Goal: Task Accomplishment & Management: Complete application form

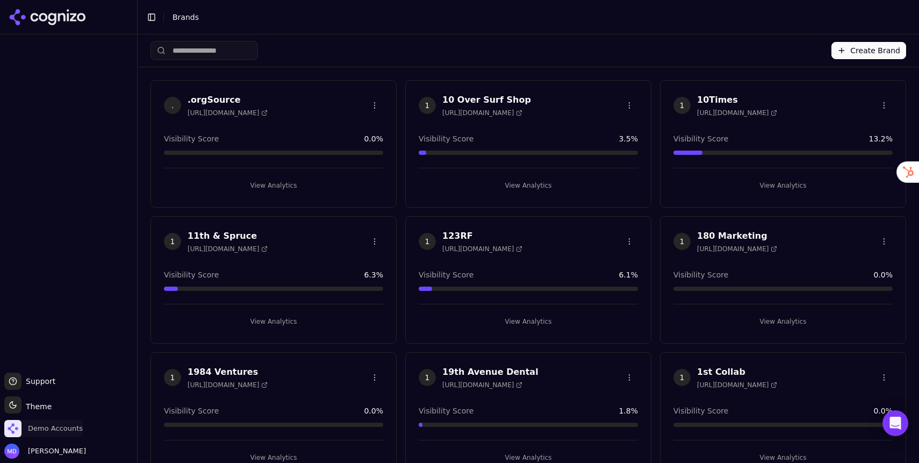
click at [44, 430] on span "Demo Accounts" at bounding box center [55, 429] width 55 height 10
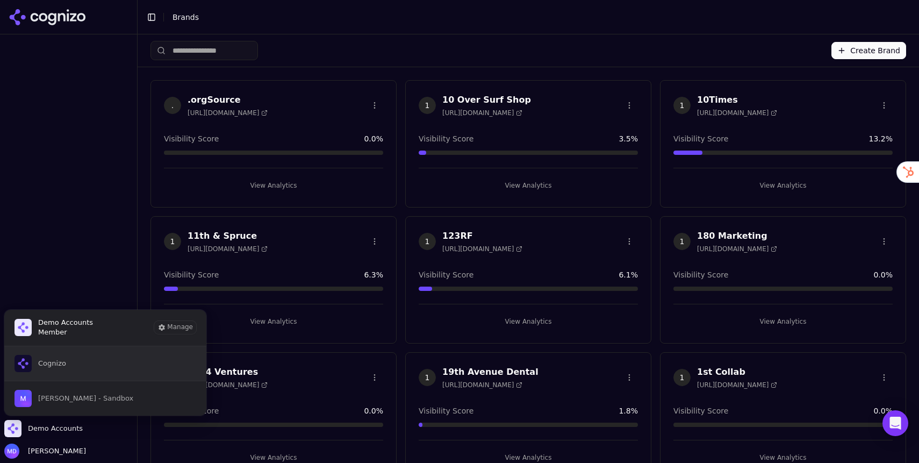
click at [52, 355] on span "Cognizo" at bounding box center [41, 363] width 52 height 17
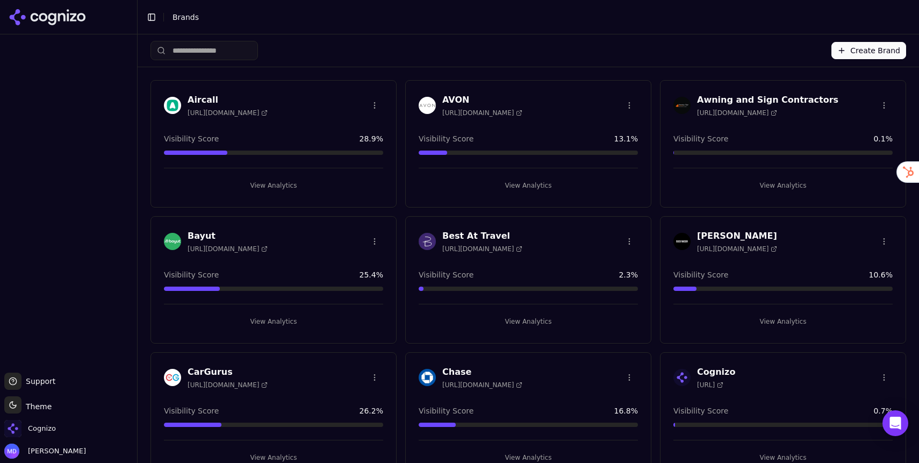
click at [249, 49] on input "search" at bounding box center [205, 50] width 108 height 19
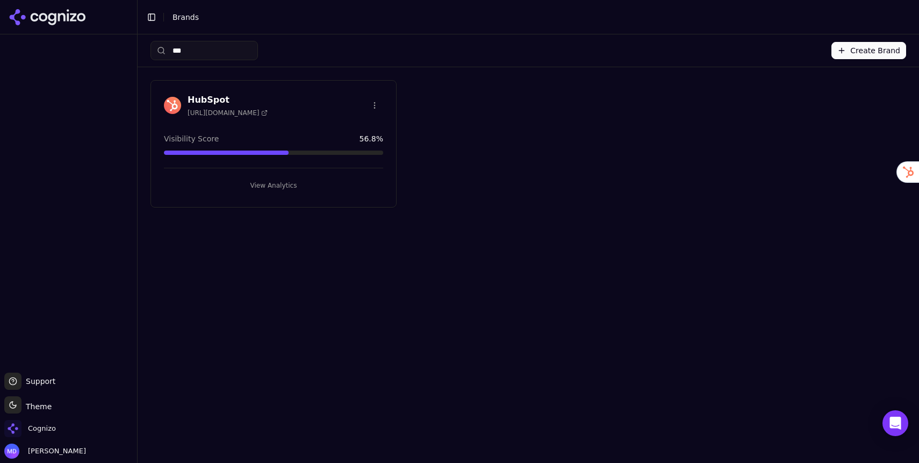
type input "***"
click at [282, 185] on button "View Analytics" at bounding box center [273, 185] width 219 height 17
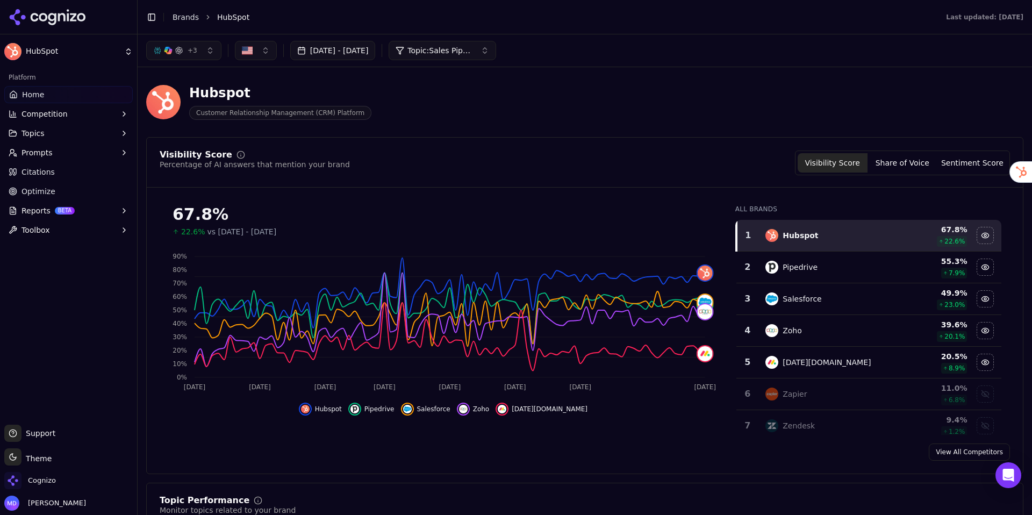
click at [336, 52] on button "Jun 09, 2025 - Sep 16, 2025" at bounding box center [332, 50] width 85 height 19
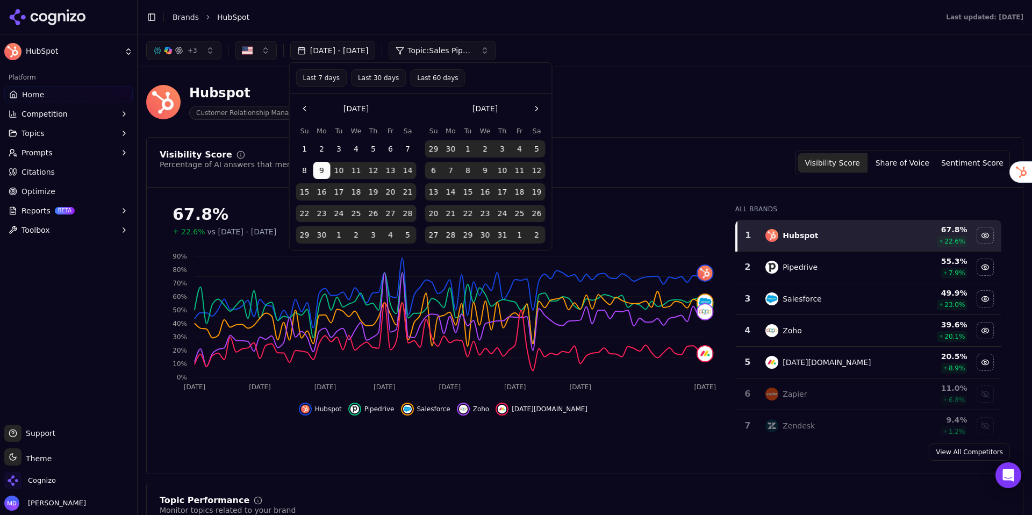
click at [591, 87] on div "Hubspot Customer Relationship Management (CRM) Platform" at bounding box center [387, 101] width 482 height 35
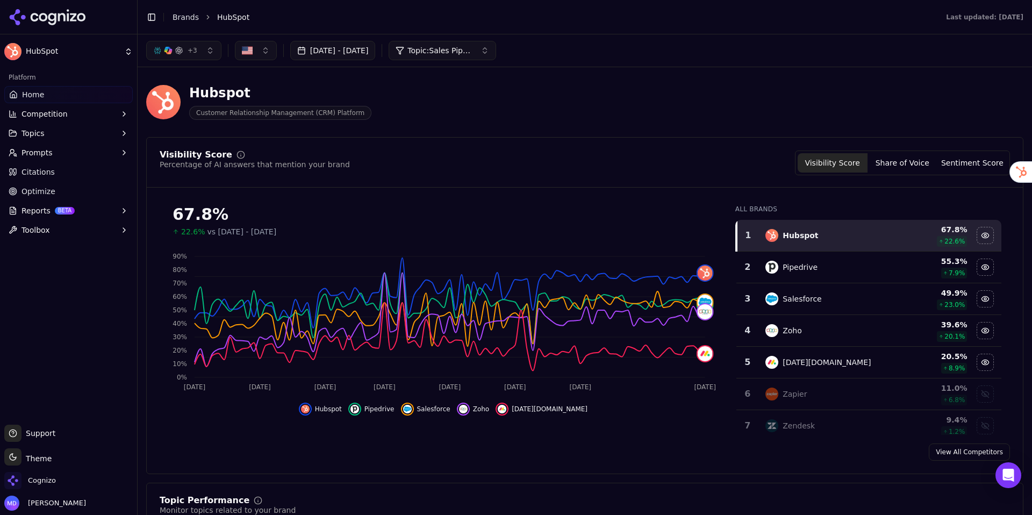
click at [455, 49] on span "Topic: Sales Pipeline Management & Deal Tracking" at bounding box center [440, 50] width 65 height 11
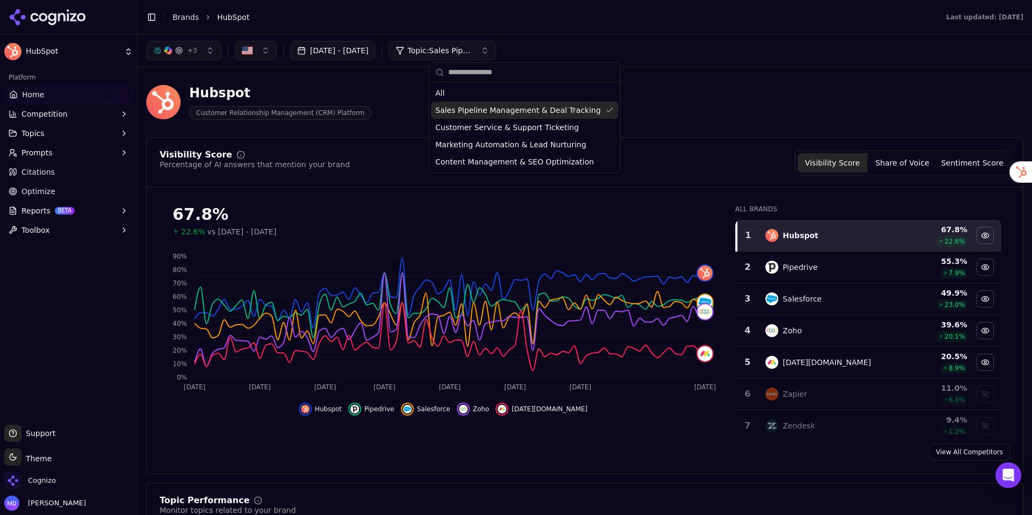
click at [395, 92] on div "Hubspot Customer Relationship Management (CRM) Platform" at bounding box center [387, 101] width 482 height 35
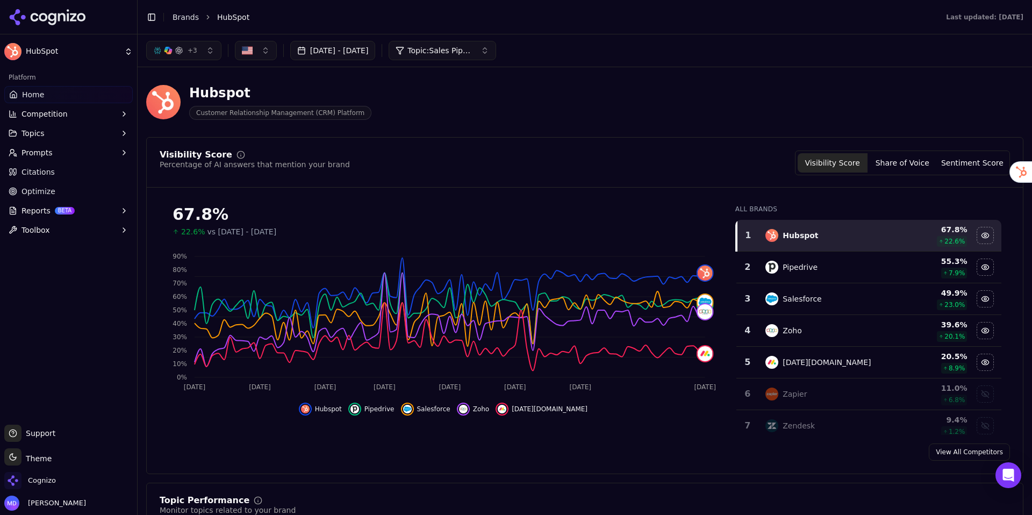
click at [893, 168] on button "Share of Voice" at bounding box center [903, 162] width 70 height 19
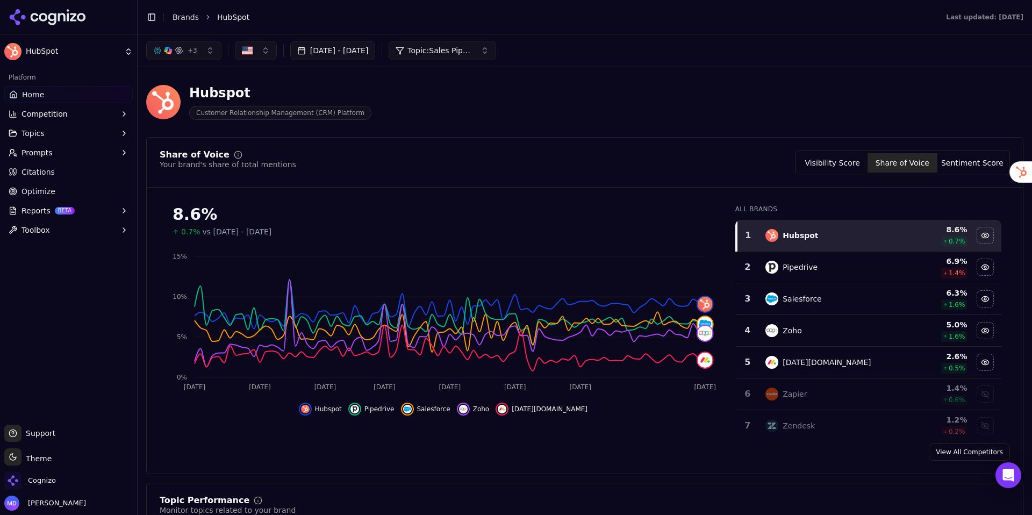
drag, startPoint x: 982, startPoint y: 161, endPoint x: 840, endPoint y: 149, distance: 143.0
click at [919, 161] on button "Sentiment Score" at bounding box center [973, 162] width 70 height 19
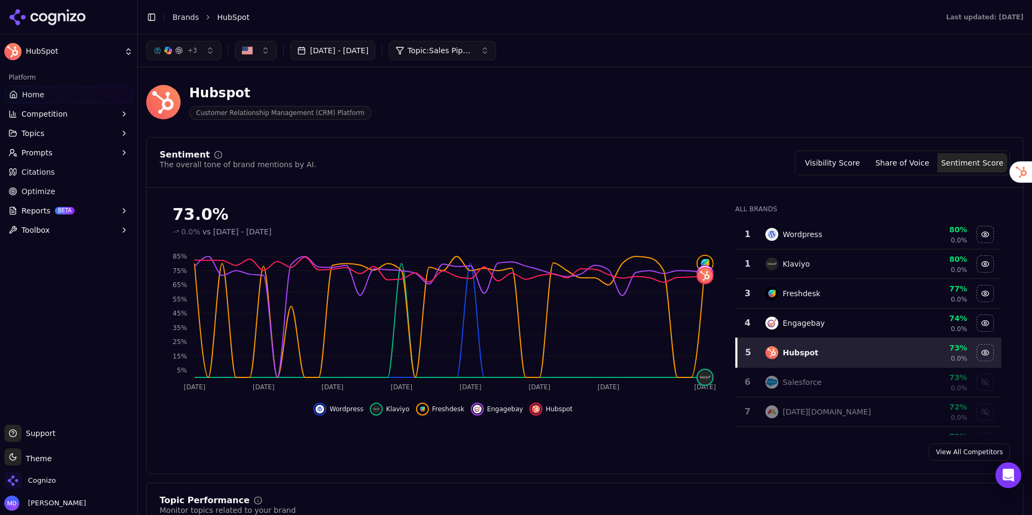
drag, startPoint x: 817, startPoint y: 162, endPoint x: 807, endPoint y: 163, distance: 9.7
click at [818, 161] on button "Visibility Score" at bounding box center [833, 162] width 70 height 19
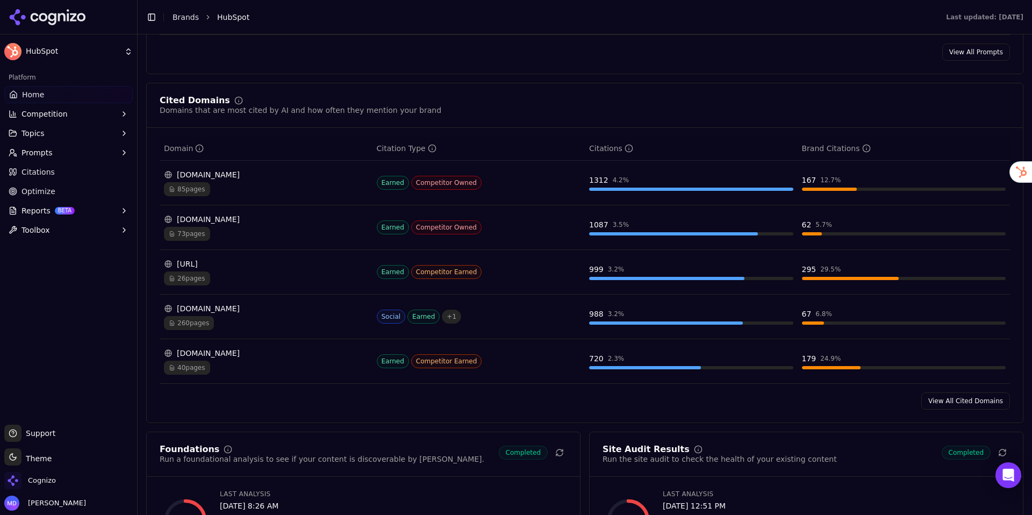
scroll to position [1039, 0]
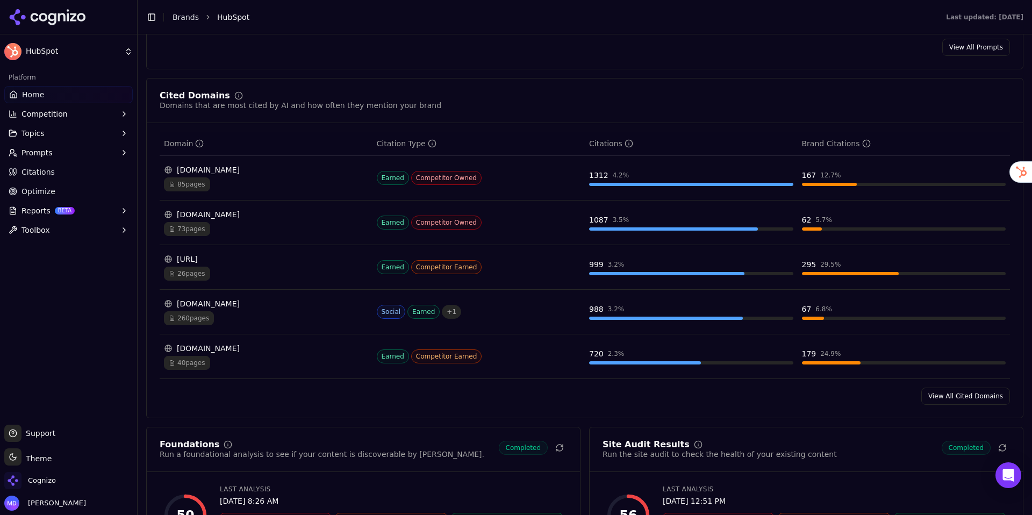
click at [271, 183] on div "85 pages" at bounding box center [266, 184] width 204 height 14
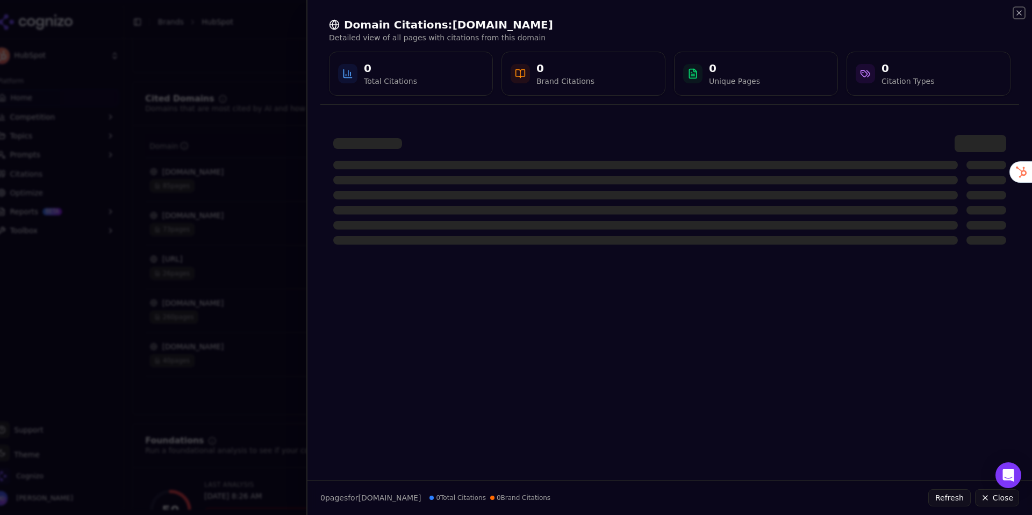
click at [919, 11] on icon "button" at bounding box center [1019, 13] width 9 height 9
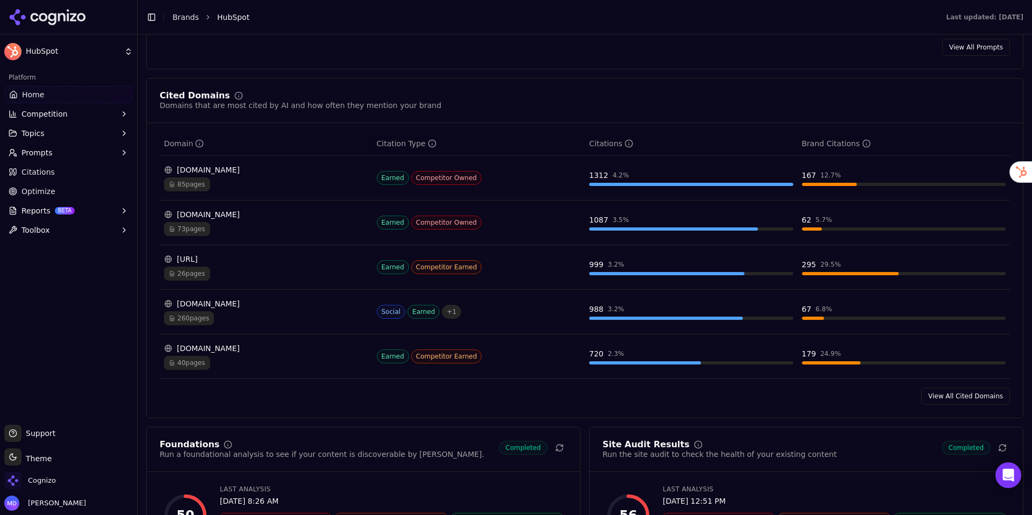
click at [244, 220] on div "pipedrive.com" at bounding box center [266, 214] width 204 height 11
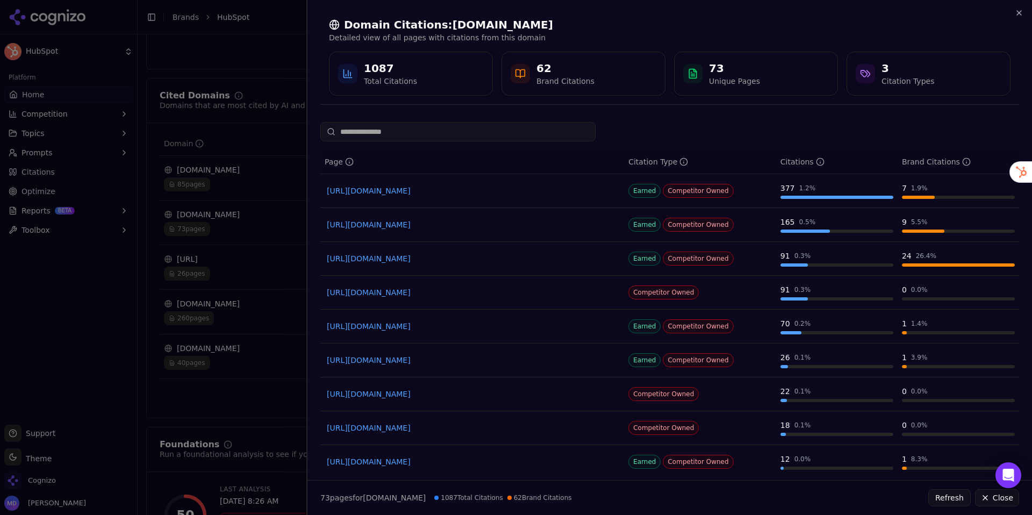
click at [246, 154] on div at bounding box center [516, 257] width 1032 height 515
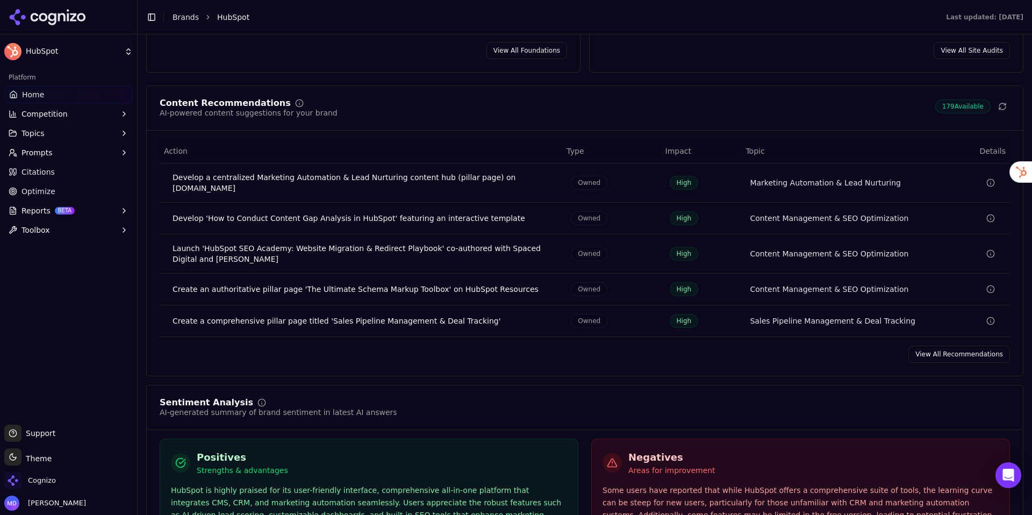
scroll to position [1559, 0]
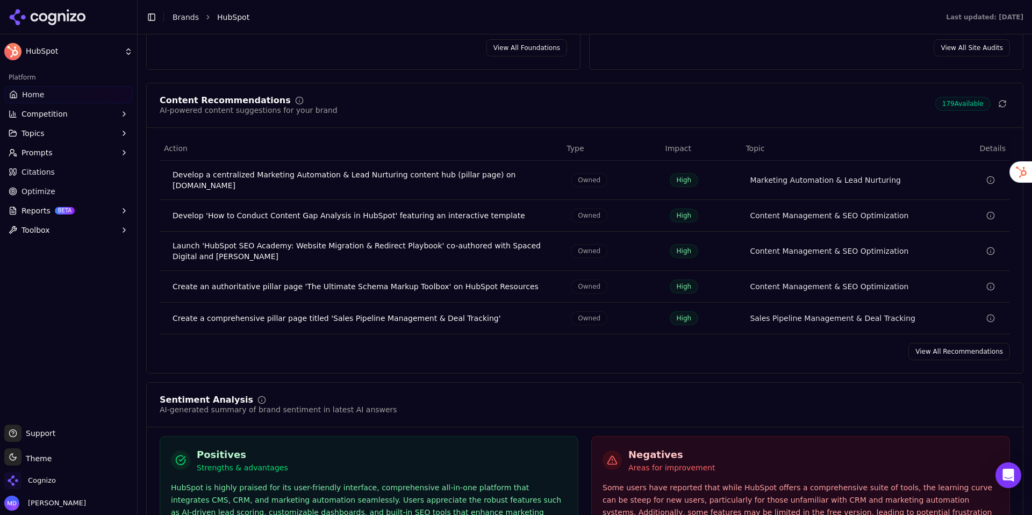
click at [919, 346] on link "View All Recommendations" at bounding box center [960, 351] width 102 height 17
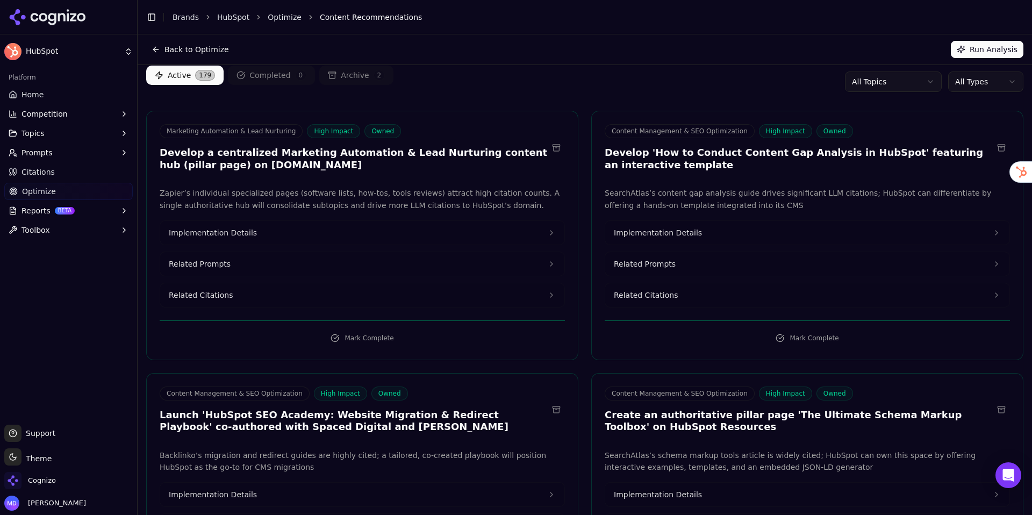
scroll to position [33, 0]
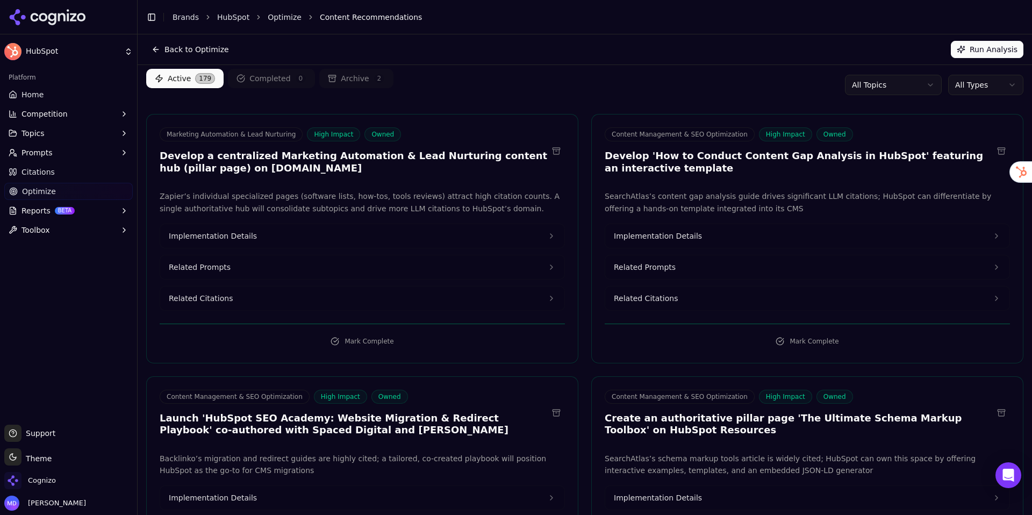
click at [919, 92] on html "HubSpot Platform Home Competition Topics Prompts Citations Optimize Reports BET…" at bounding box center [516, 257] width 1032 height 515
click at [584, 113] on html "HubSpot Platform Home Competition Topics Prompts Citations Optimize Reports BET…" at bounding box center [516, 257] width 1032 height 515
drag, startPoint x: 210, startPoint y: 239, endPoint x: 234, endPoint y: 234, distance: 24.1
click at [210, 239] on span "Implementation Details" at bounding box center [213, 236] width 88 height 11
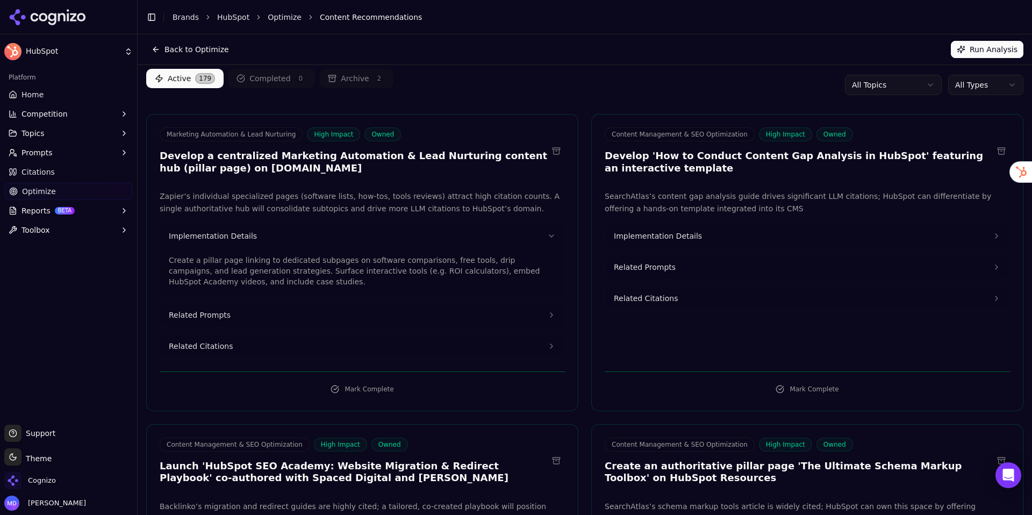
click at [263, 313] on button "Related Prompts" at bounding box center [362, 315] width 404 height 24
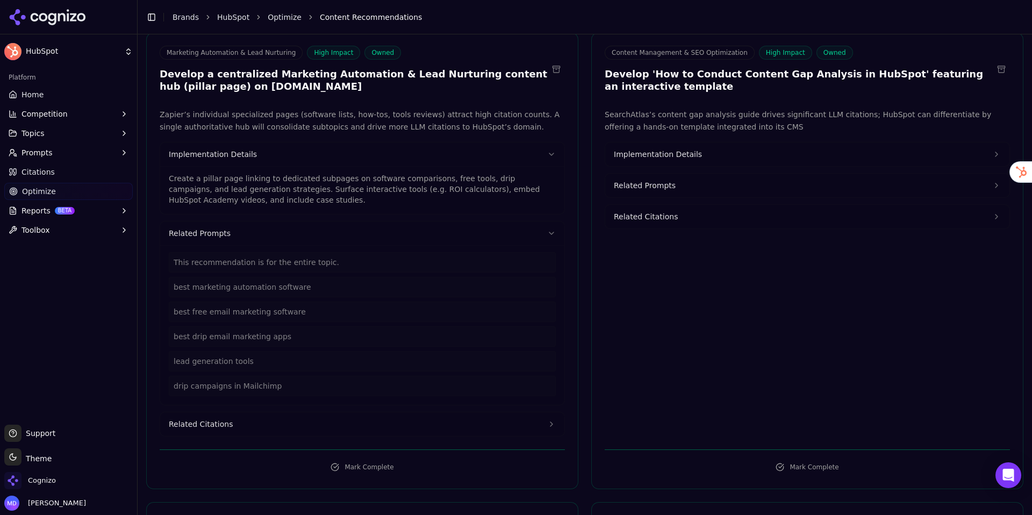
scroll to position [117, 0]
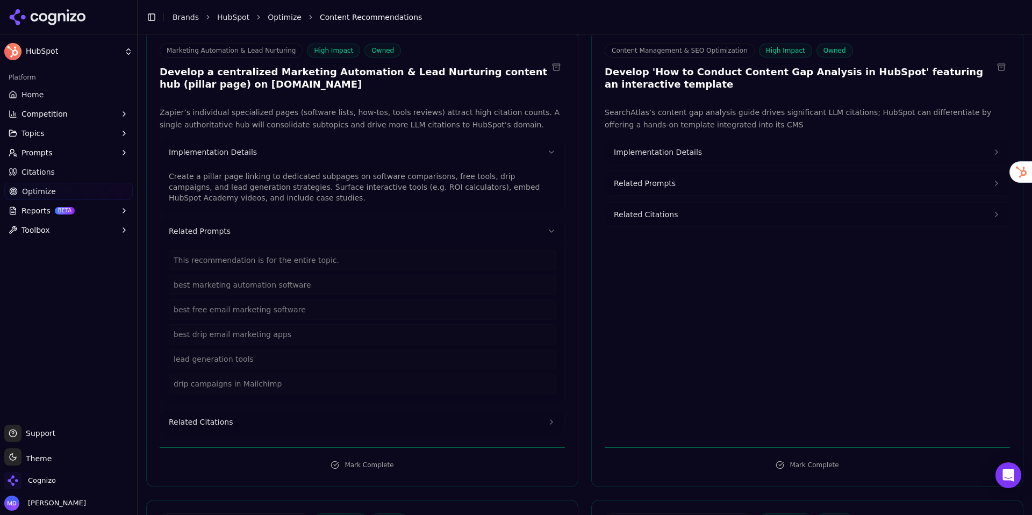
click at [221, 422] on span "Related Citations" at bounding box center [201, 422] width 64 height 11
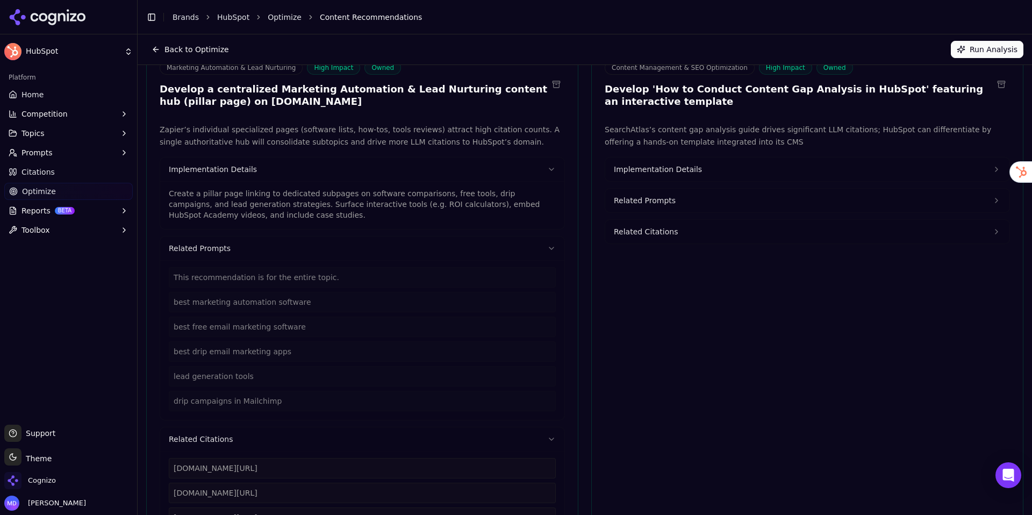
scroll to position [97, 0]
click at [544, 166] on button "Implementation Details" at bounding box center [362, 172] width 404 height 24
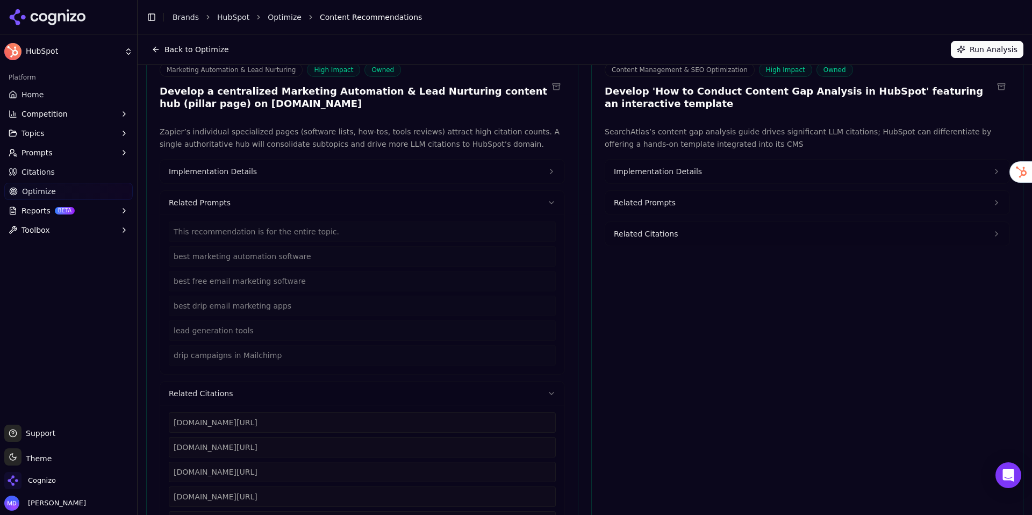
click at [545, 198] on button "Related Prompts" at bounding box center [362, 203] width 404 height 24
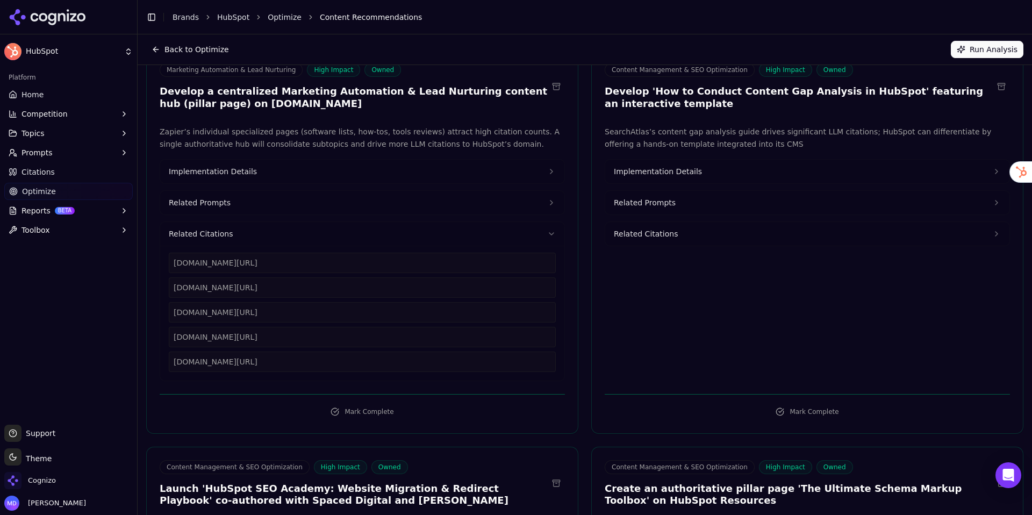
click at [555, 237] on icon at bounding box center [551, 234] width 9 height 9
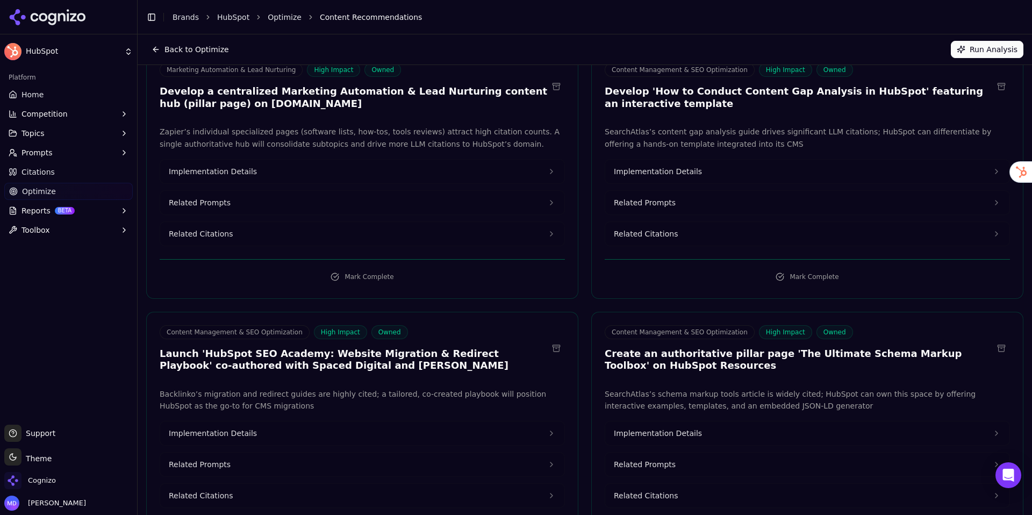
scroll to position [0, 0]
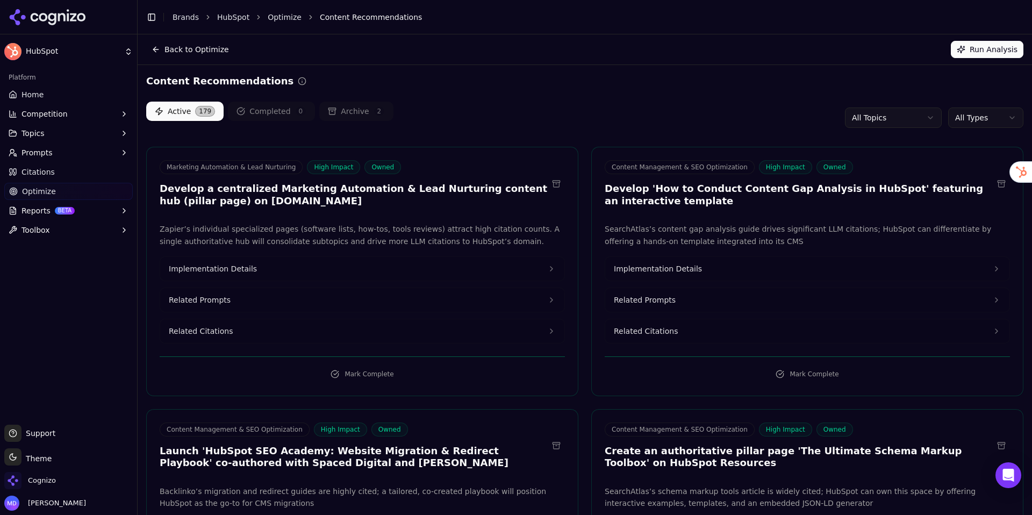
click at [59, 89] on link "Home" at bounding box center [68, 94] width 128 height 17
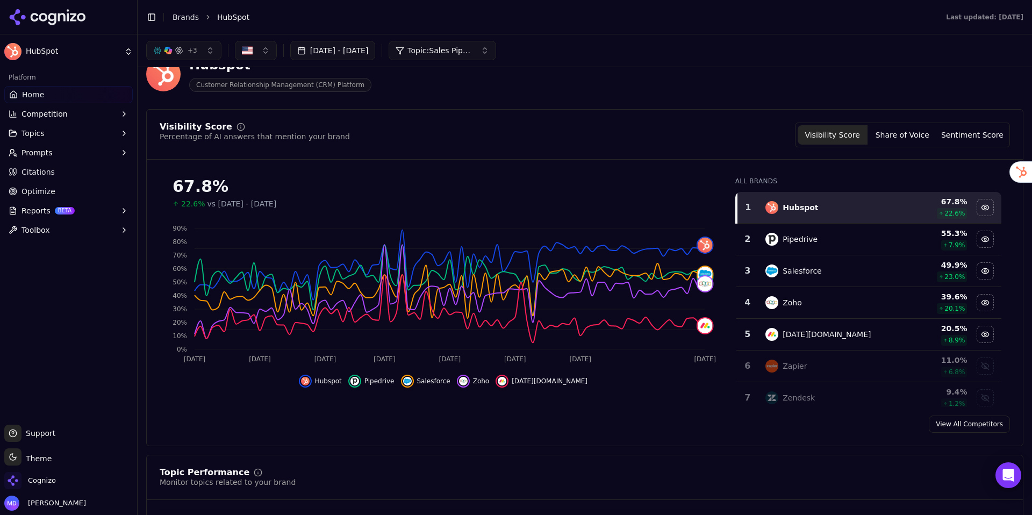
scroll to position [35, 0]
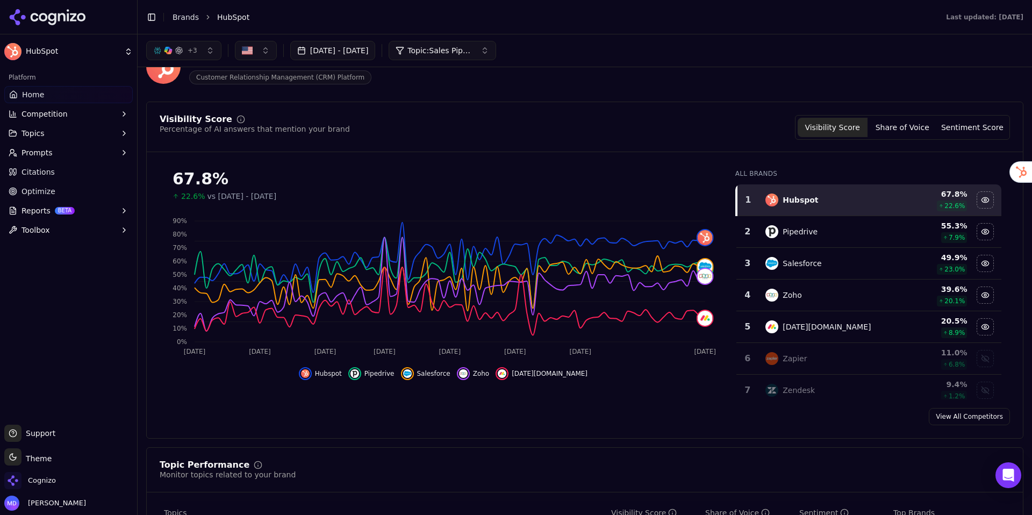
click at [87, 113] on button "Competition" at bounding box center [68, 113] width 128 height 17
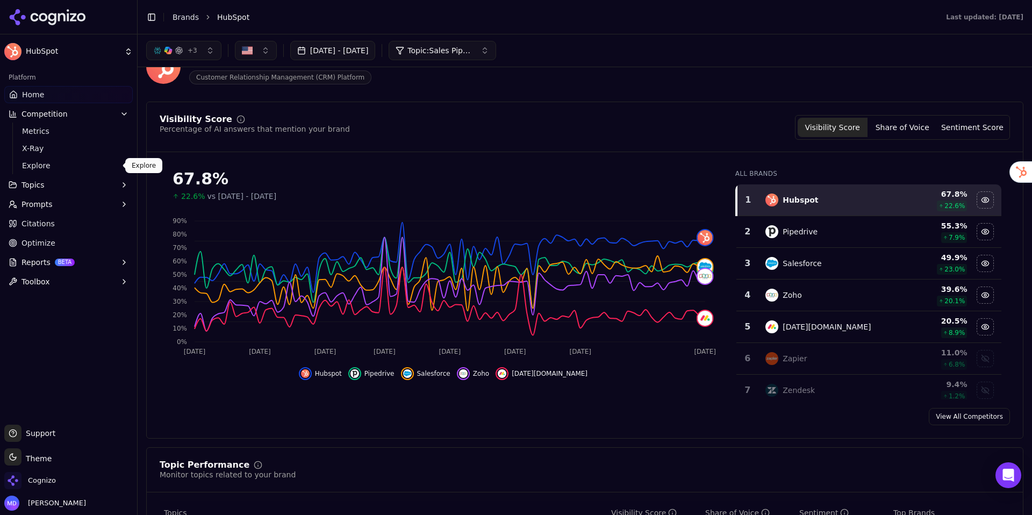
click at [37, 168] on span "Explore" at bounding box center [69, 165] width 94 height 11
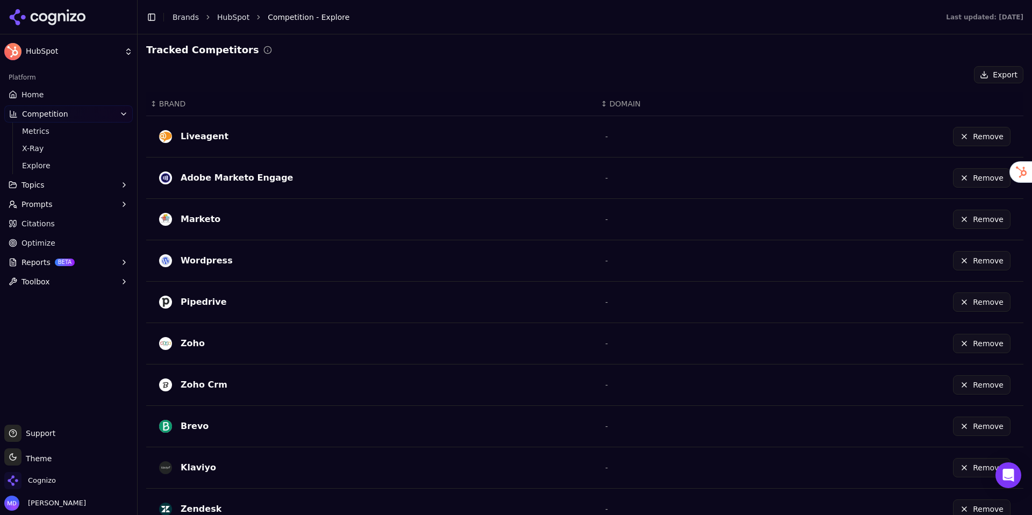
scroll to position [234, 0]
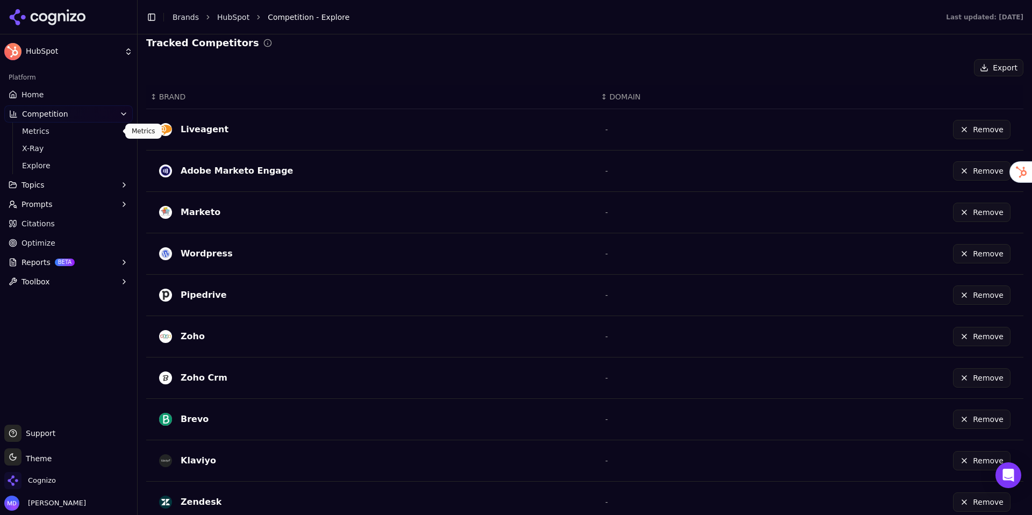
click at [58, 129] on span "Metrics" at bounding box center [69, 131] width 94 height 11
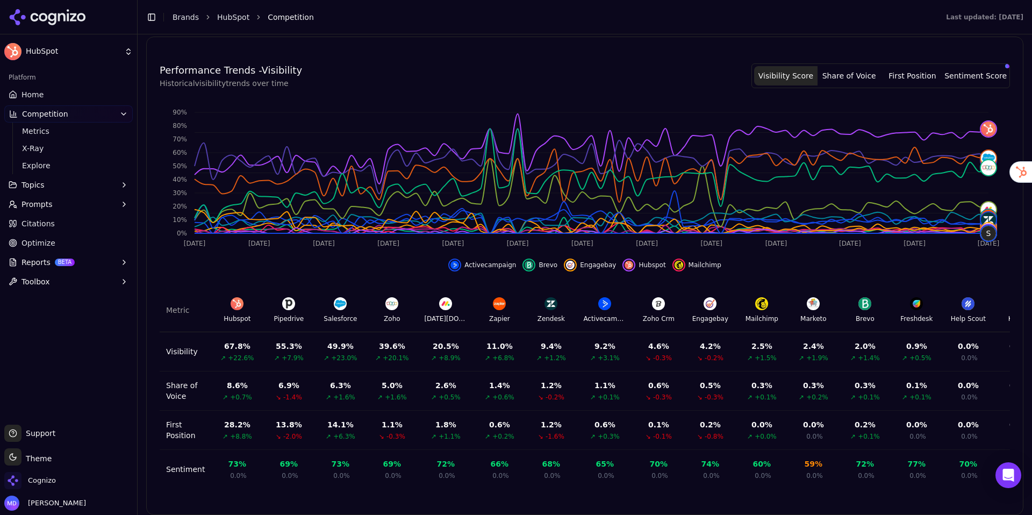
scroll to position [293, 0]
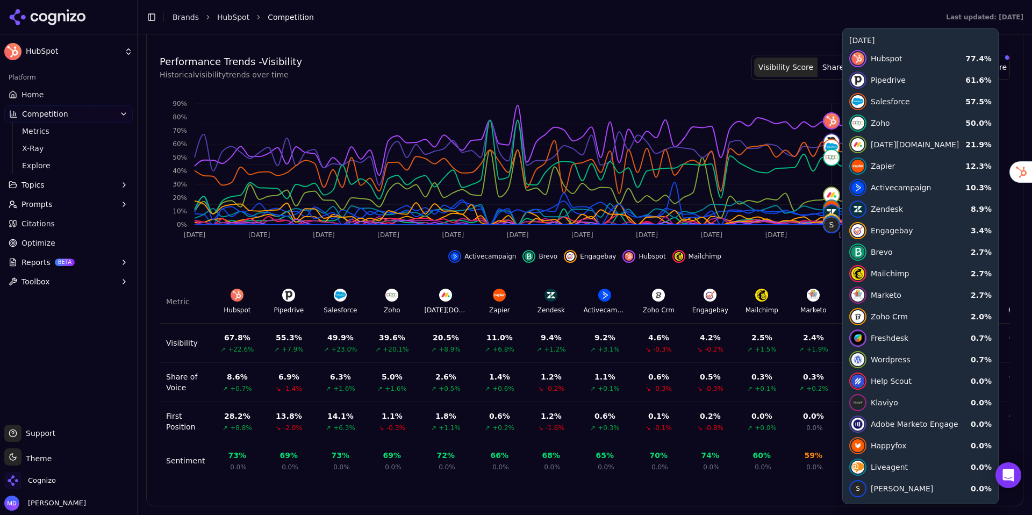
click at [839, 67] on button "Share of Voice" at bounding box center [849, 67] width 63 height 19
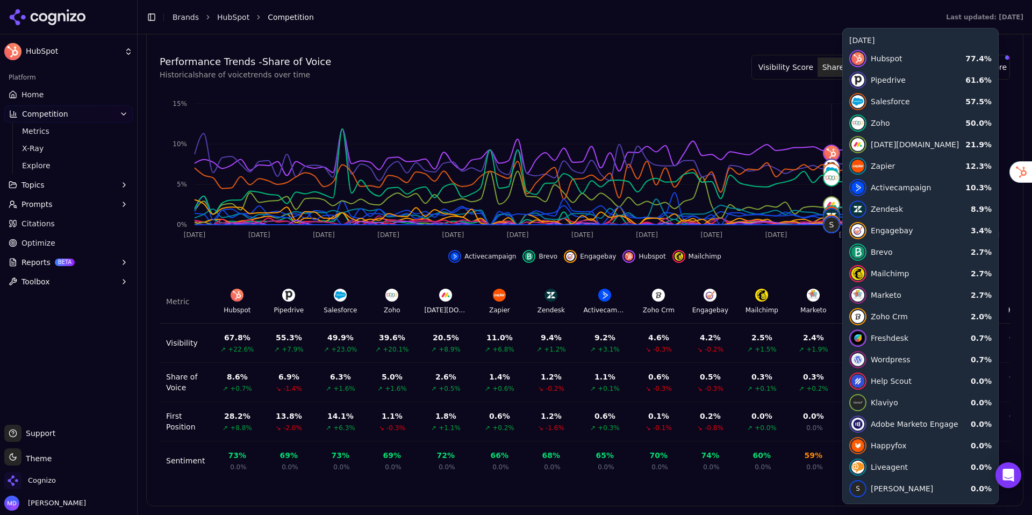
click at [695, 65] on div "Performance Trends - Share of Voice Historical share of voice trends over time …" at bounding box center [585, 67] width 851 height 26
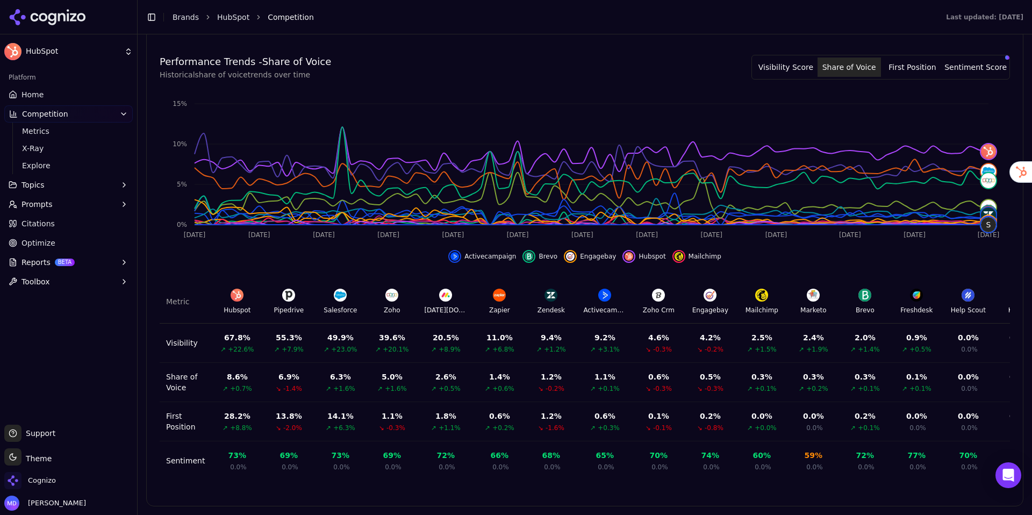
click at [919, 72] on button "Sentiment Score" at bounding box center [975, 67] width 63 height 19
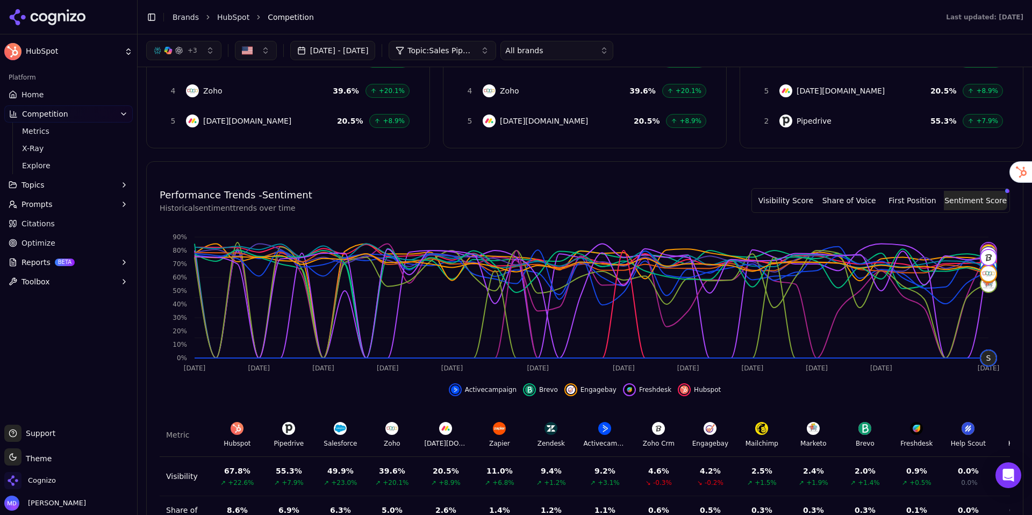
scroll to position [139, 0]
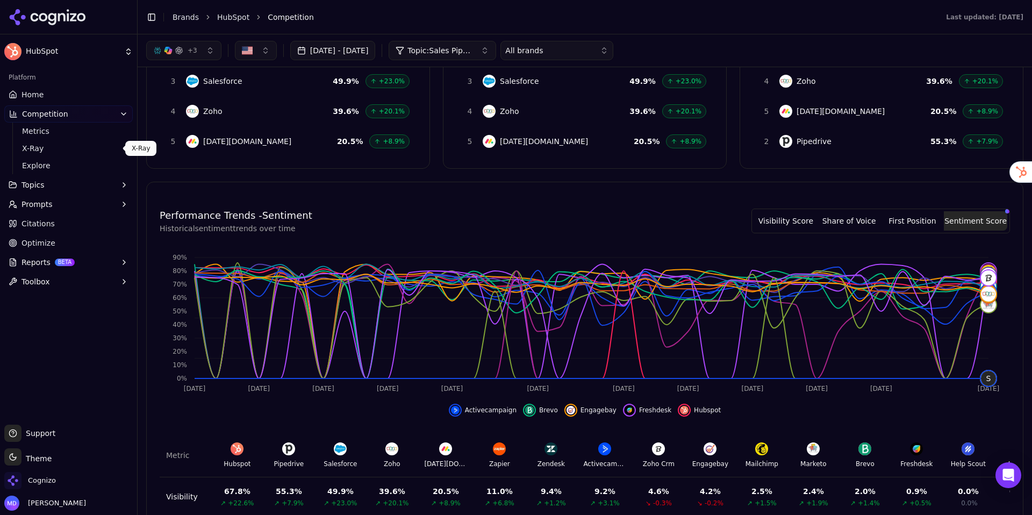
click at [47, 145] on span "X-Ray" at bounding box center [69, 148] width 94 height 11
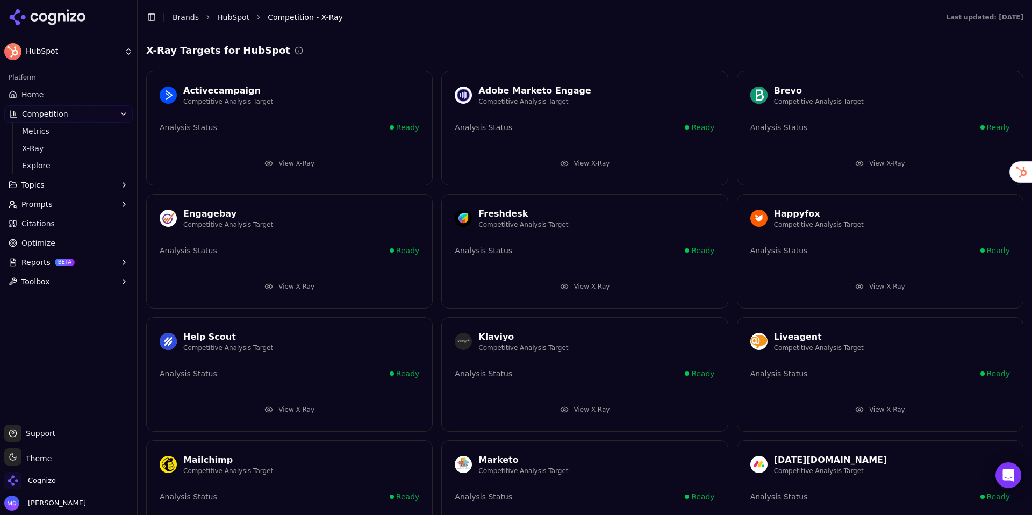
click at [302, 159] on button "View X-Ray" at bounding box center [290, 163] width 260 height 17
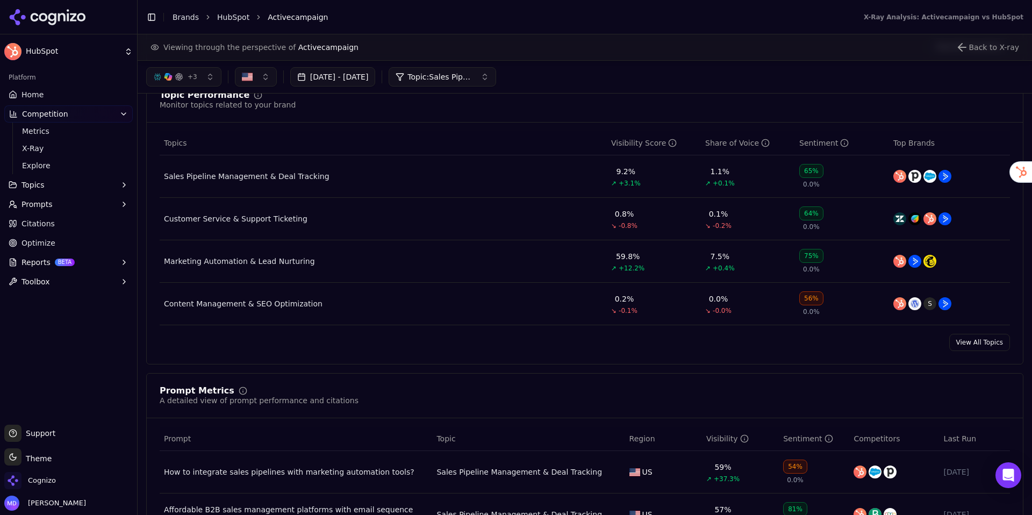
scroll to position [431, 0]
click at [19, 96] on link "Home" at bounding box center [68, 94] width 128 height 17
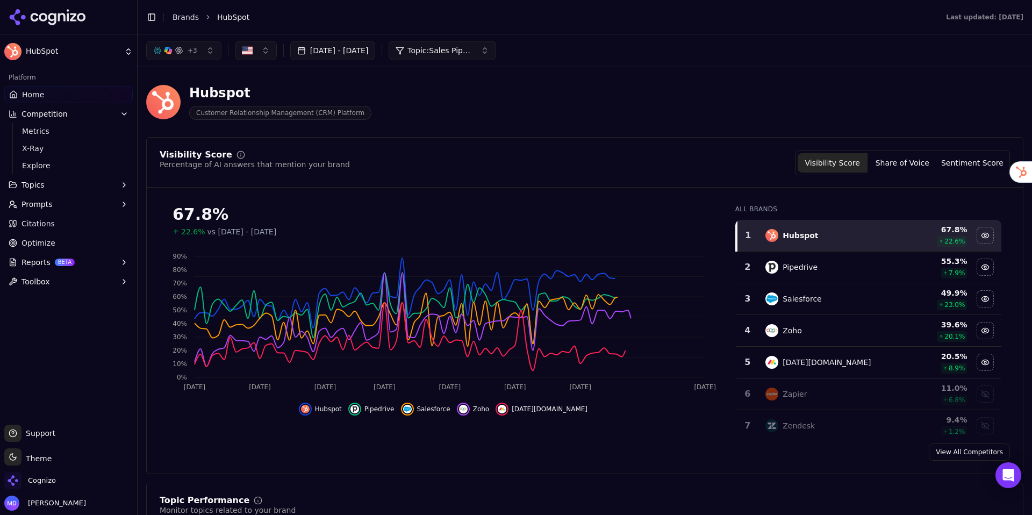
click at [53, 184] on button "Topics" at bounding box center [68, 184] width 128 height 17
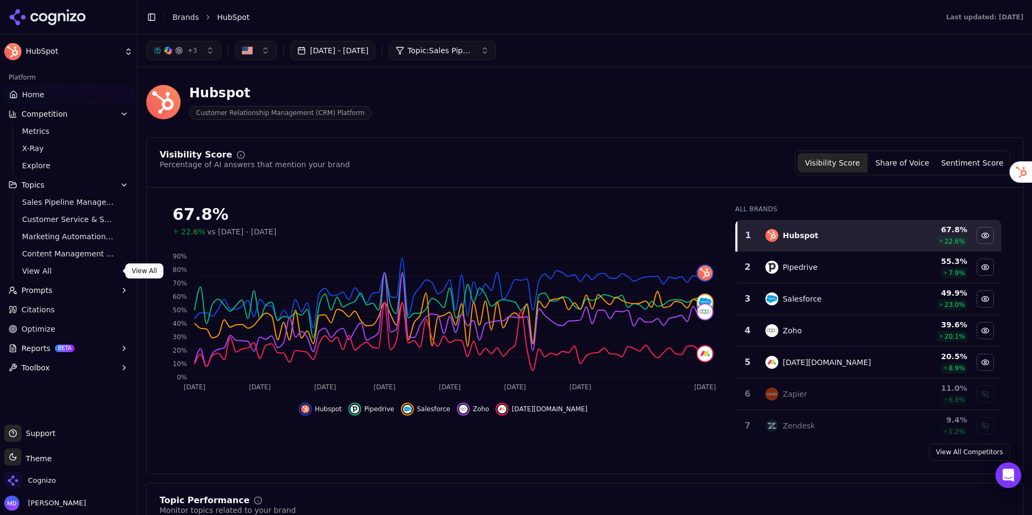
click at [43, 275] on span "View All" at bounding box center [69, 271] width 94 height 11
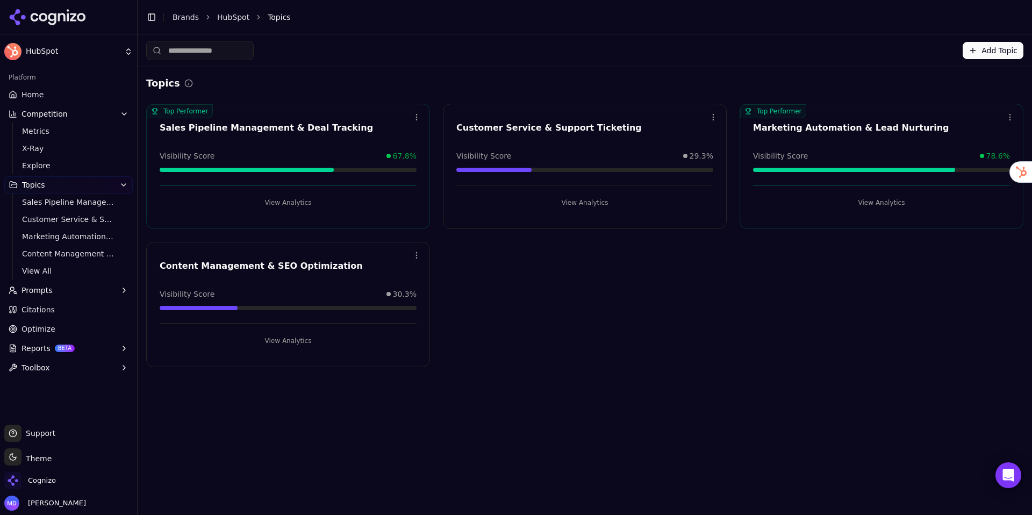
click at [291, 205] on button "View Analytics" at bounding box center [288, 202] width 257 height 17
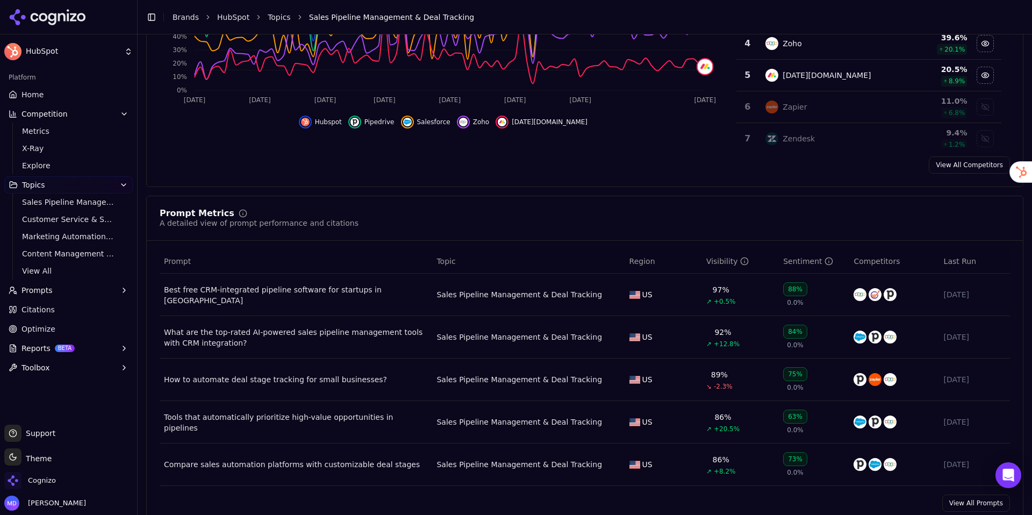
scroll to position [258, 0]
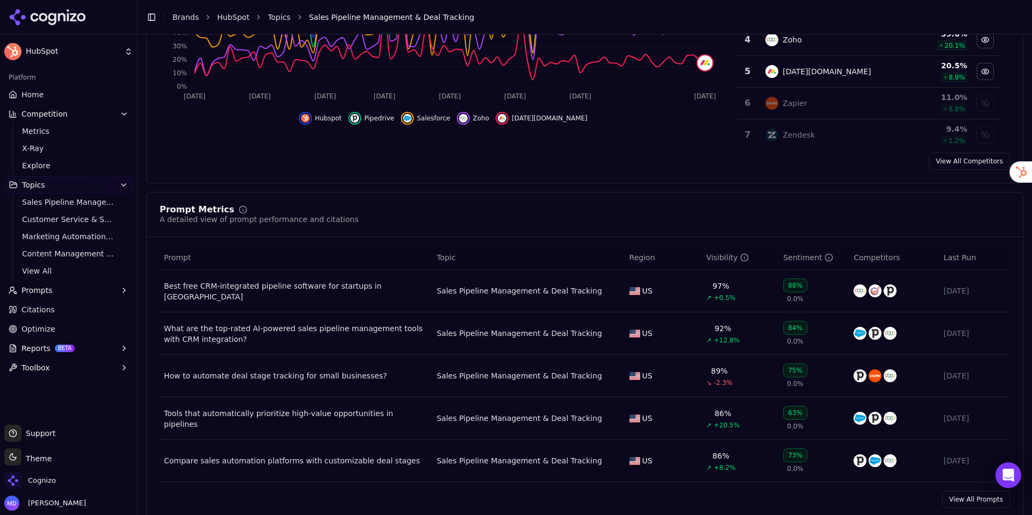
click at [118, 187] on button "Topics" at bounding box center [68, 184] width 128 height 17
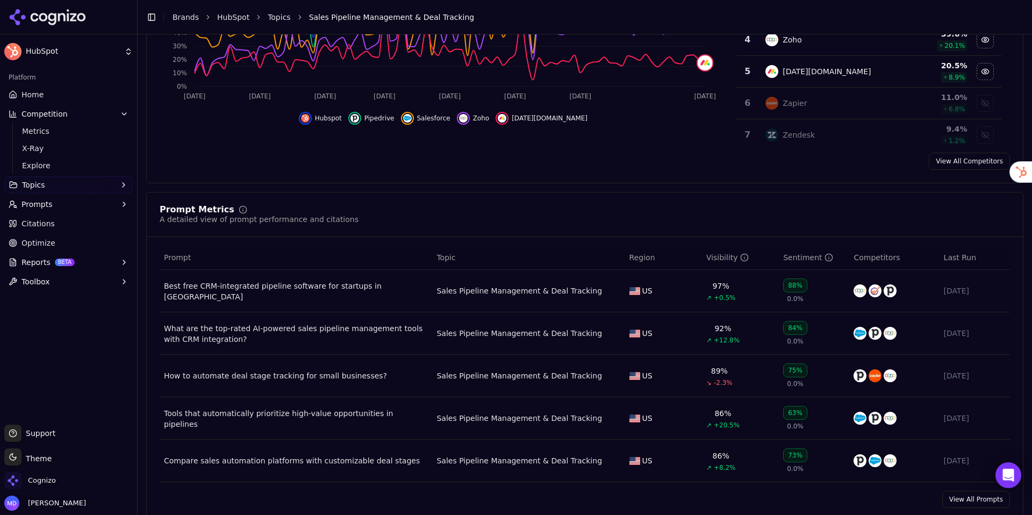
click at [126, 117] on icon "button" at bounding box center [124, 114] width 9 height 9
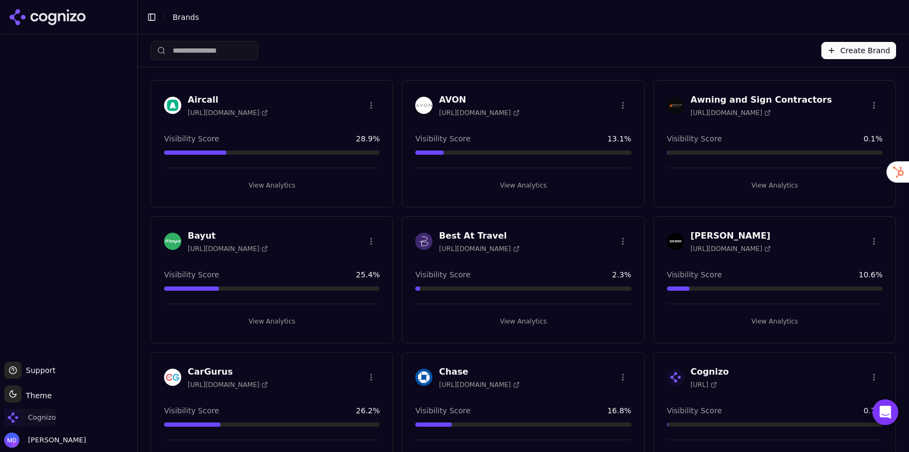
click at [43, 419] on span "Cognizo" at bounding box center [42, 418] width 28 height 10
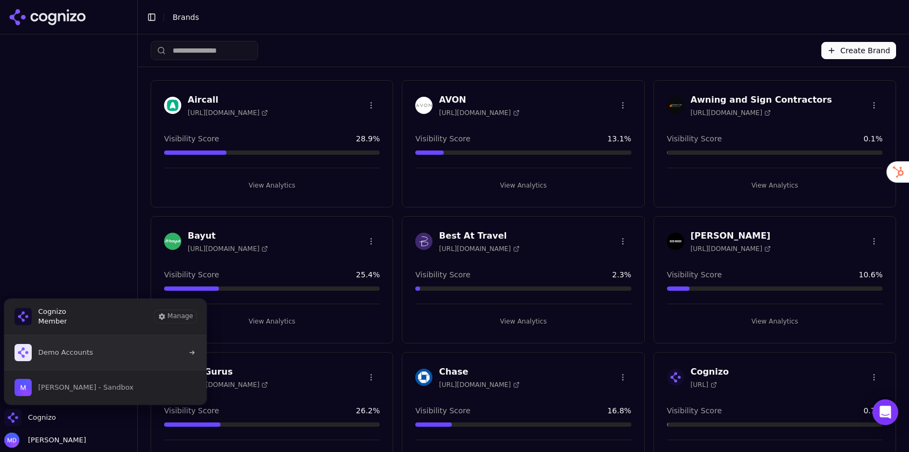
click at [75, 344] on span "Demo Accounts" at bounding box center [54, 352] width 78 height 17
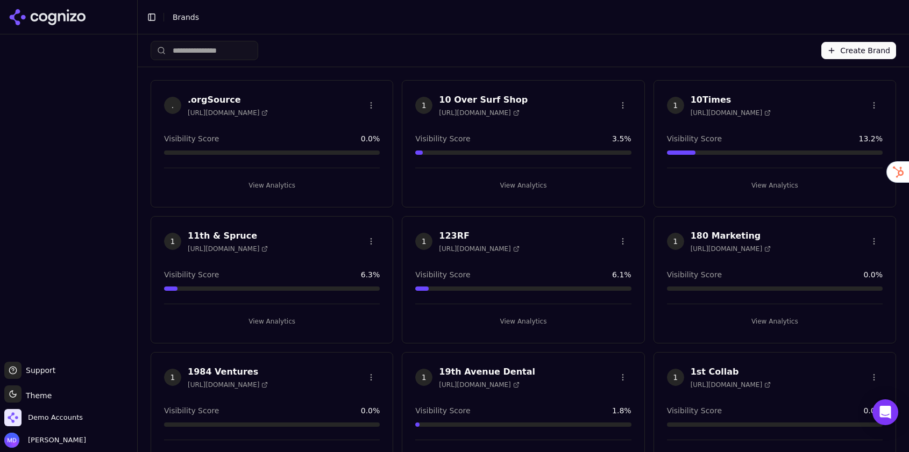
click at [199, 39] on div "Create Brand" at bounding box center [523, 50] width 745 height 32
click at [203, 45] on input "search" at bounding box center [205, 50] width 108 height 19
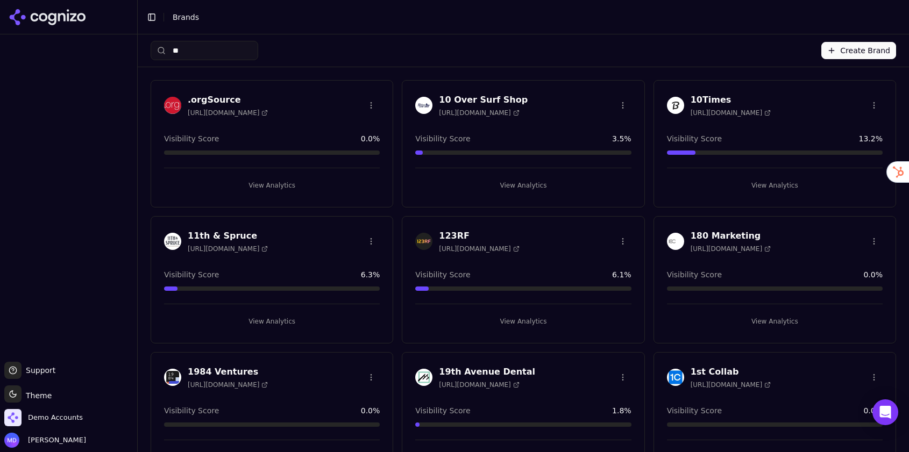
type input "***"
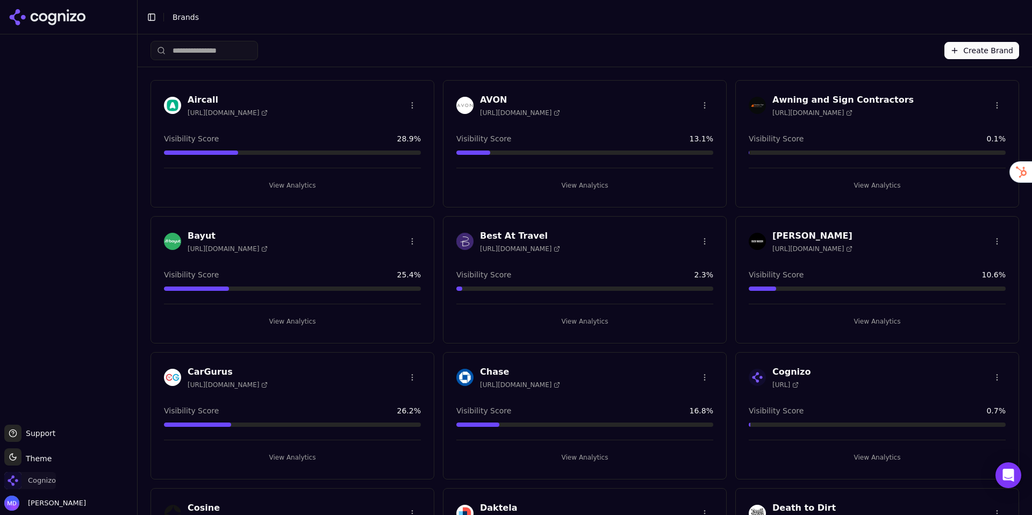
click at [30, 481] on span "Cognizo" at bounding box center [42, 481] width 28 height 10
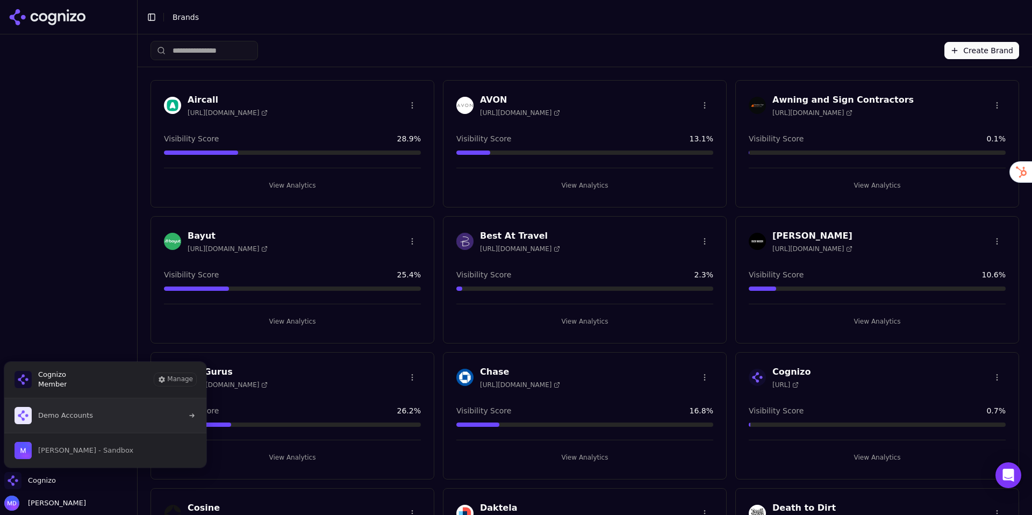
click at [66, 427] on button "Demo Accounts" at bounding box center [105, 415] width 203 height 34
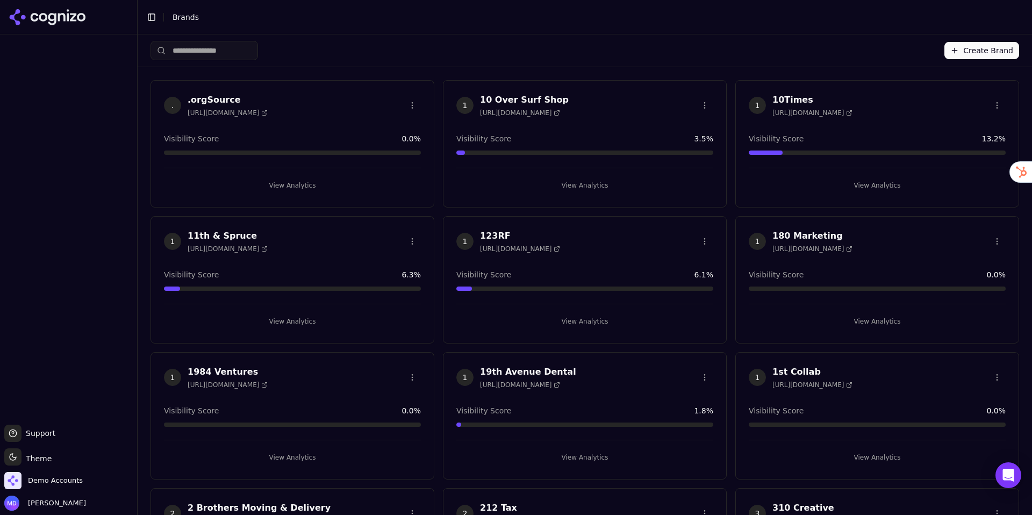
click at [963, 52] on button "Create Brand" at bounding box center [982, 50] width 75 height 17
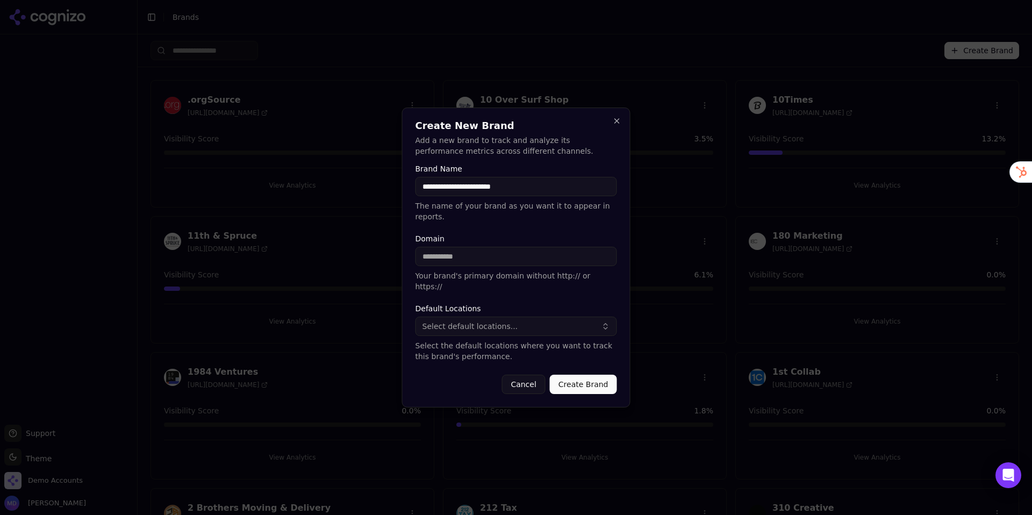
drag, startPoint x: 458, startPoint y: 194, endPoint x: 396, endPoint y: 194, distance: 61.8
click at [395, 194] on body "Support Support Toggle theme Theme Demo Accounts Melissa Dowd Toggle Sidebar Br…" at bounding box center [516, 257] width 1032 height 515
type input "********"
click at [476, 258] on input "Domain" at bounding box center [517, 256] width 202 height 19
paste input "**********"
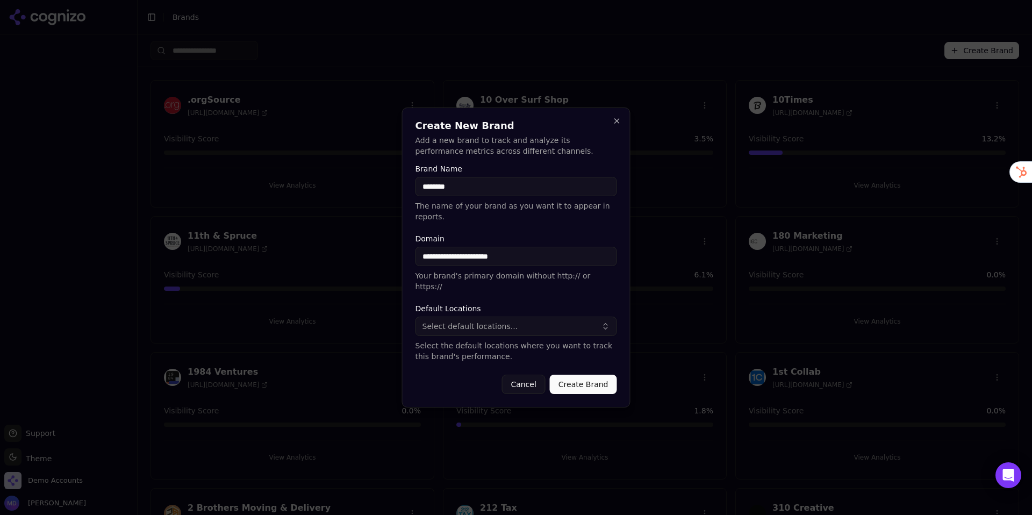
drag, startPoint x: 446, startPoint y: 265, endPoint x: 410, endPoint y: 266, distance: 35.5
click at [410, 266] on div "**********" at bounding box center [516, 258] width 228 height 300
click at [445, 263] on input "**********" at bounding box center [517, 256] width 202 height 19
drag, startPoint x: 439, startPoint y: 264, endPoint x: 413, endPoint y: 267, distance: 25.4
click at [413, 267] on div "**********" at bounding box center [516, 258] width 228 height 300
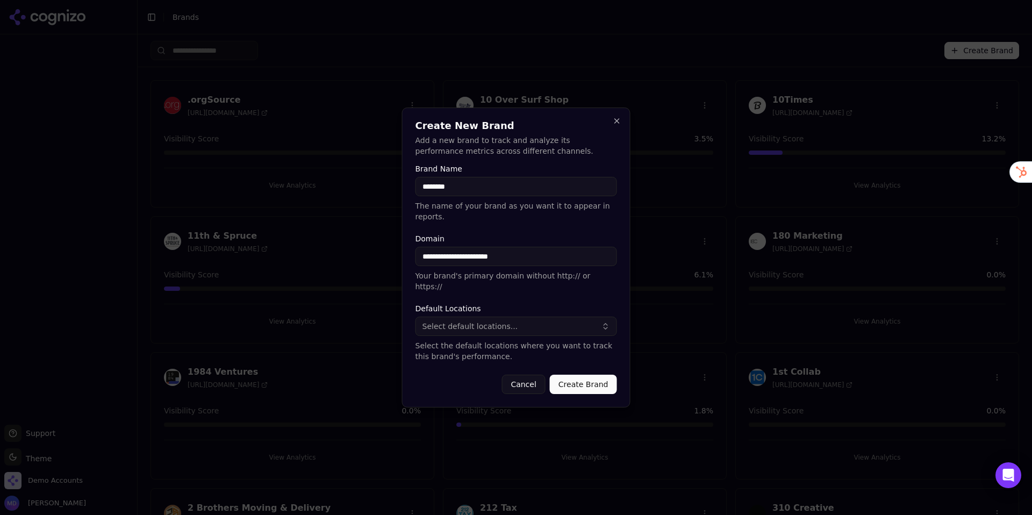
click at [446, 263] on input "**********" at bounding box center [517, 256] width 202 height 19
type input "**********"
click at [490, 321] on span "Select default locations..." at bounding box center [471, 326] width 96 height 11
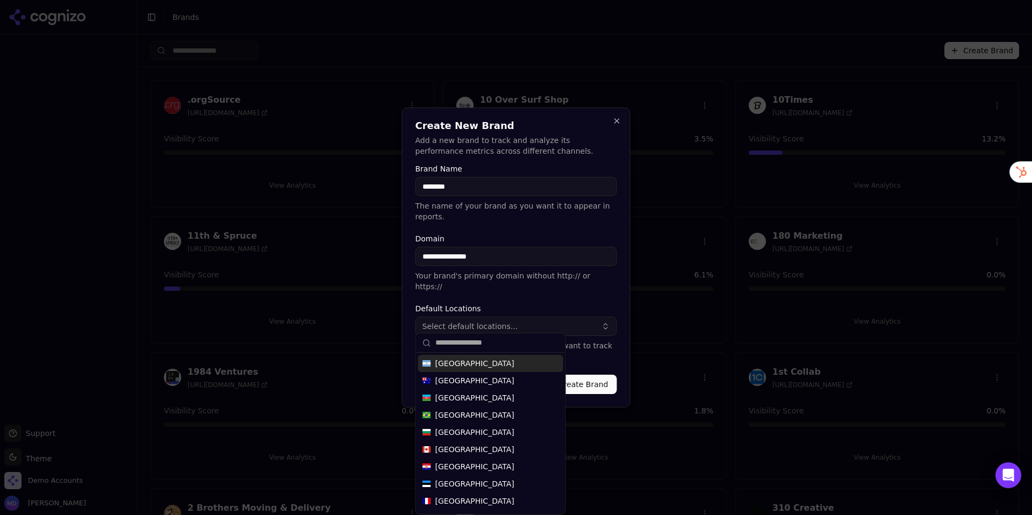
click at [490, 321] on span "Select default locations..." at bounding box center [471, 326] width 96 height 11
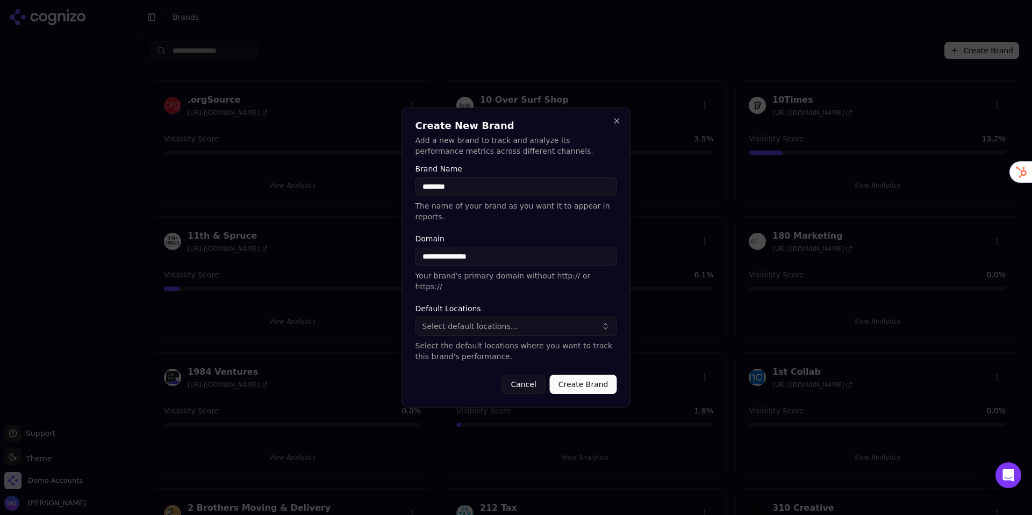
click at [582, 375] on button "Create Brand" at bounding box center [583, 384] width 67 height 19
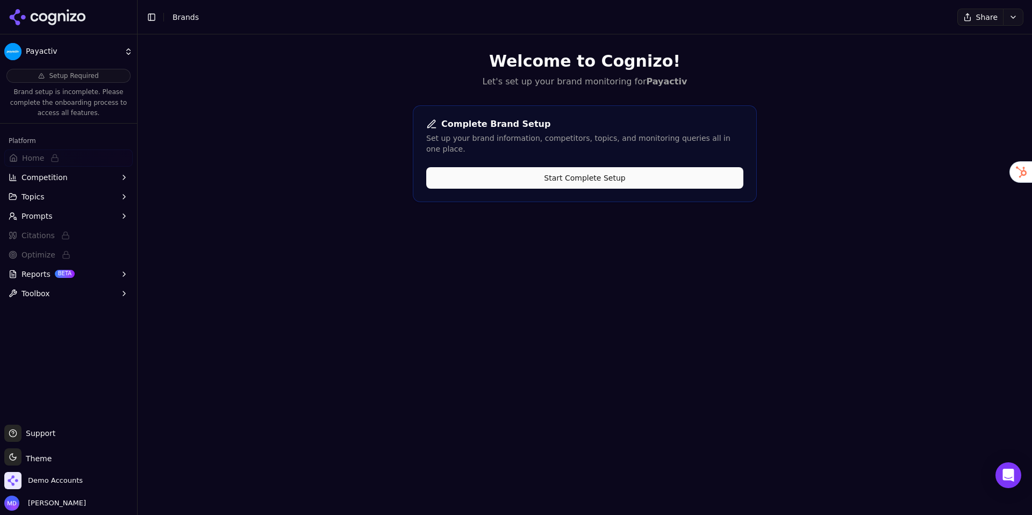
click at [566, 117] on div "Complete Brand Setup Set up your brand information, competitors, topics, and mo…" at bounding box center [585, 153] width 344 height 97
click at [564, 167] on button "Start Complete Setup" at bounding box center [584, 178] width 317 height 22
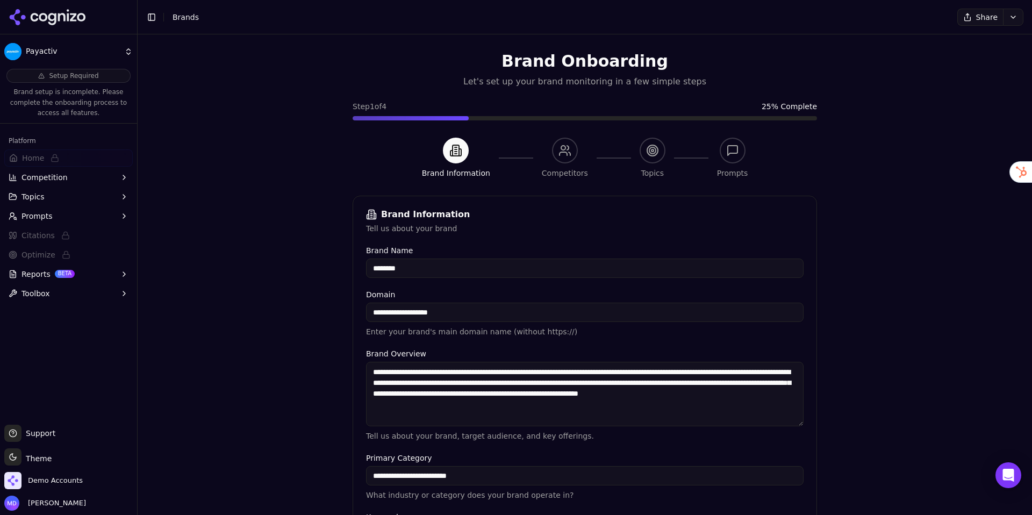
scroll to position [180, 0]
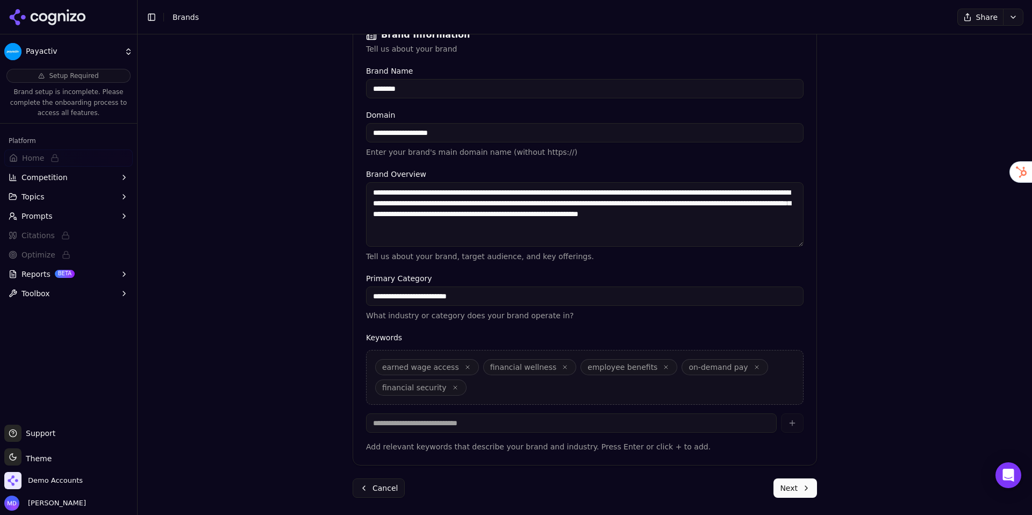
click at [787, 484] on button "Next" at bounding box center [796, 487] width 44 height 19
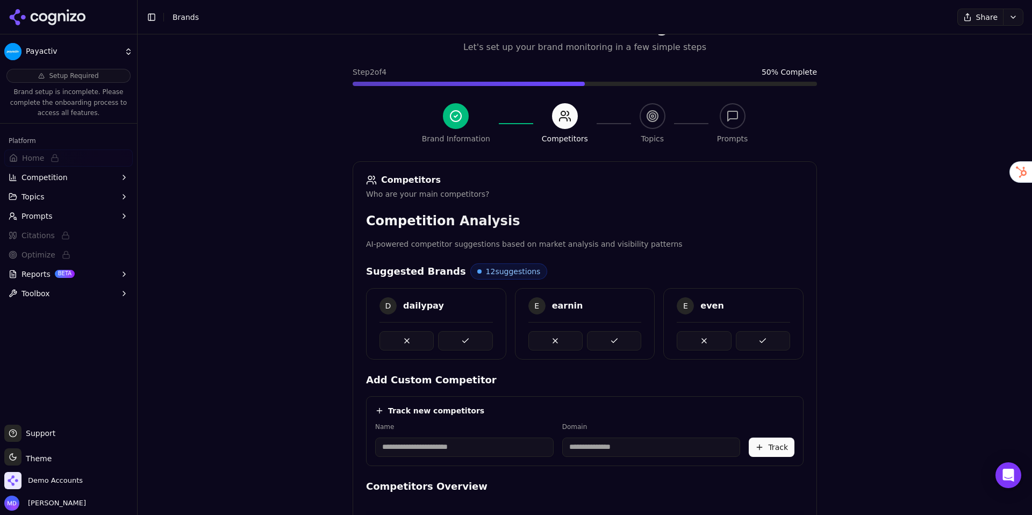
scroll to position [177, 0]
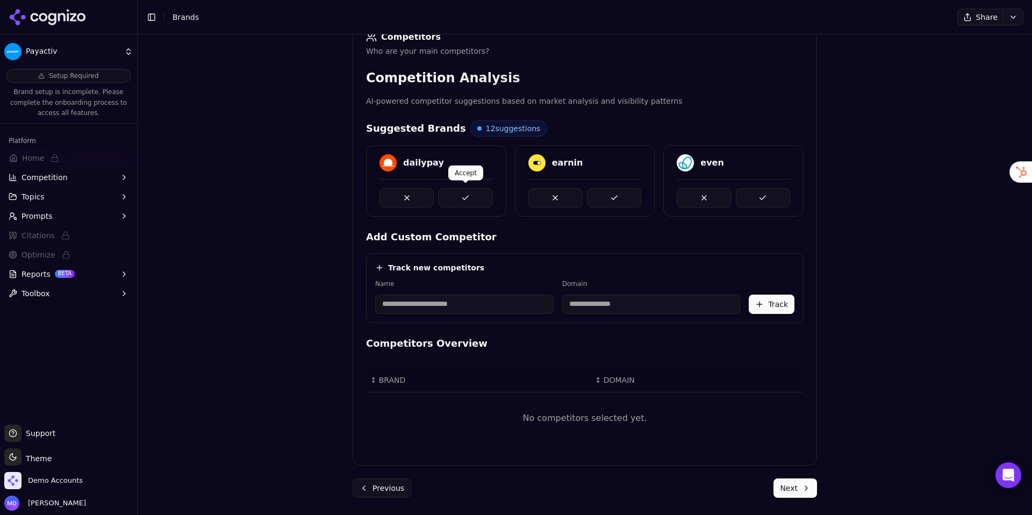
click at [460, 195] on button at bounding box center [465, 197] width 54 height 19
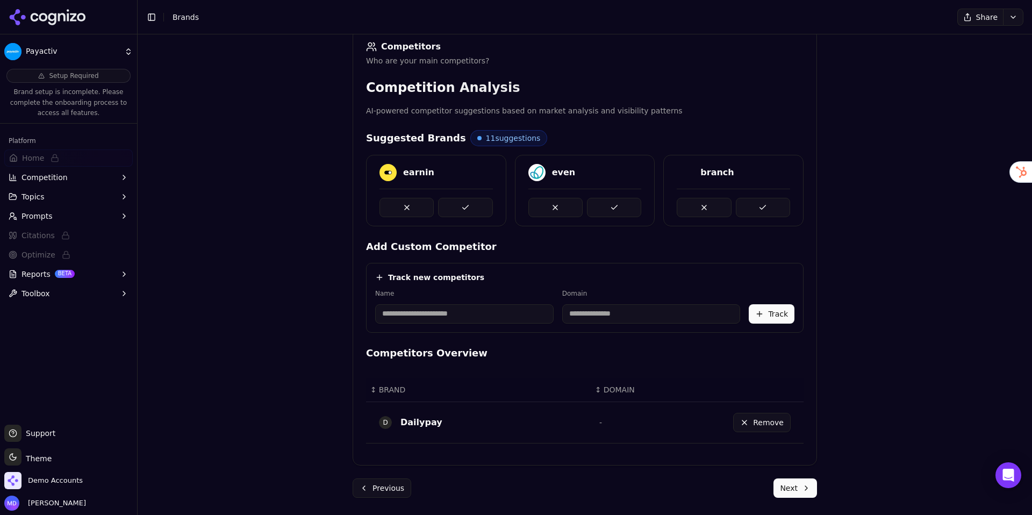
scroll to position [168, 0]
click at [470, 199] on button at bounding box center [465, 207] width 54 height 19
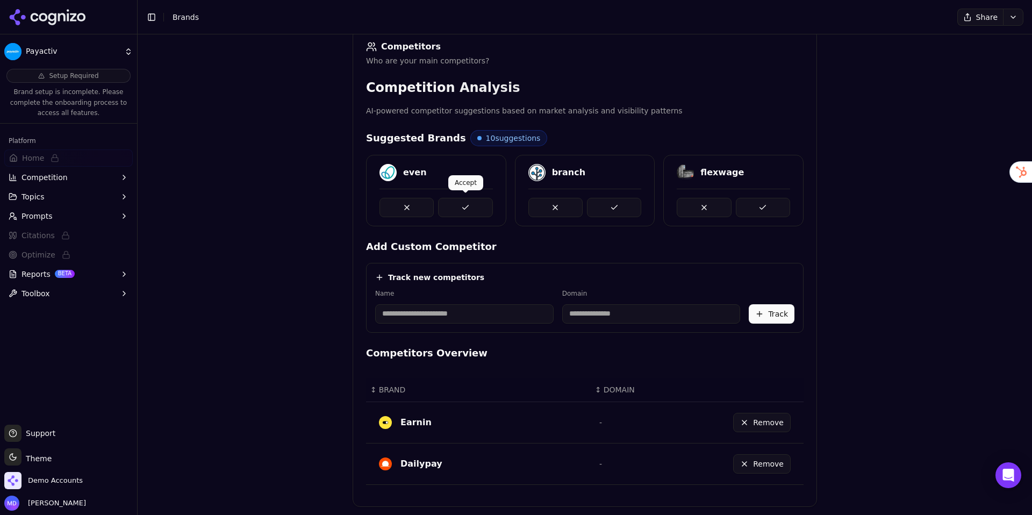
click at [475, 209] on button at bounding box center [465, 207] width 54 height 19
click at [472, 206] on button at bounding box center [465, 207] width 54 height 19
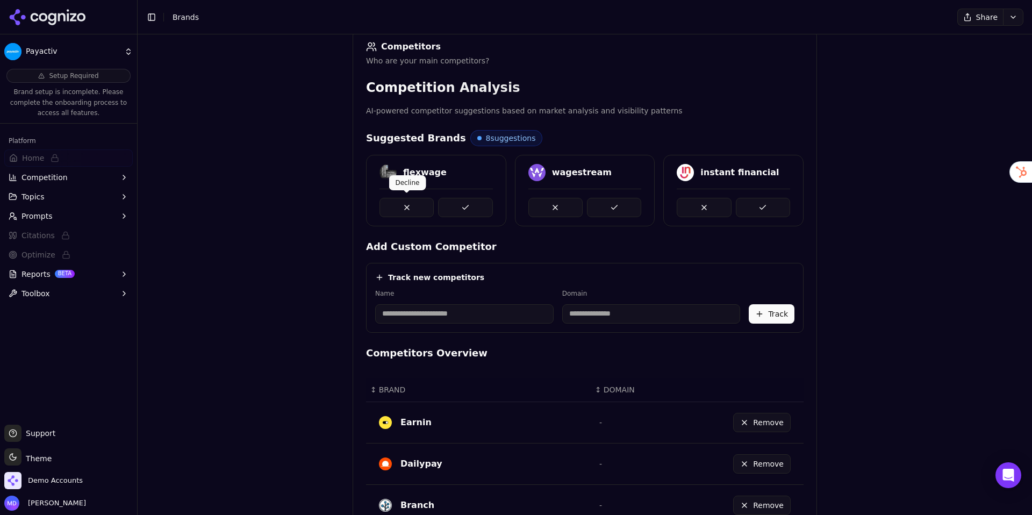
click at [424, 210] on button at bounding box center [407, 207] width 54 height 19
click at [779, 209] on button at bounding box center [763, 207] width 54 height 19
click at [778, 209] on button at bounding box center [763, 207] width 54 height 19
click at [723, 213] on button at bounding box center [704, 207] width 54 height 19
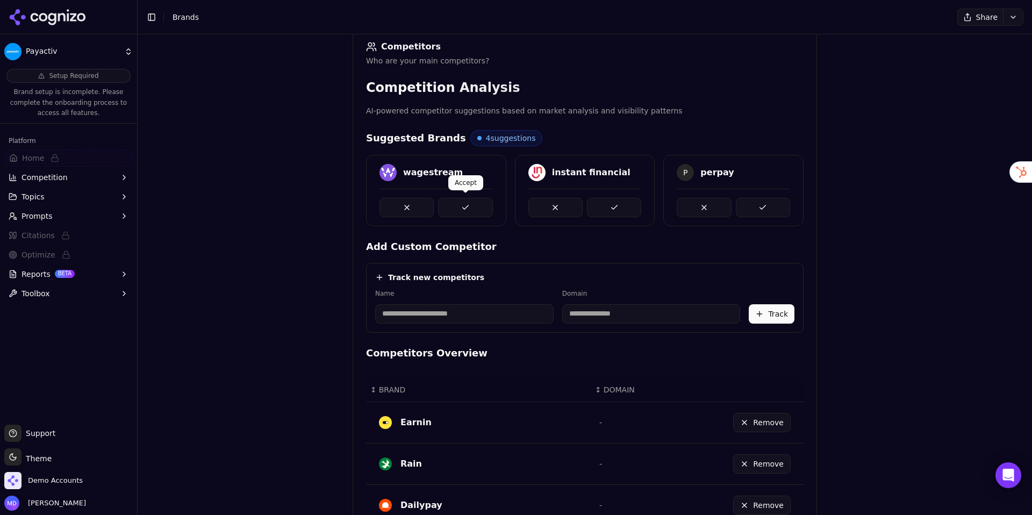
click at [478, 211] on button at bounding box center [465, 207] width 54 height 19
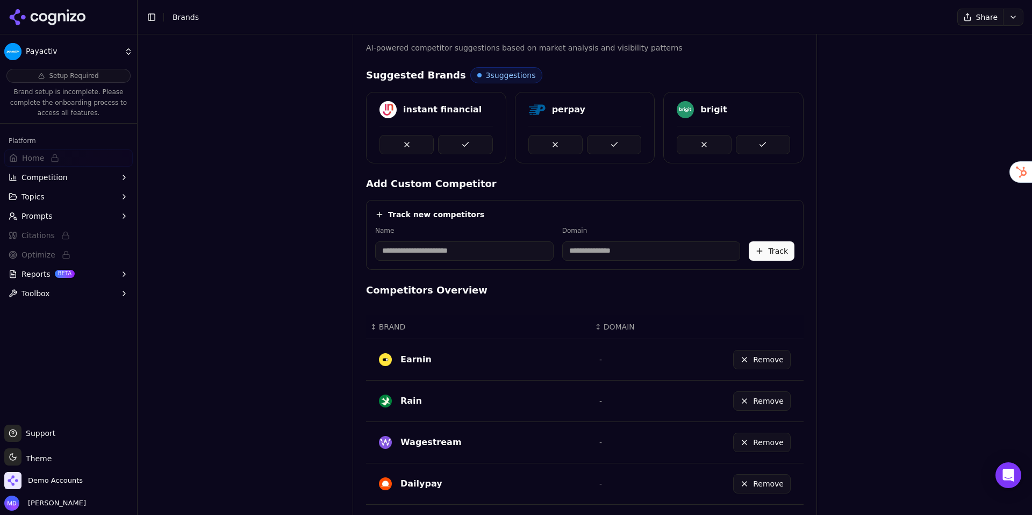
scroll to position [230, 0]
click at [479, 152] on button at bounding box center [465, 144] width 54 height 19
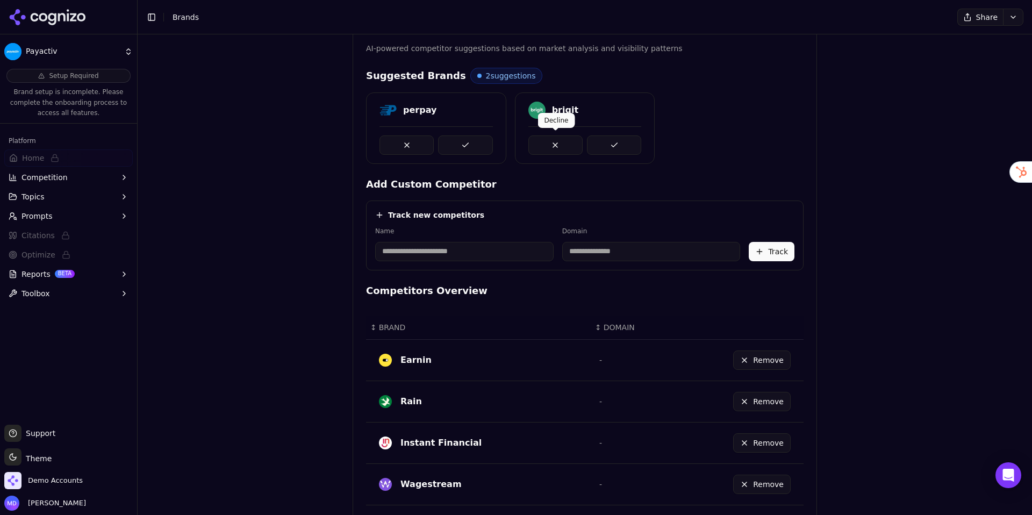
click at [574, 149] on button at bounding box center [555, 144] width 54 height 19
click at [514, 248] on input at bounding box center [464, 251] width 178 height 19
type input "*********"
click at [619, 248] on input at bounding box center [597, 251] width 142 height 19
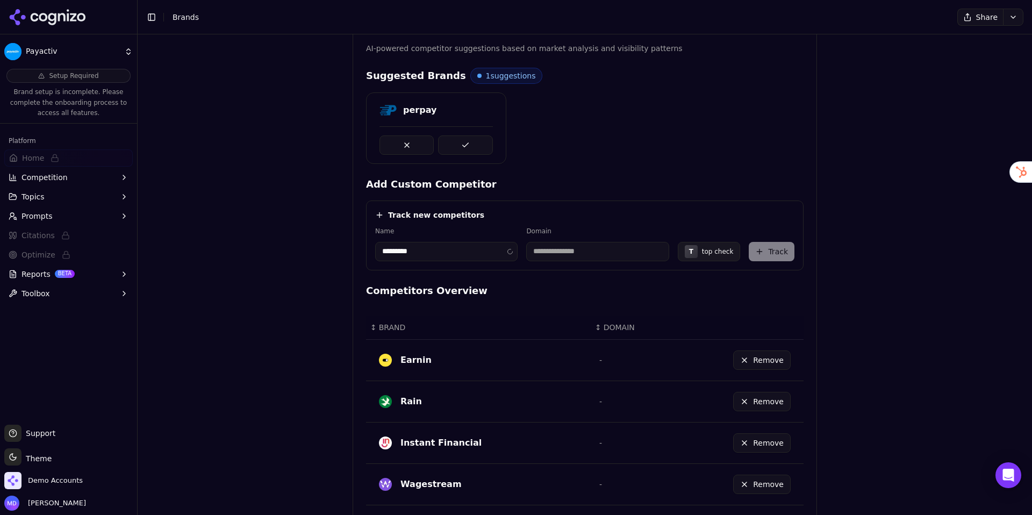
type input "**********"
click at [389, 253] on input "*********" at bounding box center [440, 251] width 130 height 19
type input "*********"
drag, startPoint x: 505, startPoint y: 249, endPoint x: 492, endPoint y: 250, distance: 12.4
click at [493, 250] on div "**********" at bounding box center [584, 244] width 419 height 34
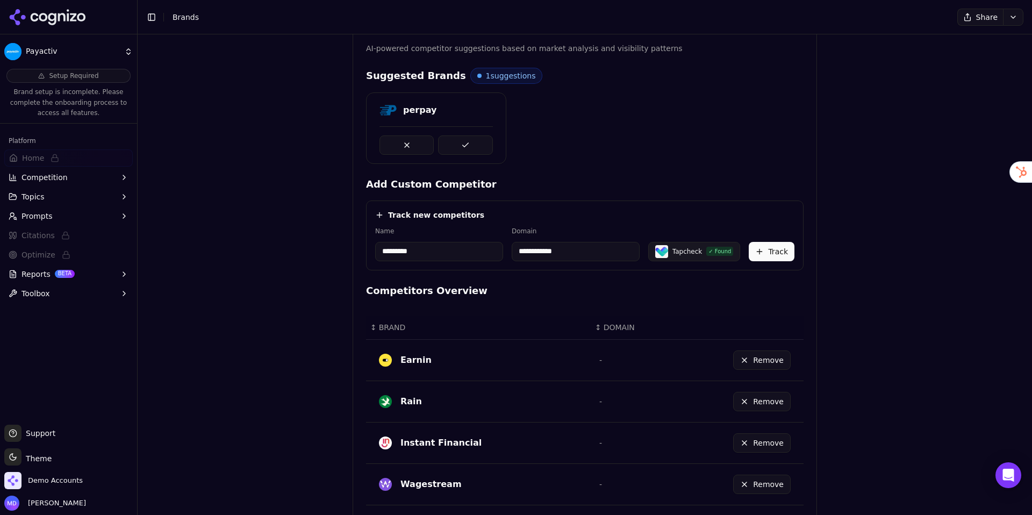
type input "**********"
click at [771, 247] on button "Track" at bounding box center [772, 251] width 46 height 19
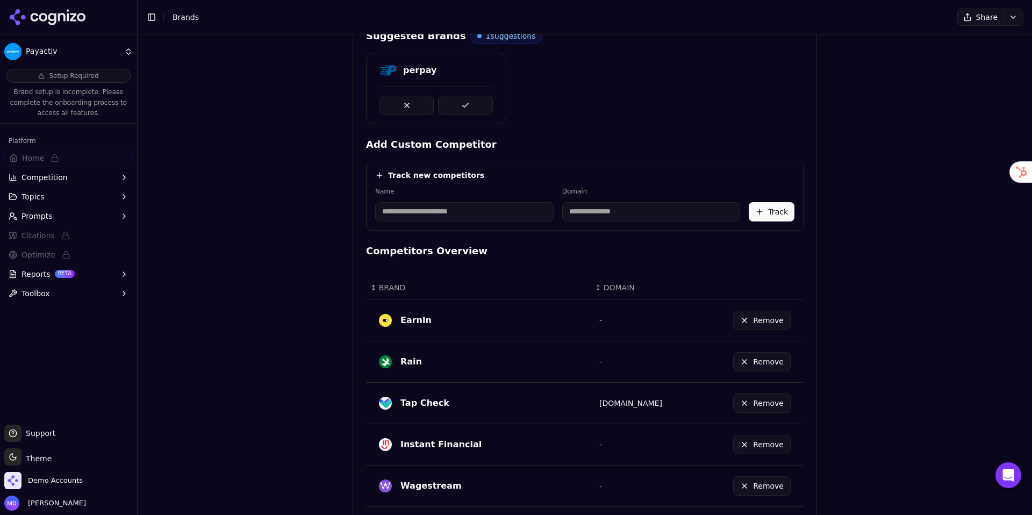
scroll to position [234, 0]
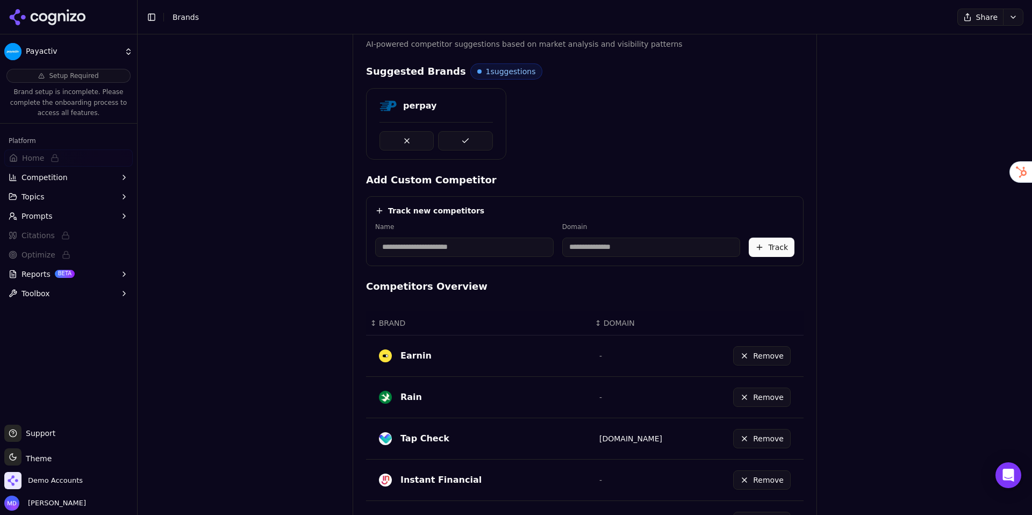
drag, startPoint x: 454, startPoint y: 260, endPoint x: 449, endPoint y: 254, distance: 7.6
click at [453, 258] on div "Track new competitors Name Domain Track" at bounding box center [585, 231] width 438 height 70
click at [445, 246] on input at bounding box center [464, 247] width 178 height 19
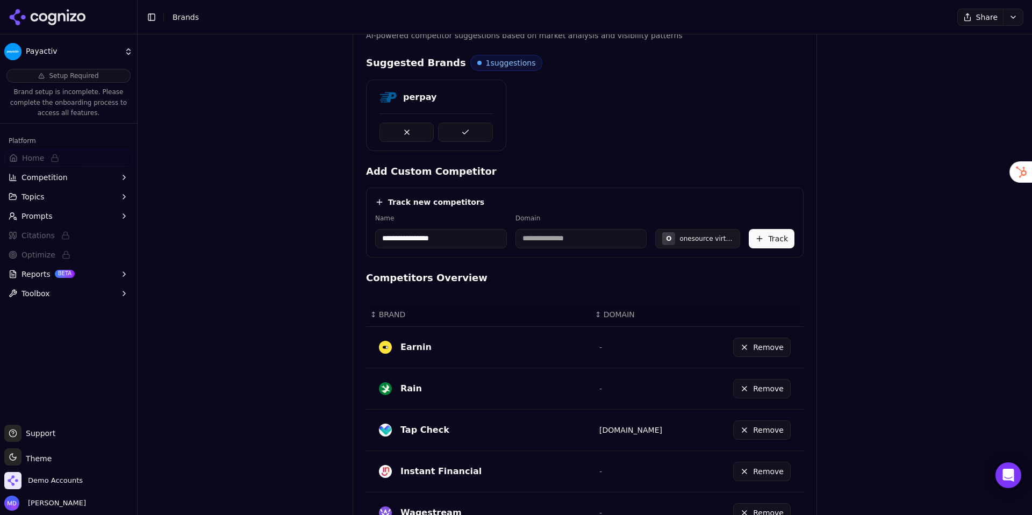
scroll to position [224, 0]
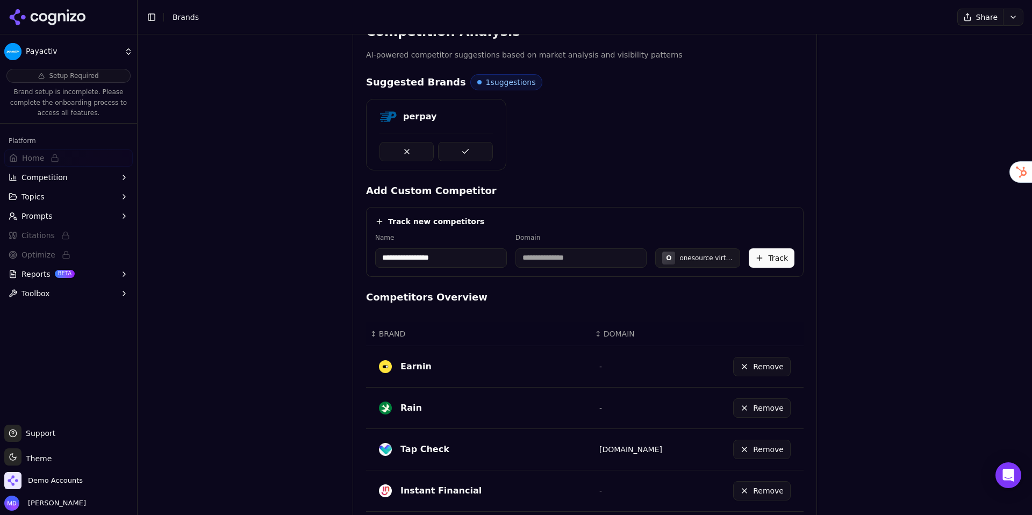
type input "**********"
click at [568, 259] on input at bounding box center [582, 257] width 132 height 19
click at [689, 259] on div "Onesourceva" at bounding box center [681, 258] width 42 height 9
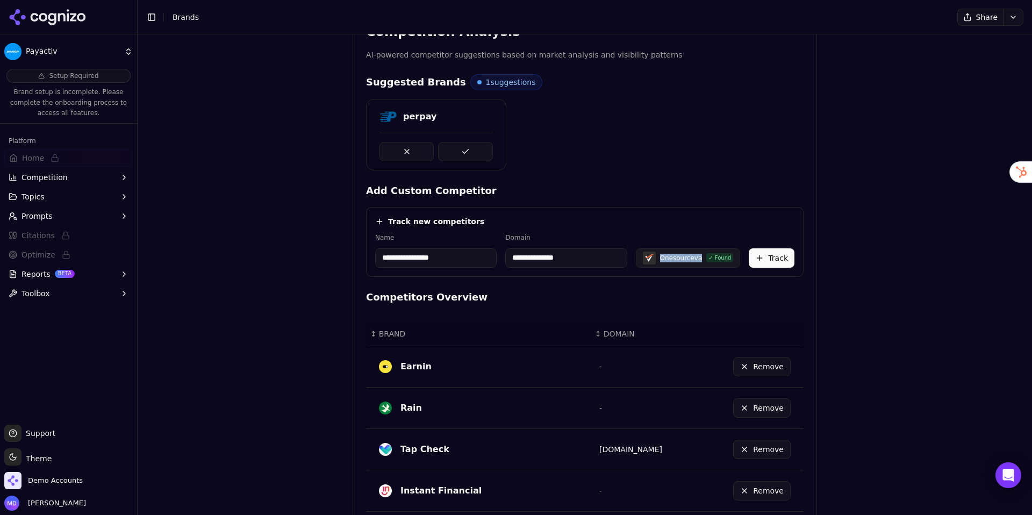
click at [689, 259] on div "Onesourceva" at bounding box center [681, 258] width 42 height 9
click at [553, 258] on input "**********" at bounding box center [566, 257] width 122 height 19
type input "**********"
click at [783, 259] on button "Track" at bounding box center [772, 257] width 46 height 19
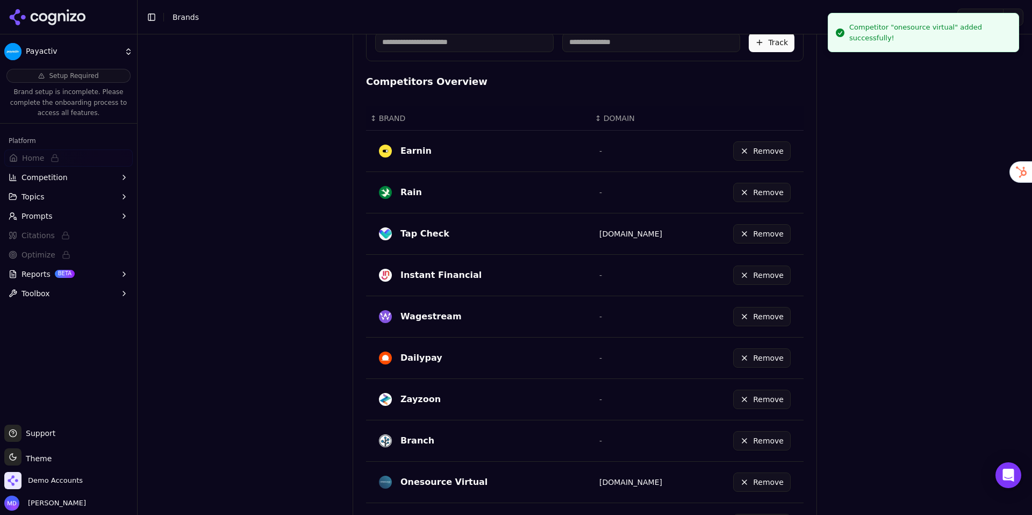
scroll to position [540, 0]
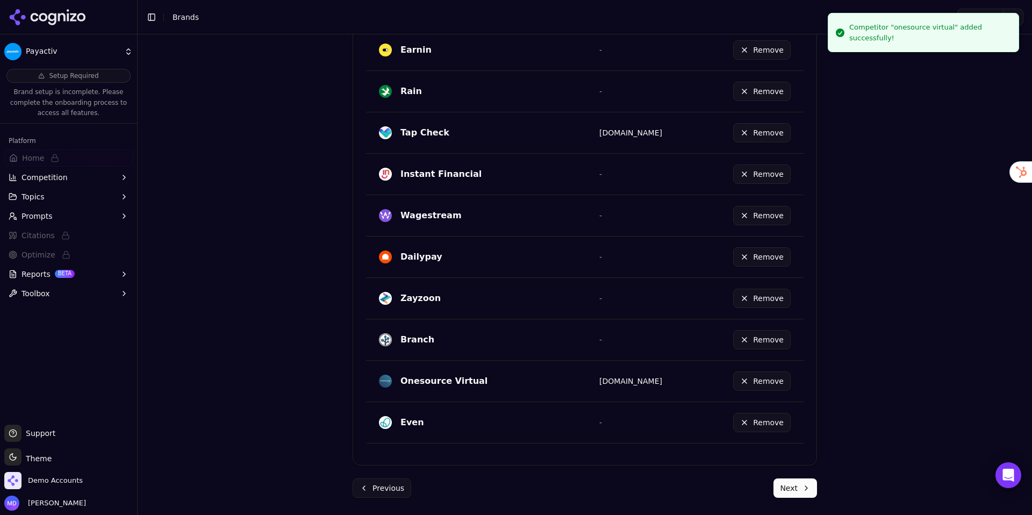
drag, startPoint x: 798, startPoint y: 503, endPoint x: 789, endPoint y: 496, distance: 11.1
click at [796, 501] on div "Brand Onboarding Let's set up your brand monitoring in a few simple steps Step …" at bounding box center [585, 4] width 482 height 1021
click at [792, 497] on button "Next" at bounding box center [796, 487] width 44 height 19
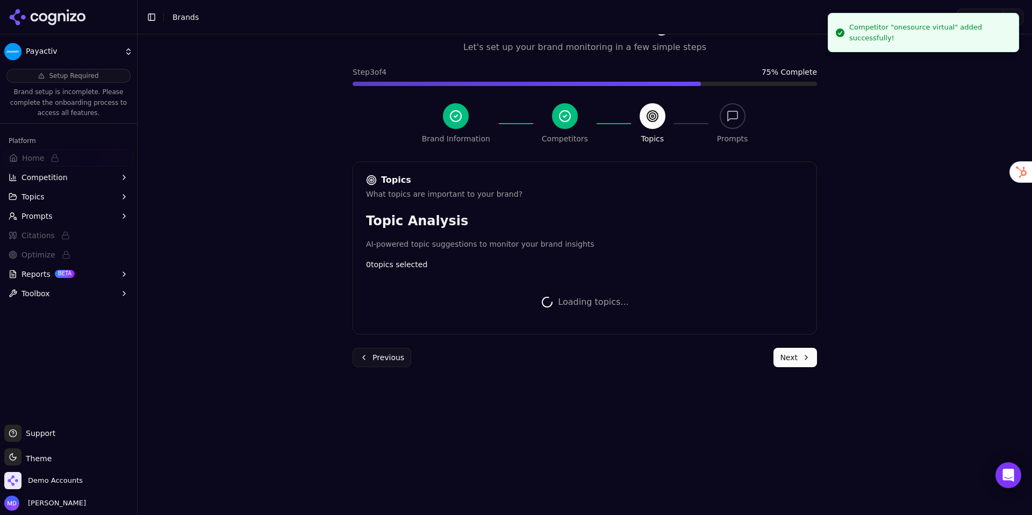
scroll to position [277, 0]
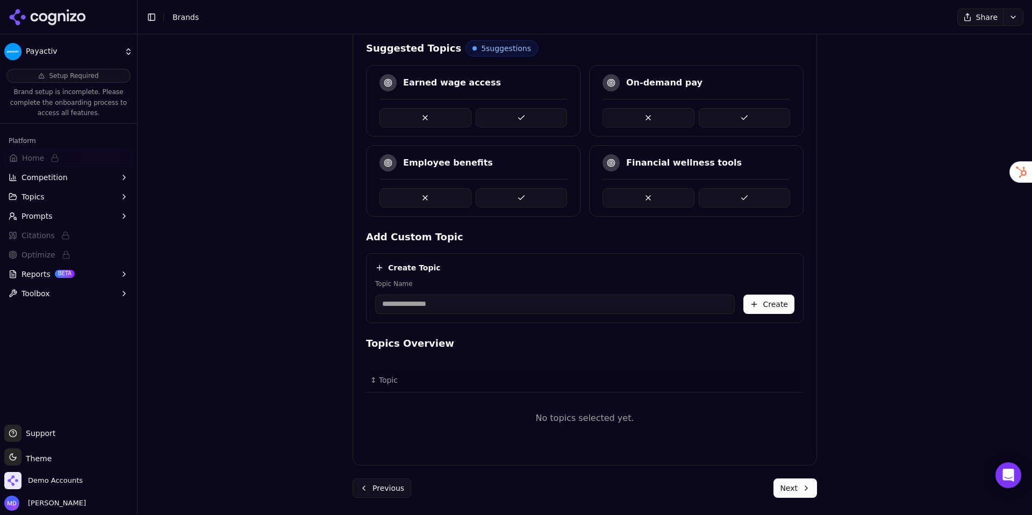
click at [524, 118] on button at bounding box center [522, 117] width 92 height 19
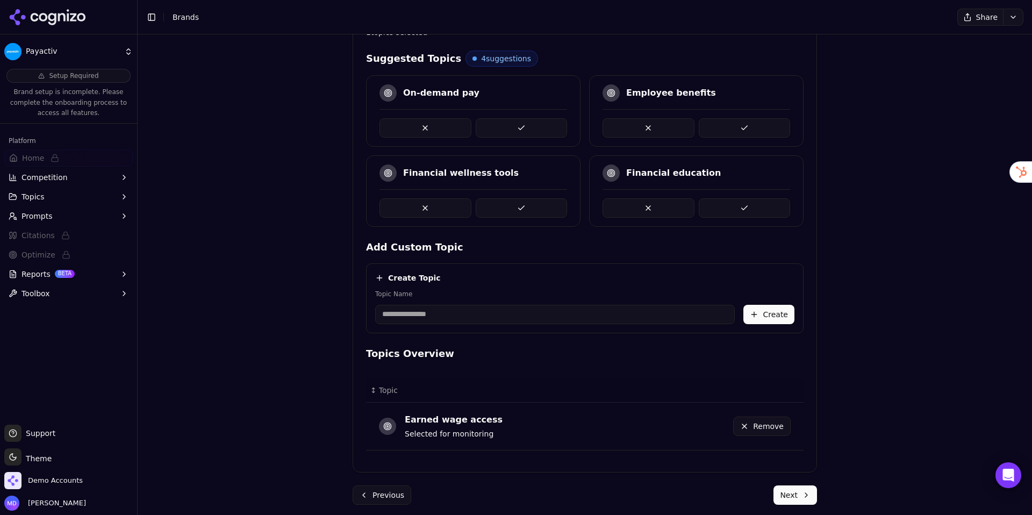
scroll to position [270, 0]
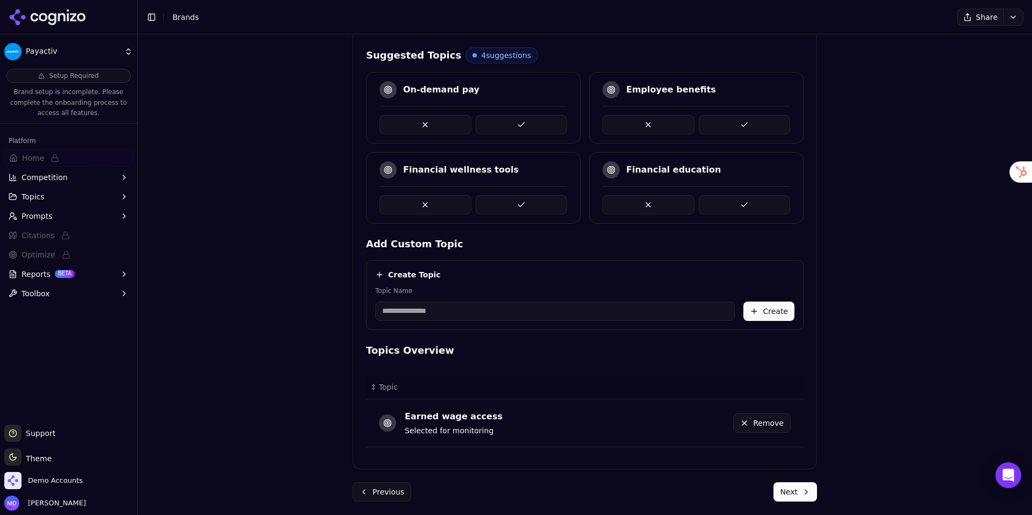
click at [541, 197] on button at bounding box center [522, 204] width 92 height 19
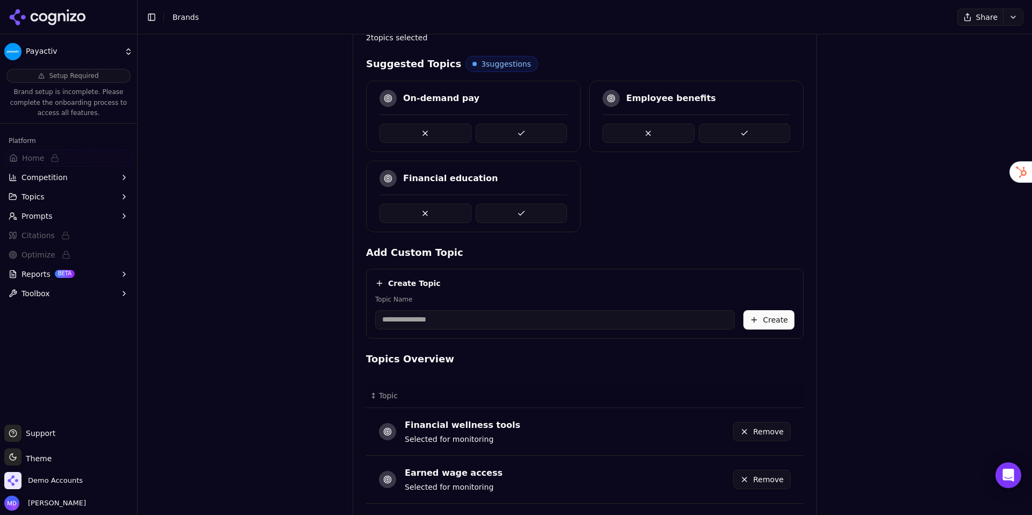
scroll to position [256, 0]
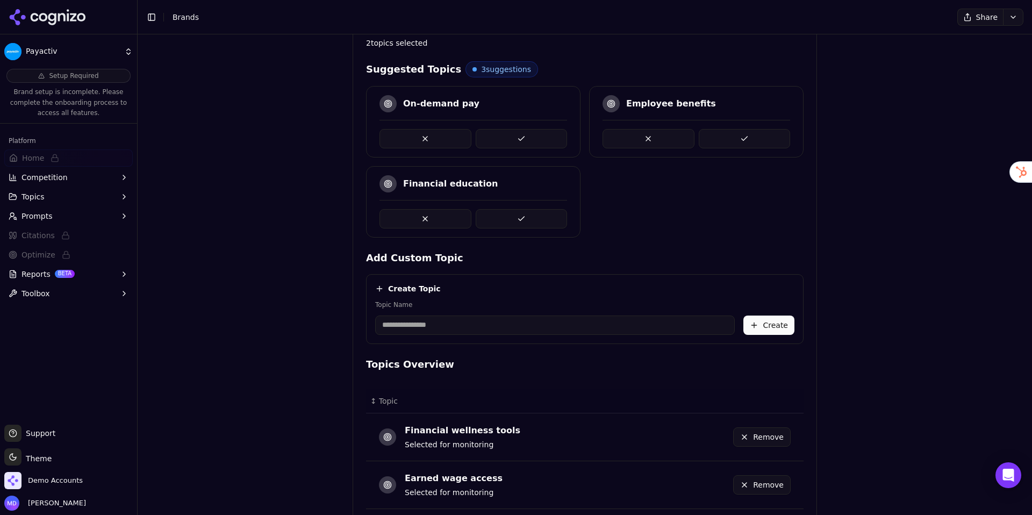
click at [530, 139] on button at bounding box center [522, 138] width 92 height 19
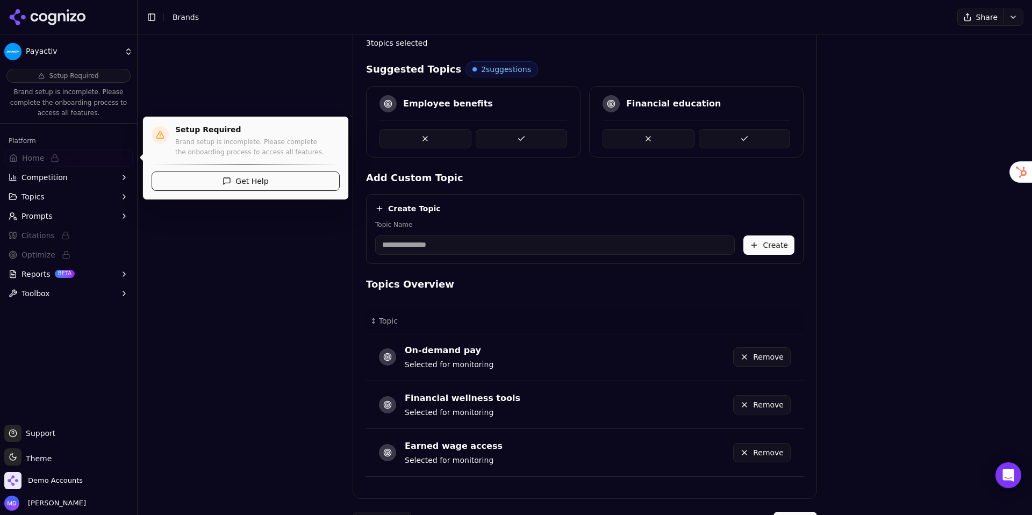
scroll to position [253, 0]
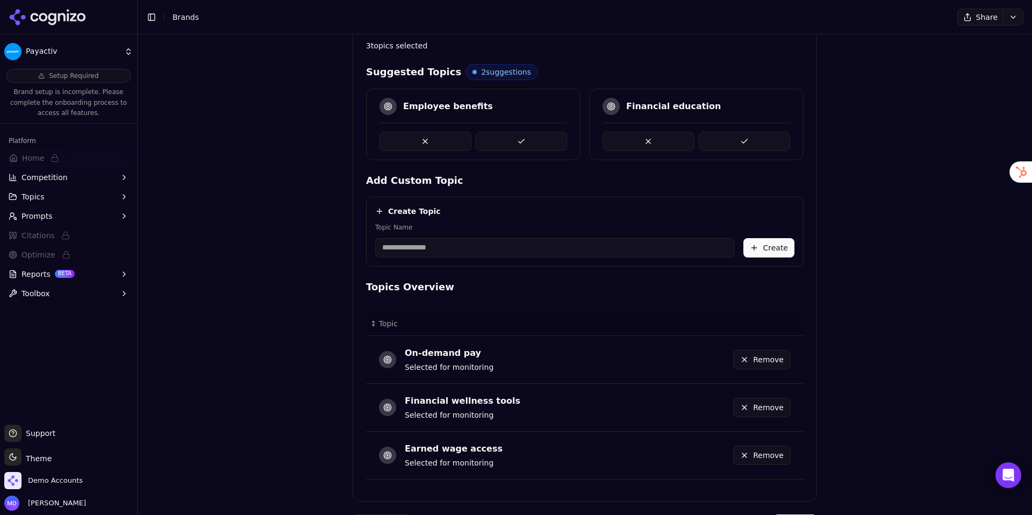
click at [529, 138] on button at bounding box center [522, 141] width 92 height 19
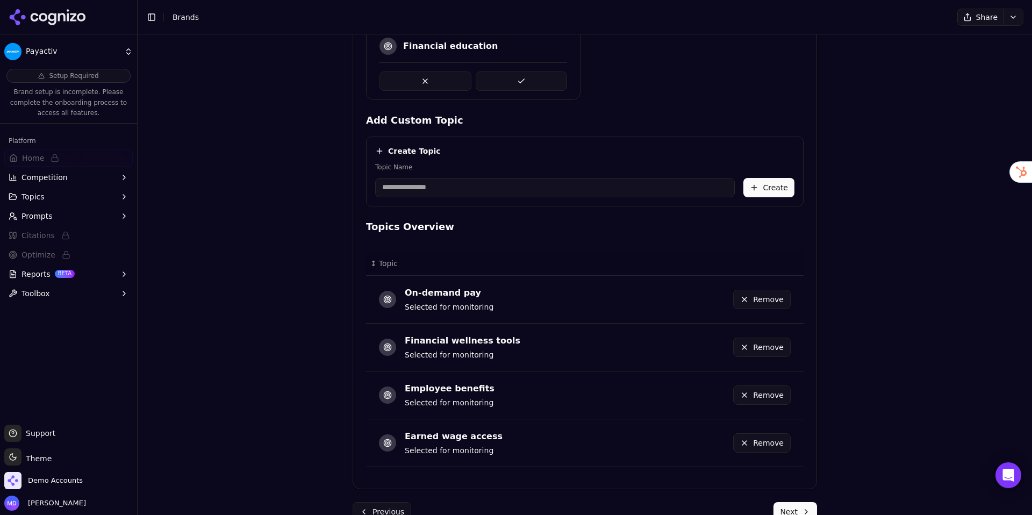
scroll to position [315, 0]
click at [773, 395] on button "Remove" at bounding box center [762, 393] width 58 height 19
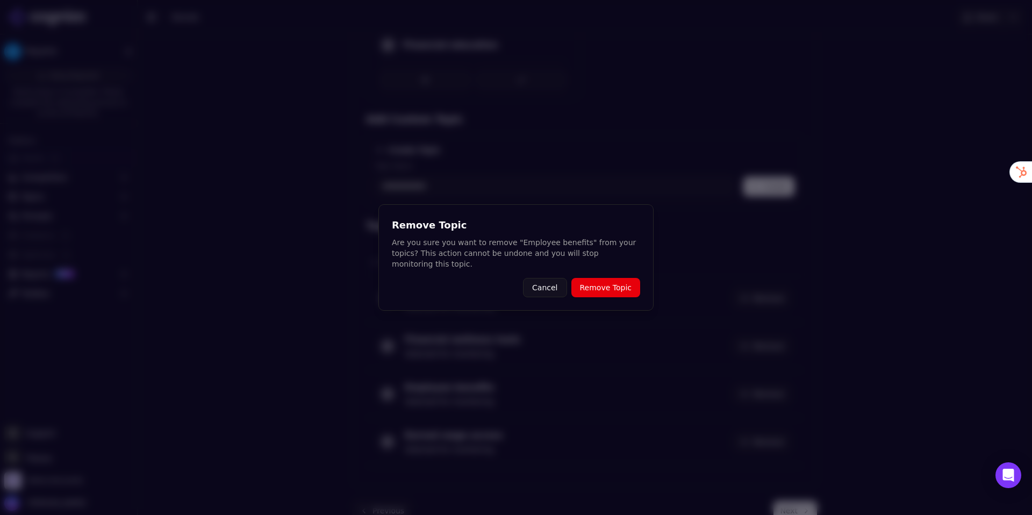
click at [613, 285] on button "Remove Topic" at bounding box center [605, 287] width 69 height 19
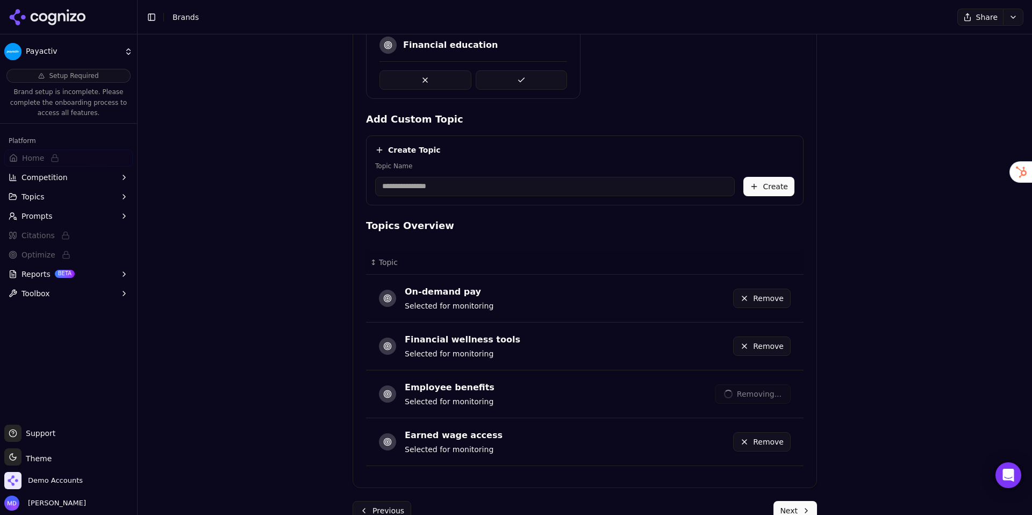
click at [465, 178] on input "Topic Name" at bounding box center [555, 186] width 360 height 19
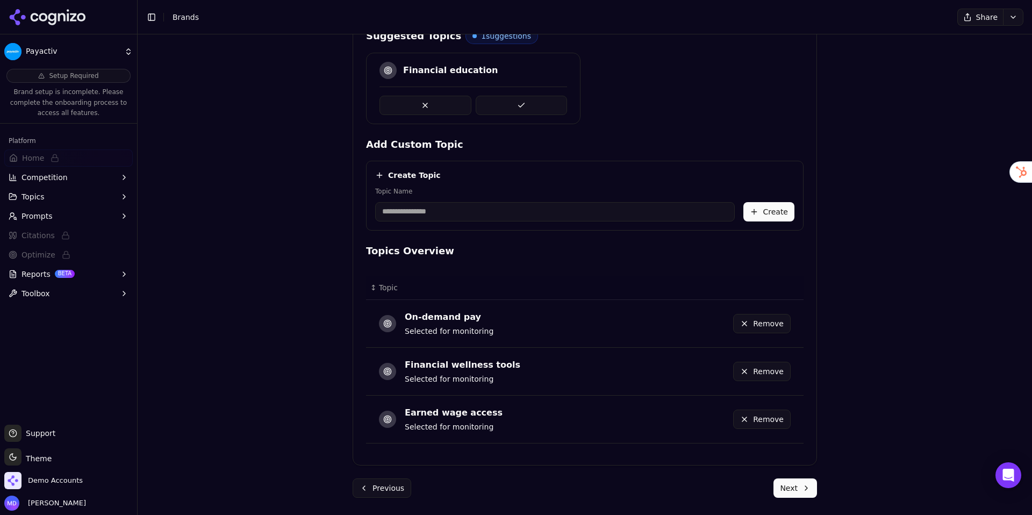
click at [410, 207] on input "Topic Name" at bounding box center [555, 211] width 360 height 19
type input "**********"
click at [757, 209] on button "Create" at bounding box center [769, 211] width 51 height 19
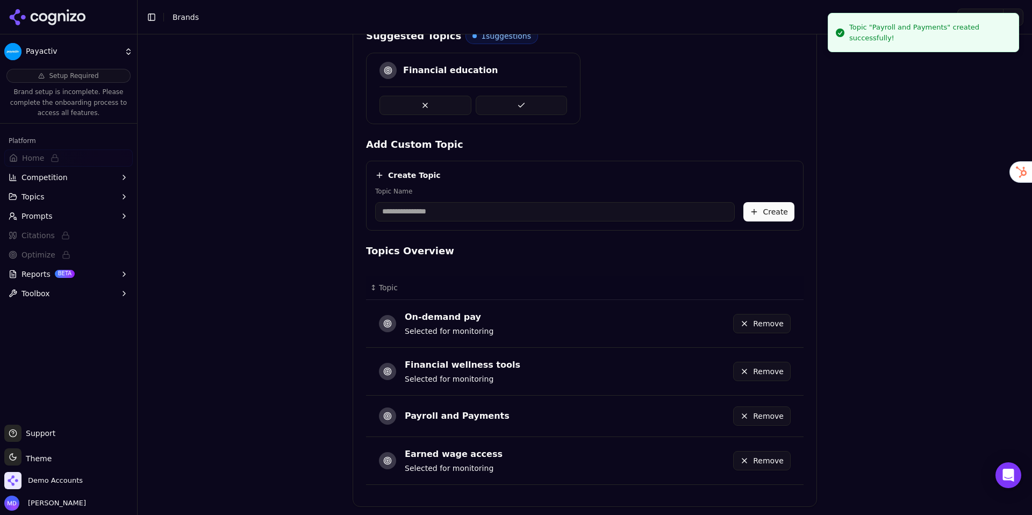
click at [450, 215] on input "Topic Name" at bounding box center [555, 211] width 360 height 19
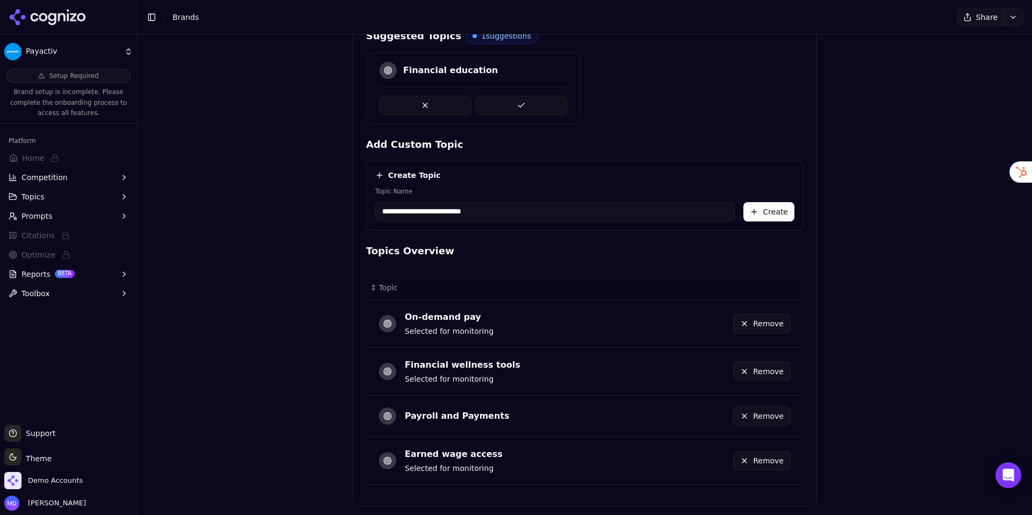
type input "**********"
click at [762, 212] on button "Create" at bounding box center [769, 211] width 51 height 19
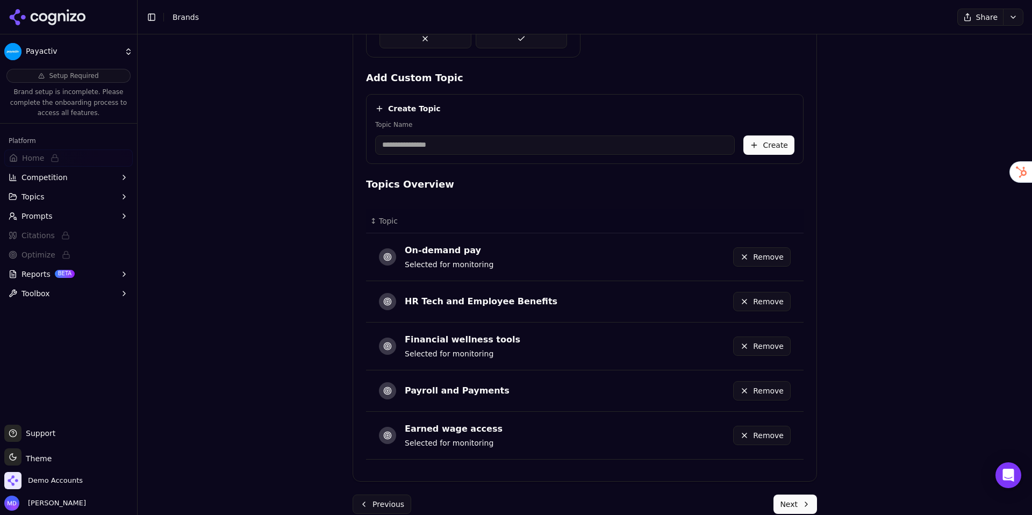
scroll to position [356, 0]
click at [804, 491] on form "Topics What topics are important to your brand? Topic Analysis AI-powered topic…" at bounding box center [585, 176] width 465 height 674
click at [802, 496] on button "Next" at bounding box center [796, 503] width 44 height 19
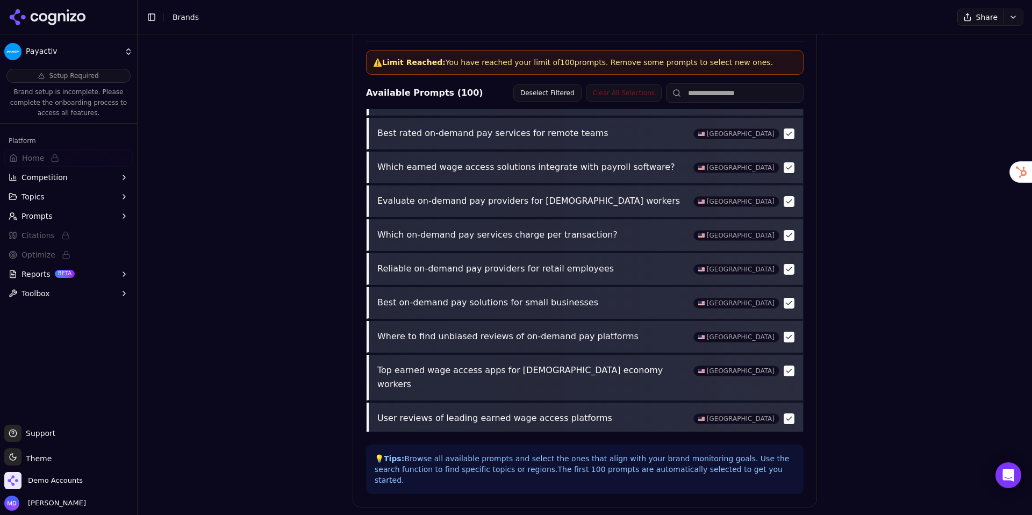
scroll to position [0, 0]
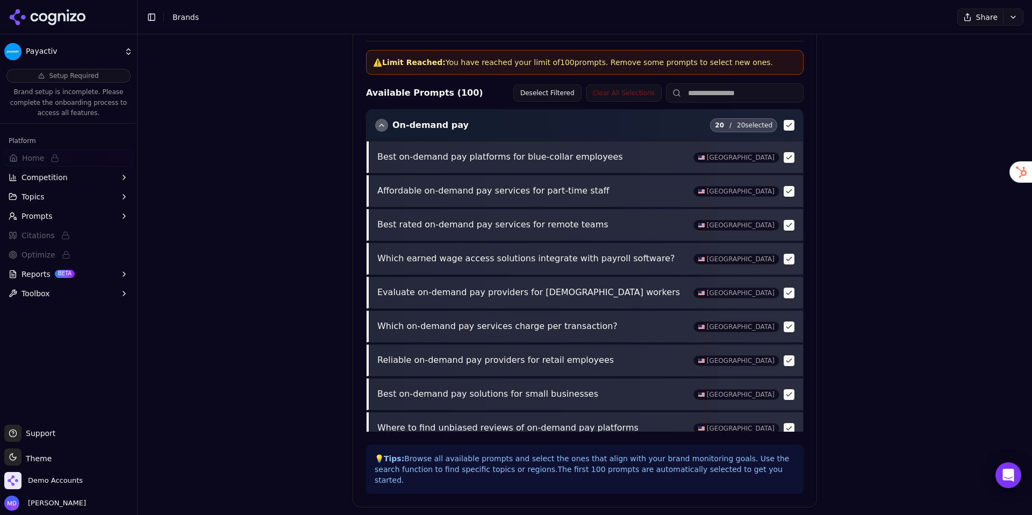
click at [382, 124] on div "button" at bounding box center [381, 125] width 13 height 13
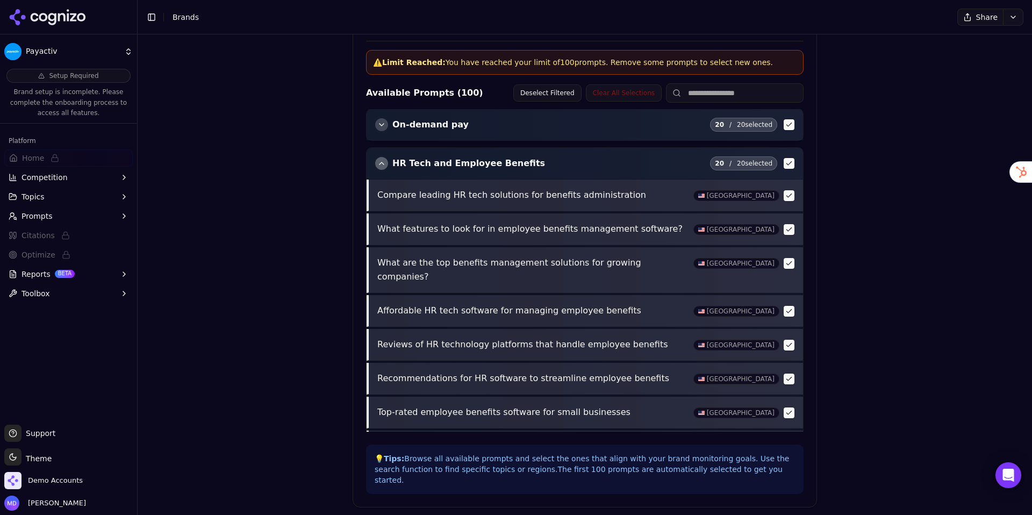
click at [381, 158] on div "button" at bounding box center [381, 163] width 13 height 13
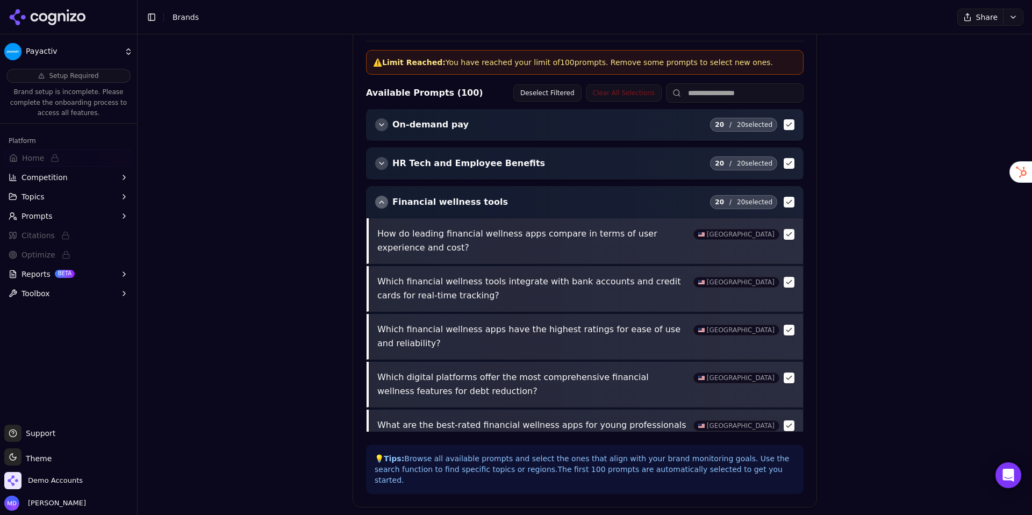
scroll to position [2, 0]
click at [380, 199] on div "button" at bounding box center [381, 201] width 13 height 13
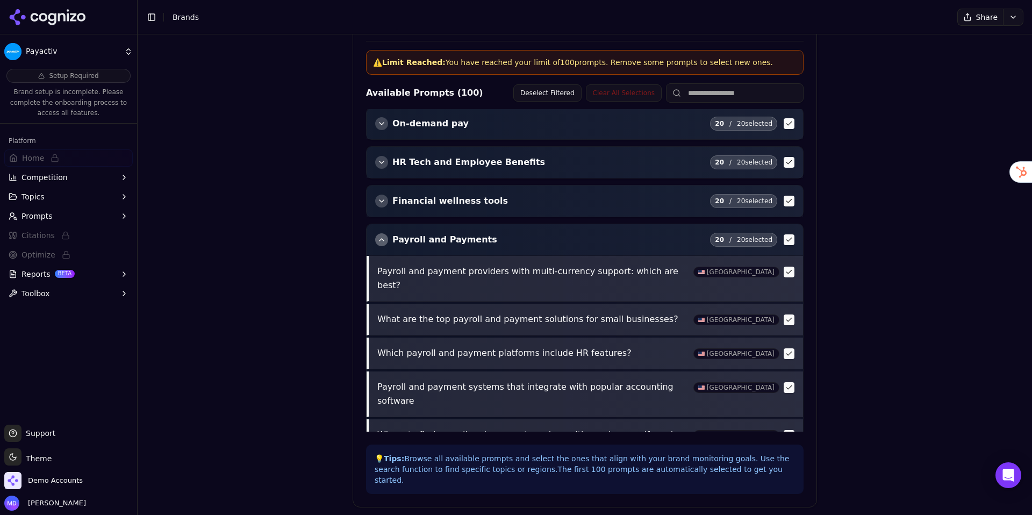
click at [382, 239] on div "button" at bounding box center [381, 239] width 13 height 13
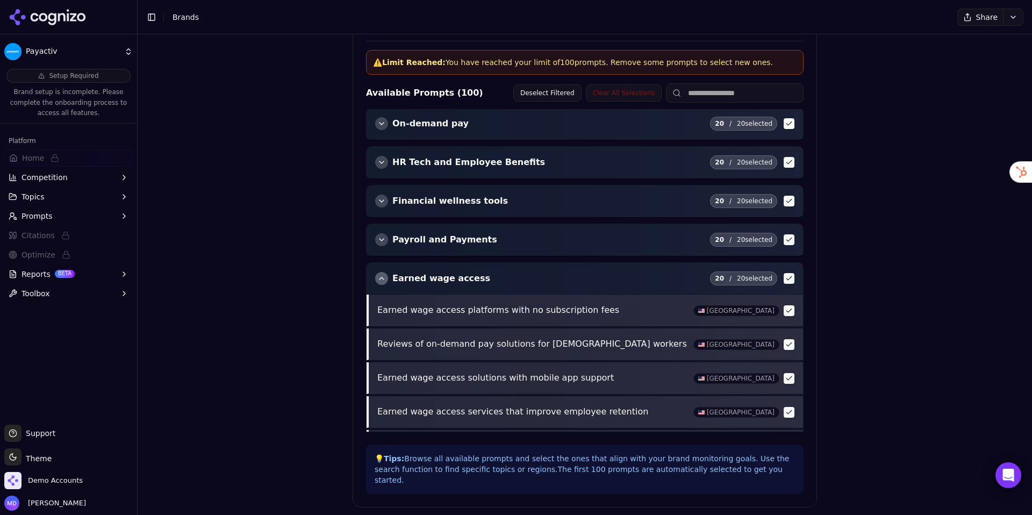
click at [381, 275] on div "button" at bounding box center [381, 278] width 13 height 13
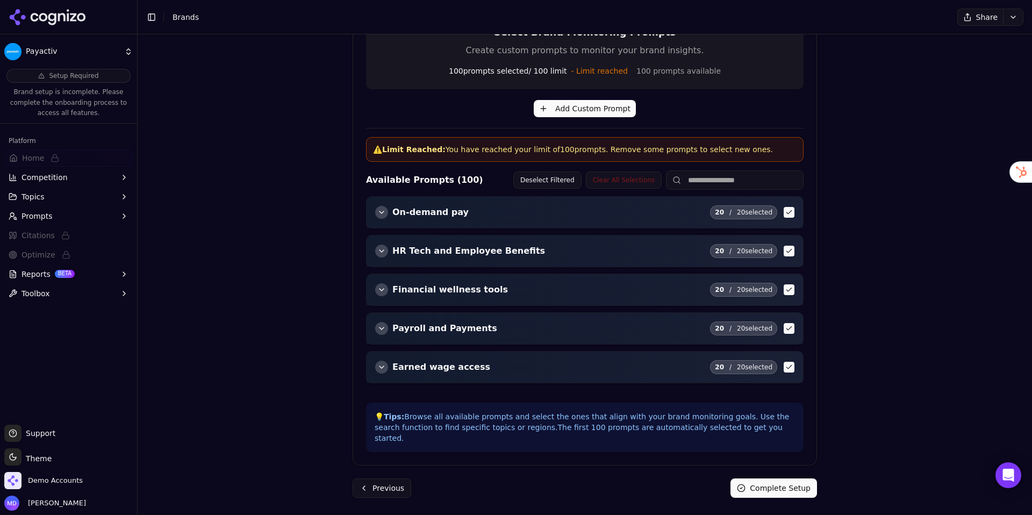
scroll to position [259, 0]
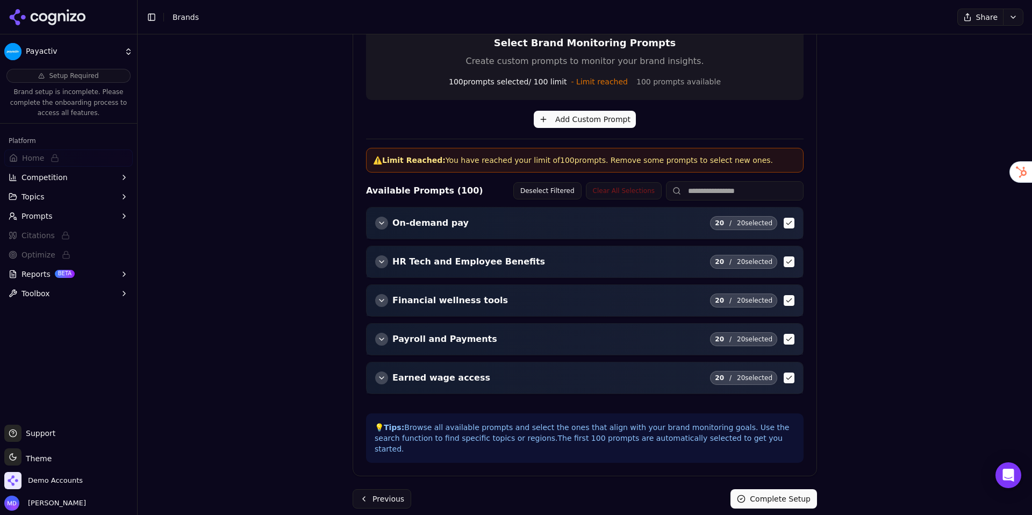
drag, startPoint x: 768, startPoint y: 484, endPoint x: 694, endPoint y: 342, distance: 159.9
click at [768, 489] on button "Complete Setup" at bounding box center [774, 498] width 87 height 19
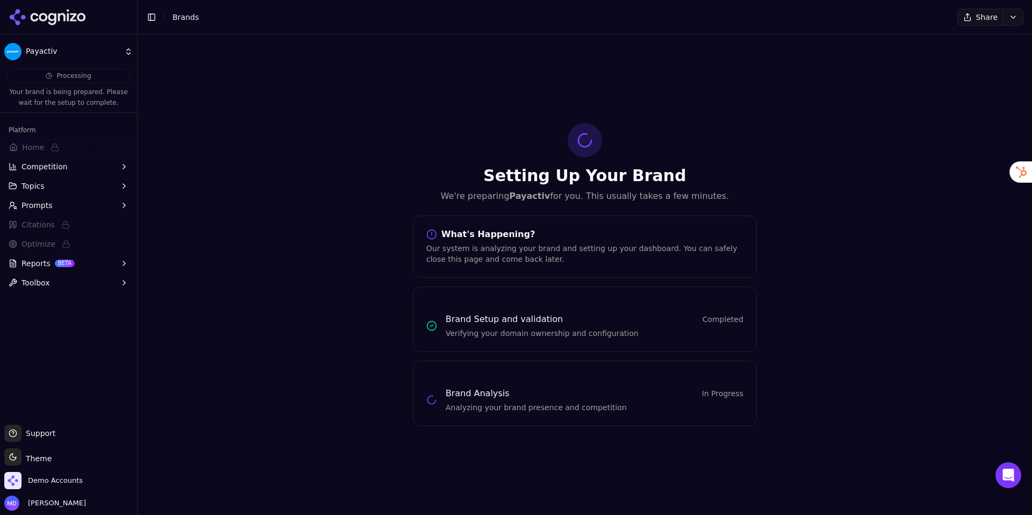
scroll to position [0, 0]
click at [188, 17] on span "Brands" at bounding box center [186, 17] width 26 height 9
click at [276, 12] on li "Brands" at bounding box center [554, 17] width 763 height 11
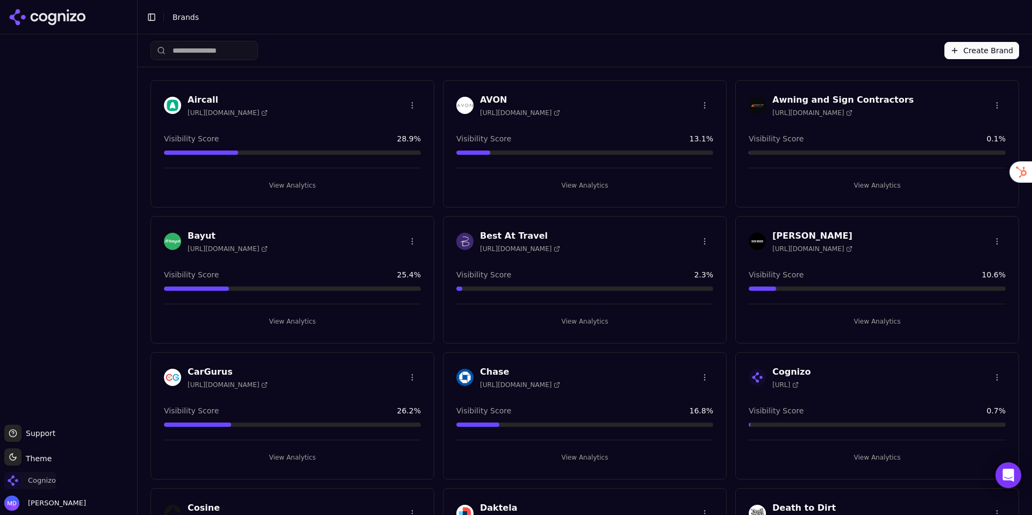
drag, startPoint x: 30, startPoint y: 483, endPoint x: 37, endPoint y: 471, distance: 14.2
click at [30, 483] on span "Cognizo" at bounding box center [42, 481] width 28 height 10
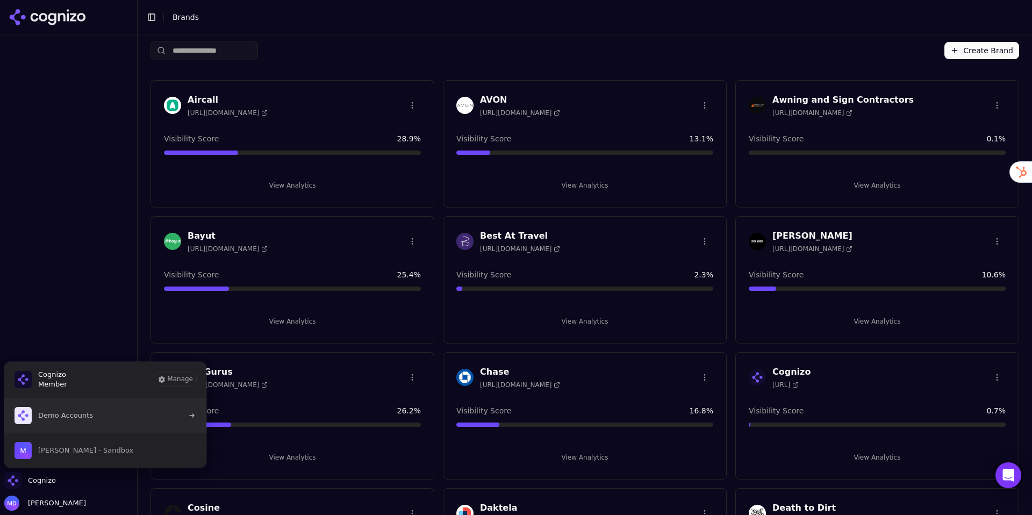
click at [60, 416] on span "Demo Accounts" at bounding box center [65, 416] width 55 height 10
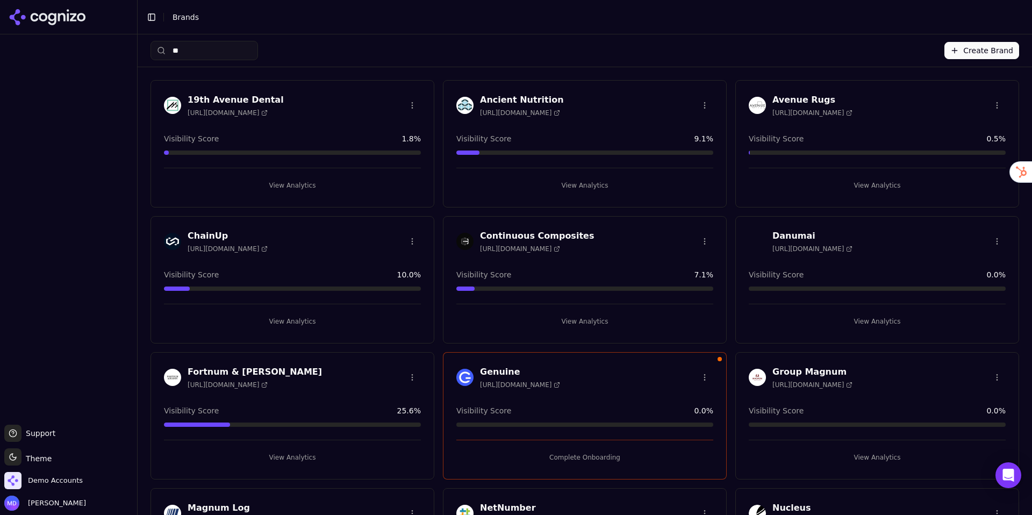
type input "*"
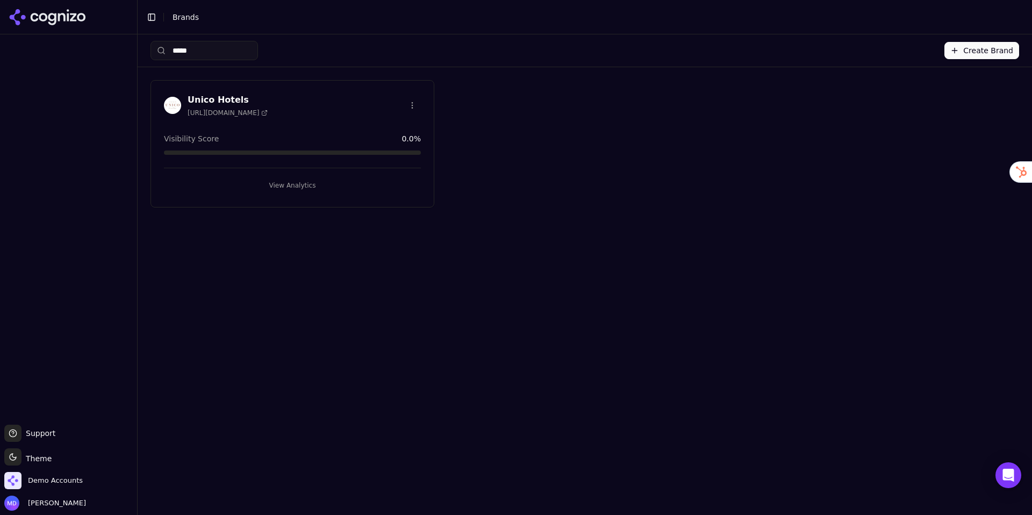
type input "*****"
click at [313, 185] on button "View Analytics" at bounding box center [292, 185] width 257 height 17
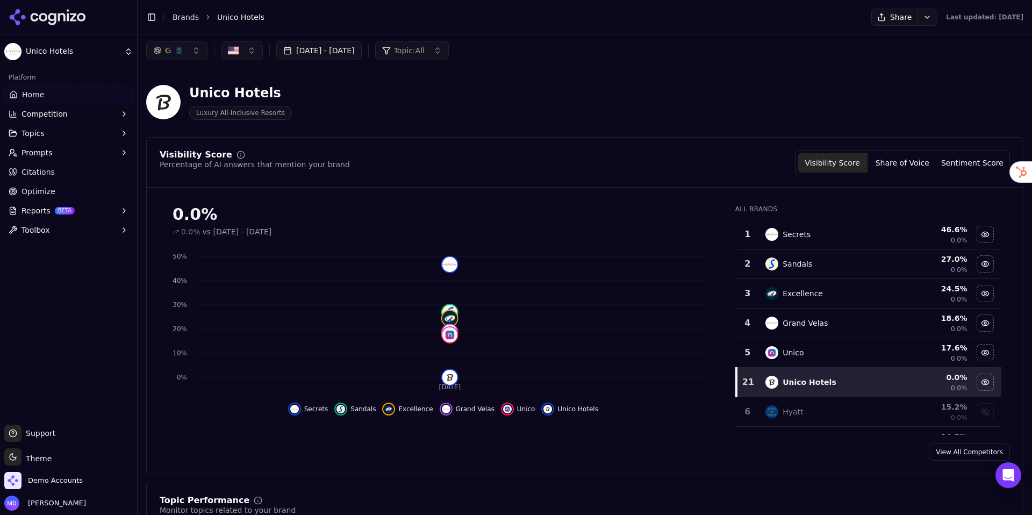
click at [76, 197] on link "Optimize" at bounding box center [68, 191] width 128 height 17
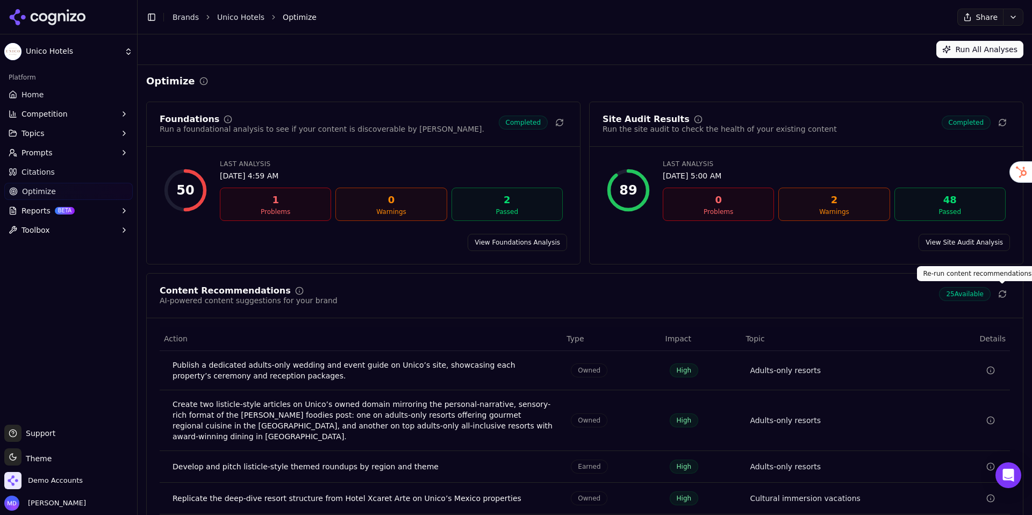
click at [1007, 295] on button at bounding box center [1002, 294] width 15 height 15
click at [42, 96] on link "Home" at bounding box center [68, 94] width 128 height 17
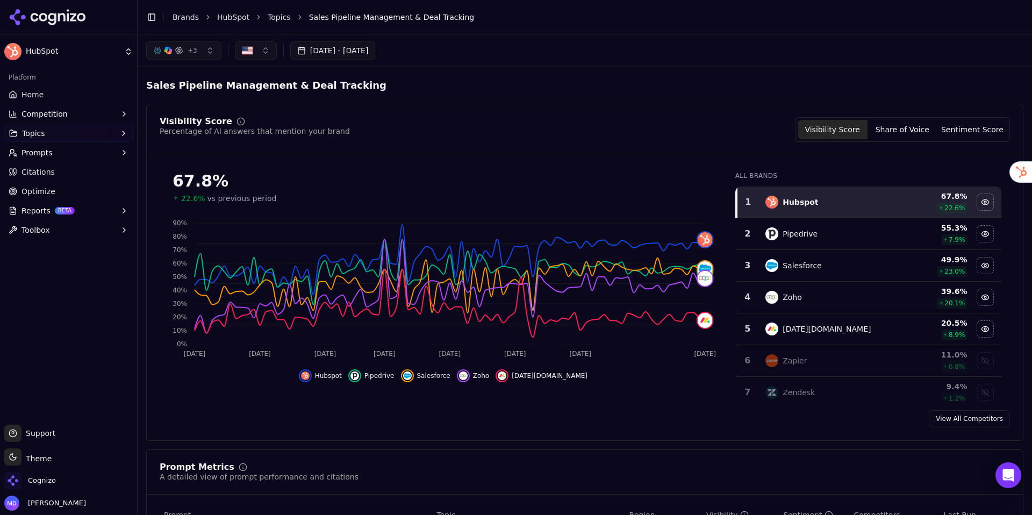
drag, startPoint x: 69, startPoint y: 98, endPoint x: 87, endPoint y: 26, distance: 74.2
click at [69, 98] on link "Home" at bounding box center [68, 94] width 128 height 17
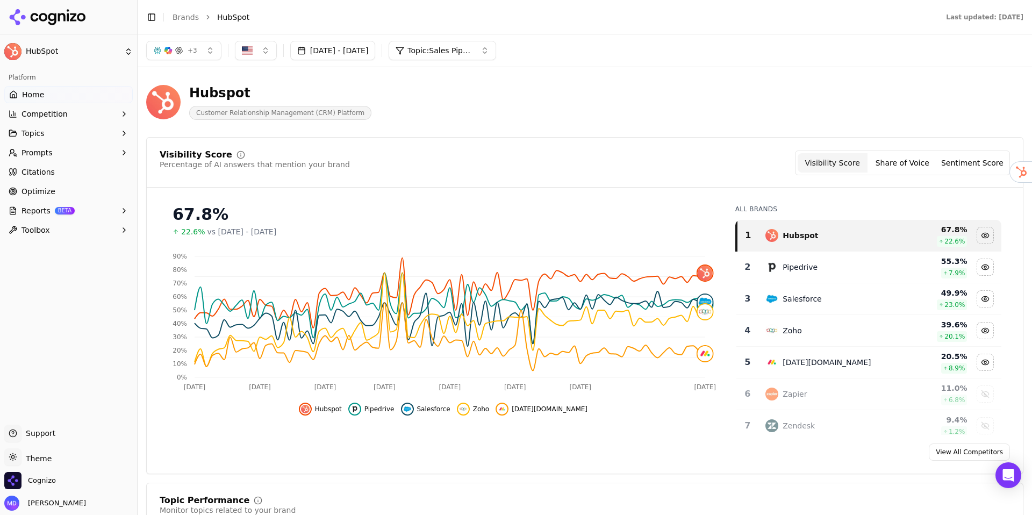
click at [85, 195] on link "Optimize" at bounding box center [68, 191] width 128 height 17
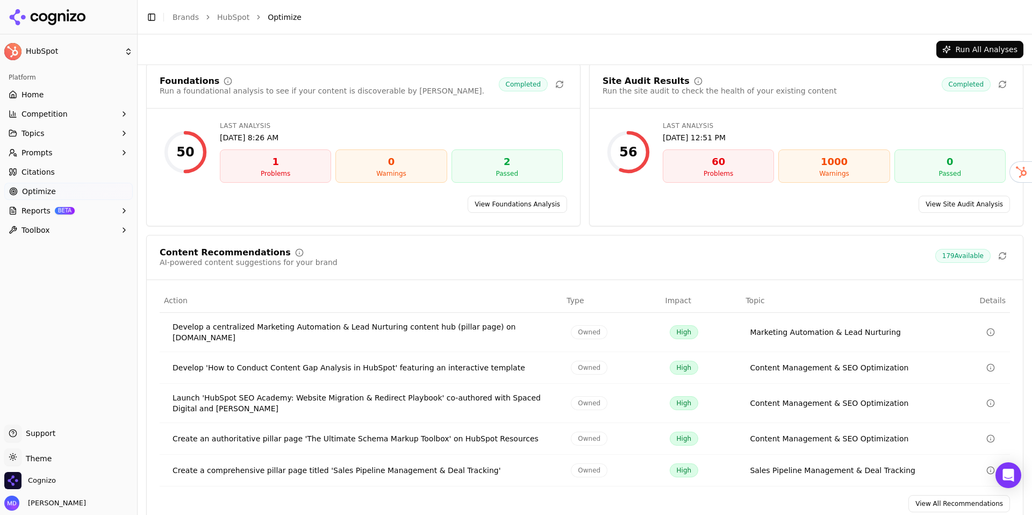
scroll to position [51, 0]
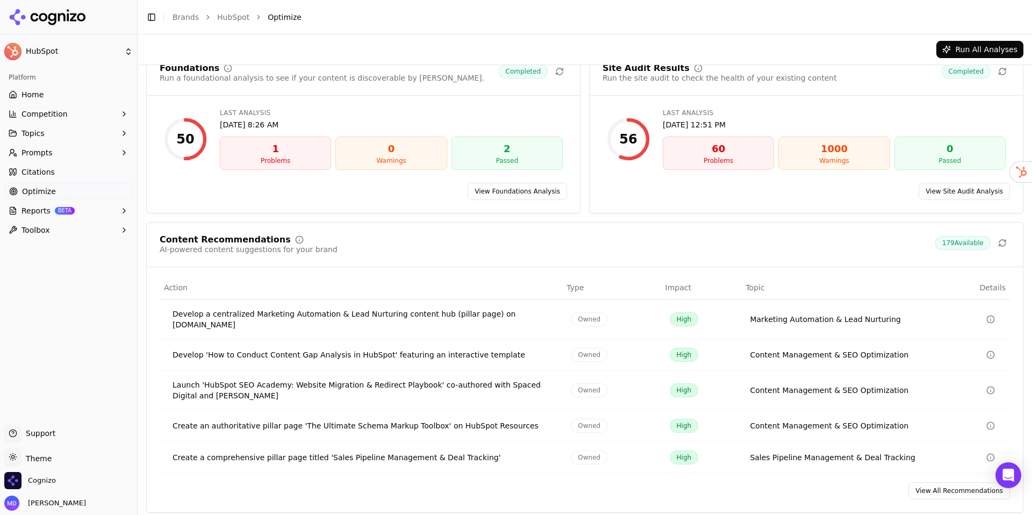
drag, startPoint x: 938, startPoint y: 487, endPoint x: 931, endPoint y: 483, distance: 7.5
click at [938, 487] on link "View All Recommendations" at bounding box center [960, 490] width 102 height 17
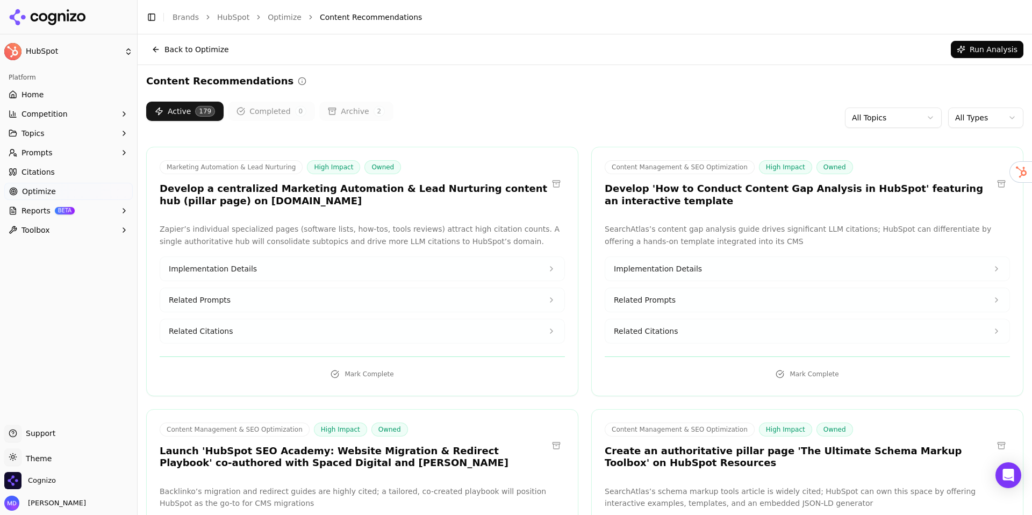
click at [237, 270] on span "Implementation Details" at bounding box center [213, 268] width 88 height 11
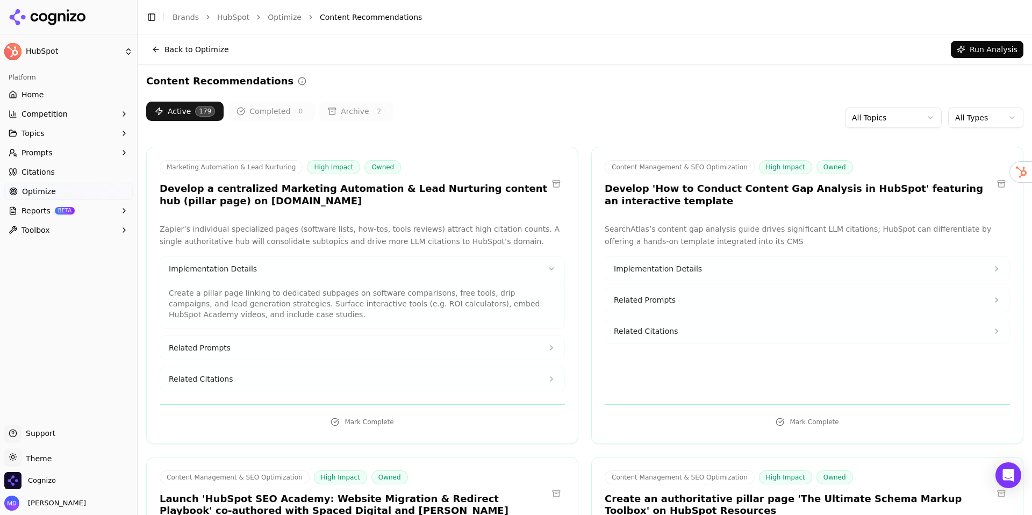
click at [291, 345] on button "Related Prompts" at bounding box center [362, 348] width 404 height 24
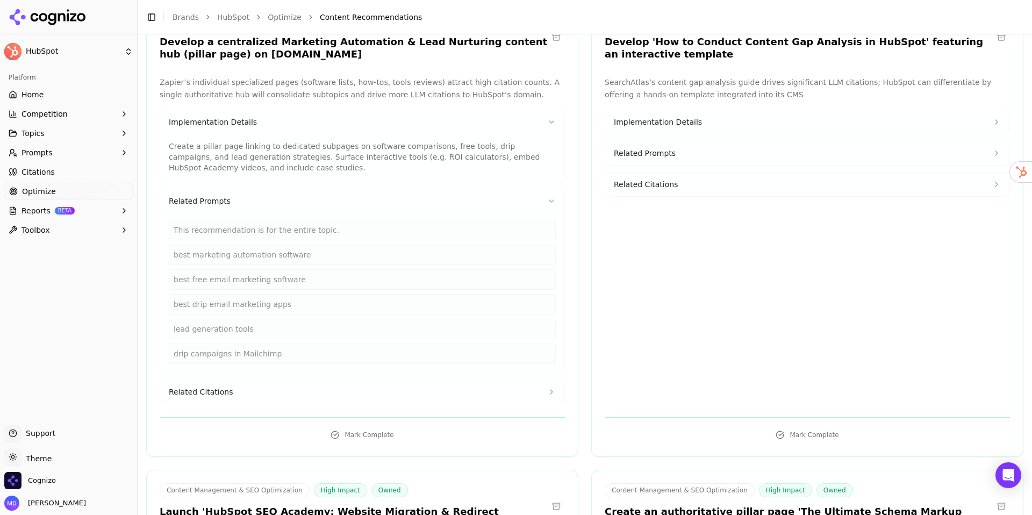
scroll to position [149, 0]
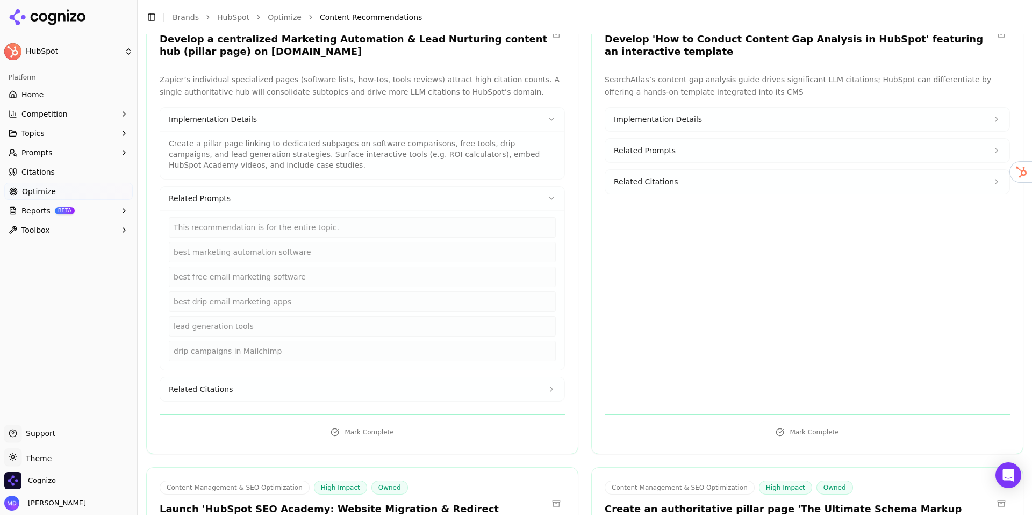
drag, startPoint x: 275, startPoint y: 393, endPoint x: 279, endPoint y: 384, distance: 9.6
click at [274, 393] on button "Related Citations" at bounding box center [362, 389] width 404 height 24
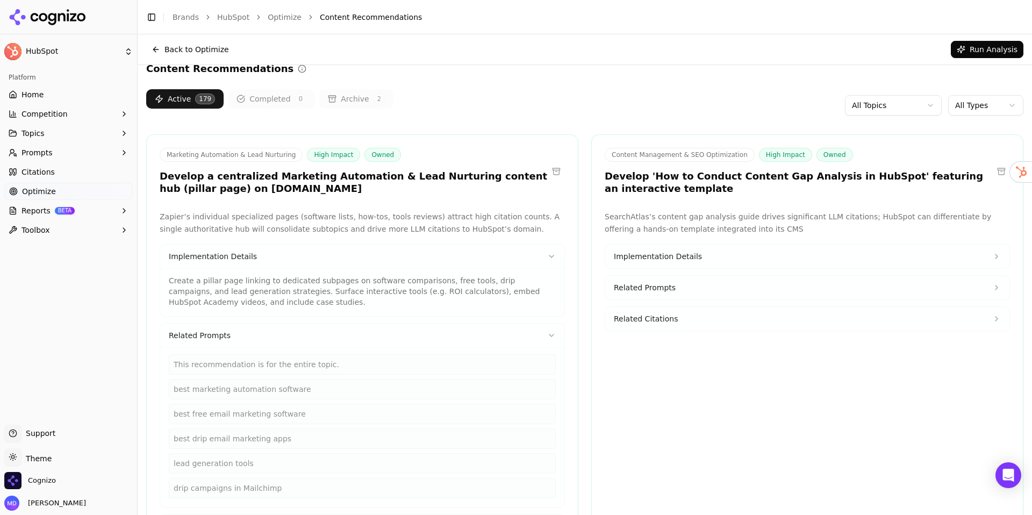
scroll to position [0, 0]
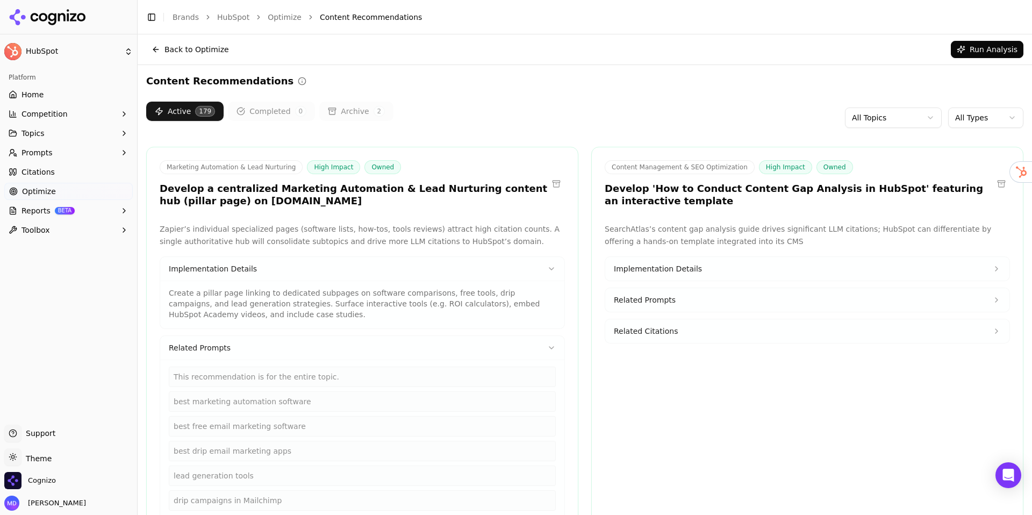
click at [549, 267] on icon at bounding box center [551, 269] width 9 height 9
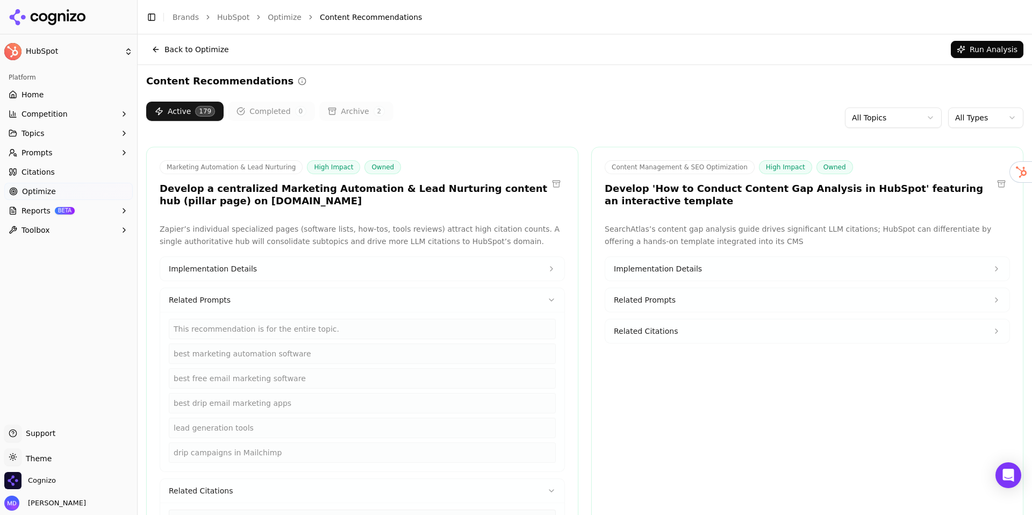
click at [551, 296] on icon at bounding box center [551, 300] width 9 height 9
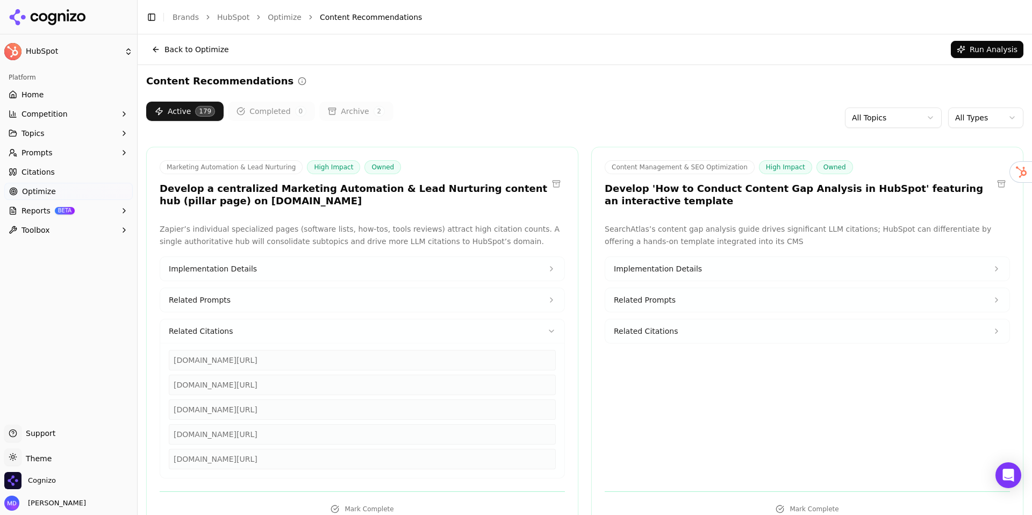
click at [552, 337] on button "Related Citations" at bounding box center [362, 331] width 404 height 24
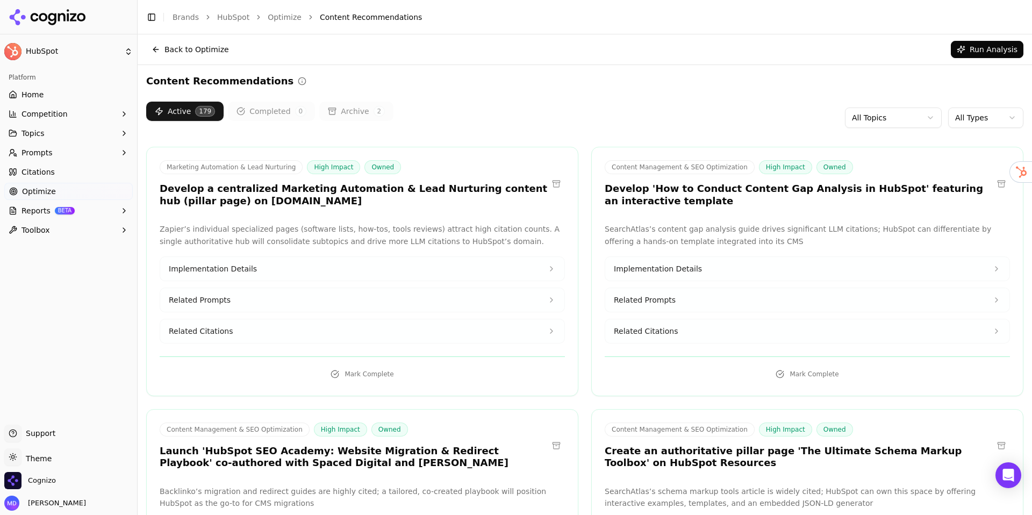
click at [75, 177] on link "Citations" at bounding box center [68, 171] width 128 height 17
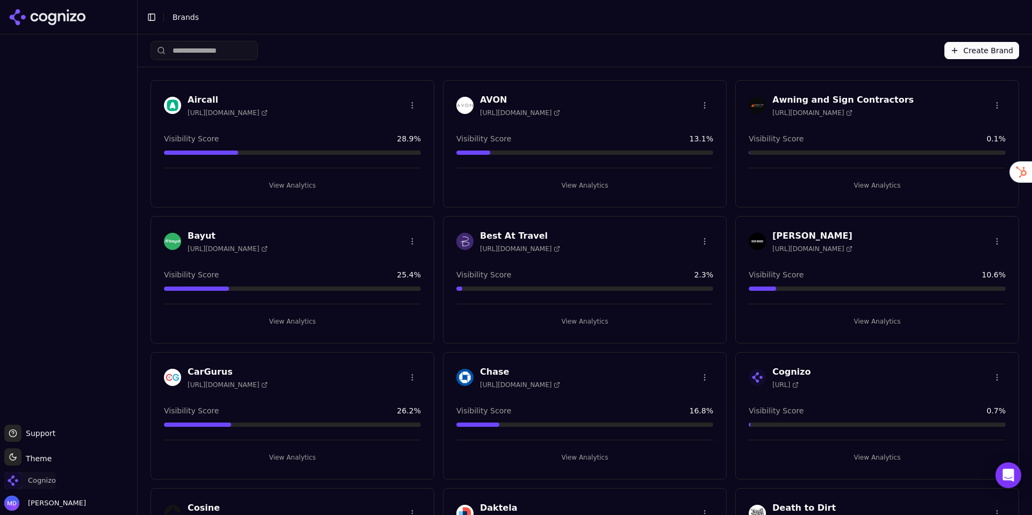
click at [32, 481] on span "Cognizo" at bounding box center [42, 481] width 28 height 10
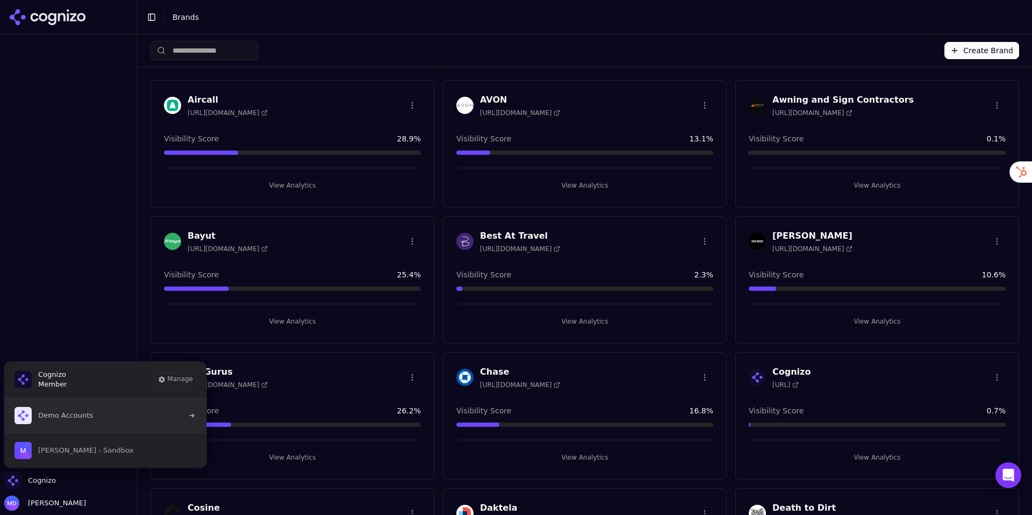
click at [51, 411] on span "Demo Accounts" at bounding box center [65, 416] width 55 height 10
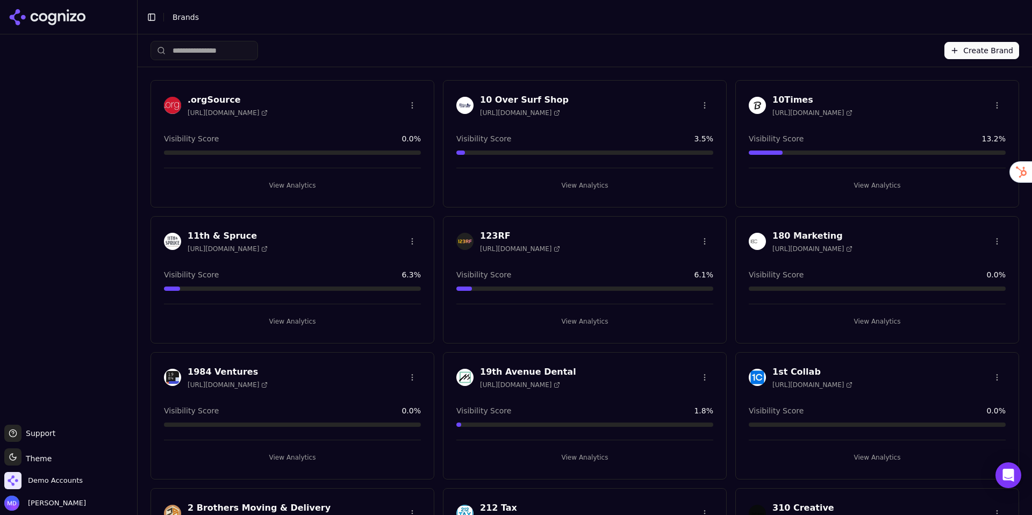
click at [177, 52] on input "search" at bounding box center [205, 50] width 108 height 19
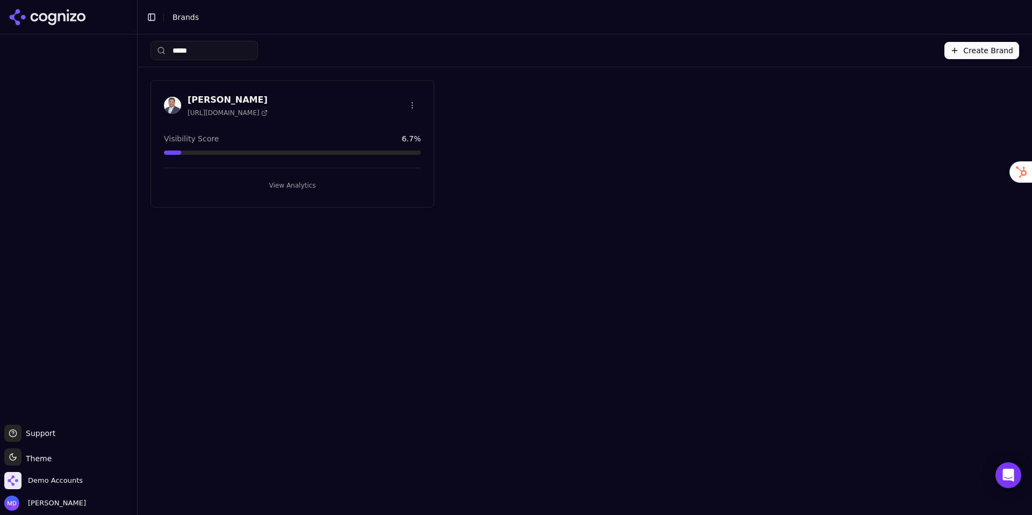
type input "*****"
click at [288, 179] on button "View Analytics" at bounding box center [292, 185] width 257 height 17
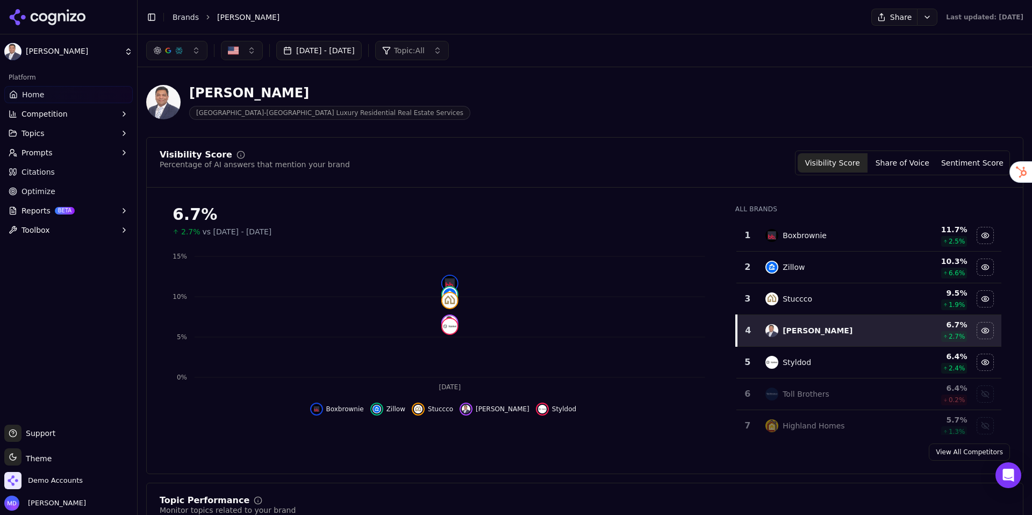
click at [33, 196] on span "Optimize" at bounding box center [39, 191] width 34 height 11
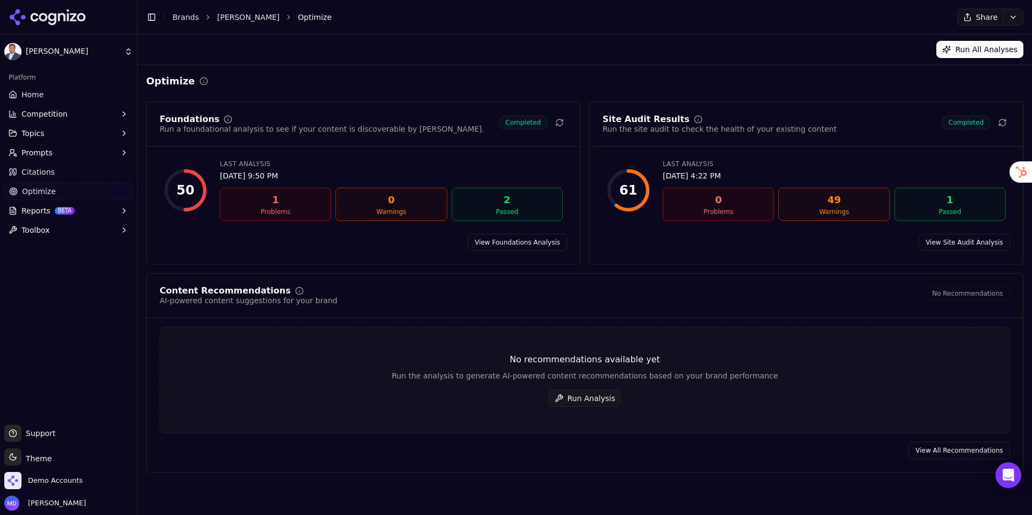
click at [605, 402] on button "Run Analysis" at bounding box center [585, 398] width 73 height 17
click at [577, 394] on button "Run Analysis" at bounding box center [585, 398] width 73 height 17
click at [74, 94] on link "Home" at bounding box center [68, 94] width 128 height 17
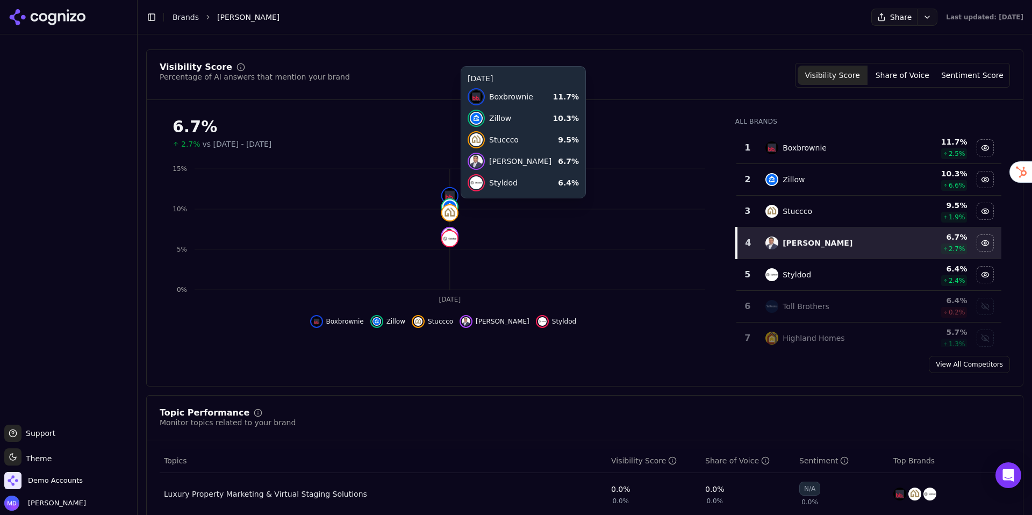
scroll to position [90, 0]
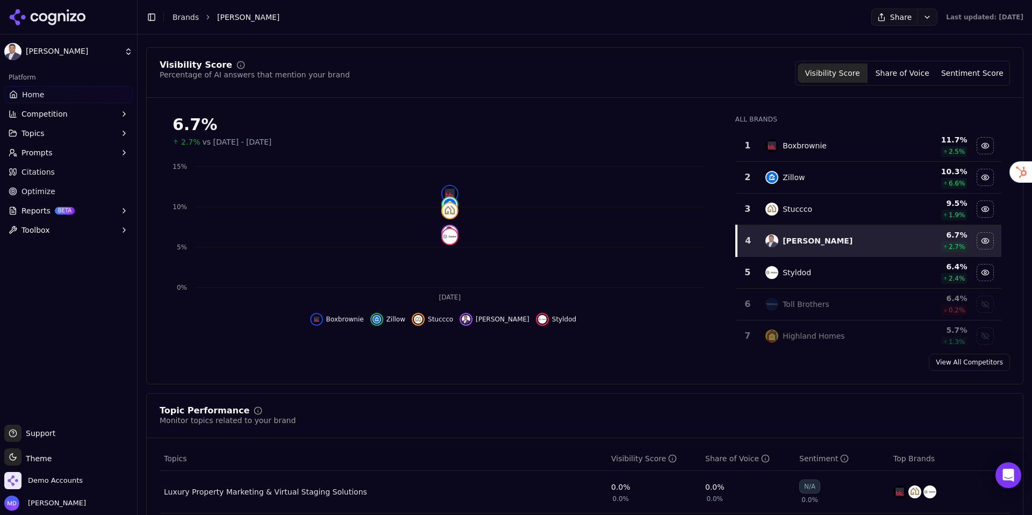
click at [61, 191] on link "Optimize" at bounding box center [68, 191] width 128 height 17
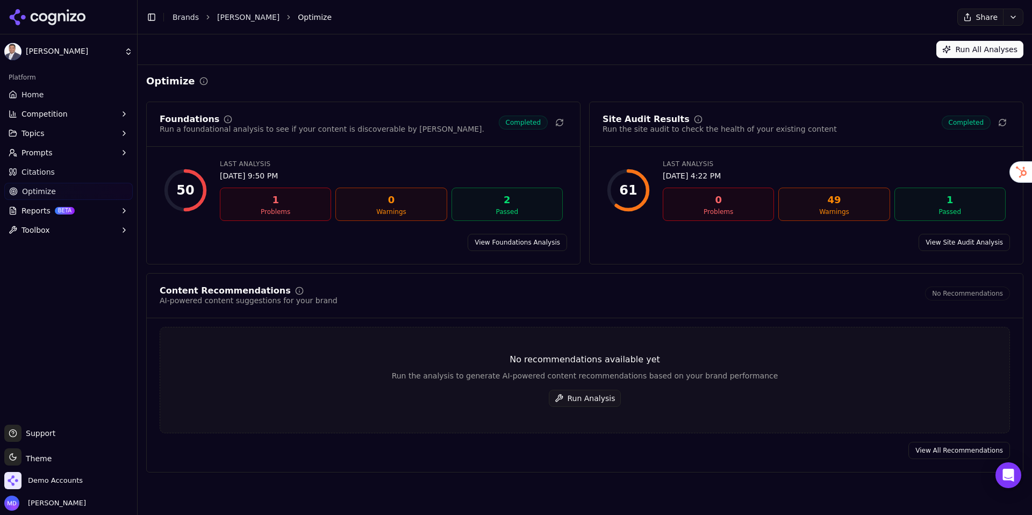
click at [97, 95] on link "Home" at bounding box center [68, 94] width 128 height 17
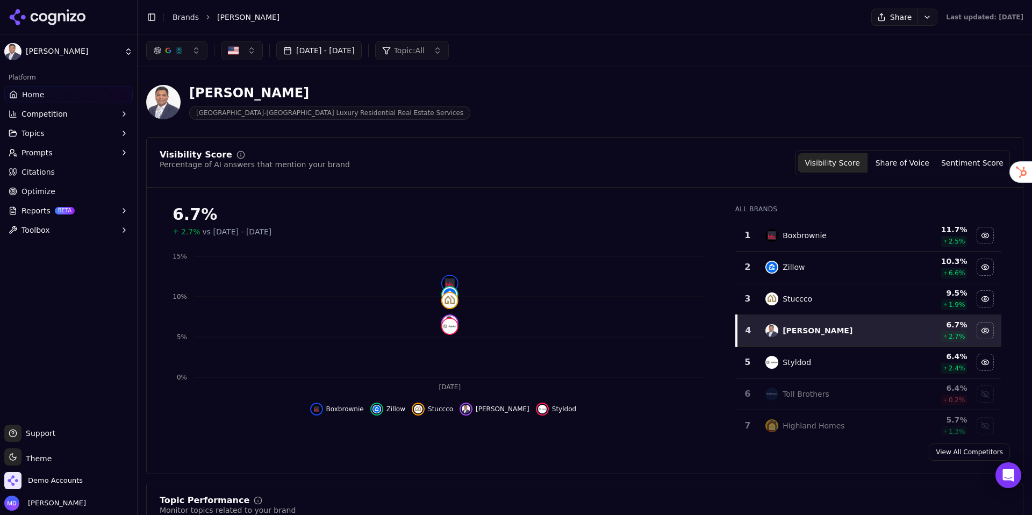
click at [415, 116] on div "[PERSON_NAME] Dallas-[GEOGRAPHIC_DATA] Luxury Residential Real Estate Services" at bounding box center [387, 101] width 482 height 35
drag, startPoint x: 87, startPoint y: 200, endPoint x: 83, endPoint y: 195, distance: 6.6
click at [87, 200] on ul "Home Competition Topics Prompts Citations Optimize Reports BETA Toolbox" at bounding box center [68, 162] width 128 height 153
click at [83, 194] on link "Optimize" at bounding box center [68, 191] width 128 height 17
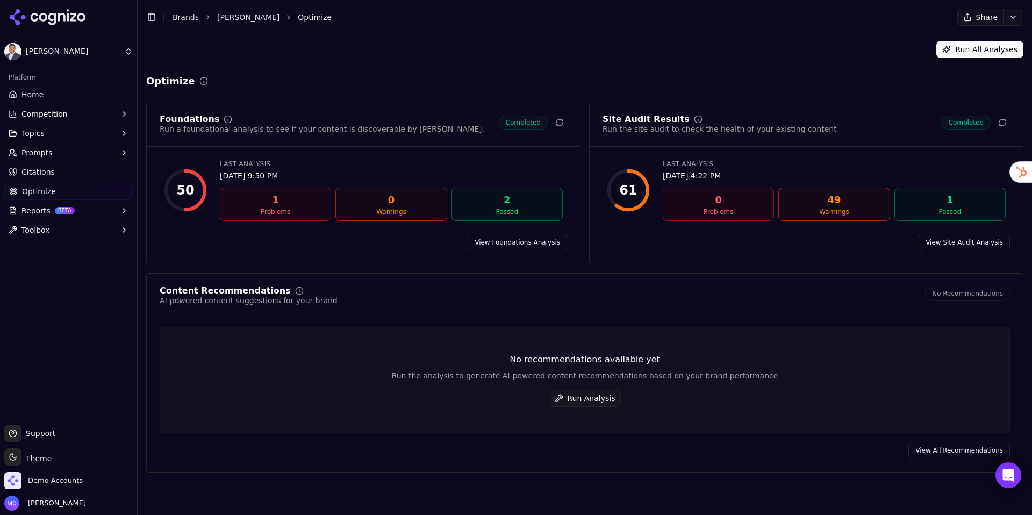
click at [962, 456] on link "View All Recommendations" at bounding box center [960, 450] width 102 height 17
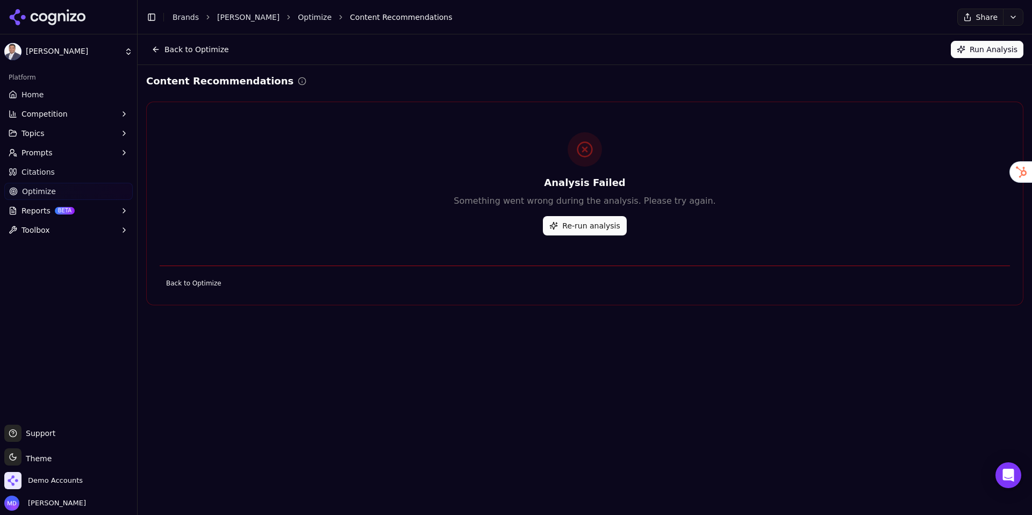
click at [608, 233] on button "Re-run analysis" at bounding box center [584, 225] width 83 height 19
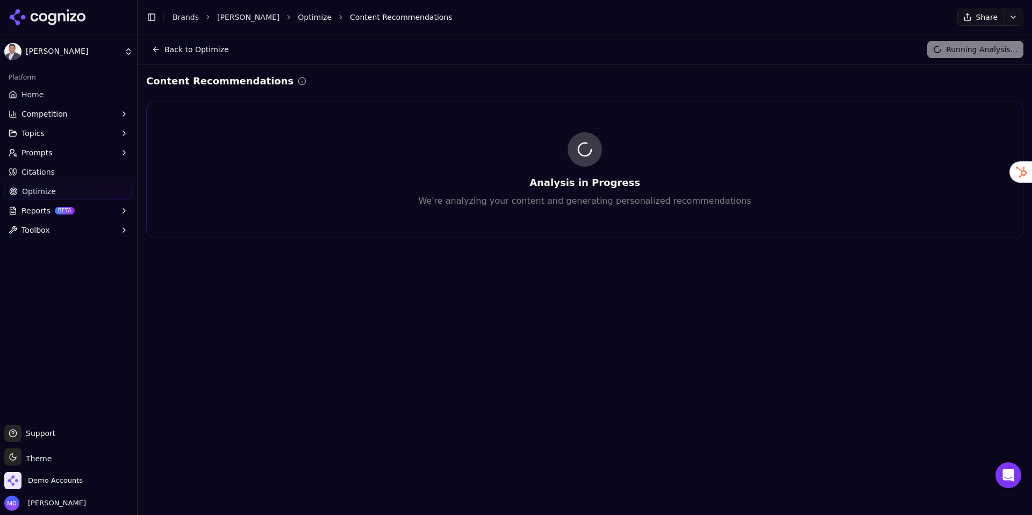
click at [66, 100] on link "Home" at bounding box center [68, 94] width 128 height 17
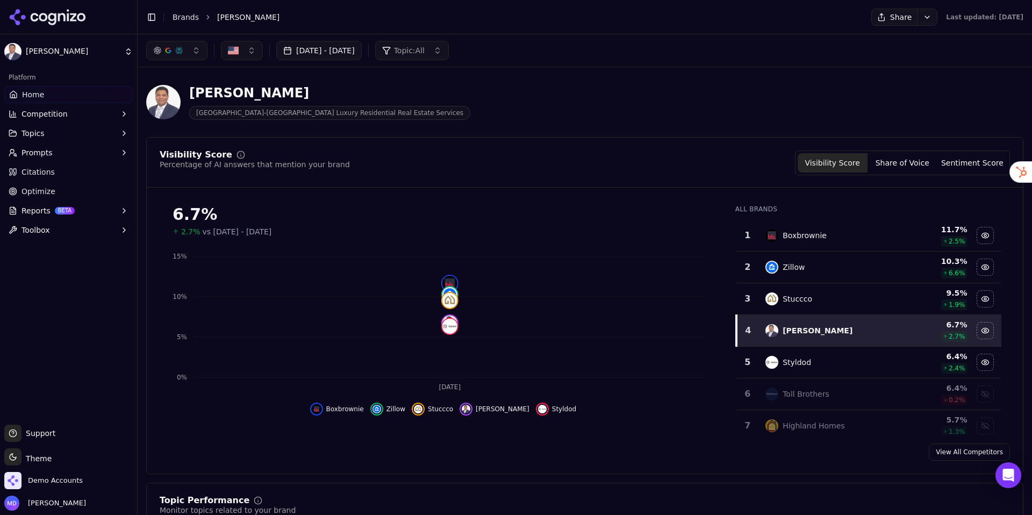
click at [41, 455] on html "[PERSON_NAME] Platform Home Competition Topics Prompts Citations Optimize Repor…" at bounding box center [516, 257] width 1032 height 515
click at [51, 402] on div "Light" at bounding box center [38, 400] width 63 height 17
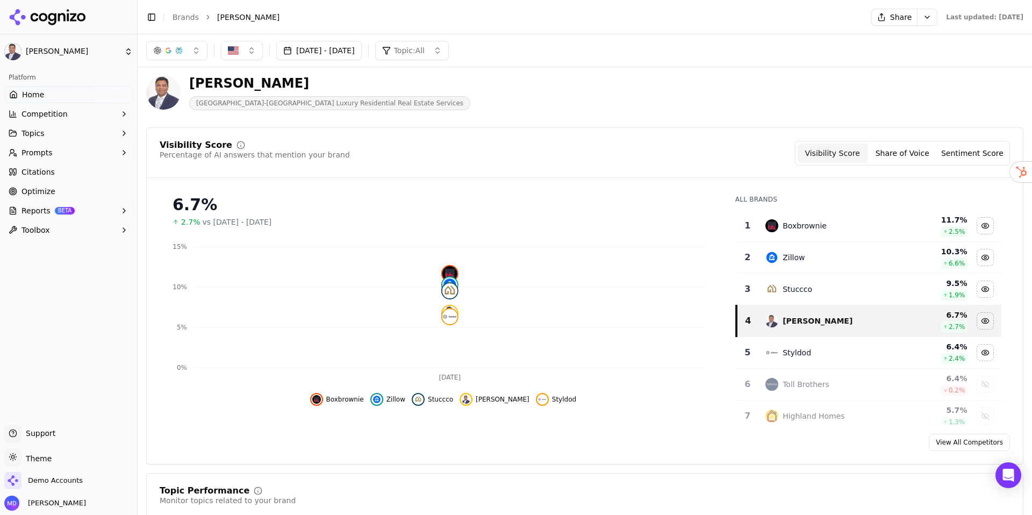
scroll to position [23, 0]
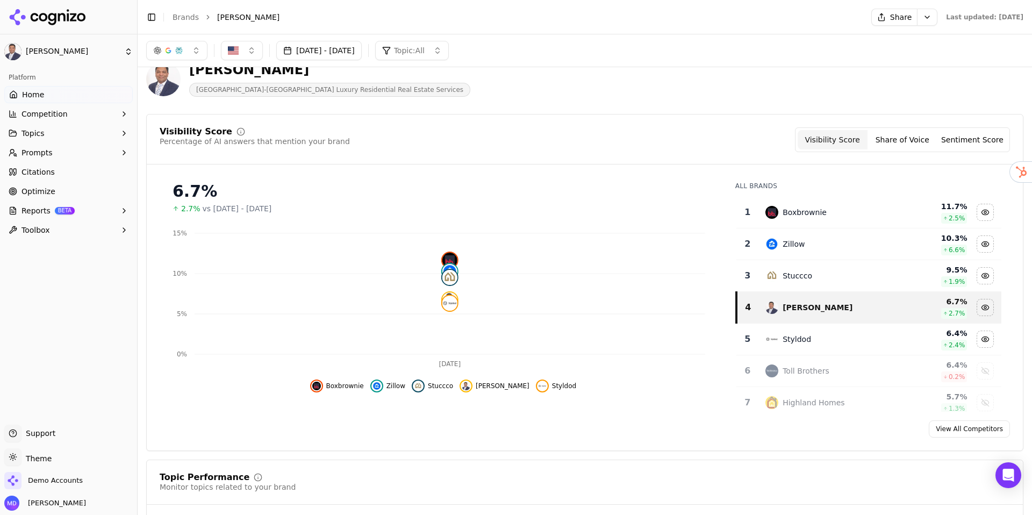
click at [904, 137] on button "Share of Voice" at bounding box center [903, 139] width 70 height 19
click at [967, 144] on button "Sentiment Score" at bounding box center [973, 139] width 70 height 19
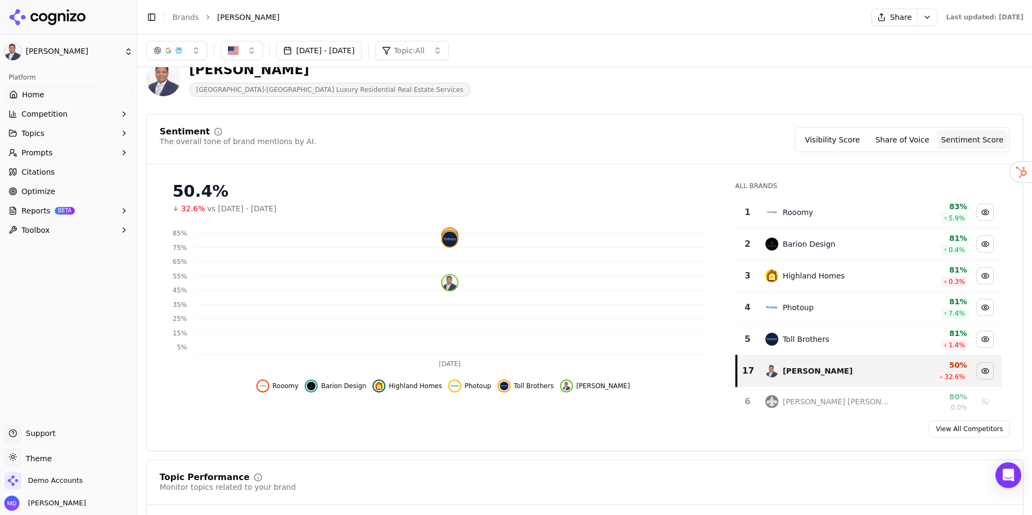
click at [833, 146] on button "Visibility Score" at bounding box center [833, 139] width 70 height 19
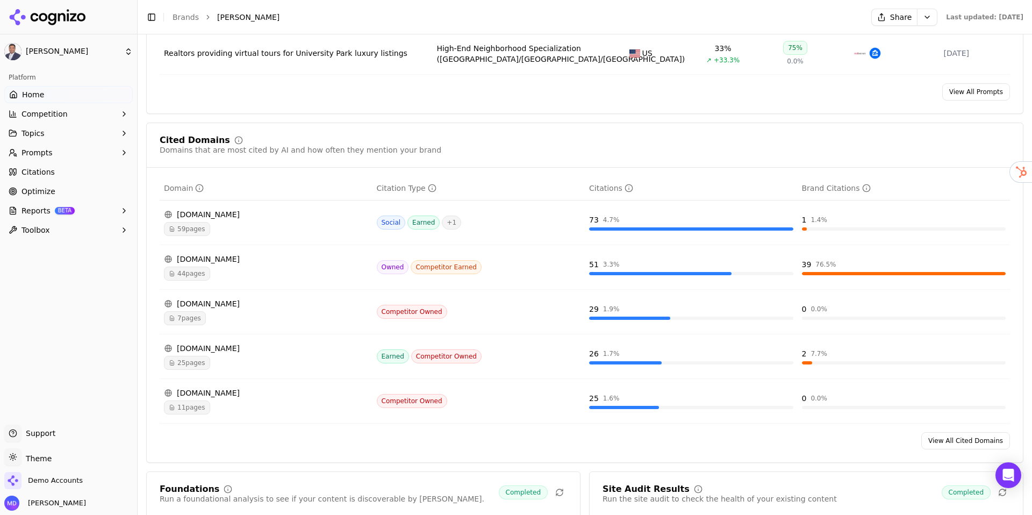
scroll to position [1002, 0]
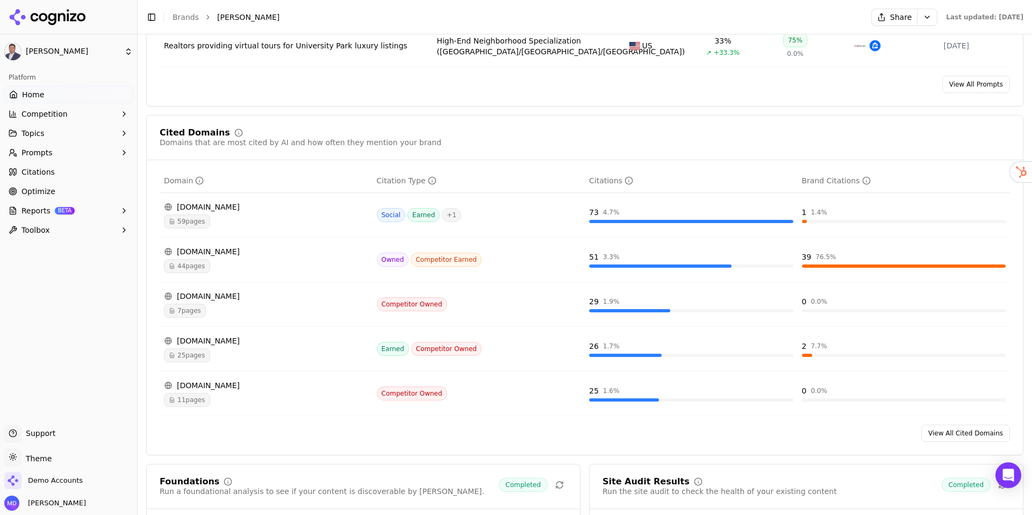
click at [51, 189] on span "Optimize" at bounding box center [39, 191] width 34 height 11
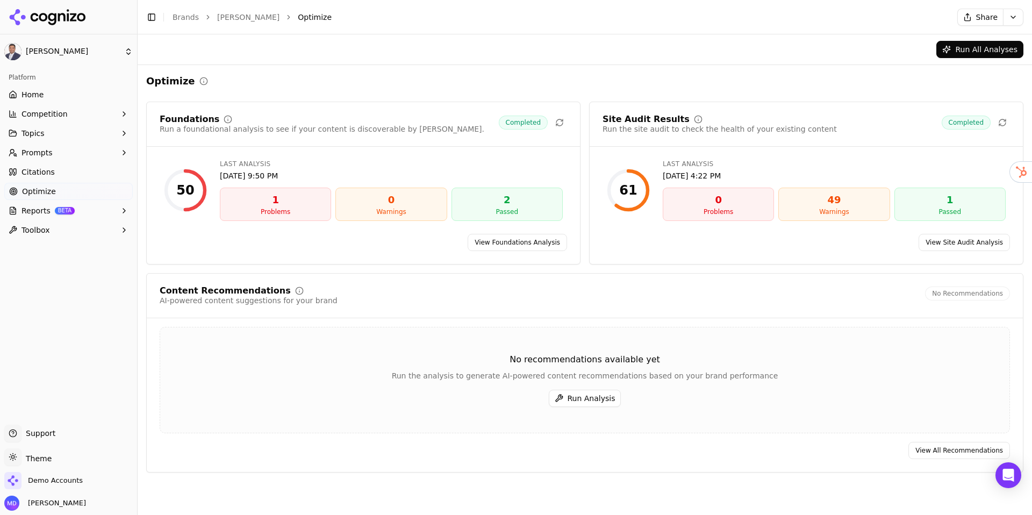
click at [921, 446] on link "View All Recommendations" at bounding box center [960, 450] width 102 height 17
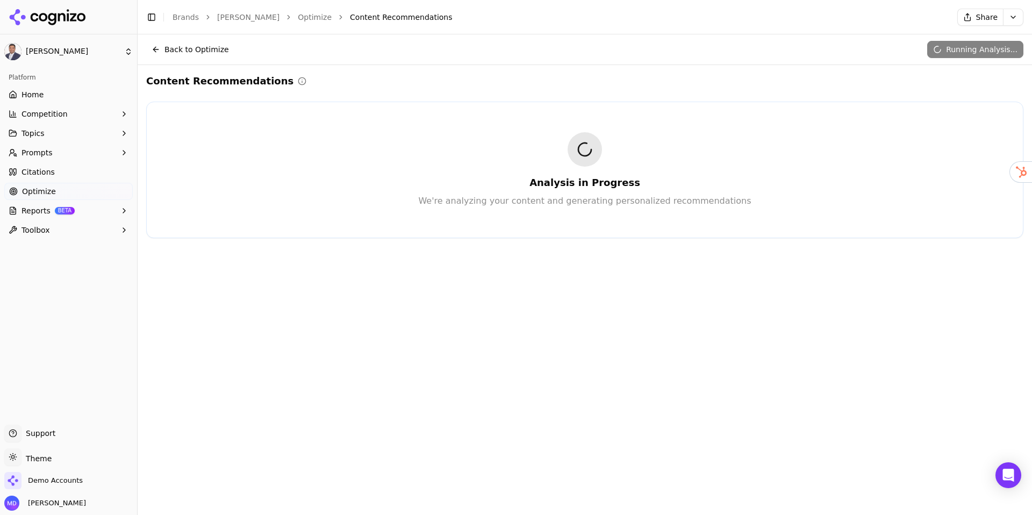
click at [178, 47] on button "Back to Optimize" at bounding box center [190, 49] width 88 height 17
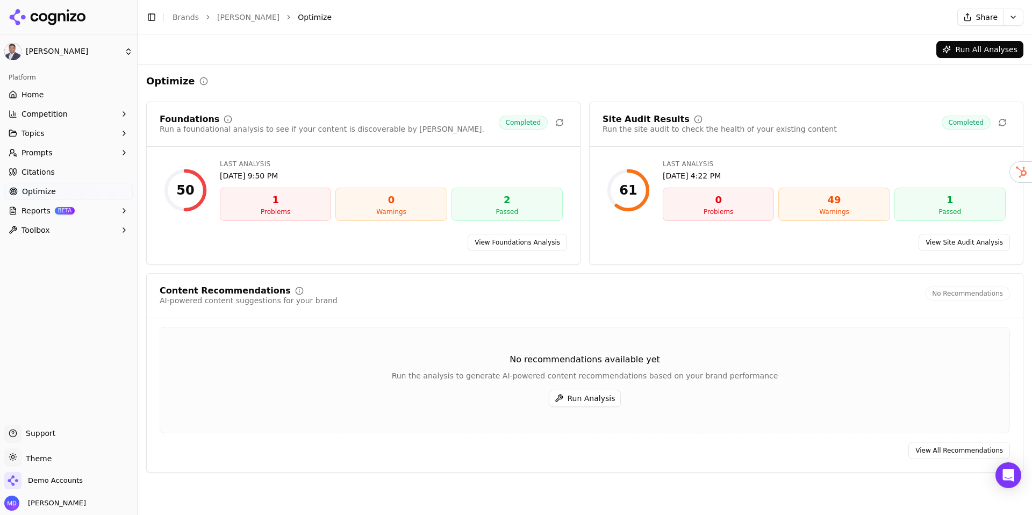
click at [994, 243] on link "View Site Audit Analysis" at bounding box center [964, 242] width 91 height 17
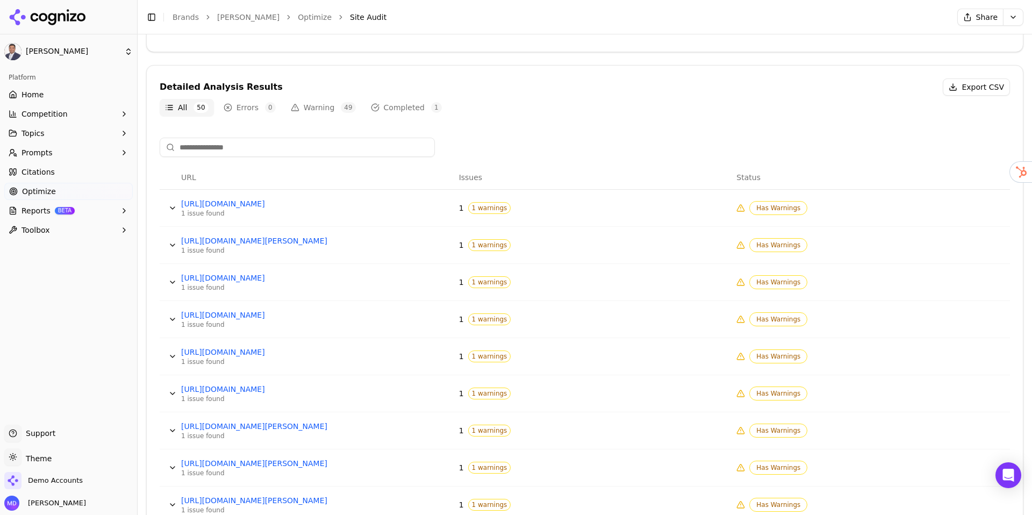
scroll to position [351, 0]
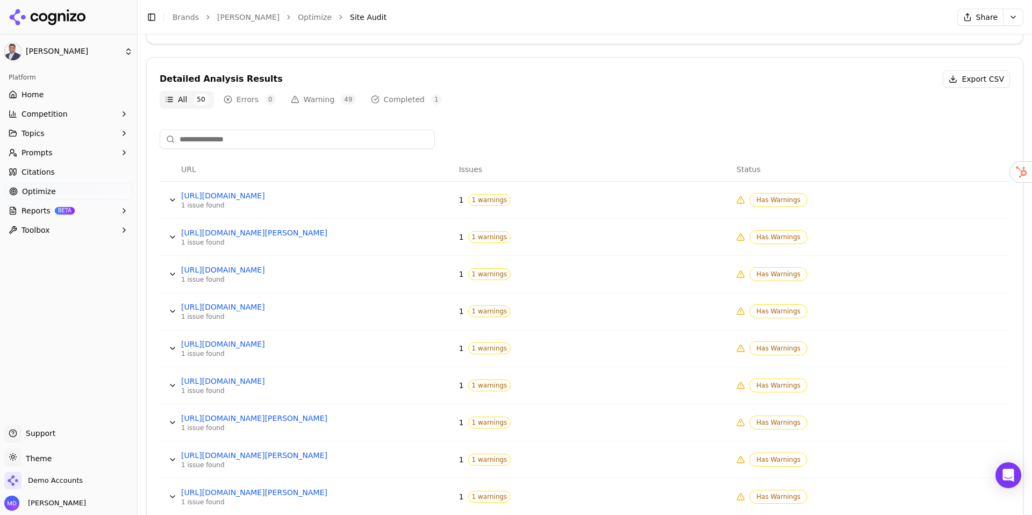
click at [407, 206] on td "[URL][DOMAIN_NAME] 1 issue found" at bounding box center [316, 200] width 278 height 37
click at [173, 201] on button "Data table" at bounding box center [172, 199] width 17 height 17
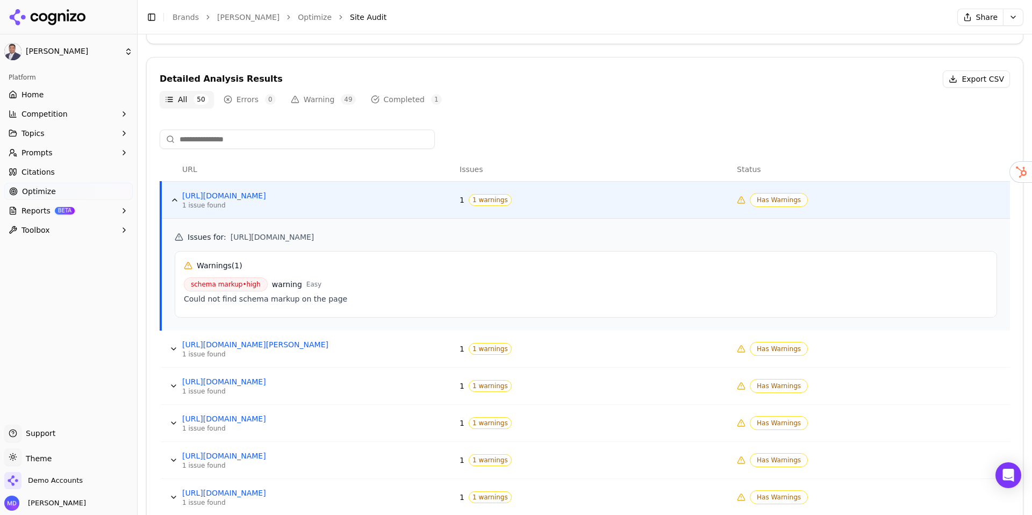
click at [173, 195] on button "Data table" at bounding box center [174, 199] width 17 height 17
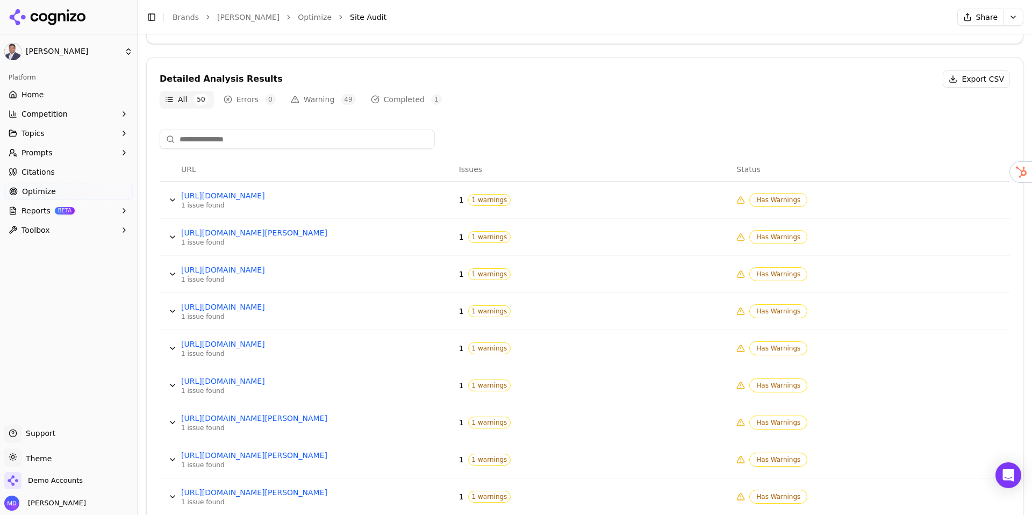
drag, startPoint x: 92, startPoint y: 189, endPoint x: 90, endPoint y: 181, distance: 7.8
click at [92, 189] on link "Optimize" at bounding box center [68, 191] width 128 height 17
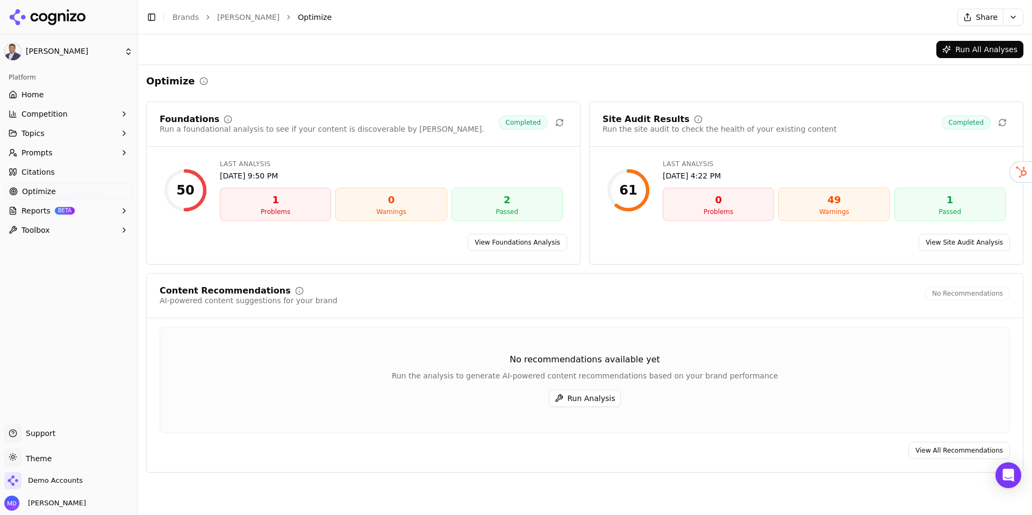
click at [977, 455] on link "View All Recommendations" at bounding box center [960, 450] width 102 height 17
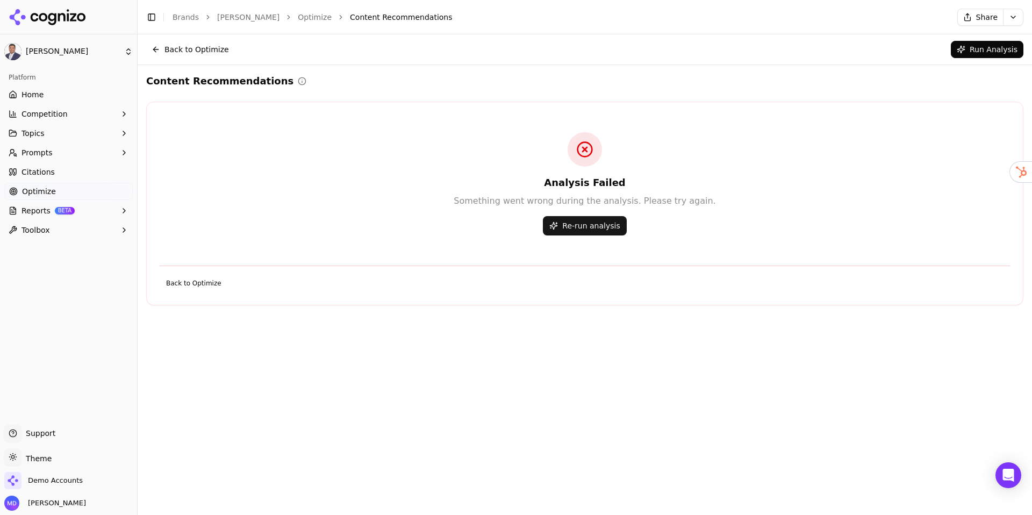
click at [59, 96] on link "Home" at bounding box center [68, 94] width 128 height 17
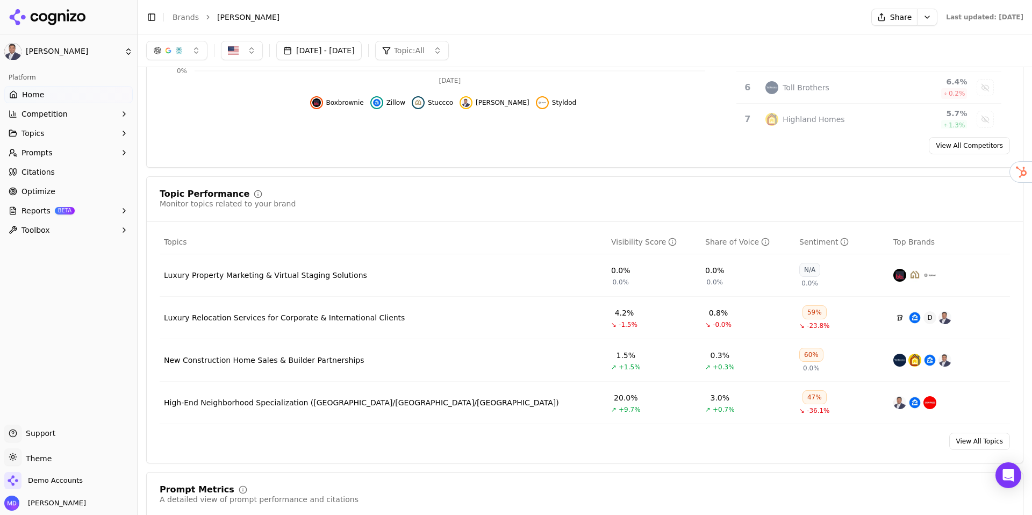
scroll to position [304, 0]
click at [95, 113] on button "Competition" at bounding box center [68, 113] width 128 height 17
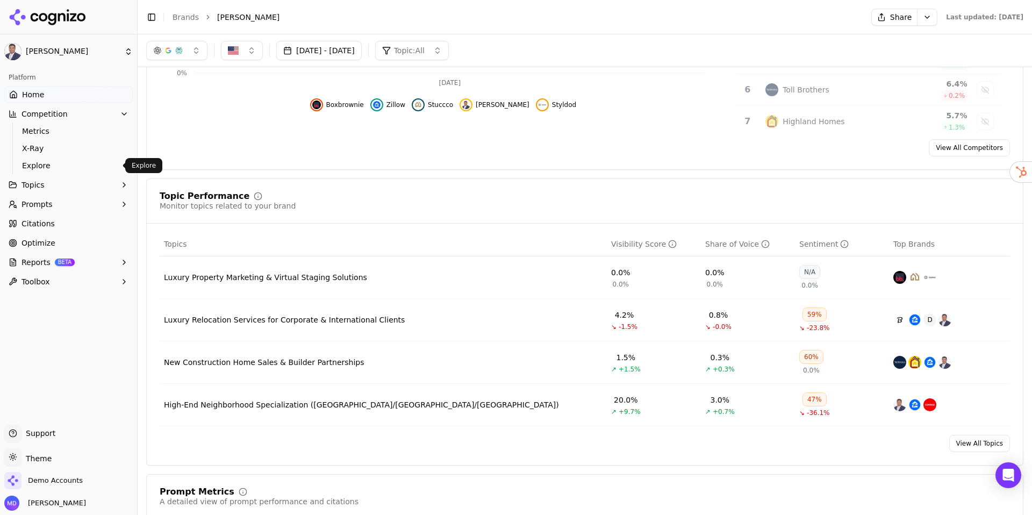
click at [48, 166] on span "Explore" at bounding box center [69, 165] width 94 height 11
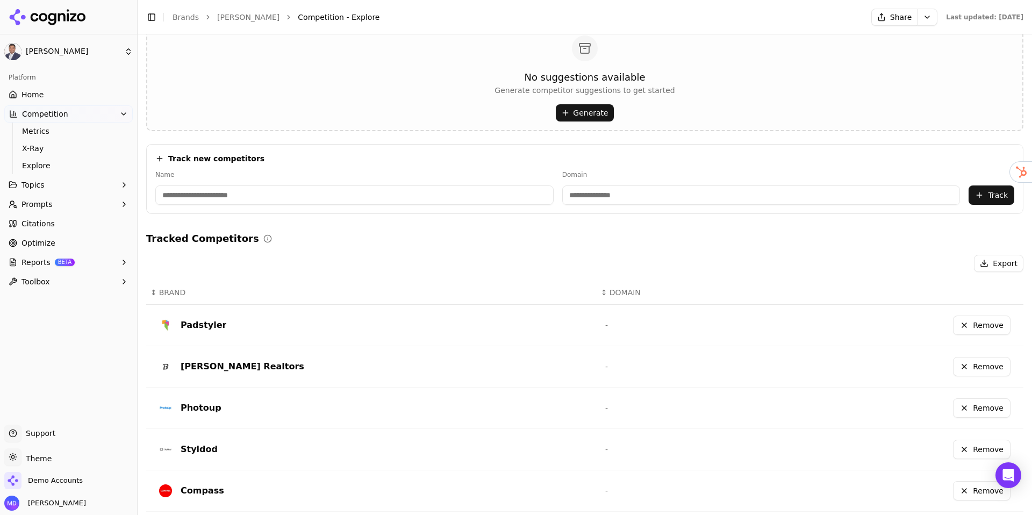
scroll to position [63, 0]
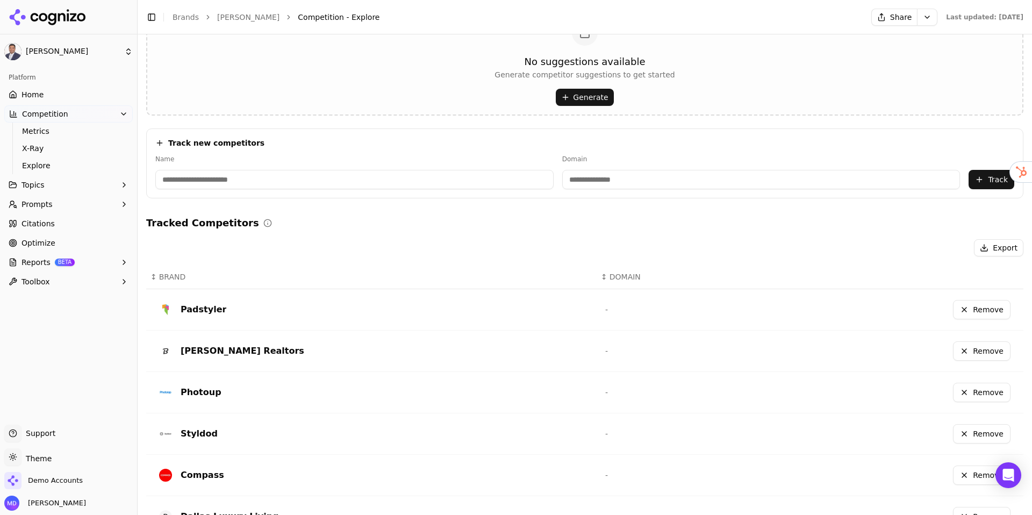
click at [284, 177] on input at bounding box center [354, 179] width 398 height 19
click at [269, 179] on input at bounding box center [354, 179] width 398 height 19
click at [245, 161] on label "Name" at bounding box center [354, 159] width 398 height 9
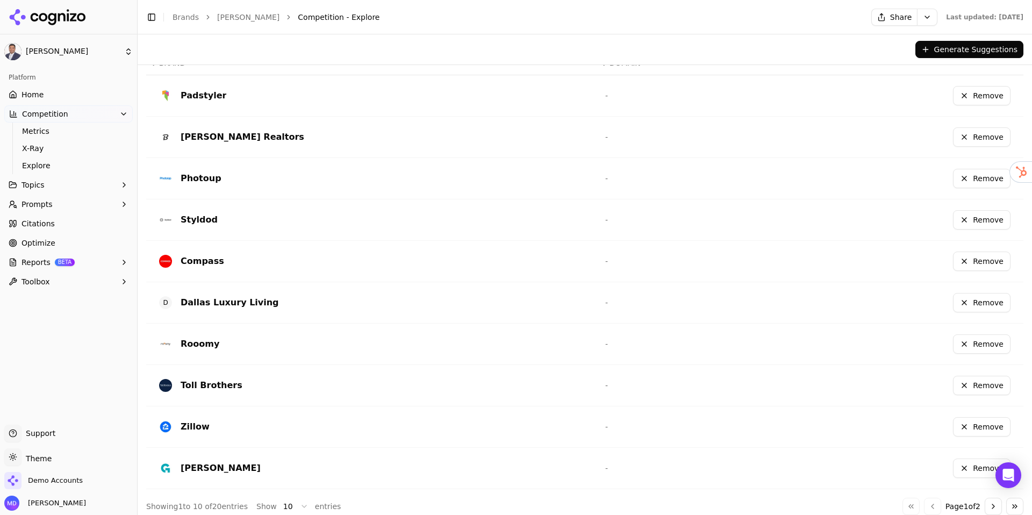
scroll to position [275, 0]
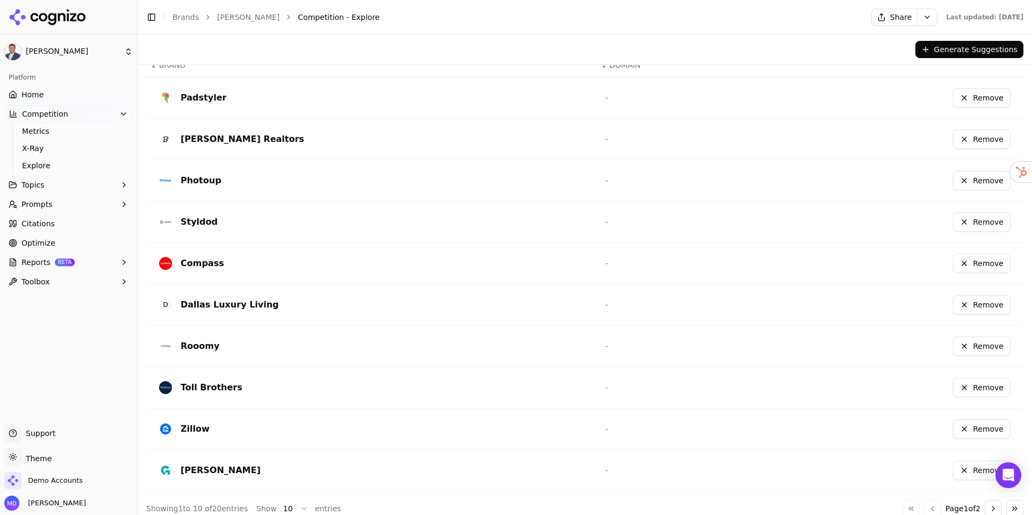
drag, startPoint x: 44, startPoint y: 95, endPoint x: 651, endPoint y: 162, distance: 610.7
click at [44, 95] on link "Home" at bounding box center [68, 94] width 128 height 17
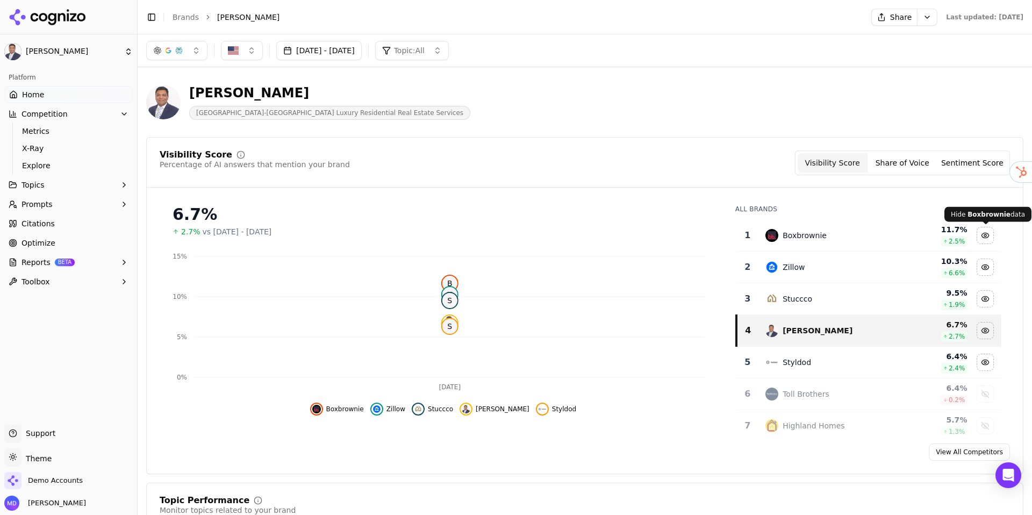
click at [978, 233] on div "Hide boxbrownie data" at bounding box center [985, 235] width 16 height 16
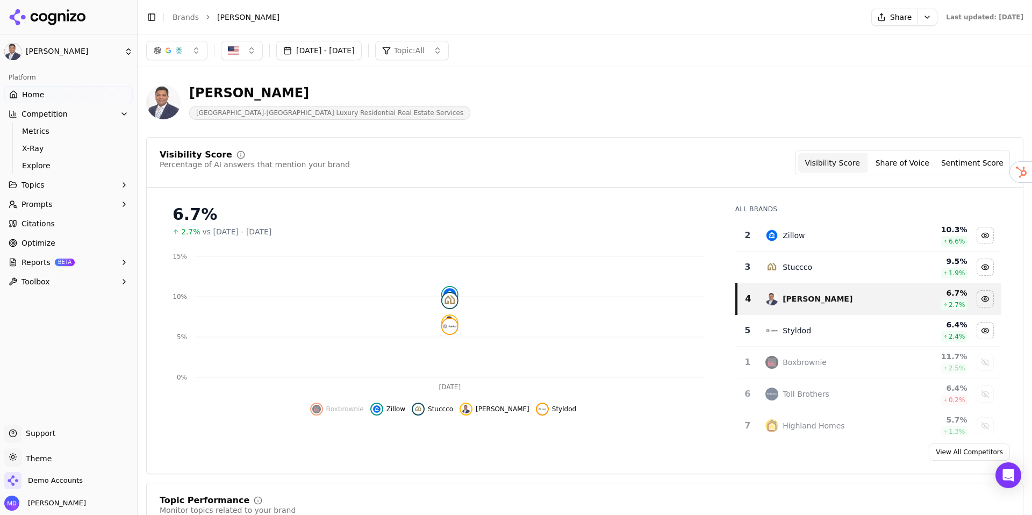
click at [965, 448] on link "View All Competitors" at bounding box center [969, 452] width 81 height 17
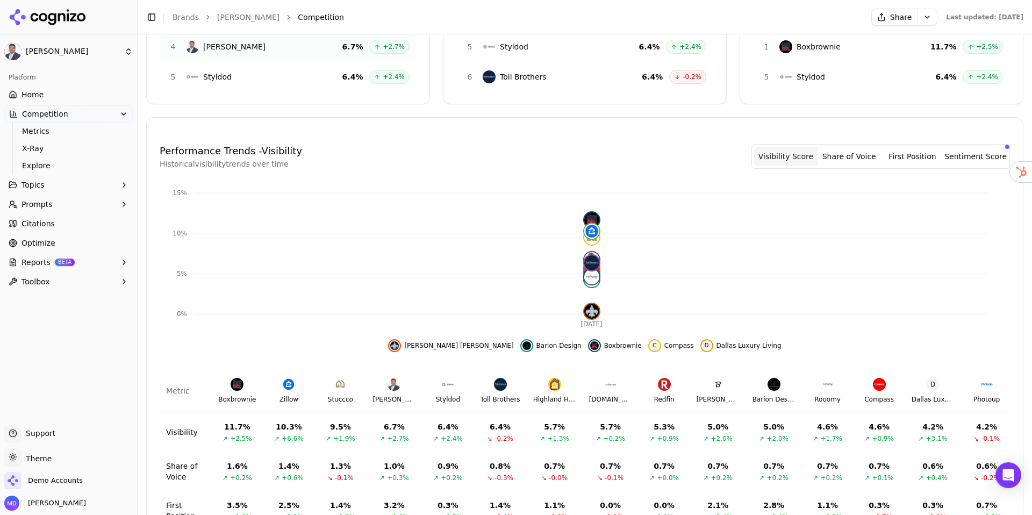
scroll to position [293, 0]
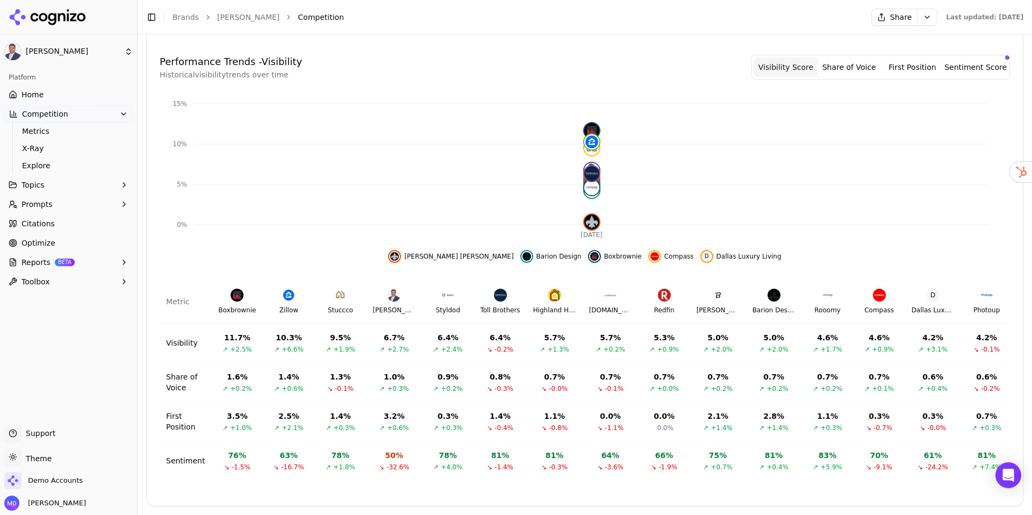
click at [76, 97] on link "Home" at bounding box center [68, 94] width 128 height 17
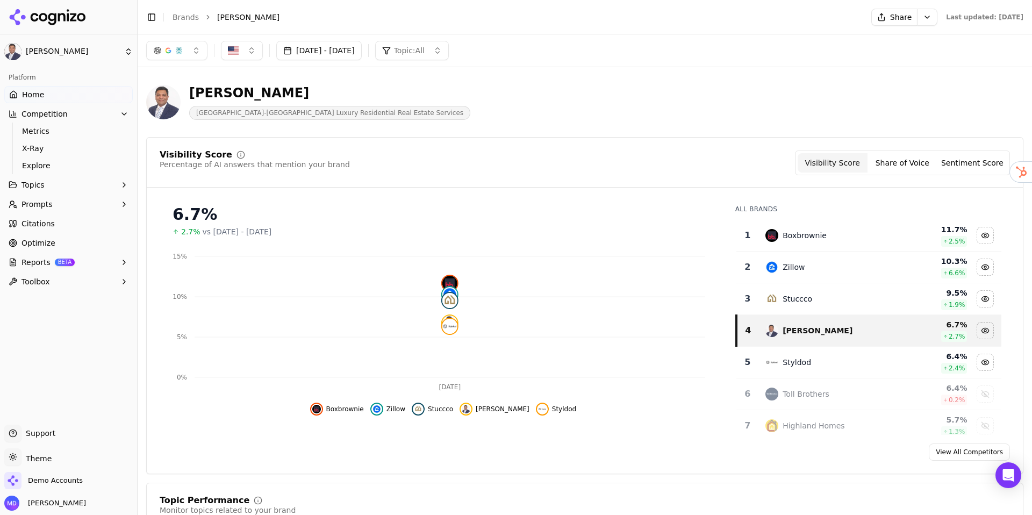
click at [59, 207] on button "Prompts" at bounding box center [68, 204] width 128 height 17
click at [58, 228] on link "Active" at bounding box center [69, 221] width 102 height 15
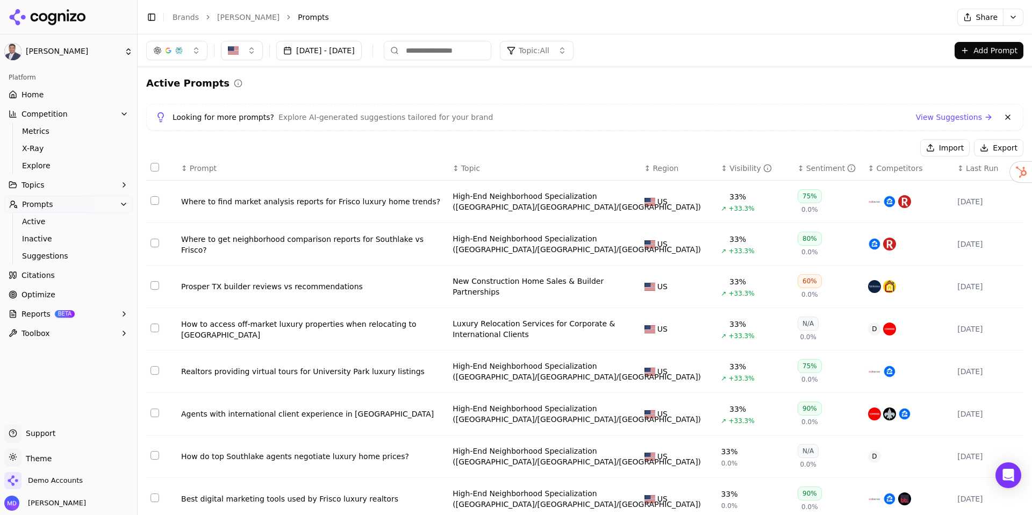
click at [992, 47] on button "Add Prompt" at bounding box center [989, 50] width 69 height 17
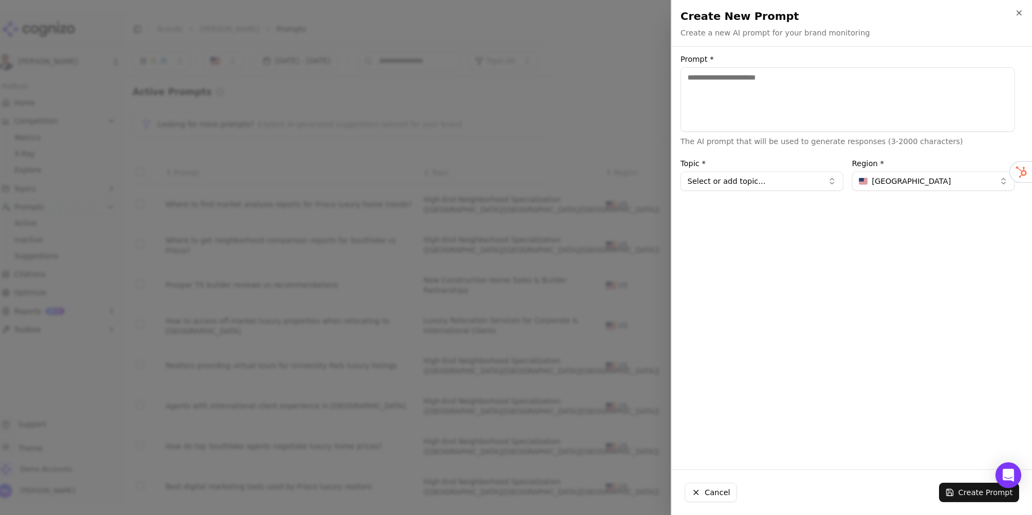
click at [646, 70] on div at bounding box center [516, 257] width 1032 height 515
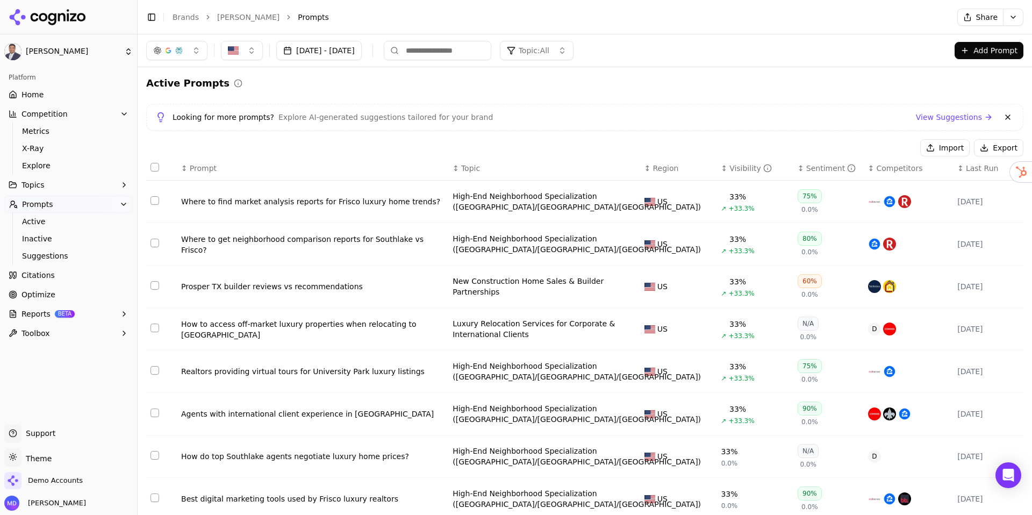
click at [64, 269] on link "Citations" at bounding box center [68, 275] width 128 height 17
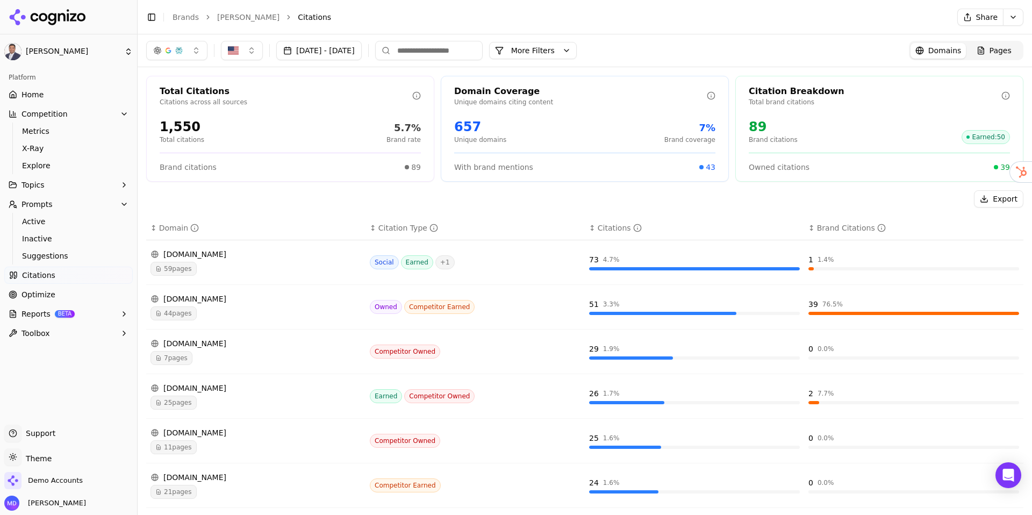
click at [277, 306] on div "44 pages" at bounding box center [256, 313] width 211 height 14
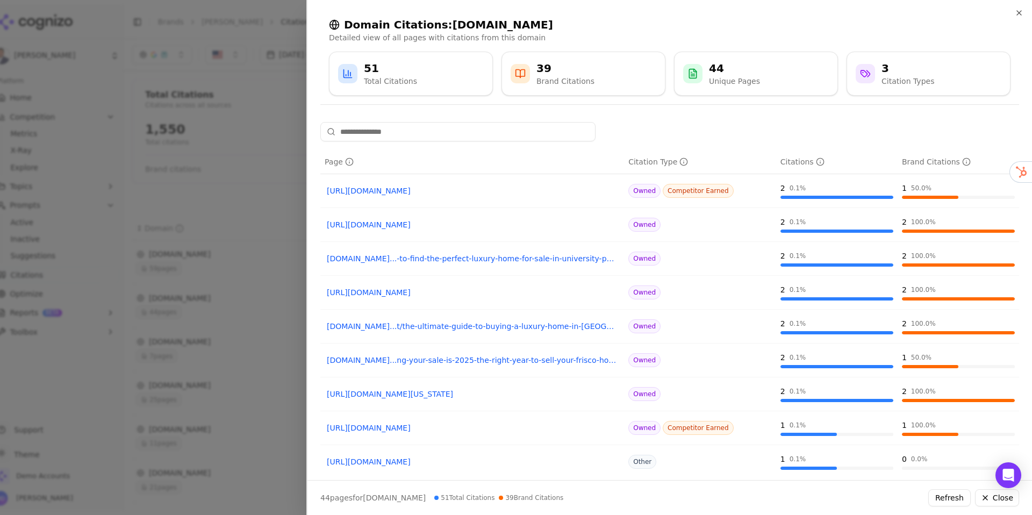
click at [248, 224] on div at bounding box center [516, 257] width 1032 height 515
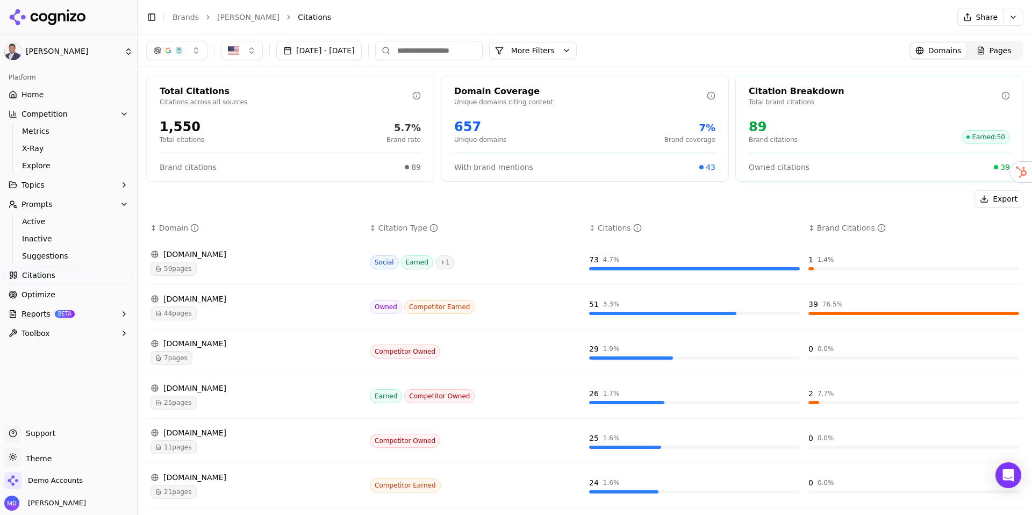
scroll to position [1, 0]
click at [185, 18] on link "Brands" at bounding box center [186, 17] width 26 height 9
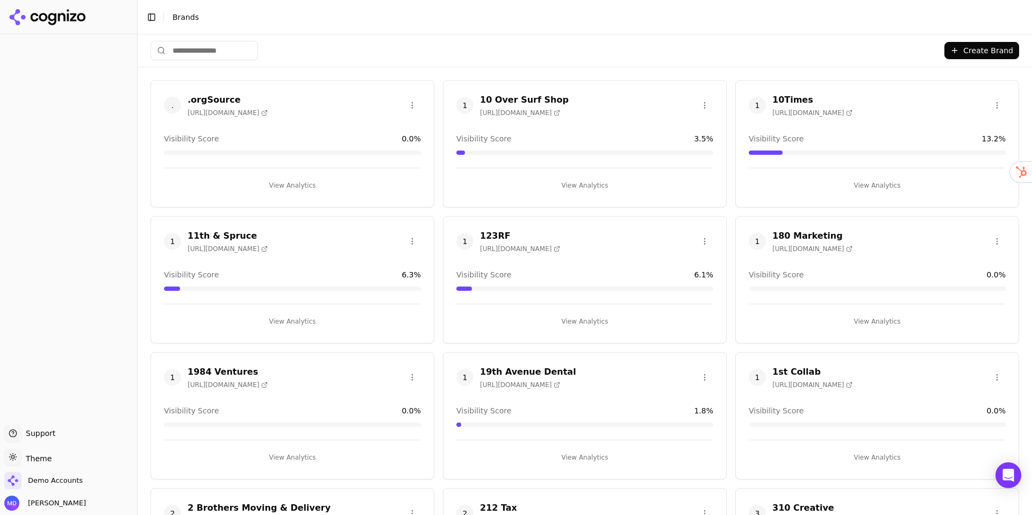
click at [970, 44] on button "Create Brand" at bounding box center [982, 50] width 75 height 17
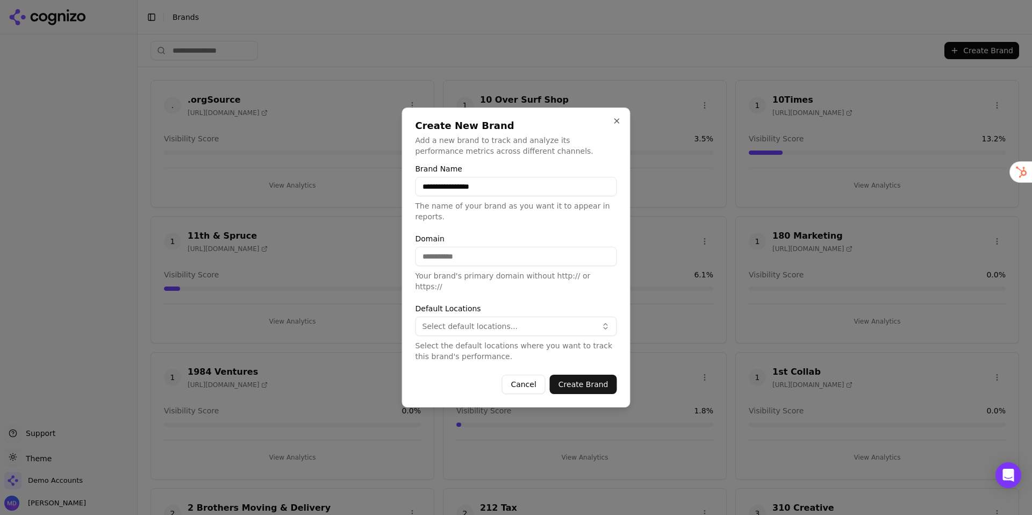
type input "**********"
click at [518, 271] on div "Domain Your brand's primary domain without http:// or https://" at bounding box center [517, 263] width 202 height 57
click at [514, 266] on input "Domain" at bounding box center [517, 256] width 202 height 19
paste input "**********"
click at [514, 266] on input "Domain" at bounding box center [517, 256] width 202 height 19
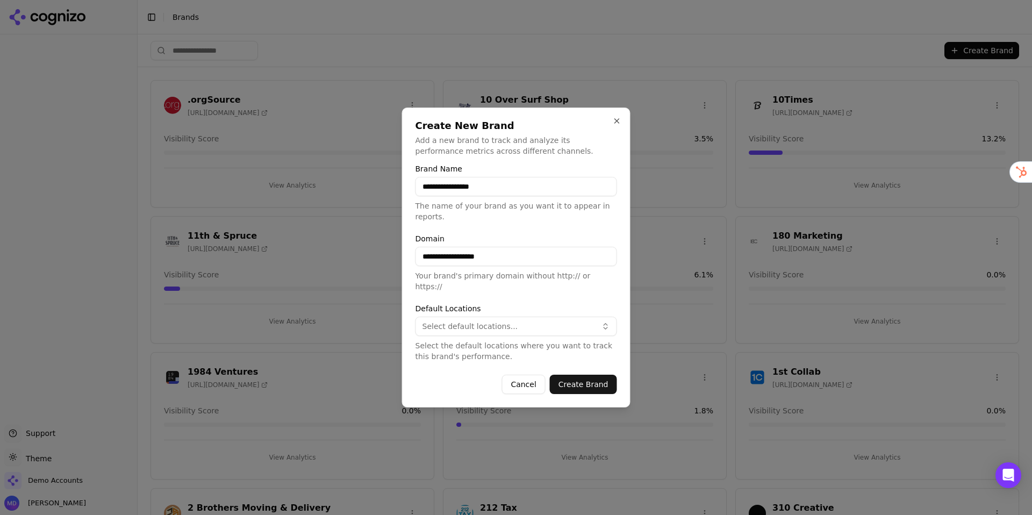
type input "**********"
click at [538, 330] on button "Select default locations..." at bounding box center [517, 326] width 202 height 19
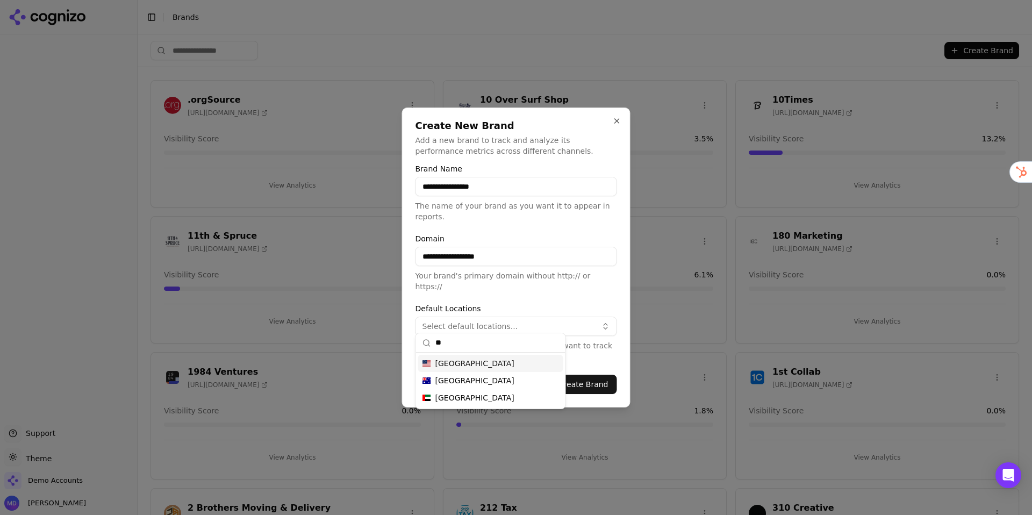
type input "**"
click at [520, 362] on div "United States" at bounding box center [490, 363] width 145 height 17
click at [585, 375] on button "Create Brand" at bounding box center [583, 384] width 67 height 19
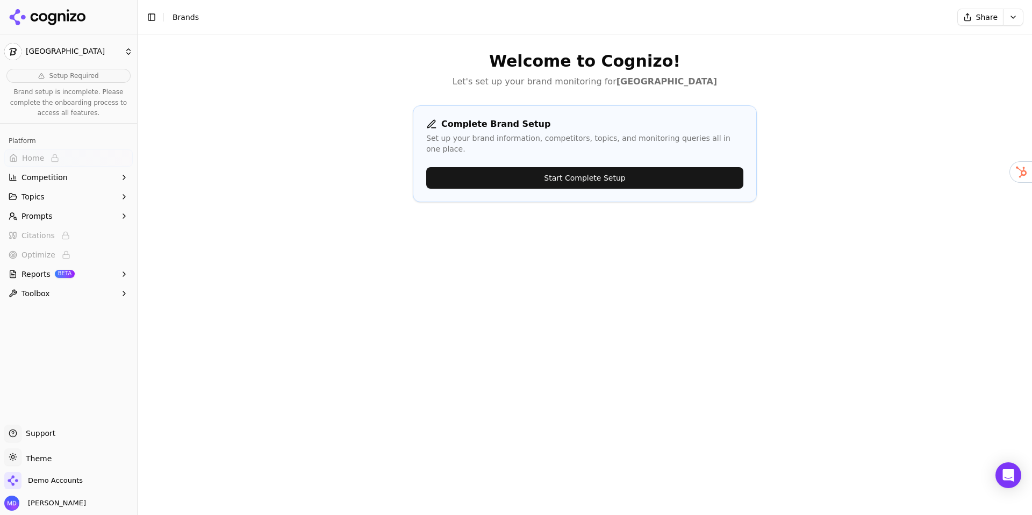
click at [549, 169] on button "Start Complete Setup" at bounding box center [584, 178] width 317 height 22
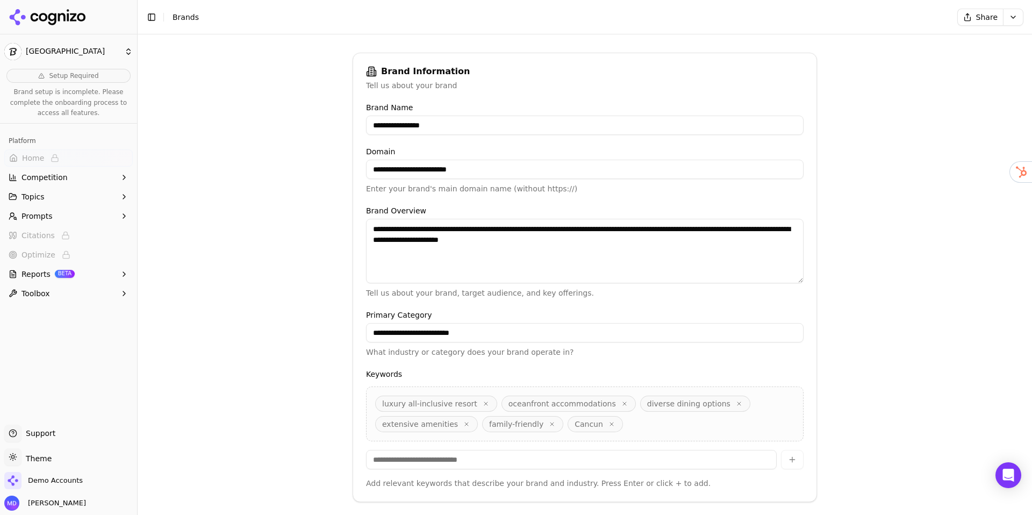
scroll to position [180, 0]
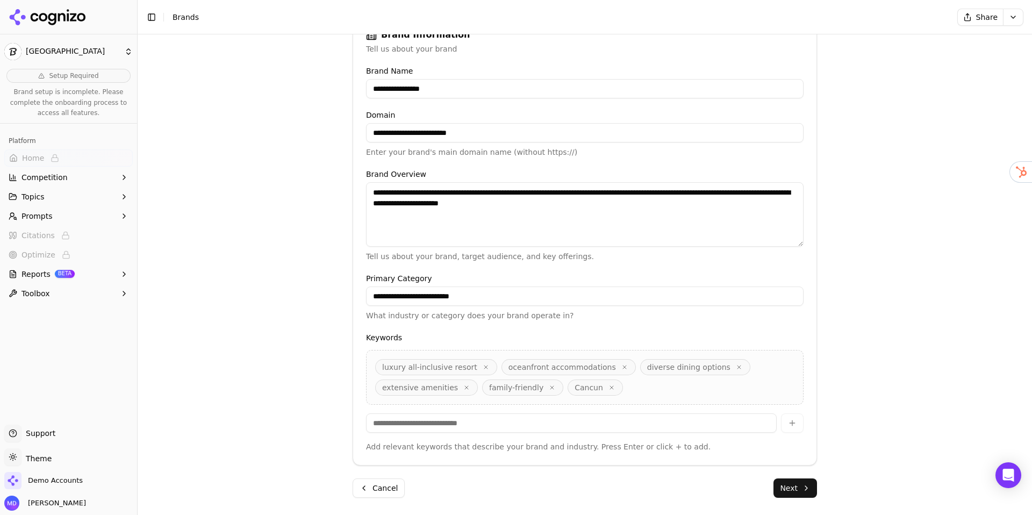
click at [791, 481] on button "Next" at bounding box center [796, 487] width 44 height 19
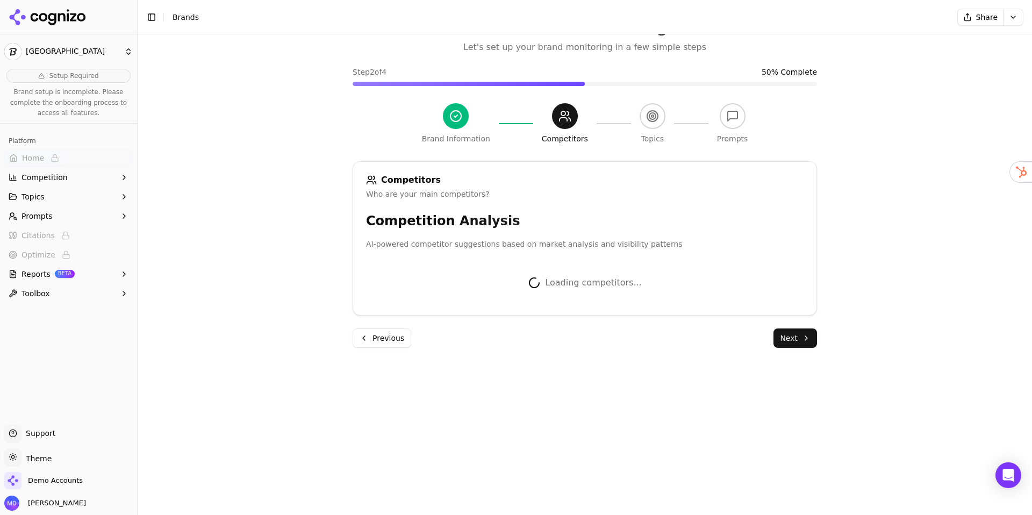
scroll to position [177, 0]
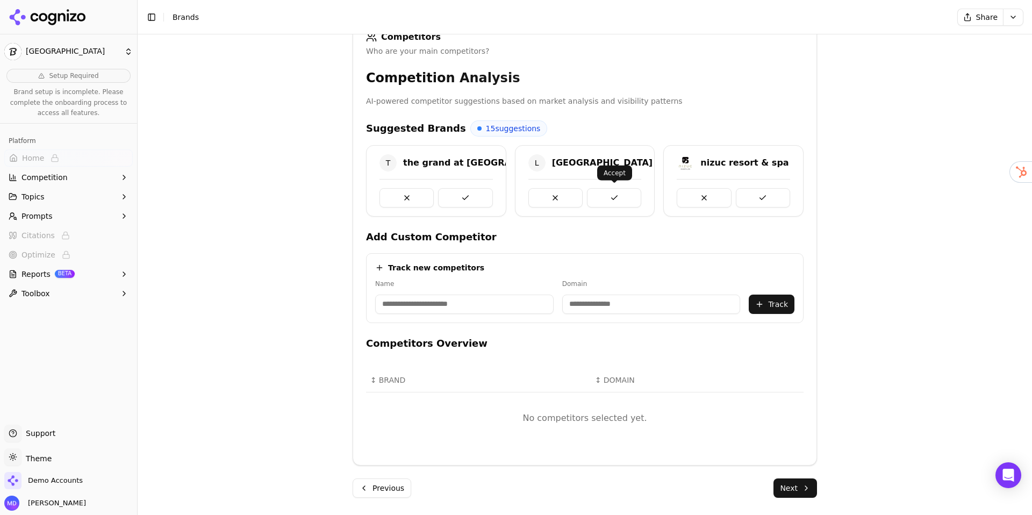
click at [599, 195] on button at bounding box center [614, 197] width 54 height 19
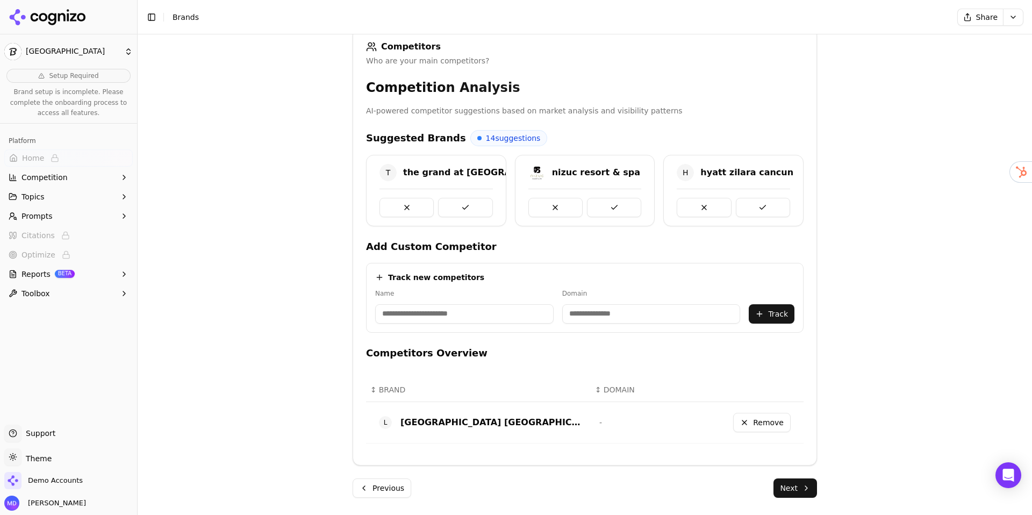
scroll to position [168, 0]
click at [488, 210] on button at bounding box center [465, 207] width 54 height 19
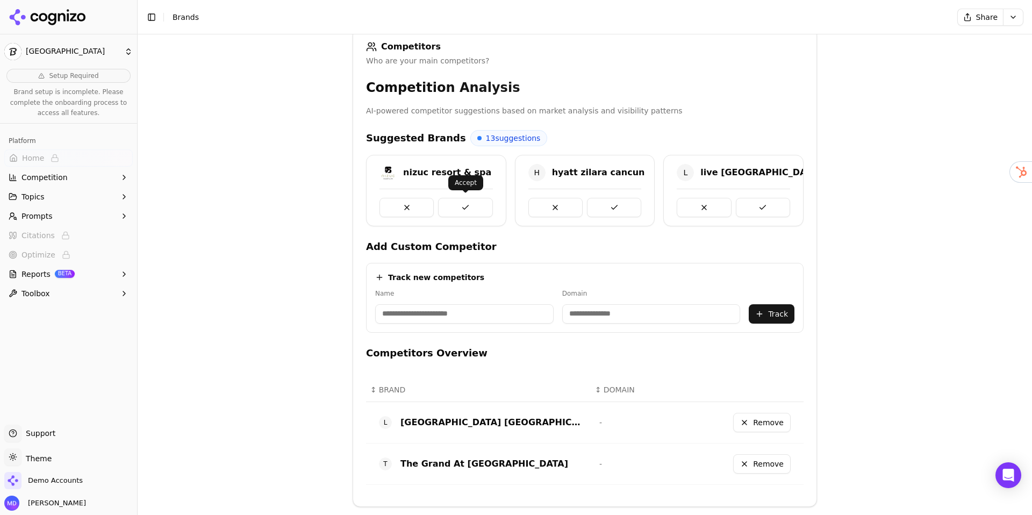
click at [481, 208] on button at bounding box center [465, 207] width 54 height 19
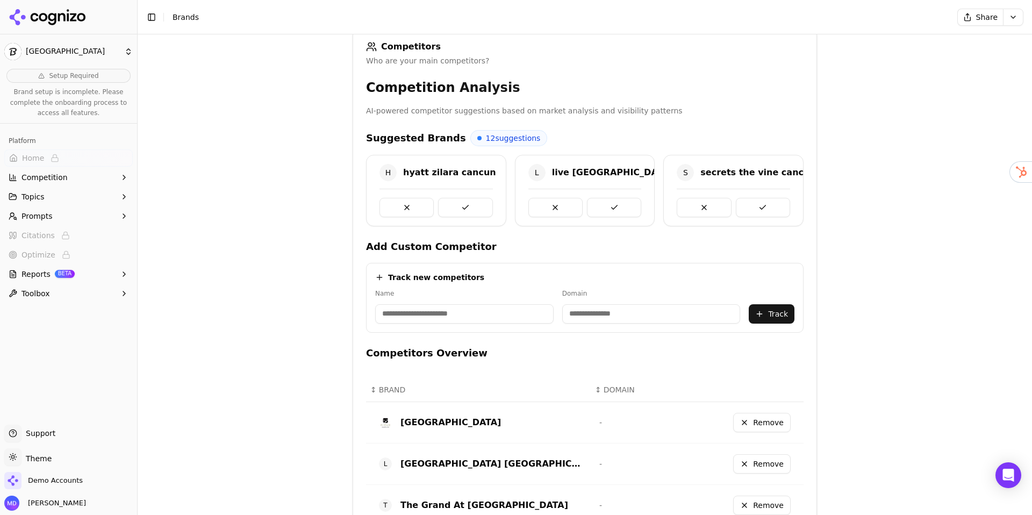
click at [481, 208] on button at bounding box center [465, 207] width 54 height 19
click at [750, 201] on button at bounding box center [763, 207] width 54 height 19
click at [408, 313] on input at bounding box center [464, 313] width 178 height 19
paste input "**********"
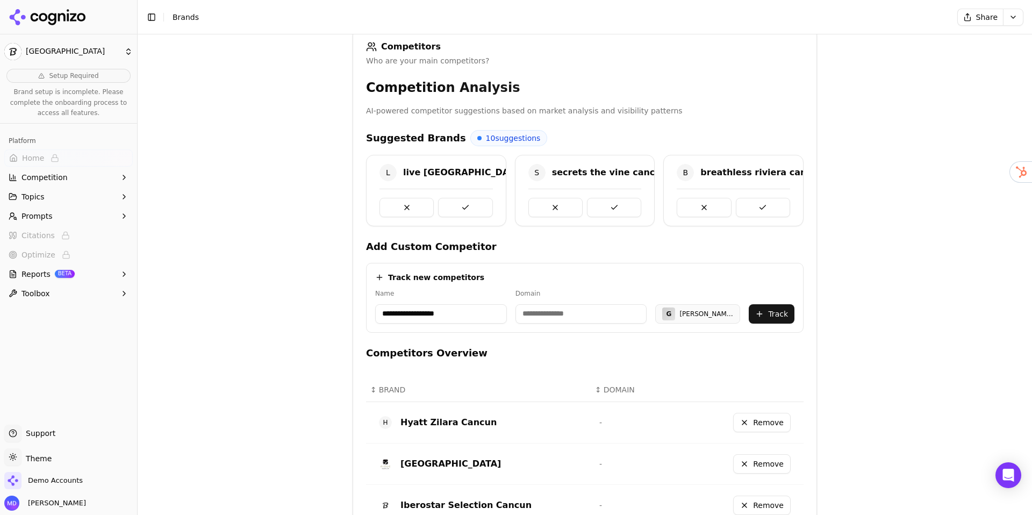
type input "**********"
click at [594, 316] on input at bounding box center [582, 313] width 132 height 19
click at [594, 313] on input at bounding box center [582, 313] width 132 height 19
paste input "**********"
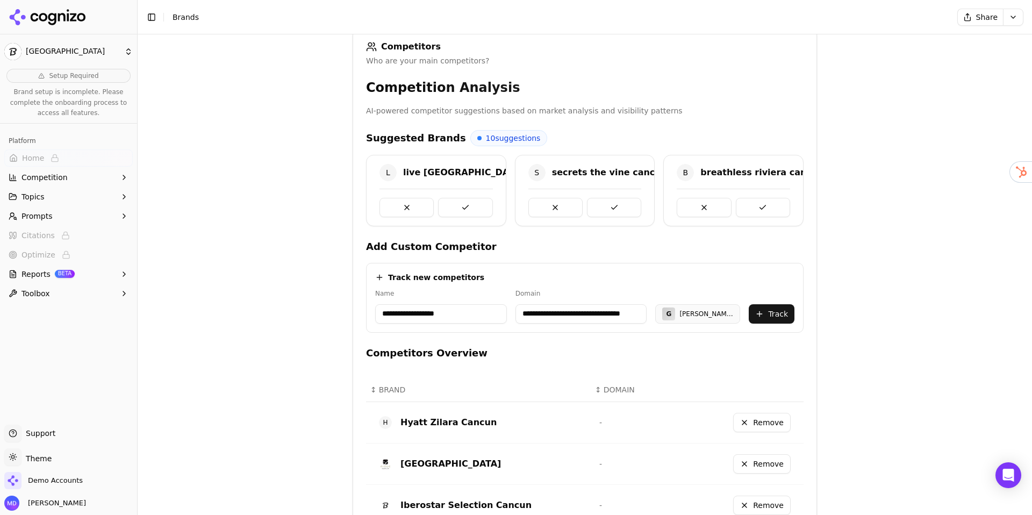
drag, startPoint x: 606, startPoint y: 316, endPoint x: 468, endPoint y: 320, distance: 138.8
click at [468, 320] on div "**********" at bounding box center [584, 306] width 419 height 34
drag, startPoint x: 548, startPoint y: 315, endPoint x: 485, endPoint y: 312, distance: 63.0
click at [485, 312] on div "**********" at bounding box center [584, 306] width 419 height 34
type input "**********"
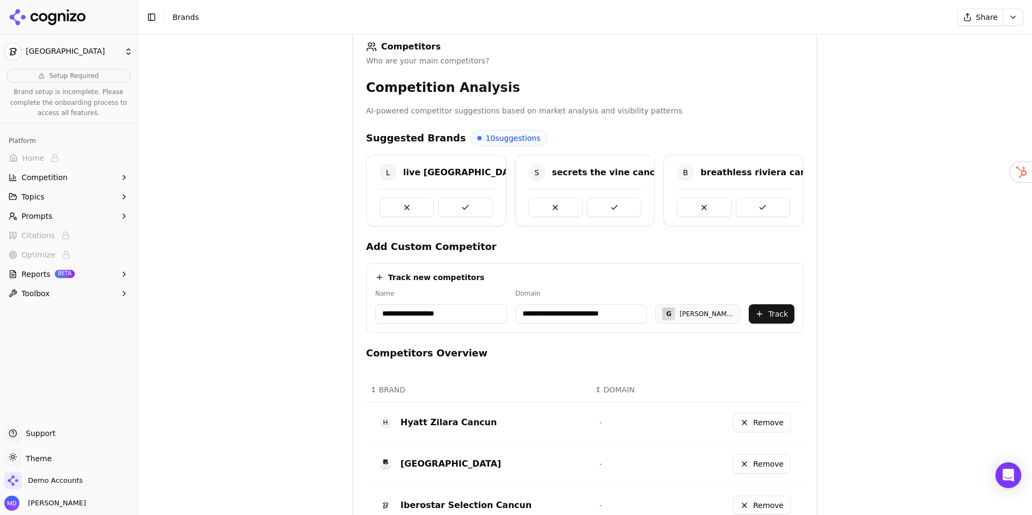
click at [785, 308] on button "Track" at bounding box center [772, 313] width 46 height 19
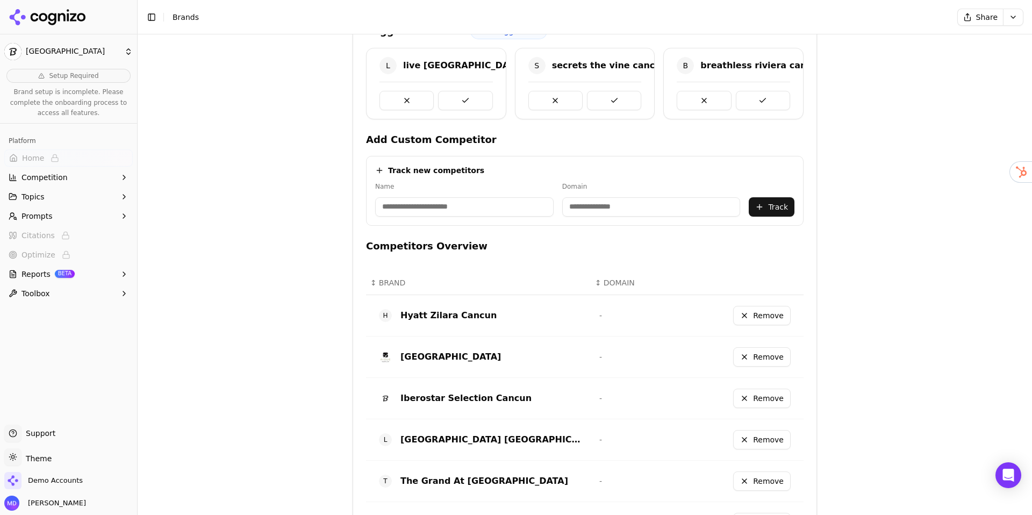
scroll to position [196, 0]
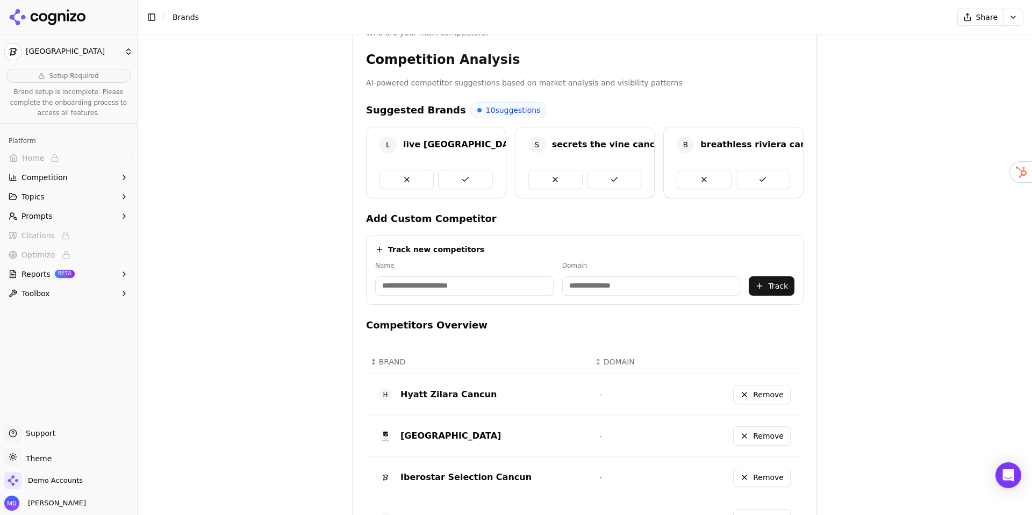
click at [392, 284] on input at bounding box center [464, 285] width 178 height 19
click at [392, 287] on input at bounding box center [464, 285] width 178 height 19
paste input "**********"
type input "**********"
click at [560, 286] on input at bounding box center [582, 285] width 132 height 19
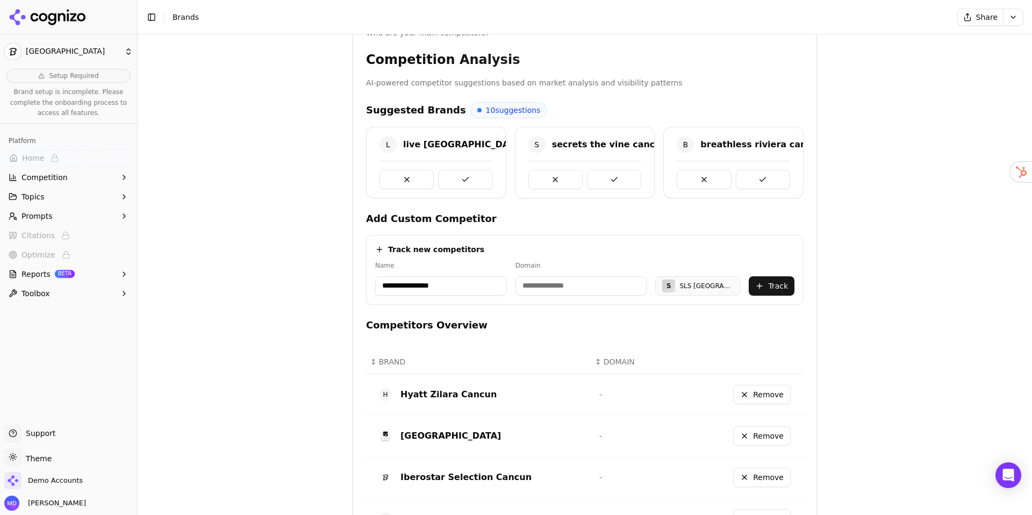
click at [555, 286] on input at bounding box center [582, 285] width 132 height 19
paste input "**********"
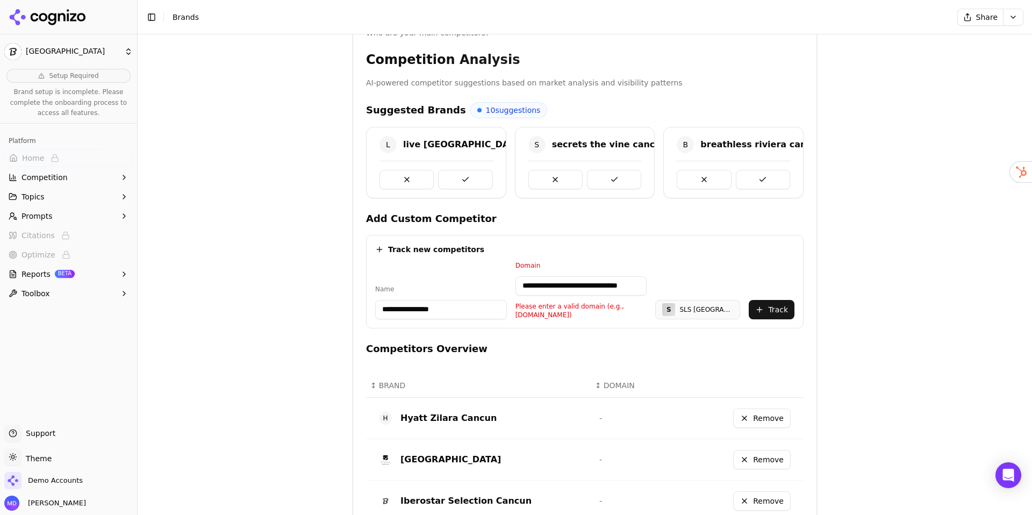
scroll to position [0, 0]
drag, startPoint x: 528, startPoint y: 286, endPoint x: 486, endPoint y: 282, distance: 42.6
click at [486, 282] on div "**********" at bounding box center [584, 290] width 419 height 58
type input "**********"
click at [769, 307] on button "Track" at bounding box center [772, 309] width 46 height 19
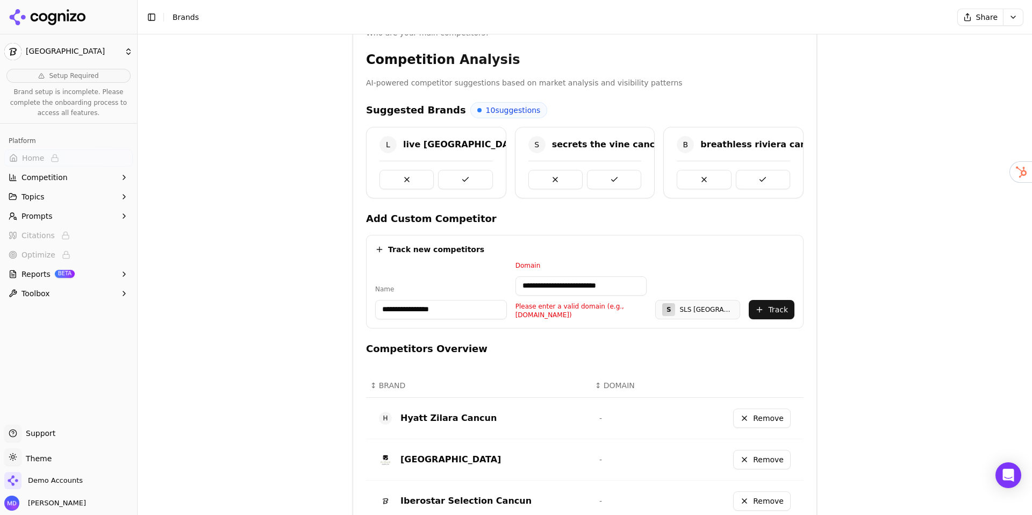
click at [616, 290] on input "**********" at bounding box center [582, 285] width 132 height 19
click at [605, 303] on p "Please enter a valid domain (e.g., competitor.com)" at bounding box center [582, 310] width 132 height 17
click at [572, 285] on input "**********" at bounding box center [582, 285] width 132 height 19
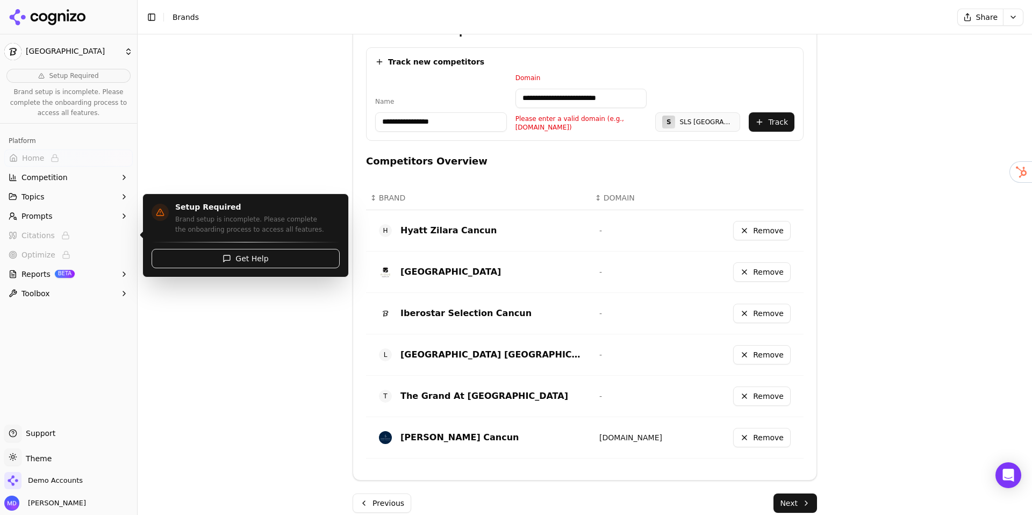
scroll to position [384, 0]
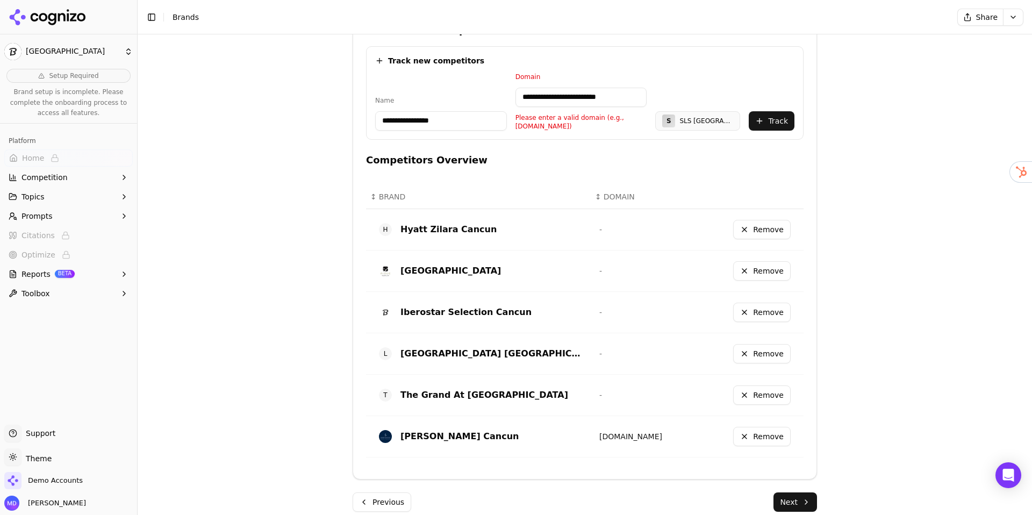
drag, startPoint x: 611, startPoint y: 97, endPoint x: 517, endPoint y: 99, distance: 93.6
click at [518, 99] on input "**********" at bounding box center [582, 97] width 132 height 19
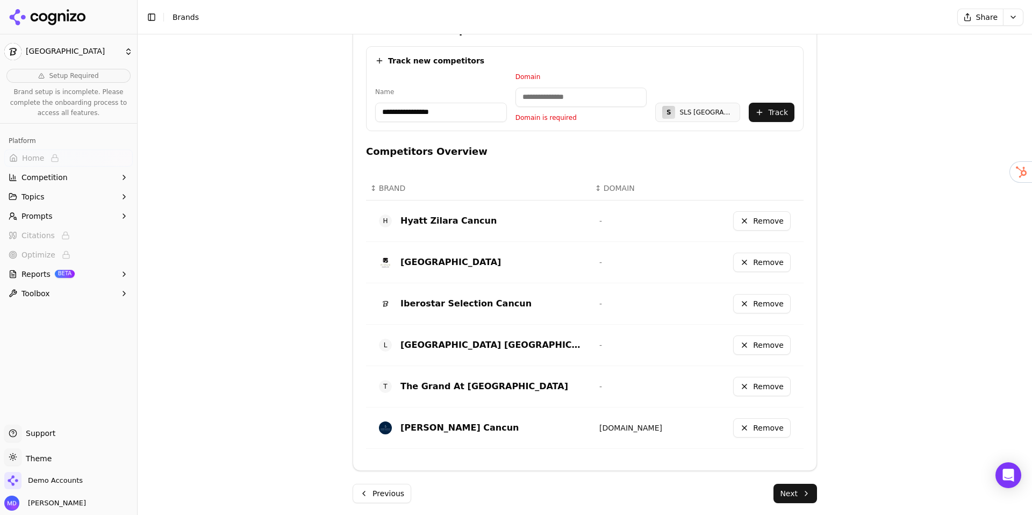
drag, startPoint x: 465, startPoint y: 110, endPoint x: 342, endPoint y: 115, distance: 122.1
type input "**********"
click at [564, 101] on input at bounding box center [582, 97] width 132 height 19
paste input "**********"
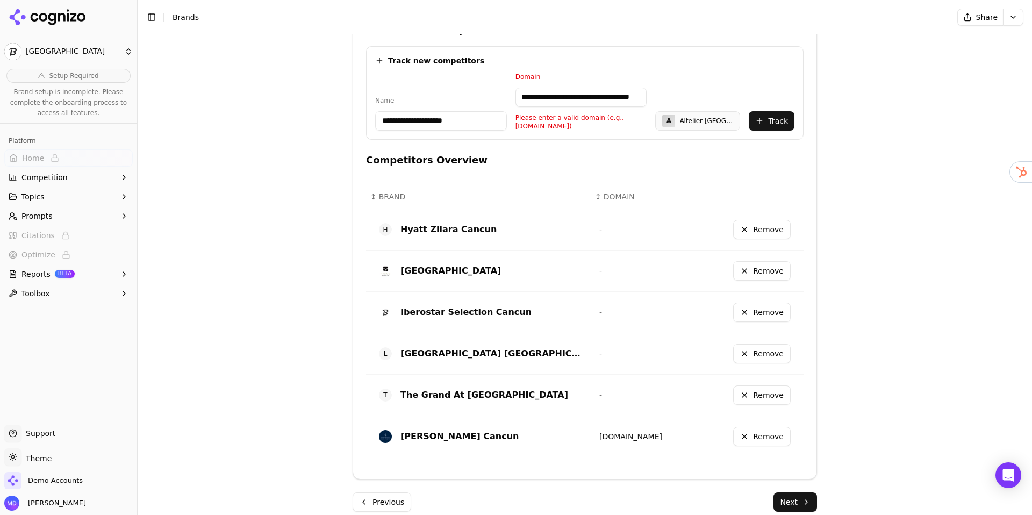
scroll to position [0, 0]
click at [751, 116] on button "Track" at bounding box center [772, 120] width 46 height 19
click at [763, 118] on button "Track" at bounding box center [772, 120] width 46 height 19
drag, startPoint x: 535, startPoint y: 101, endPoint x: 474, endPoint y: 96, distance: 61.5
click at [474, 96] on div "**********" at bounding box center [584, 102] width 419 height 58
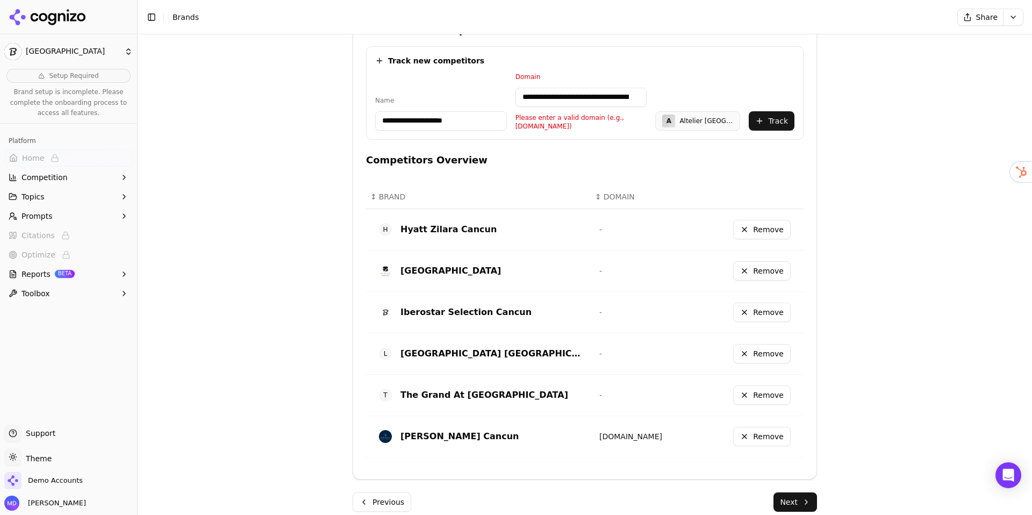
click at [547, 95] on input "**********" at bounding box center [582, 97] width 132 height 19
drag, startPoint x: 547, startPoint y: 97, endPoint x: 499, endPoint y: 94, distance: 48.0
click at [499, 94] on div "**********" at bounding box center [584, 102] width 419 height 58
type input "**********"
click at [777, 119] on button "Track" at bounding box center [772, 120] width 46 height 19
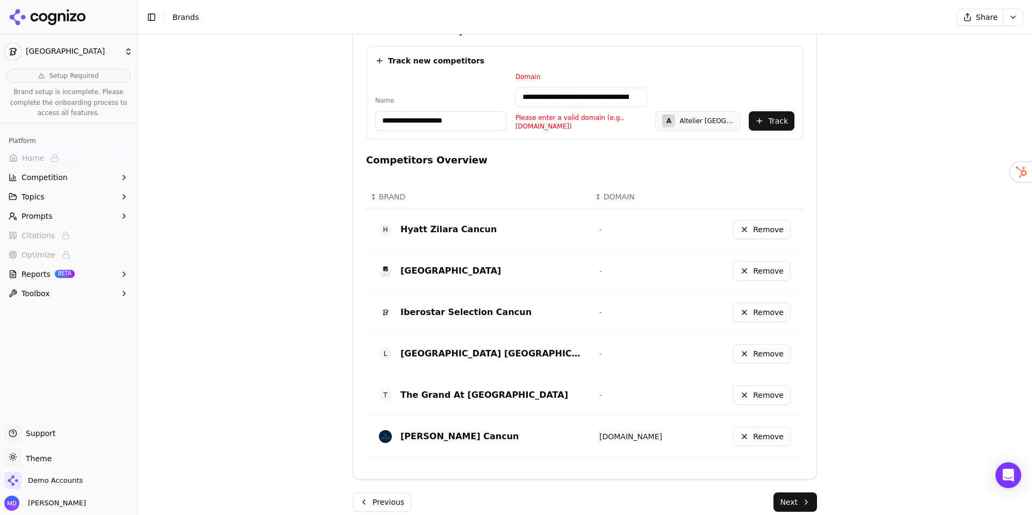
scroll to position [386, 0]
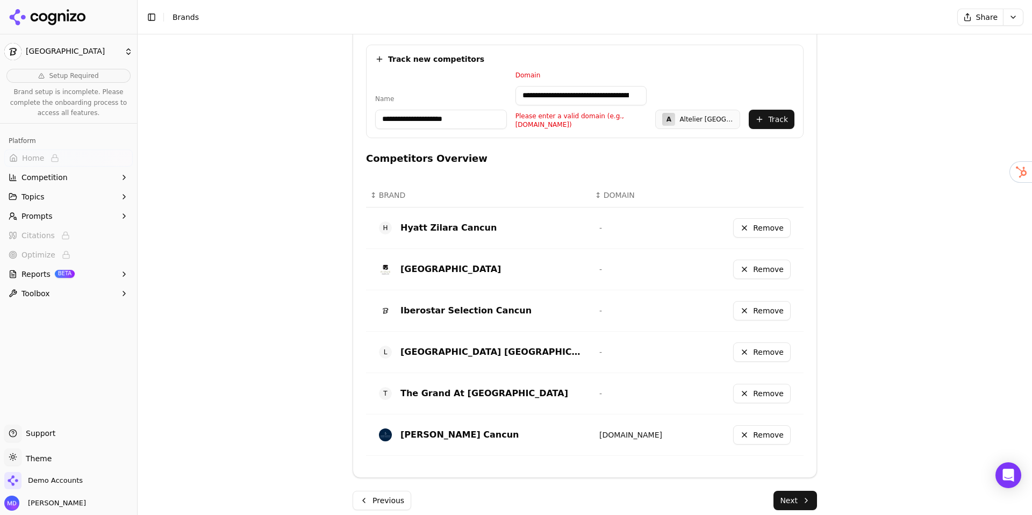
click at [446, 116] on input "**********" at bounding box center [441, 119] width 132 height 19
click at [469, 119] on input "**********" at bounding box center [441, 119] width 132 height 19
click at [584, 92] on input "**********" at bounding box center [582, 95] width 133 height 19
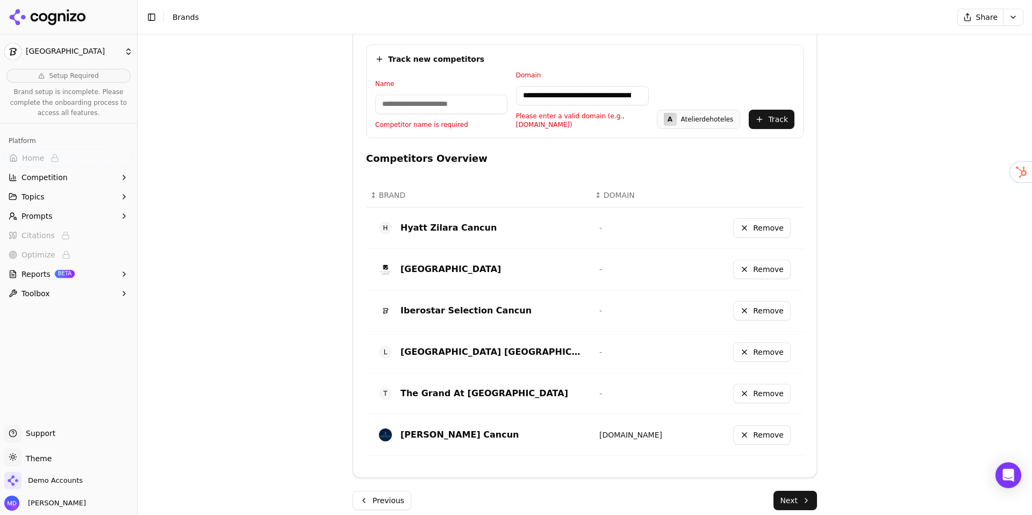
click at [584, 92] on input "**********" at bounding box center [582, 95] width 133 height 19
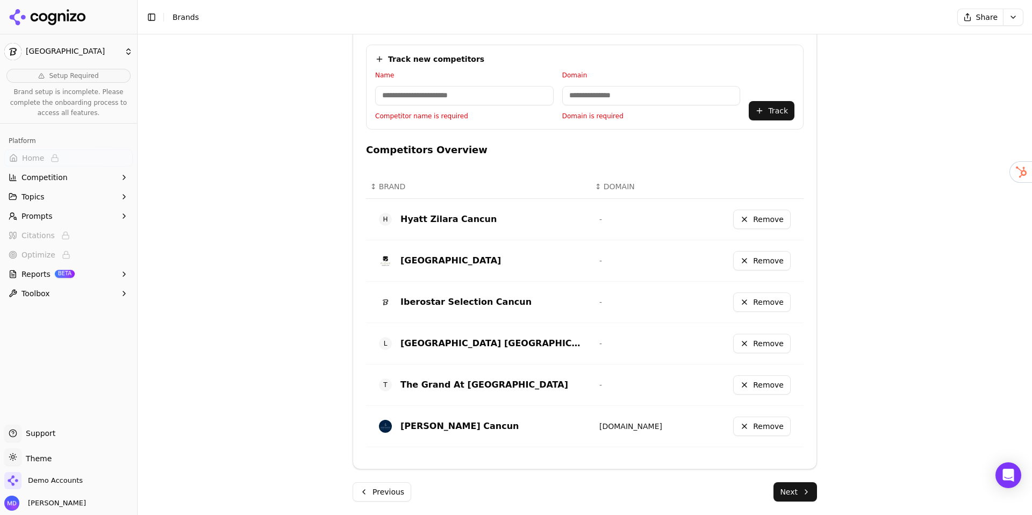
paste input "**********"
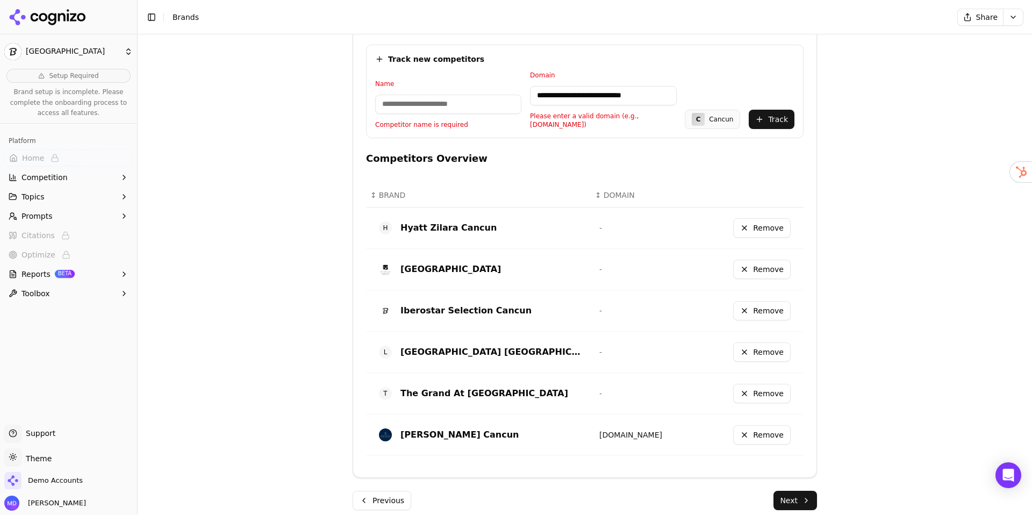
drag, startPoint x: 562, startPoint y: 96, endPoint x: 519, endPoint y: 98, distance: 43.0
click at [519, 98] on div "**********" at bounding box center [584, 100] width 419 height 58
click at [648, 97] on input "**********" at bounding box center [603, 95] width 147 height 19
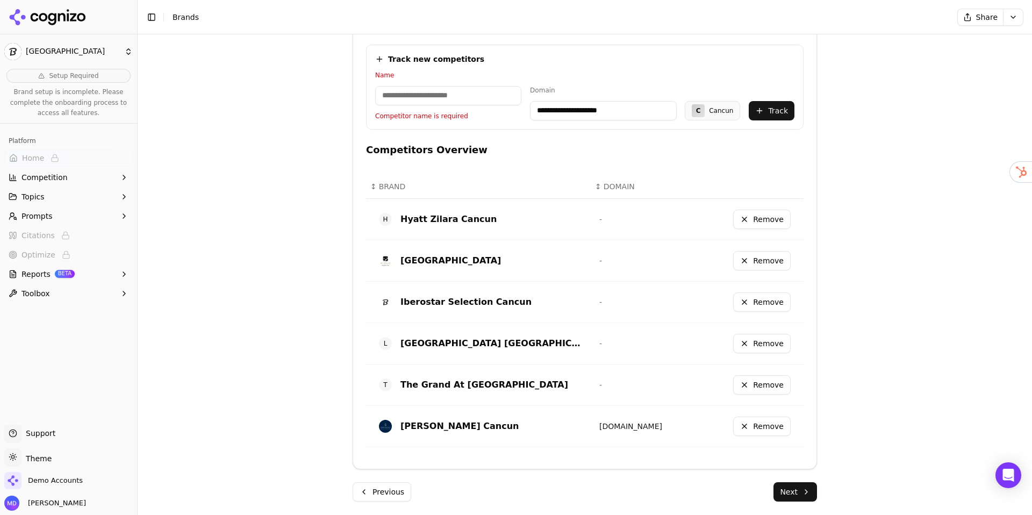
scroll to position [387, 0]
type input "**********"
click at [479, 96] on input at bounding box center [448, 94] width 146 height 19
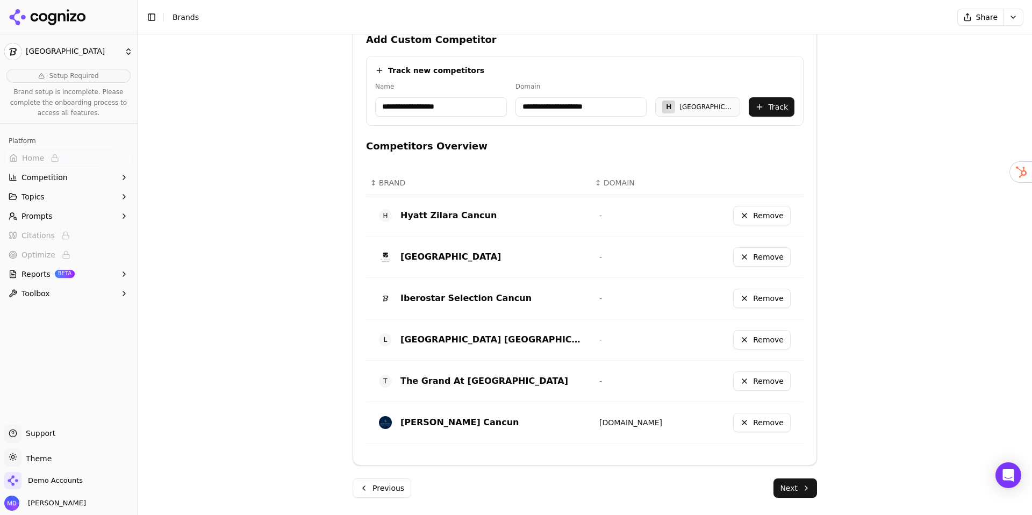
type input "**********"
click at [773, 103] on button "Track" at bounding box center [772, 106] width 46 height 19
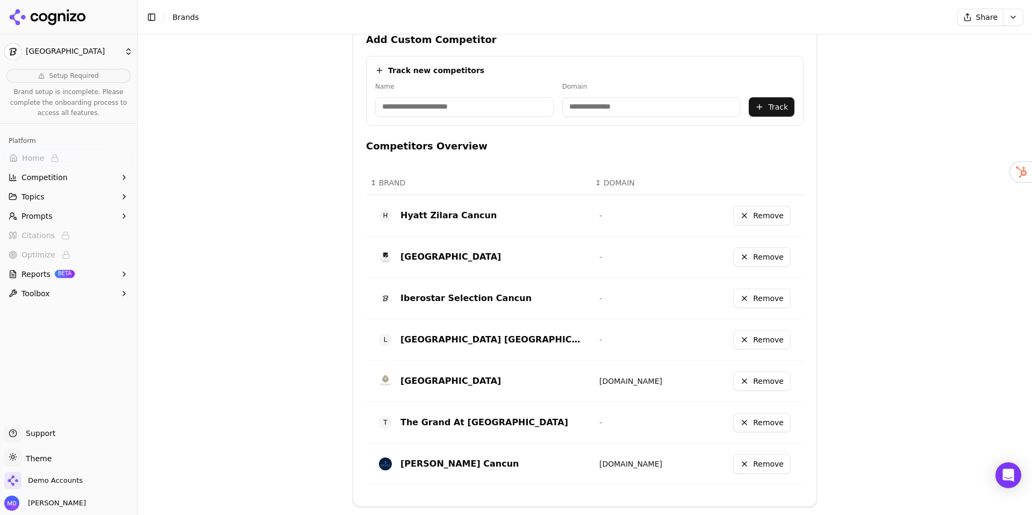
click at [590, 103] on input at bounding box center [651, 106] width 178 height 19
paste input "**********"
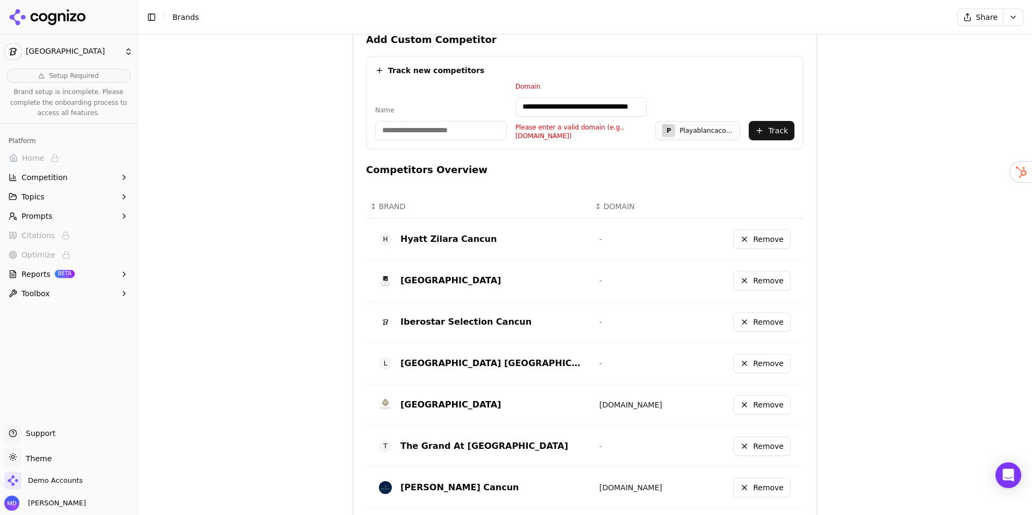
scroll to position [0, 0]
drag, startPoint x: 595, startPoint y: 108, endPoint x: 476, endPoint y: 109, distance: 118.8
click at [472, 110] on div "**********" at bounding box center [584, 111] width 419 height 58
click at [544, 104] on input "**********" at bounding box center [582, 106] width 132 height 19
drag, startPoint x: 548, startPoint y: 105, endPoint x: 522, endPoint y: 105, distance: 25.8
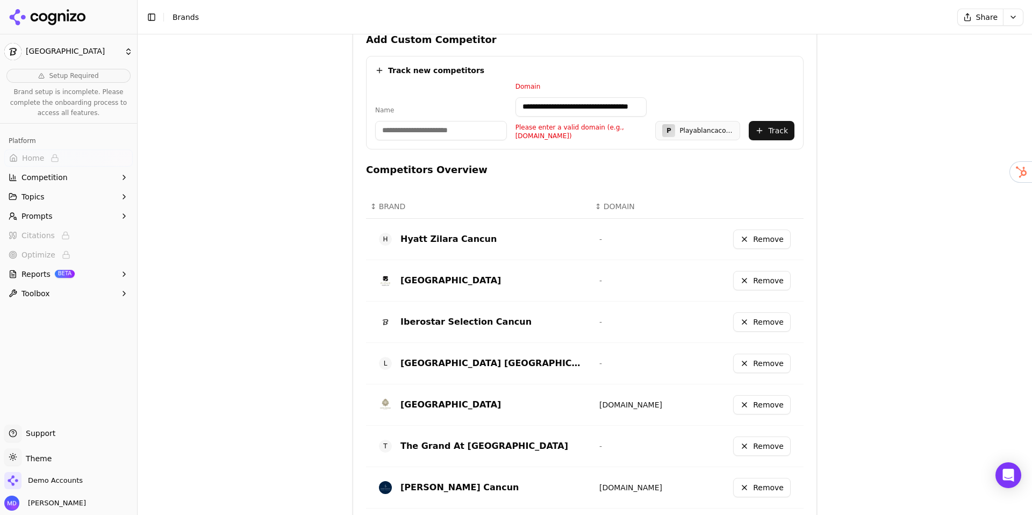
click at [522, 105] on input "**********" at bounding box center [582, 106] width 132 height 19
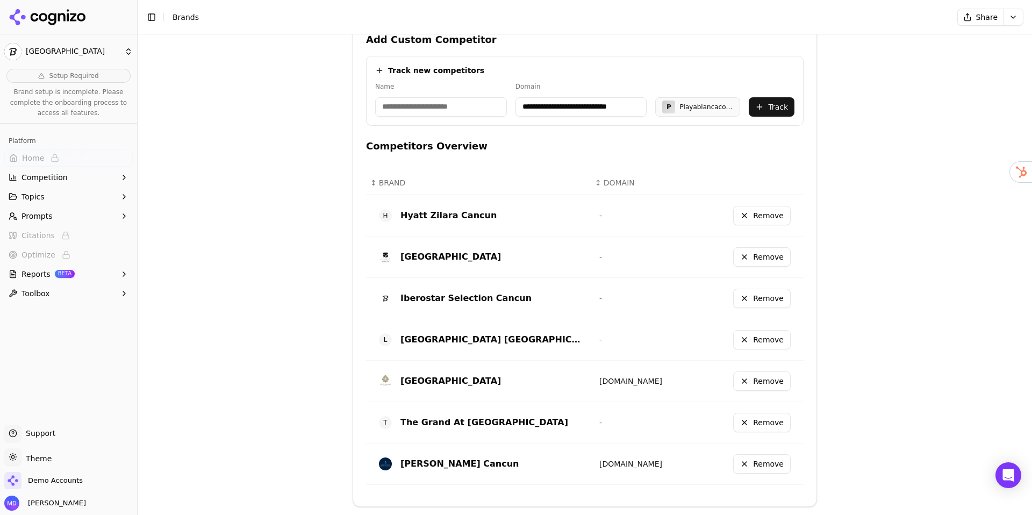
type input "**********"
click at [420, 111] on input at bounding box center [441, 106] width 132 height 19
type input "**********"
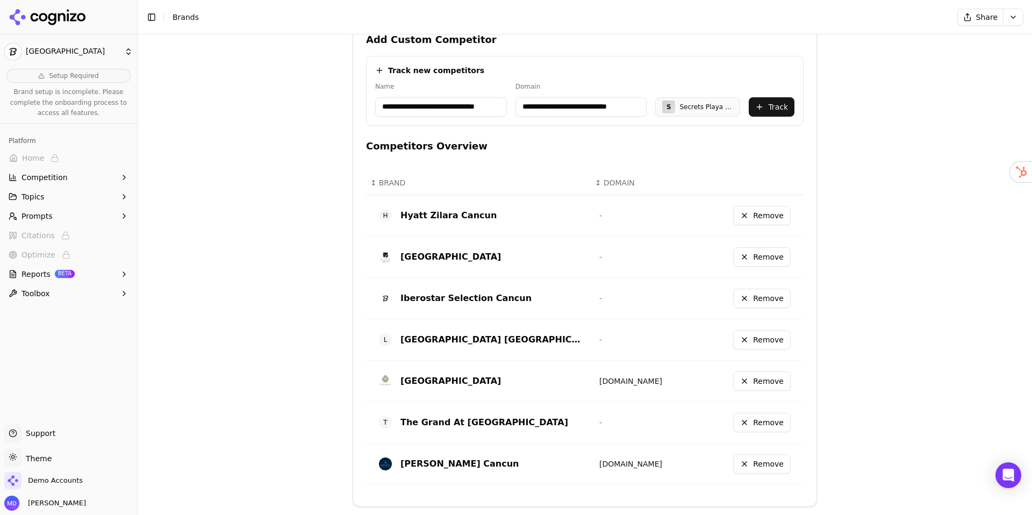
click at [766, 104] on button "Track" at bounding box center [772, 106] width 46 height 19
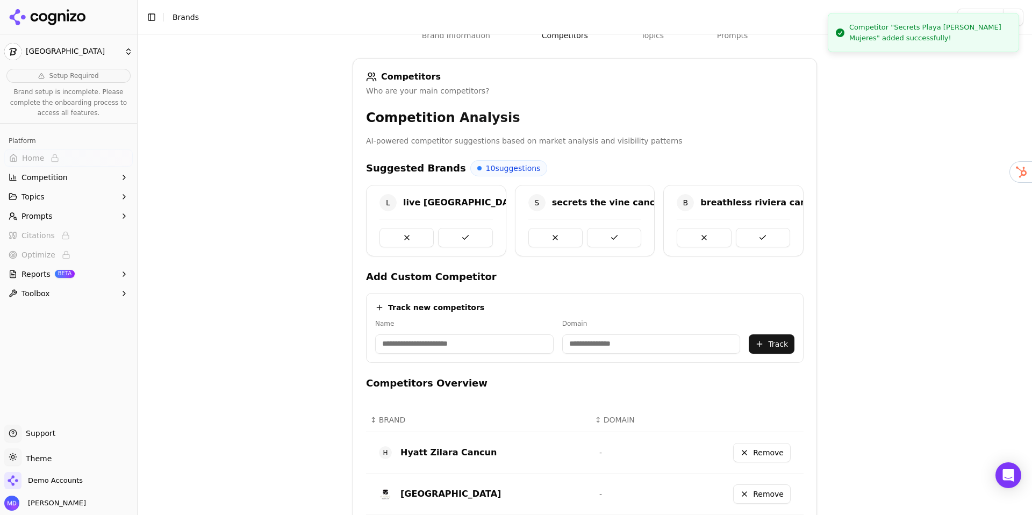
scroll to position [157, 0]
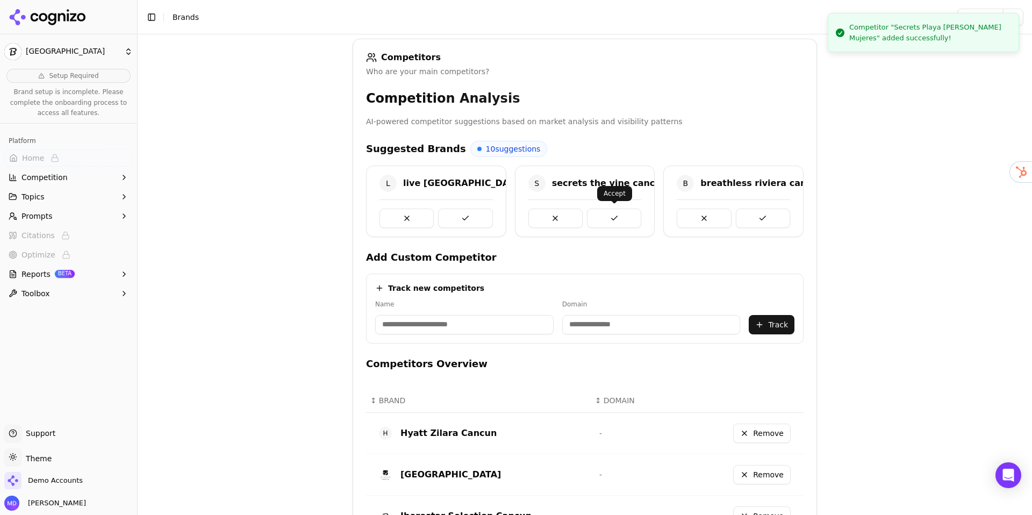
click at [600, 214] on button at bounding box center [614, 218] width 54 height 19
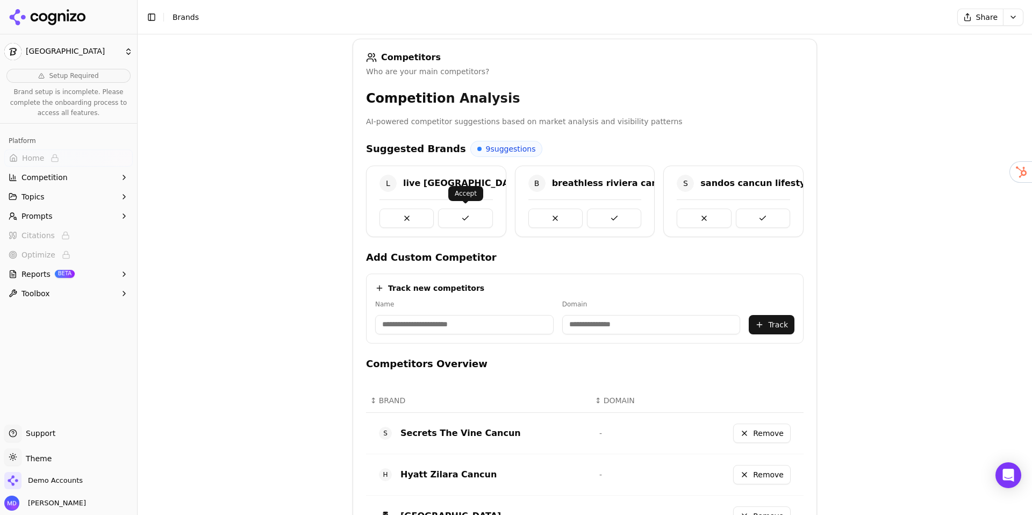
click at [467, 215] on button at bounding box center [465, 218] width 54 height 19
click at [725, 215] on button at bounding box center [704, 218] width 54 height 19
click at [749, 216] on button at bounding box center [763, 218] width 54 height 19
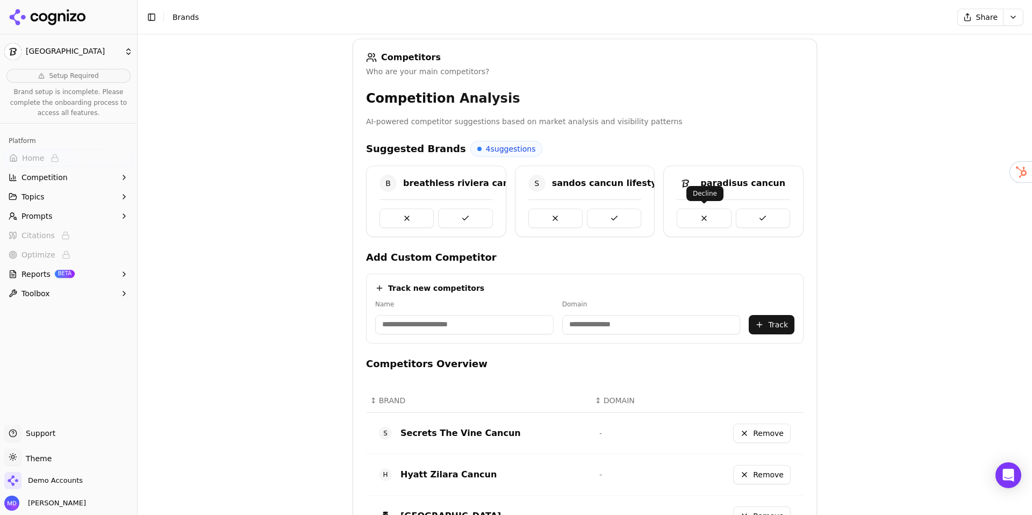
click at [706, 217] on button at bounding box center [704, 218] width 54 height 19
click at [738, 220] on button at bounding box center [763, 218] width 54 height 19
click at [569, 212] on button at bounding box center [555, 218] width 54 height 19
drag, startPoint x: 445, startPoint y: 217, endPoint x: 456, endPoint y: 211, distance: 12.0
click at [445, 217] on button at bounding box center [465, 218] width 54 height 19
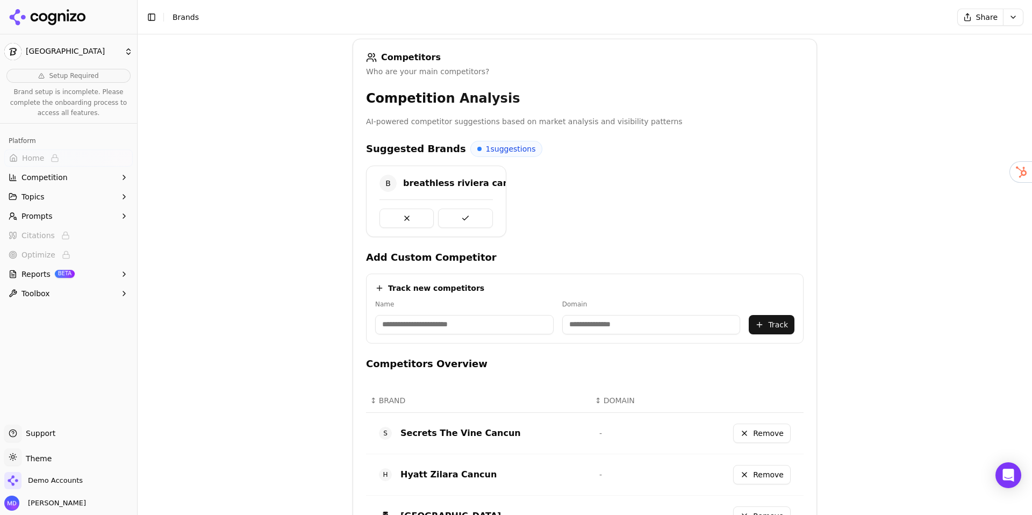
scroll to position [569, 0]
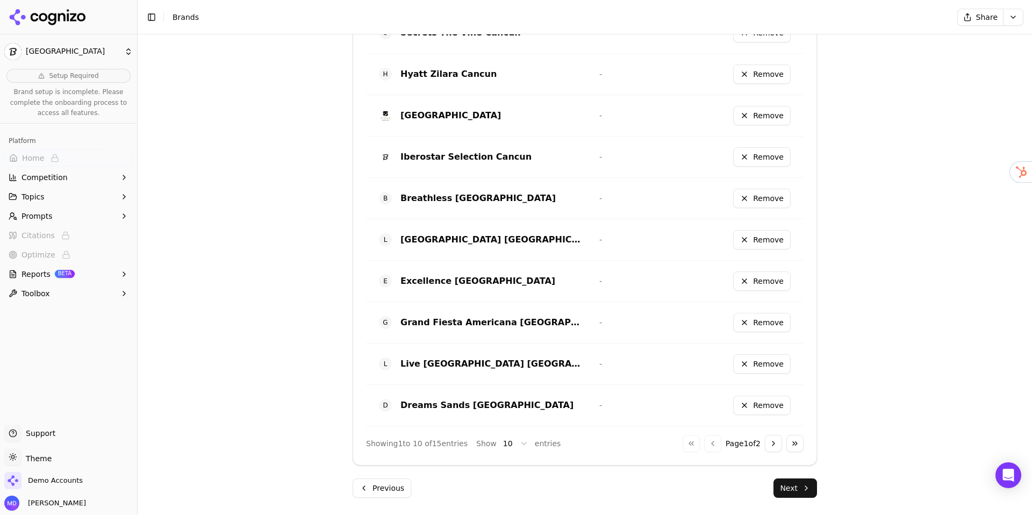
click at [802, 492] on button "Next" at bounding box center [796, 487] width 44 height 19
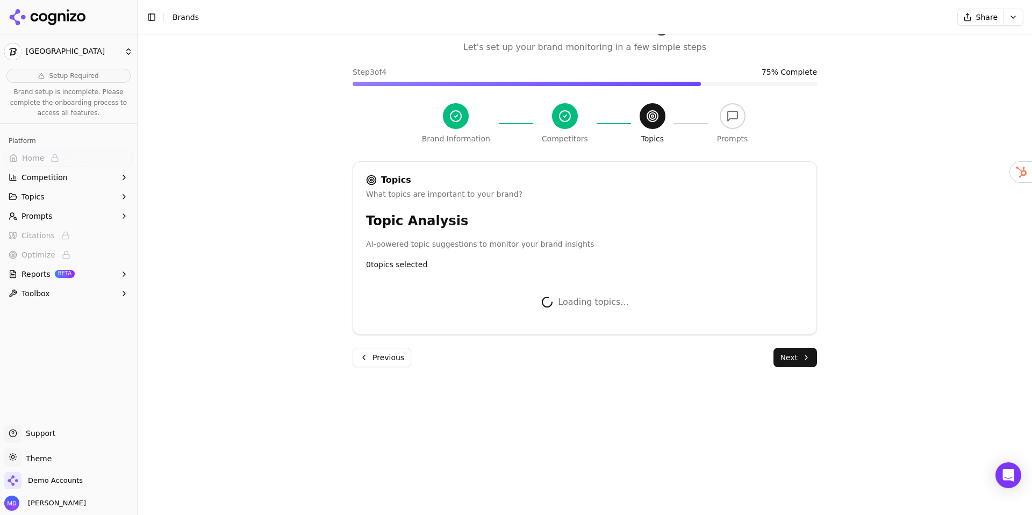
scroll to position [277, 0]
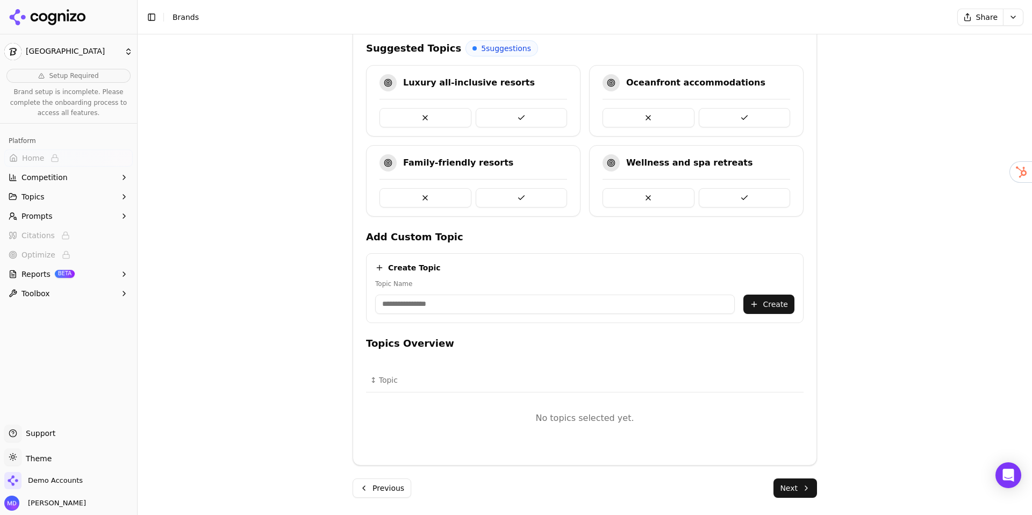
click at [502, 117] on button at bounding box center [522, 117] width 92 height 19
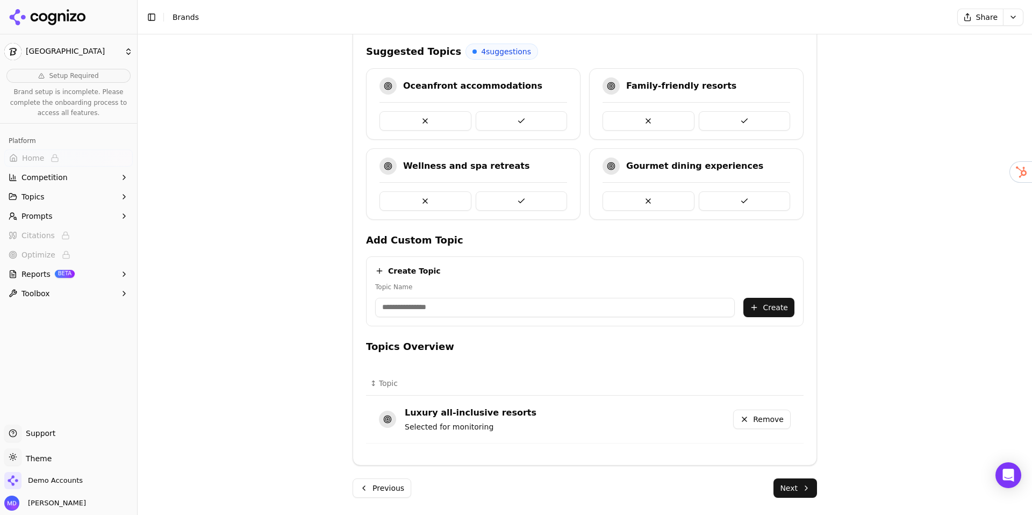
click at [529, 121] on button at bounding box center [522, 120] width 92 height 19
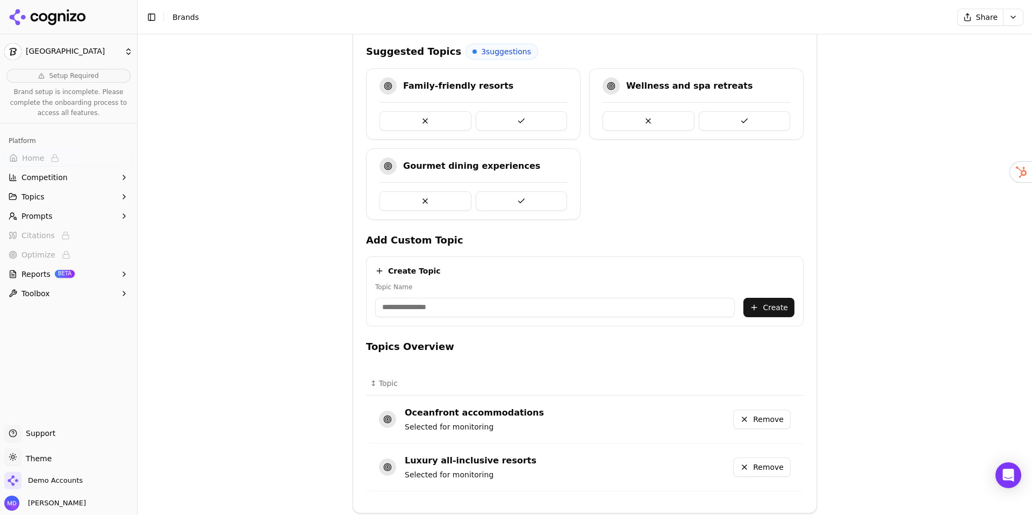
click at [523, 125] on button at bounding box center [522, 120] width 92 height 19
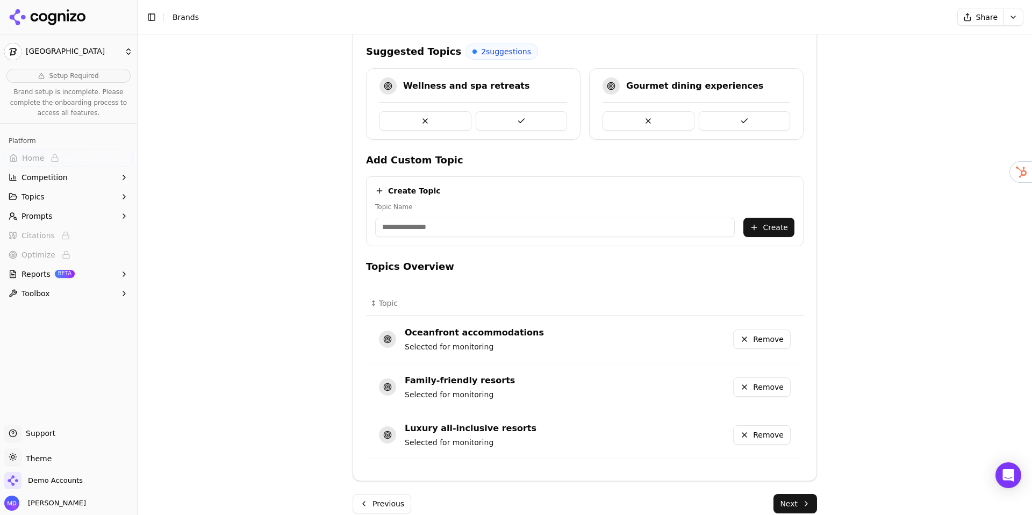
click at [723, 121] on button at bounding box center [745, 120] width 92 height 19
click at [527, 122] on button at bounding box center [522, 120] width 92 height 19
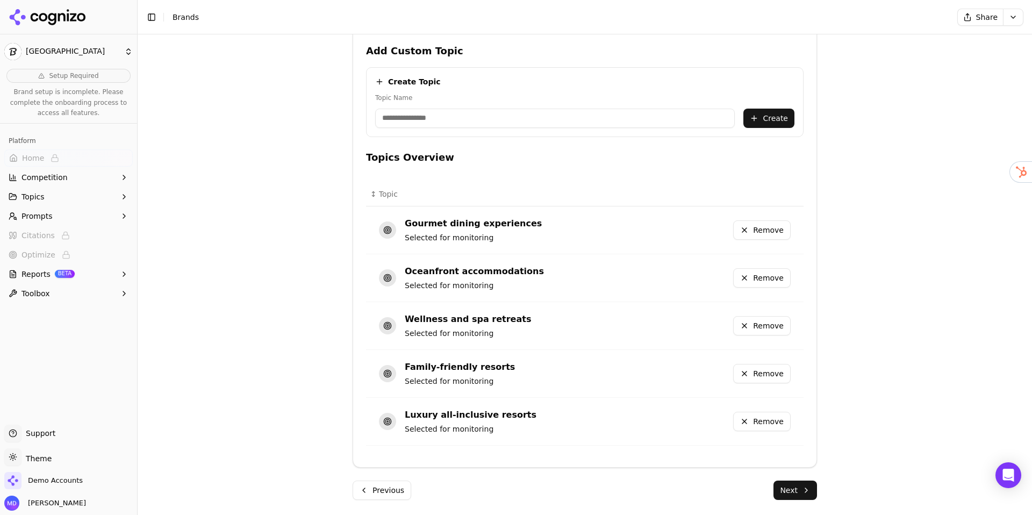
scroll to position [396, 0]
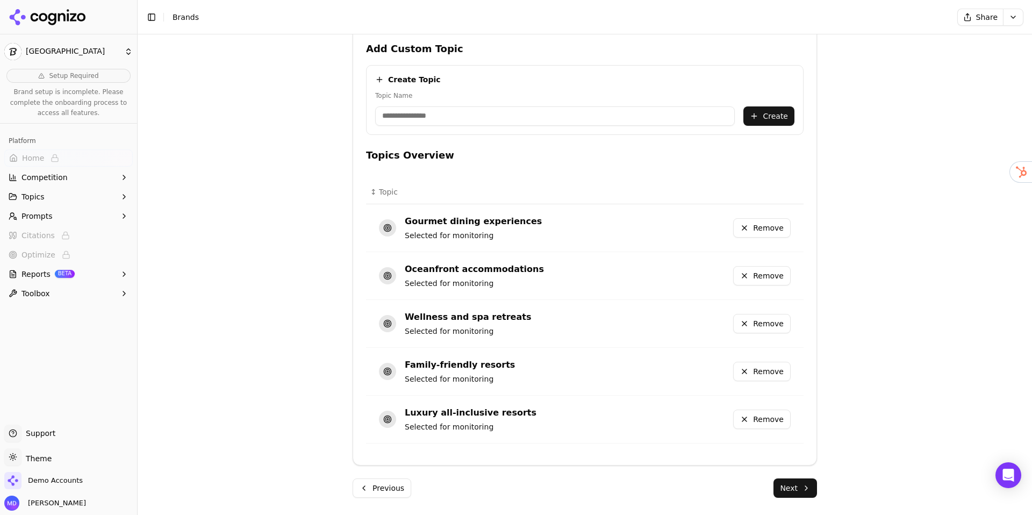
click at [487, 113] on input "Topic Name" at bounding box center [555, 115] width 360 height 19
type input "**********"
click at [759, 117] on button "Create" at bounding box center [769, 115] width 51 height 19
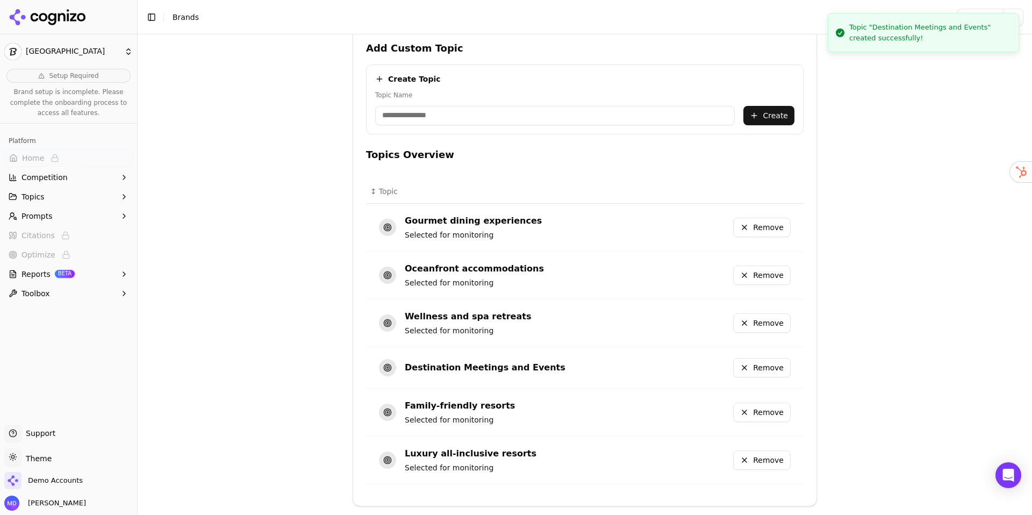
scroll to position [438, 0]
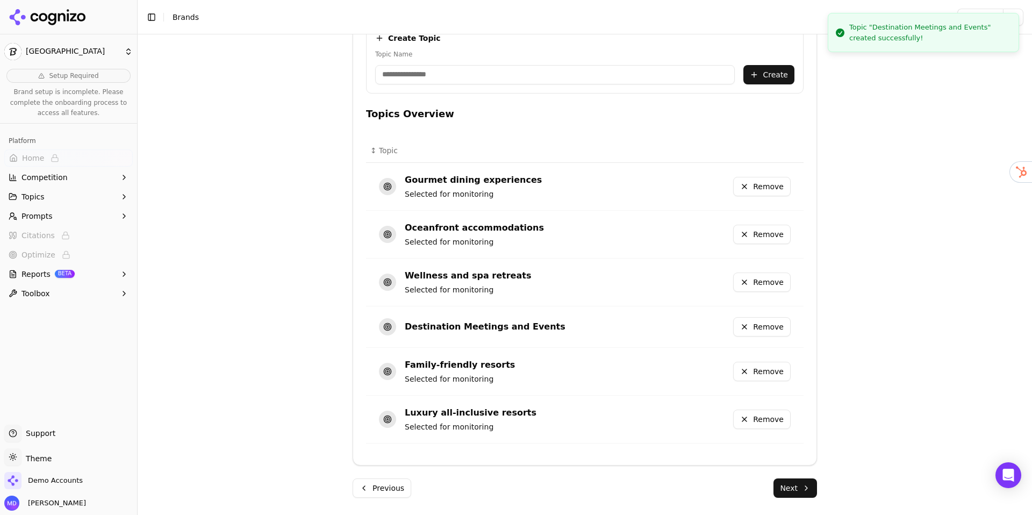
click at [795, 482] on button "Next" at bounding box center [796, 487] width 44 height 19
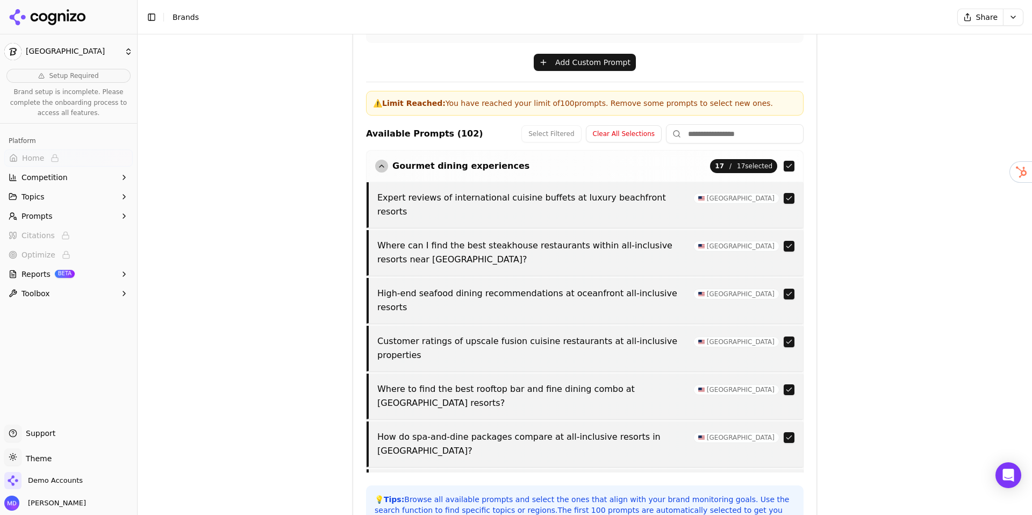
scroll to position [317, 0]
click at [691, 130] on input at bounding box center [735, 132] width 138 height 19
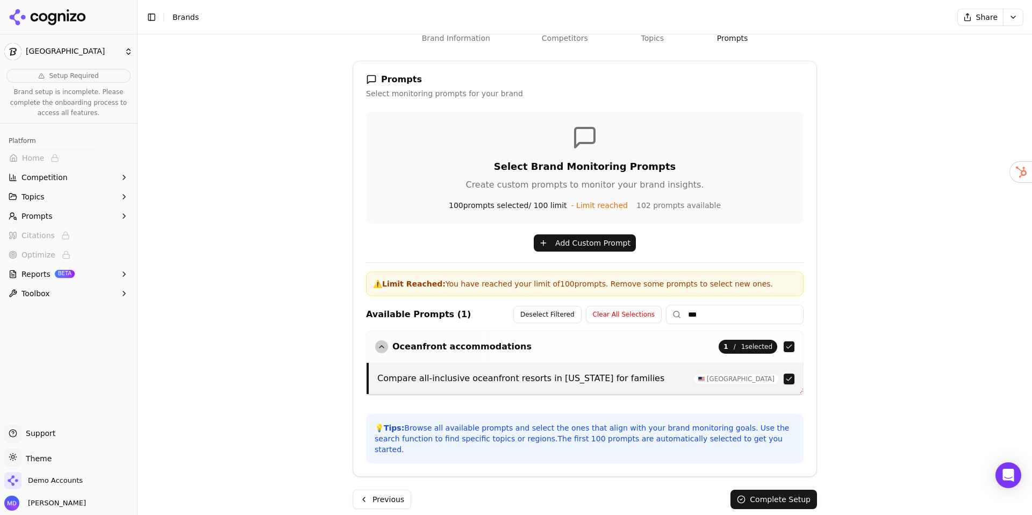
scroll to position [135, 0]
drag, startPoint x: 790, startPoint y: 379, endPoint x: 820, endPoint y: 382, distance: 30.2
click at [790, 380] on button "button" at bounding box center [789, 378] width 11 height 11
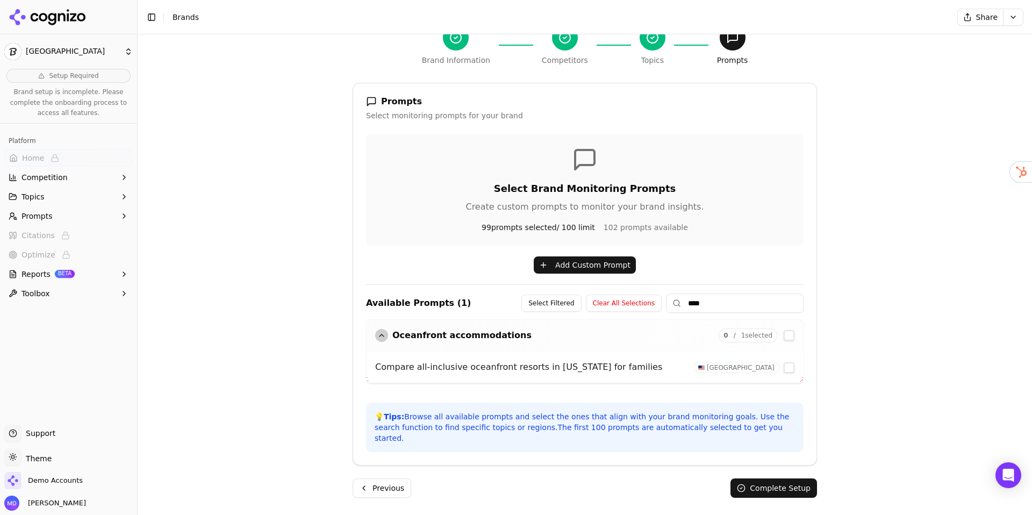
scroll to position [102, 0]
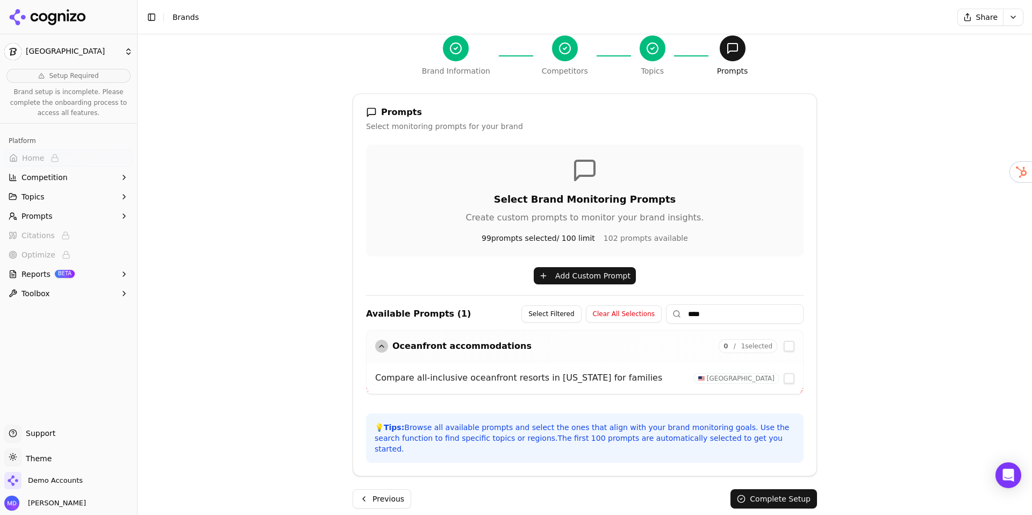
drag, startPoint x: 708, startPoint y: 321, endPoint x: 672, endPoint y: 315, distance: 36.6
click at [672, 315] on input "****" at bounding box center [735, 313] width 138 height 19
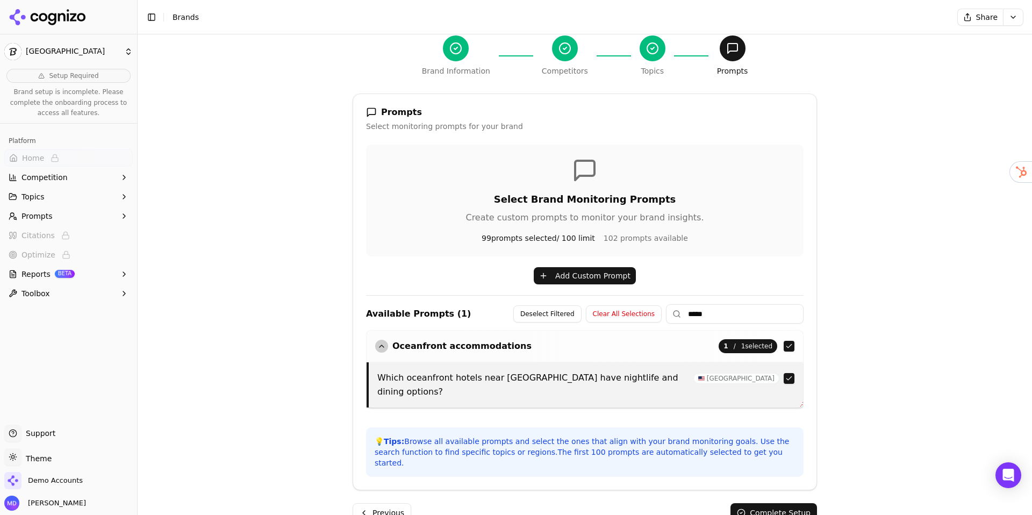
click at [790, 378] on button "button" at bounding box center [789, 378] width 11 height 11
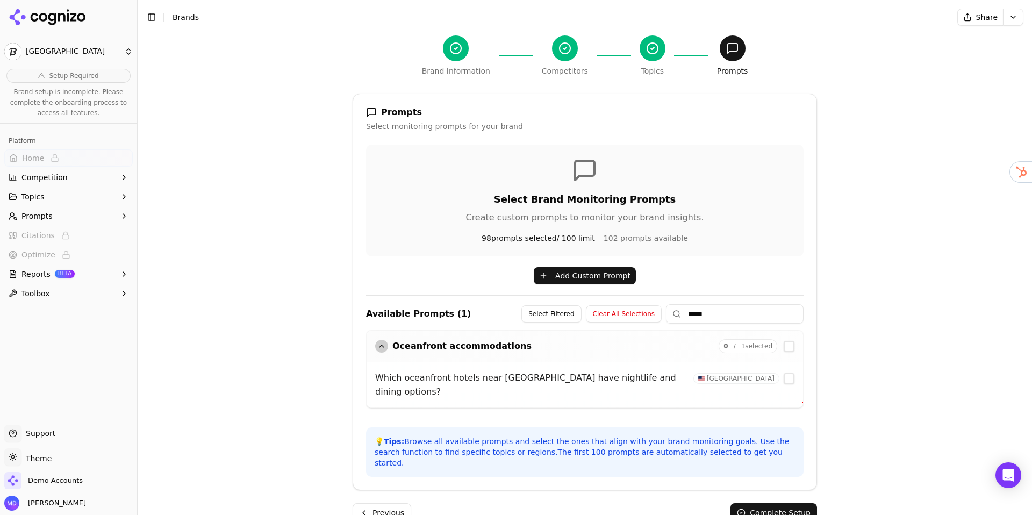
drag, startPoint x: 706, startPoint y: 319, endPoint x: 682, endPoint y: 311, distance: 25.5
click at [682, 311] on input "*****" at bounding box center [735, 313] width 138 height 19
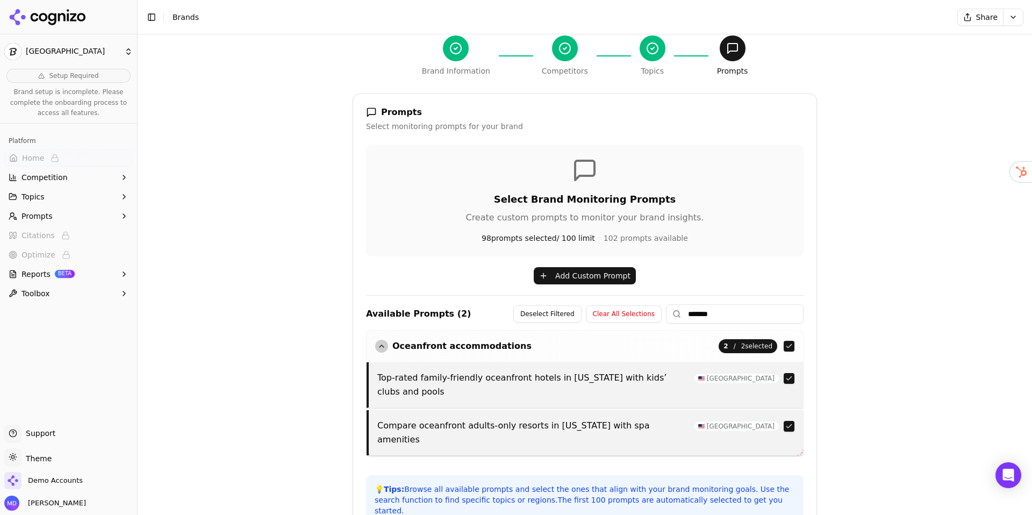
click at [792, 381] on button "button" at bounding box center [789, 378] width 11 height 11
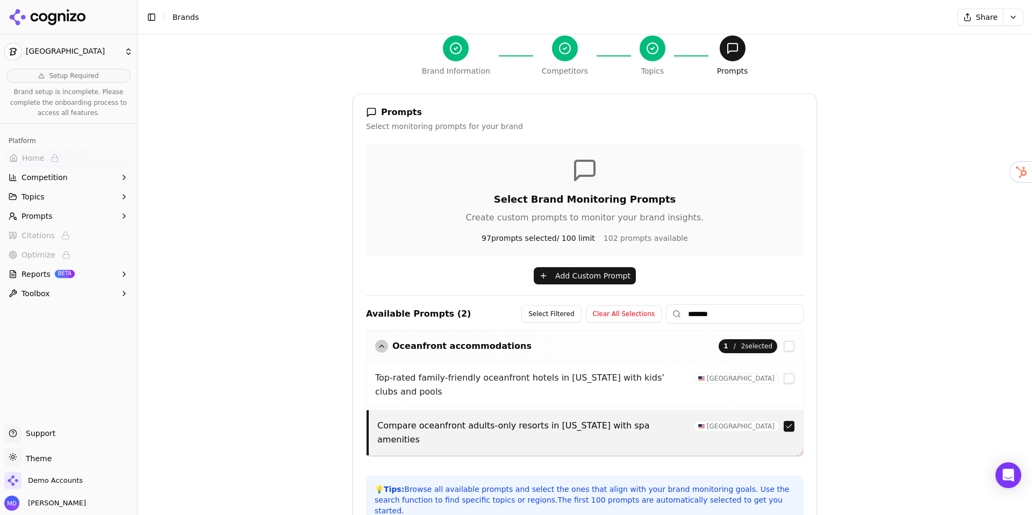
click at [790, 421] on button "button" at bounding box center [789, 426] width 11 height 11
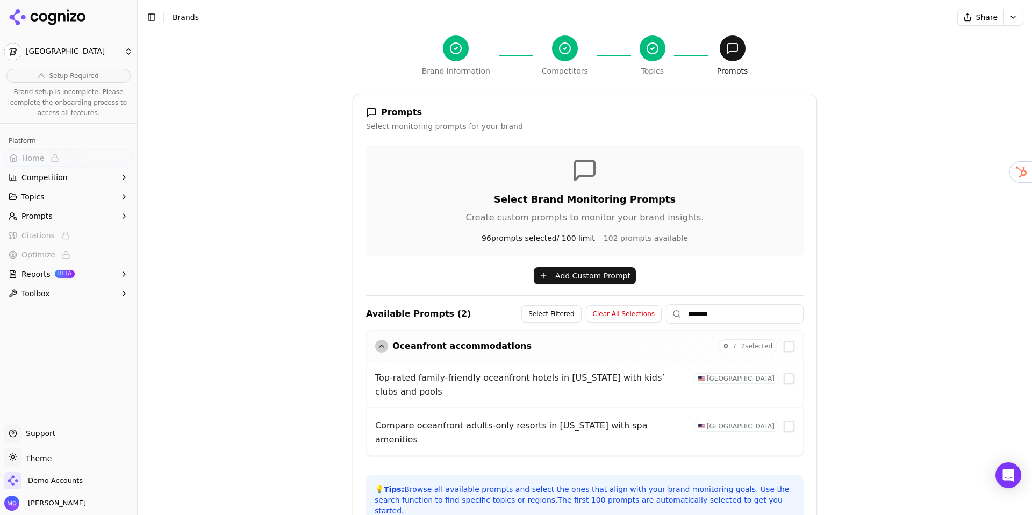
drag, startPoint x: 737, startPoint y: 313, endPoint x: 685, endPoint y: 315, distance: 51.6
click at [685, 315] on input "*******" at bounding box center [735, 313] width 138 height 19
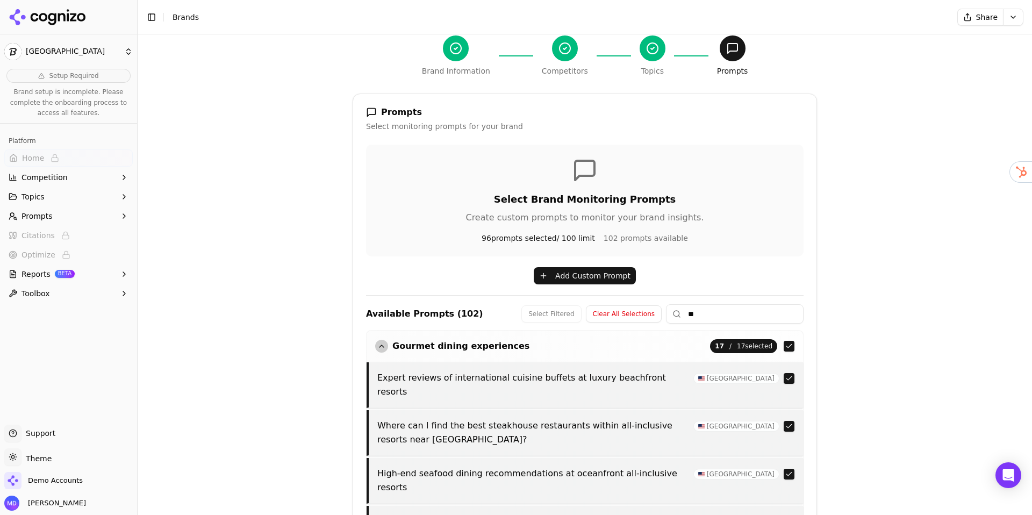
type input "*"
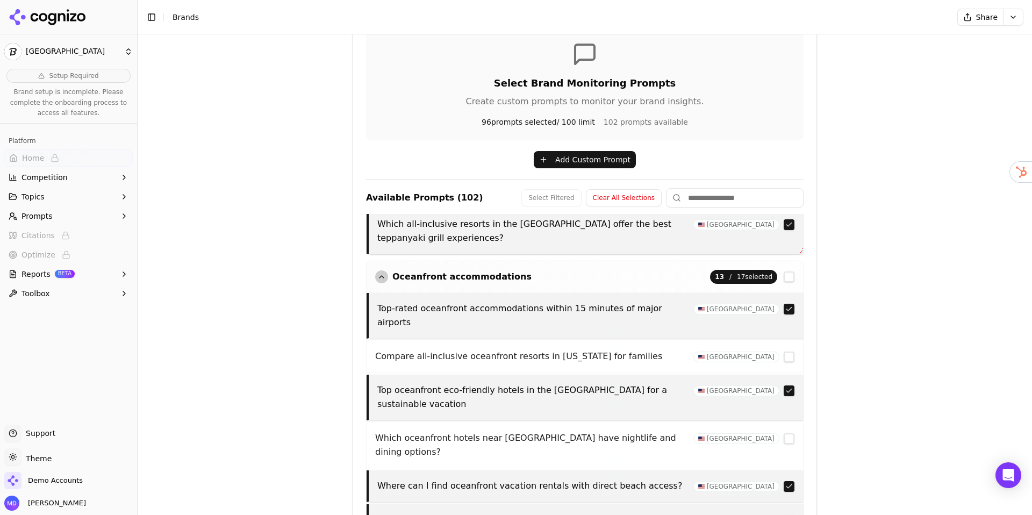
scroll to position [734, 0]
click at [786, 385] on button "button" at bounding box center [789, 390] width 11 height 11
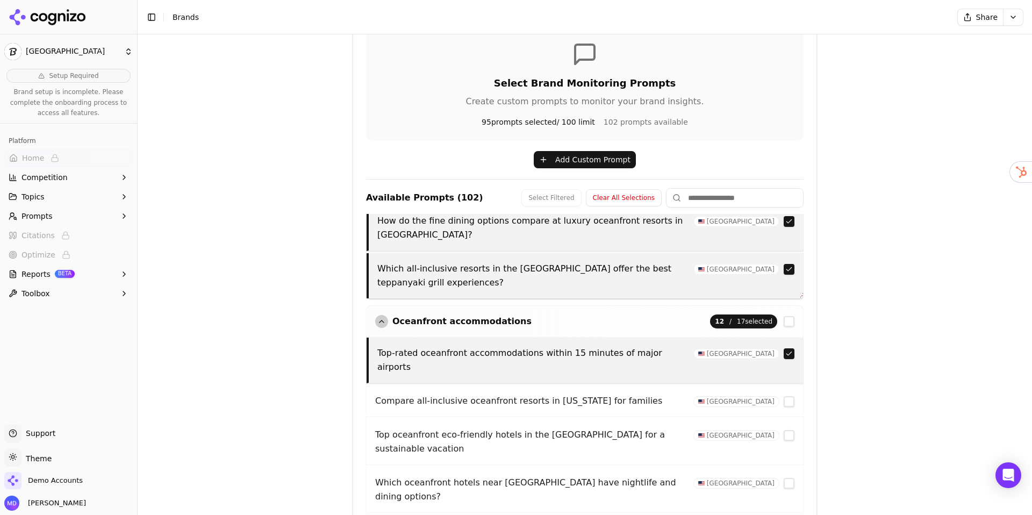
scroll to position [690, 0]
click at [792, 347] on button "button" at bounding box center [789, 352] width 11 height 11
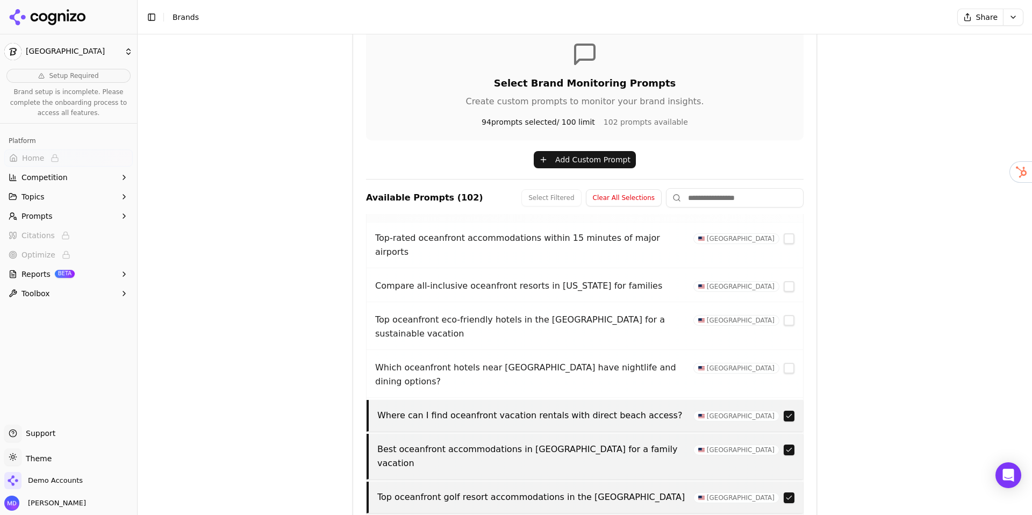
scroll to position [804, 0]
click at [789, 444] on button "button" at bounding box center [789, 449] width 11 height 11
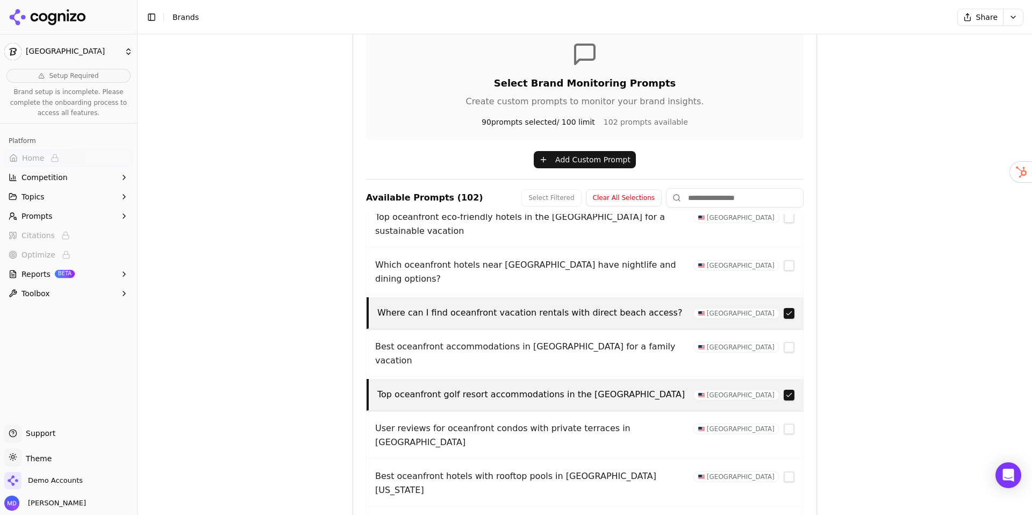
scroll to position [904, 0]
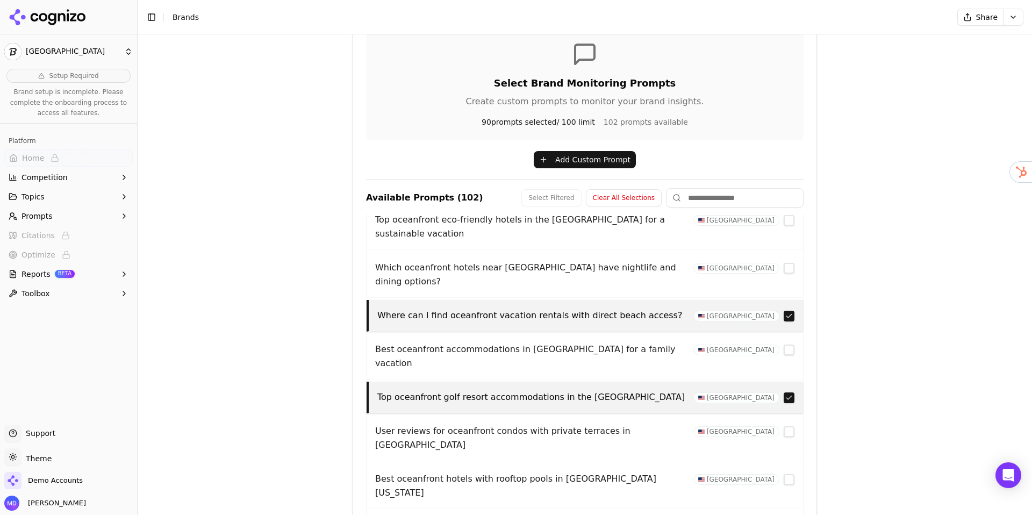
click at [787, 392] on button "button" at bounding box center [789, 397] width 11 height 11
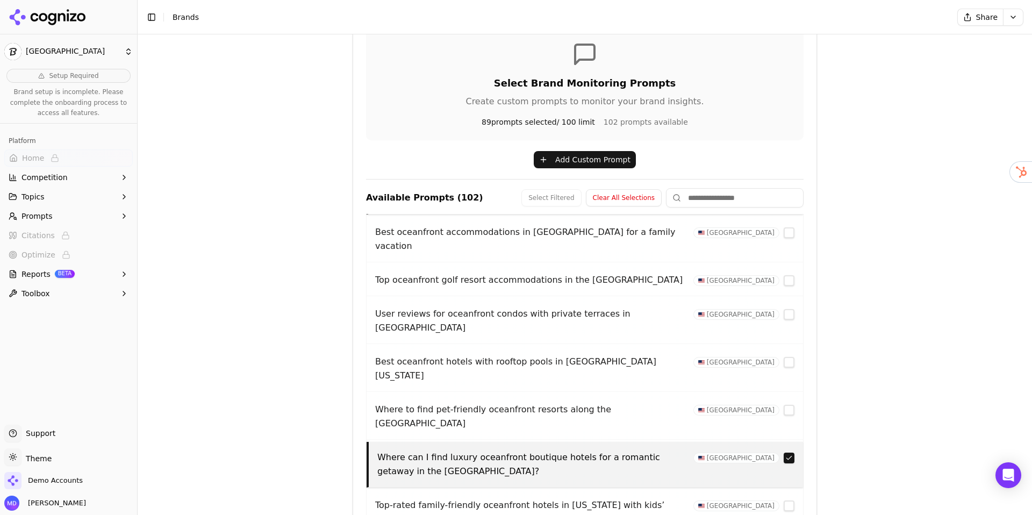
scroll to position [1021, 0]
click at [792, 452] on button "button" at bounding box center [789, 457] width 11 height 11
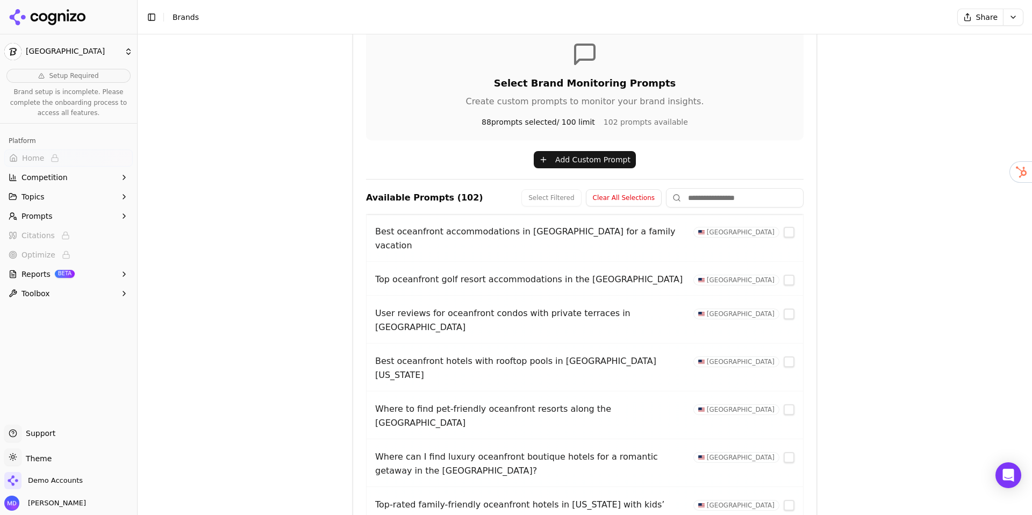
click at [698, 194] on input at bounding box center [735, 197] width 138 height 19
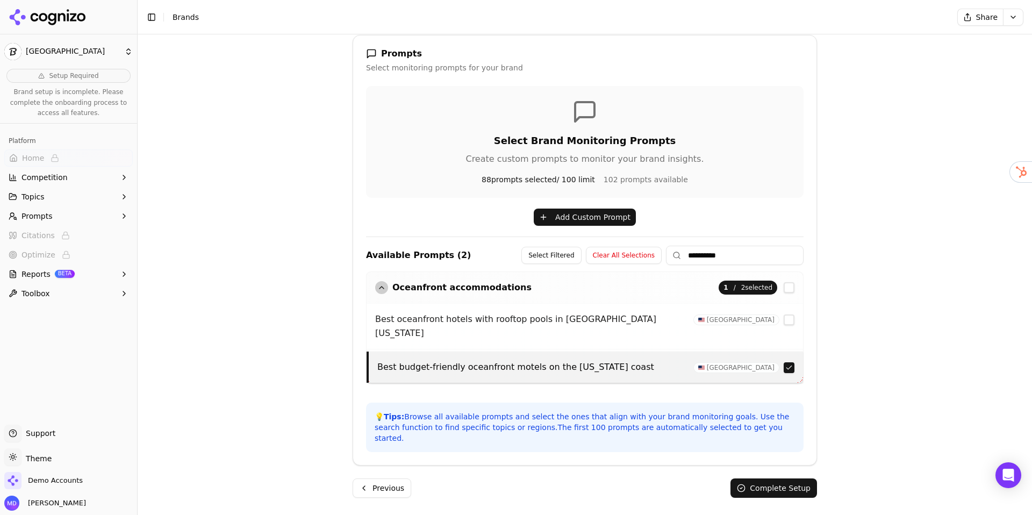
scroll to position [136, 0]
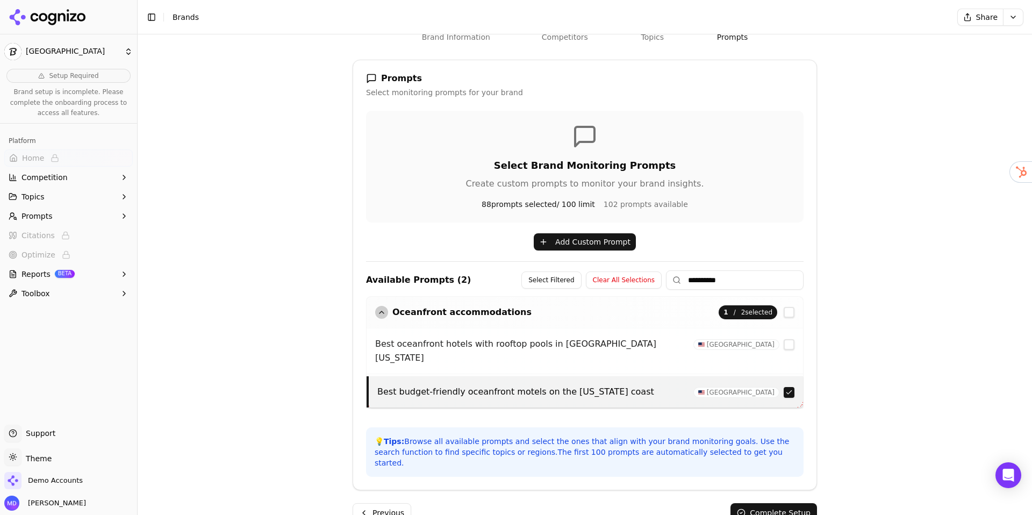
type input "**********"
click at [787, 387] on button "button" at bounding box center [789, 392] width 11 height 11
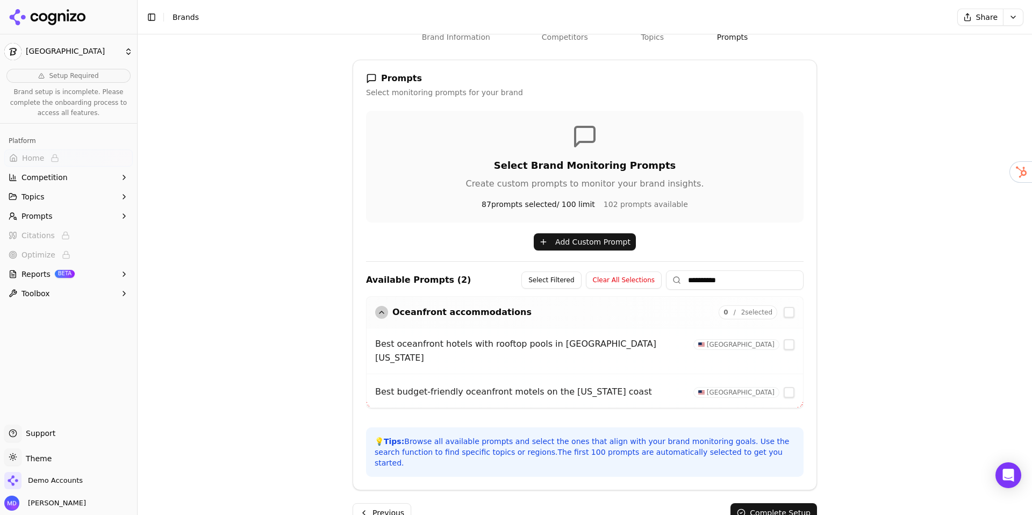
drag, startPoint x: 733, startPoint y: 284, endPoint x: 675, endPoint y: 286, distance: 58.1
click at [675, 286] on input "**********" at bounding box center [735, 279] width 138 height 19
drag, startPoint x: 685, startPoint y: 280, endPoint x: 744, endPoint y: 274, distance: 58.8
click at [744, 274] on input "**********" at bounding box center [735, 279] width 138 height 19
drag, startPoint x: 732, startPoint y: 279, endPoint x: 687, endPoint y: 278, distance: 45.7
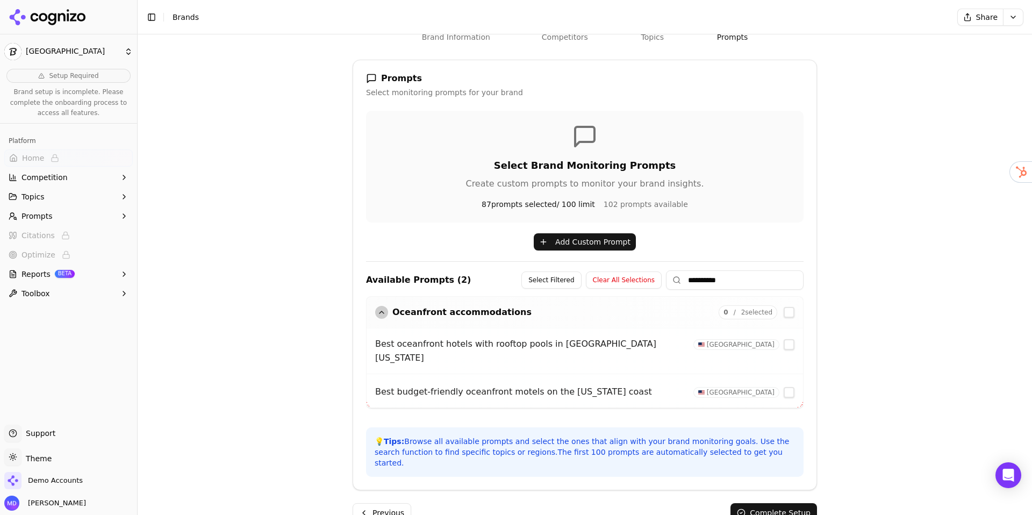
click at [687, 278] on input "**********" at bounding box center [735, 279] width 138 height 19
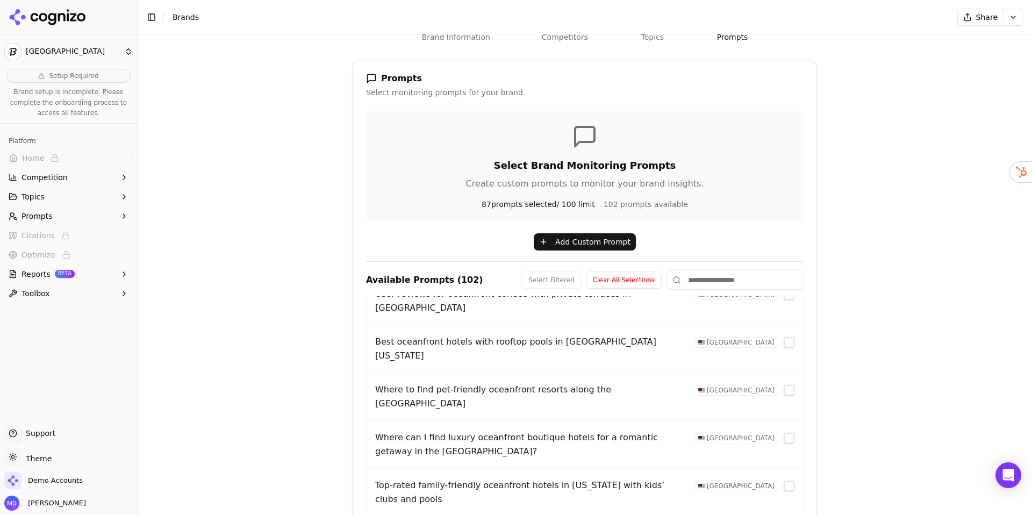
scroll to position [1125, 0]
drag, startPoint x: 789, startPoint y: 414, endPoint x: 740, endPoint y: 388, distance: 55.6
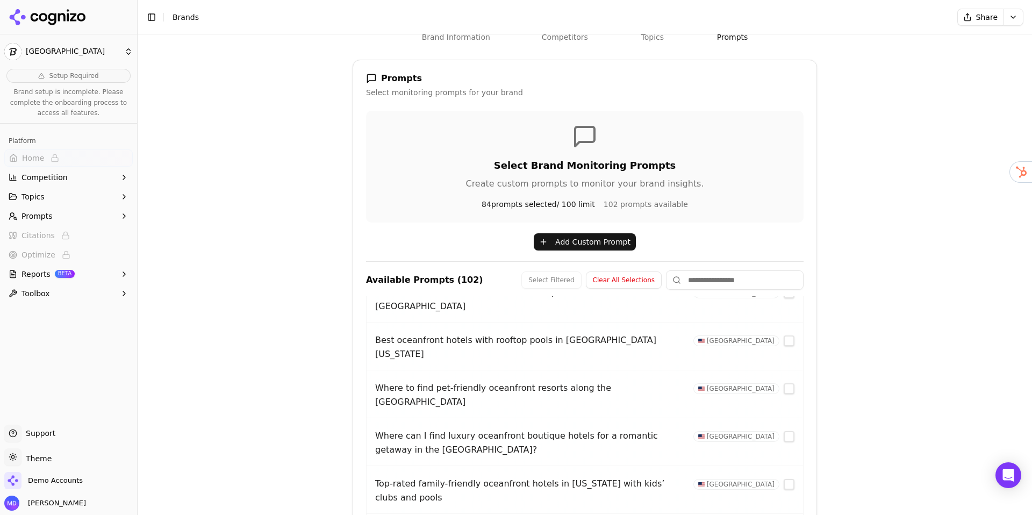
click at [691, 278] on input at bounding box center [735, 279] width 138 height 19
type input "****"
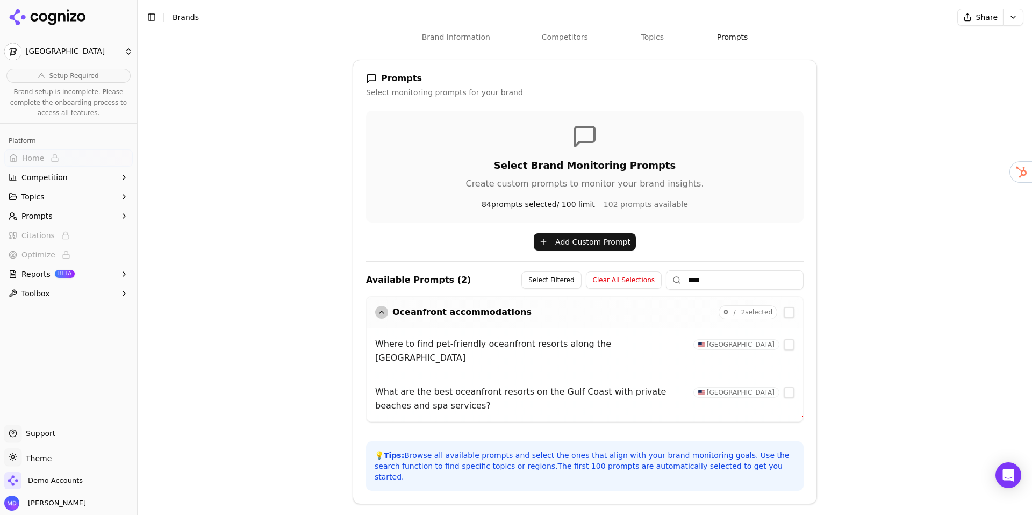
drag, startPoint x: 692, startPoint y: 283, endPoint x: 659, endPoint y: 281, distance: 33.4
click at [660, 282] on div "Select Filtered Clear All Selections ****" at bounding box center [662, 279] width 282 height 19
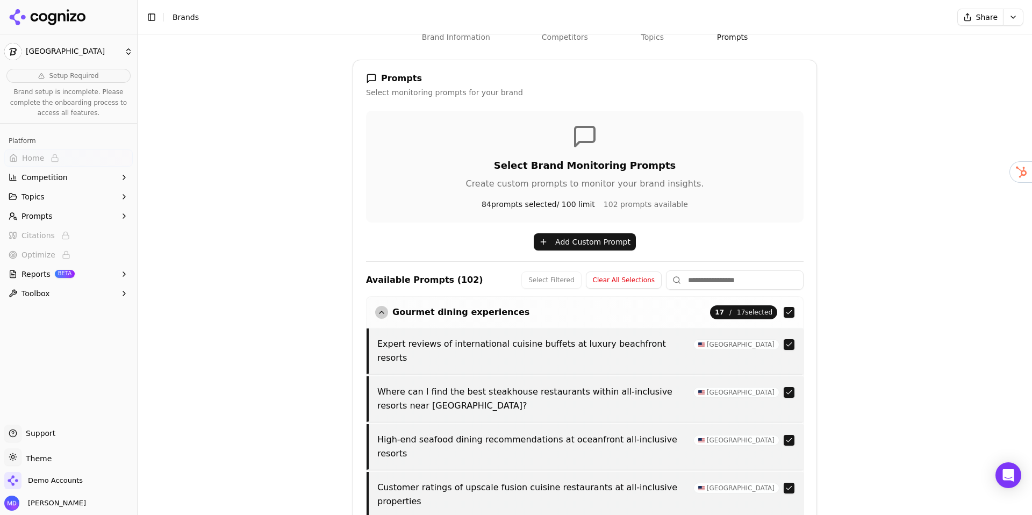
click at [382, 313] on div "button" at bounding box center [381, 312] width 13 height 13
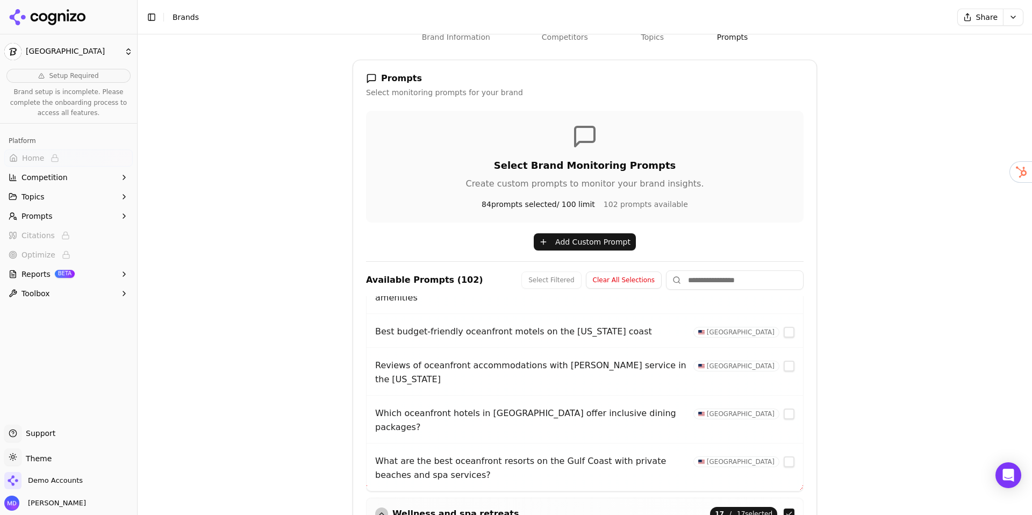
scroll to position [634, 0]
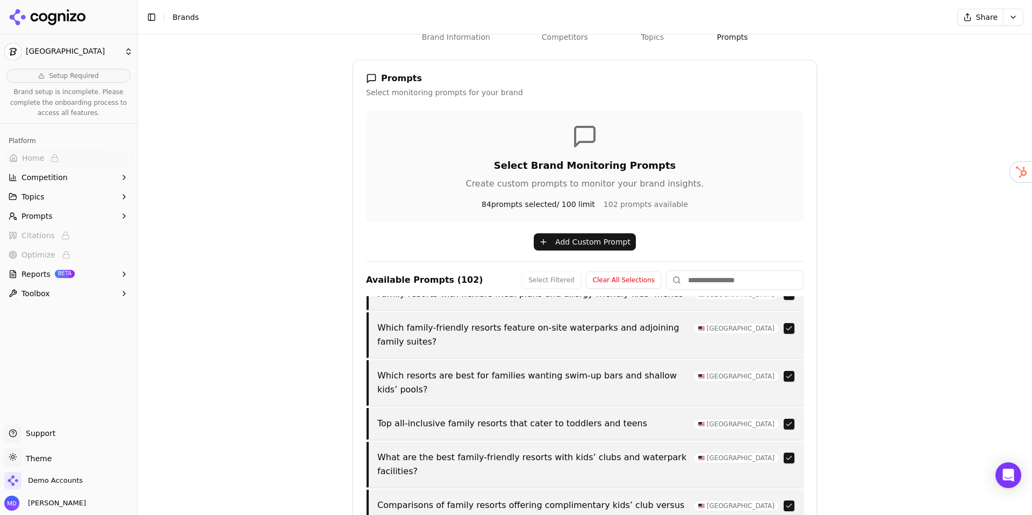
scroll to position [2742, 0]
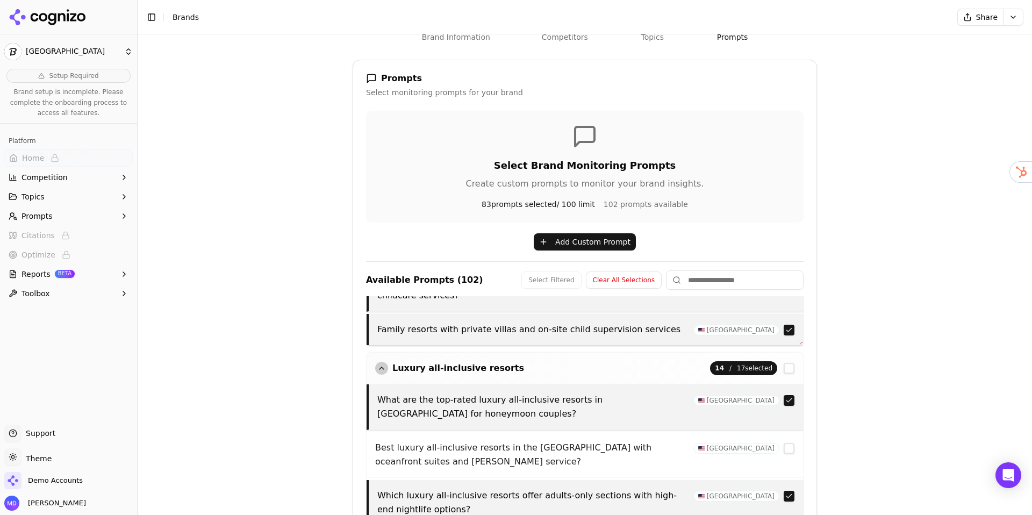
scroll to position [3063, 0]
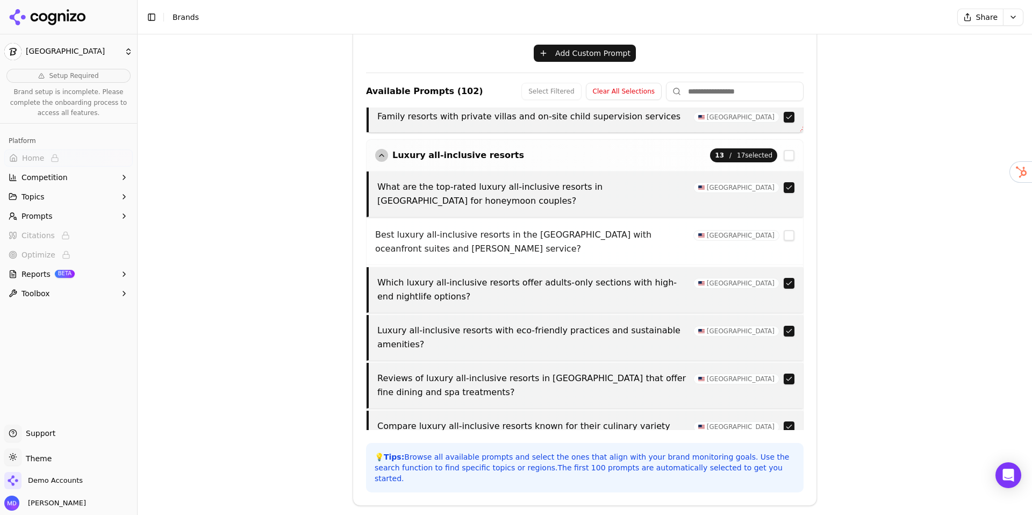
scroll to position [354, 0]
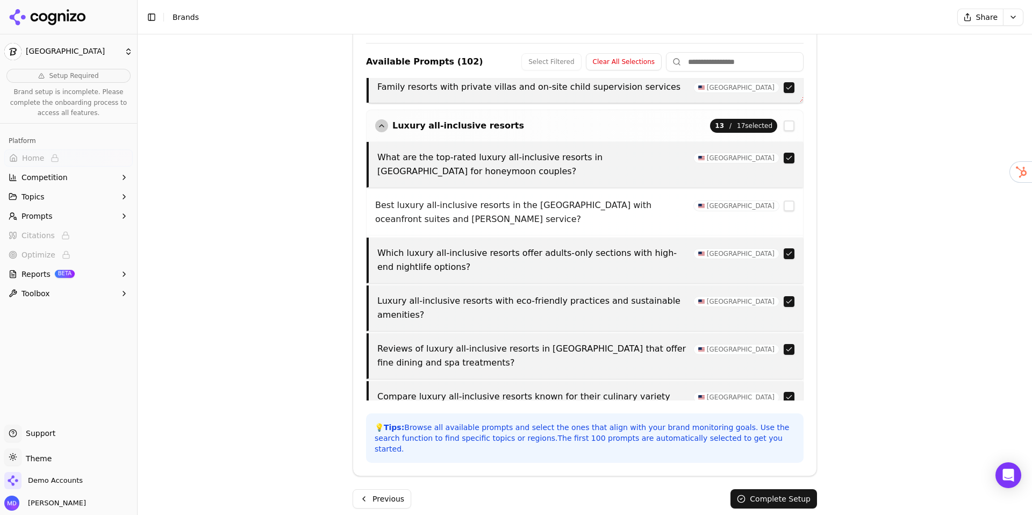
click at [745, 489] on button "Complete Setup" at bounding box center [774, 498] width 87 height 19
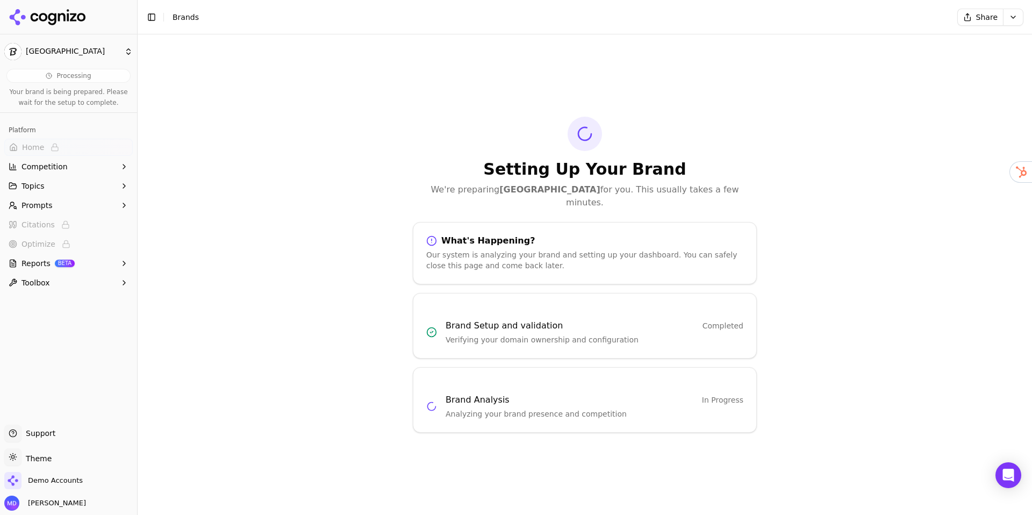
scroll to position [0, 0]
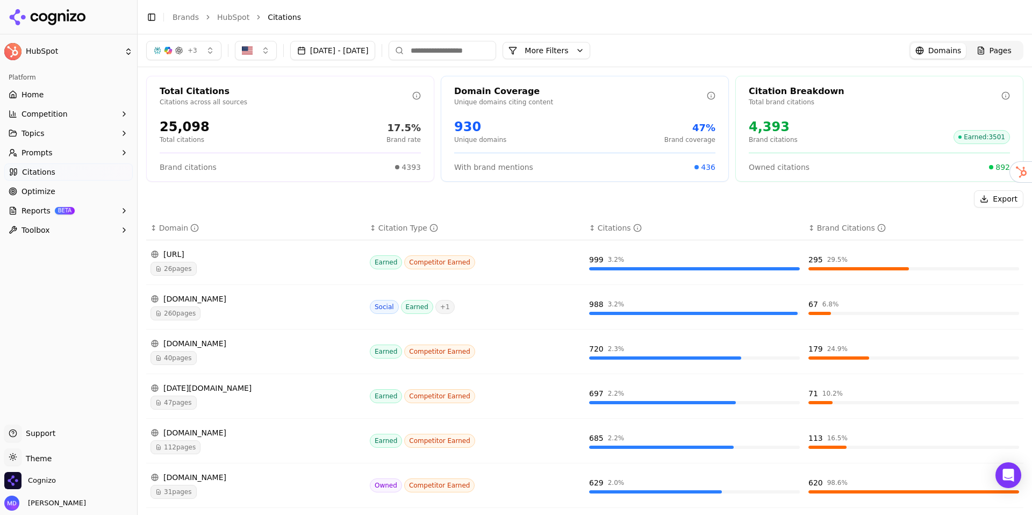
click at [40, 96] on span "Home" at bounding box center [33, 94] width 22 height 11
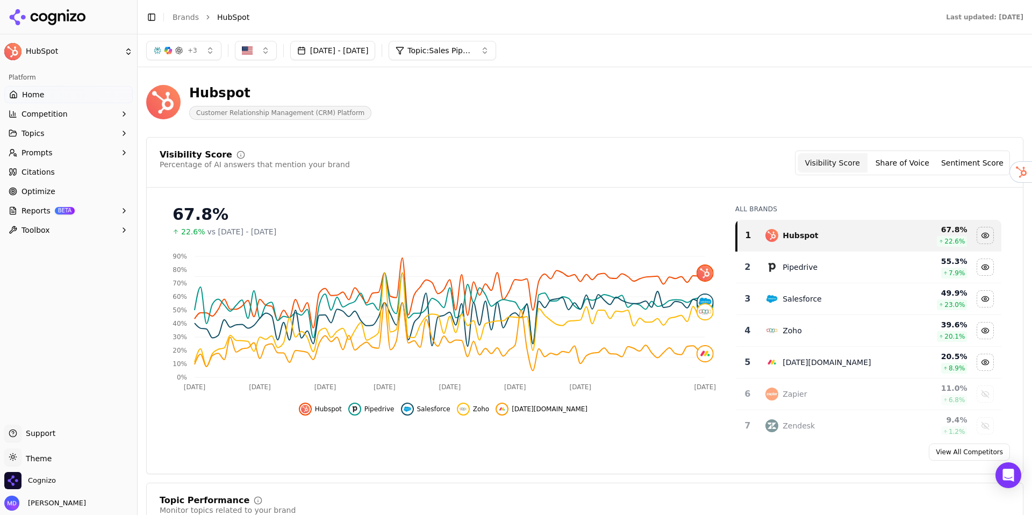
click at [84, 160] on button "Prompts" at bounding box center [68, 152] width 128 height 17
click at [78, 169] on span "Active" at bounding box center [69, 170] width 94 height 11
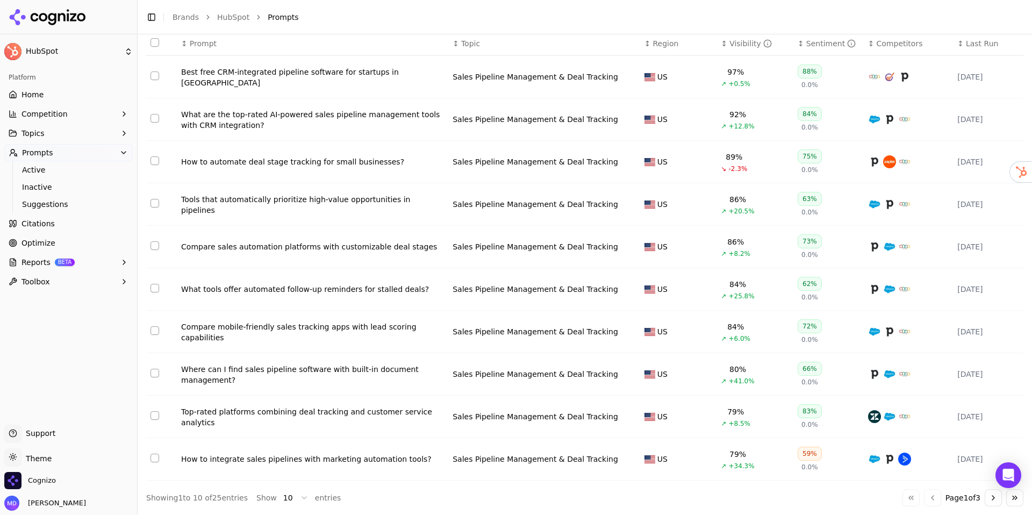
scroll to position [126, 0]
